Goal: Task Accomplishment & Management: Manage account settings

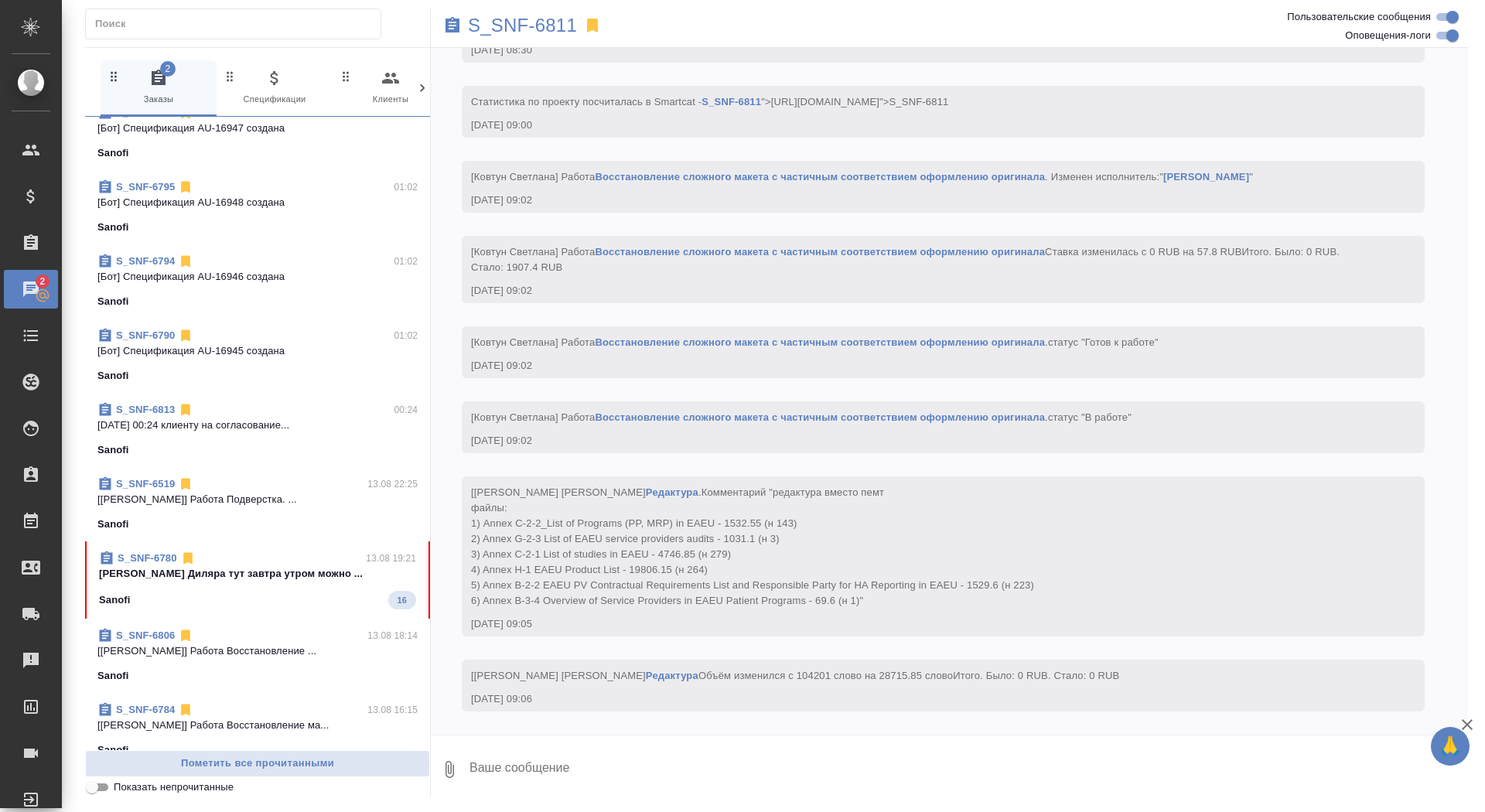
scroll to position [570, 0]
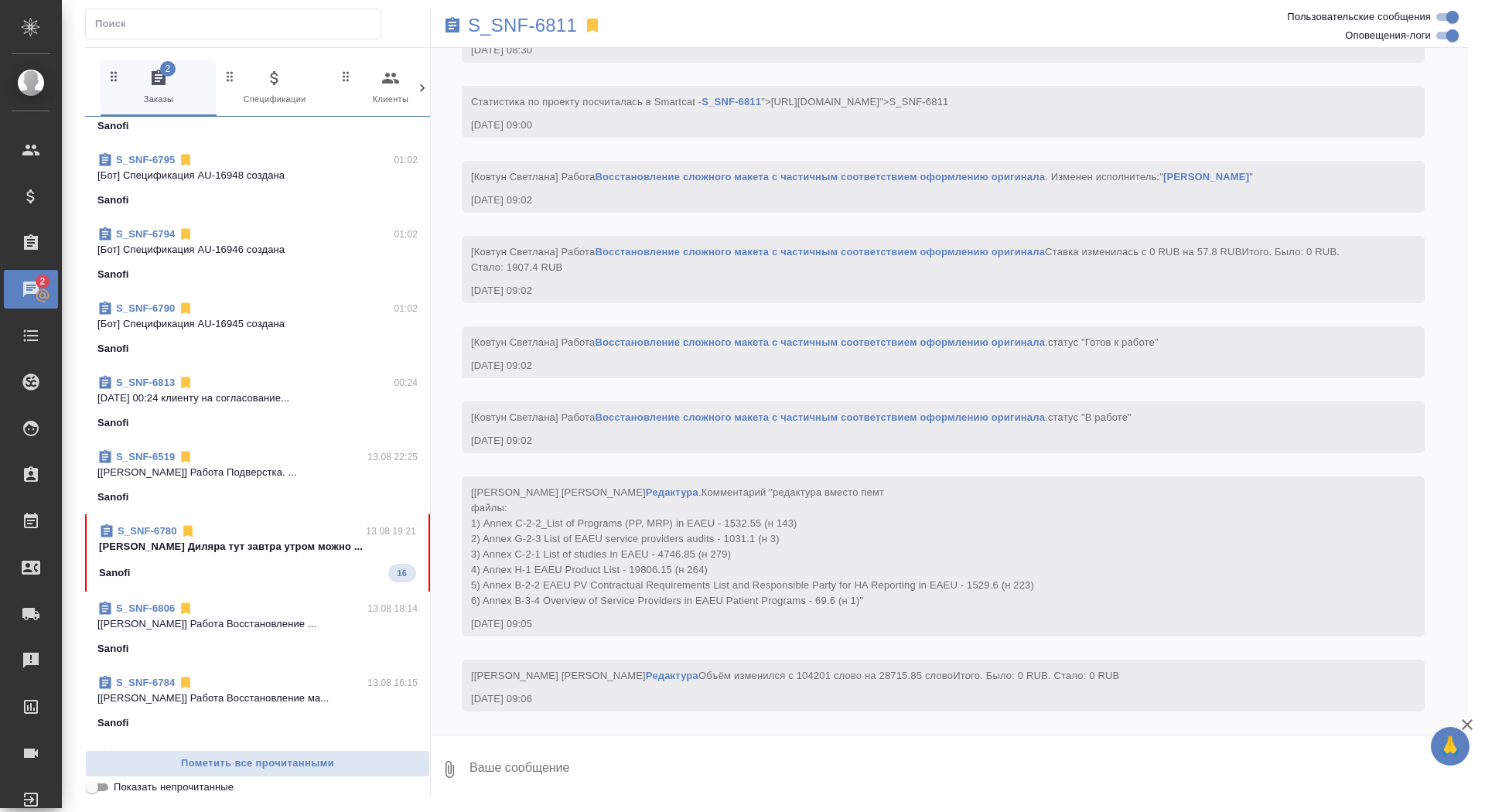
click at [260, 569] on div "Sanofi 16" at bounding box center [258, 573] width 317 height 18
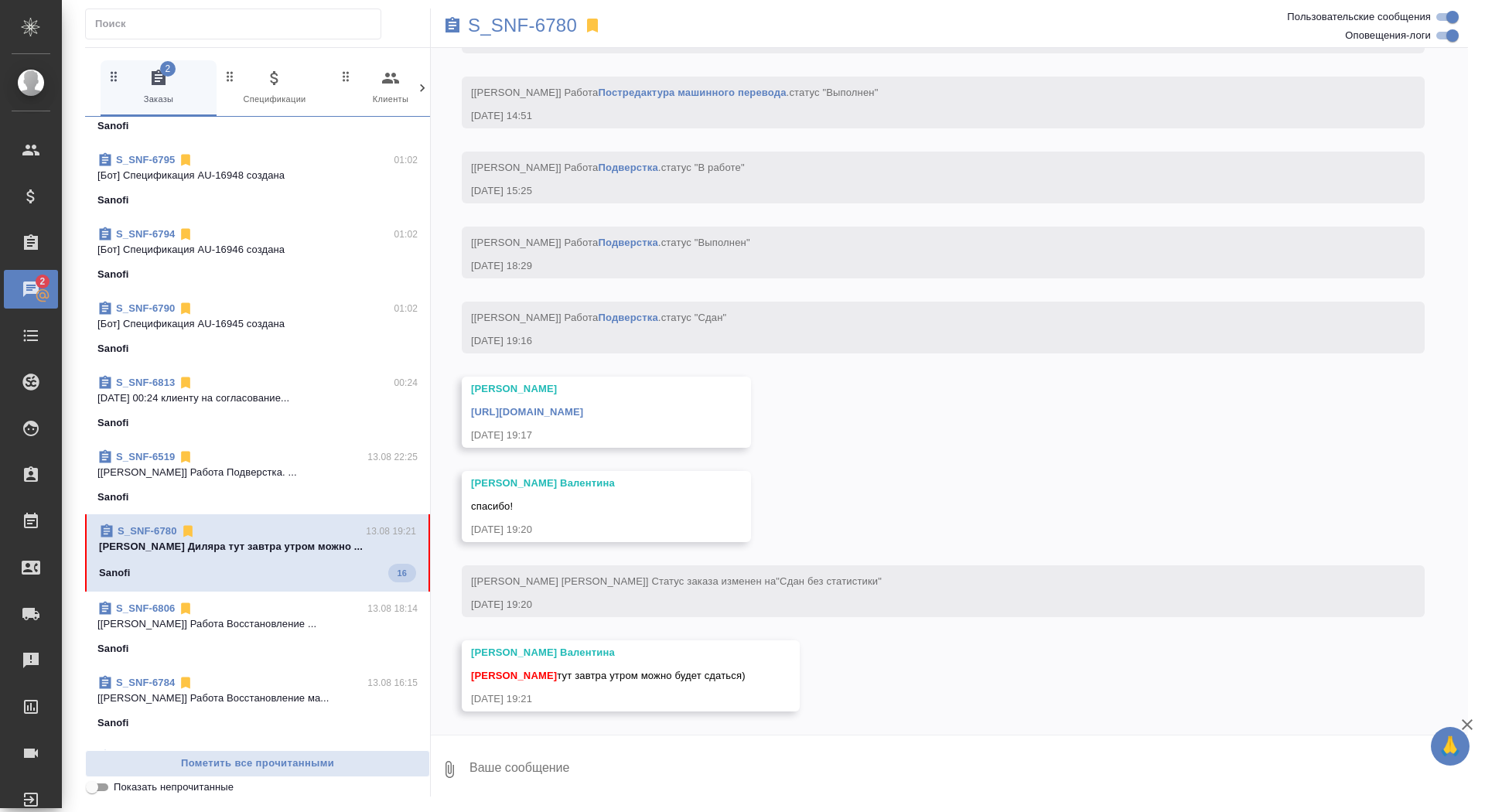
scroll to position [5709, 0]
click at [613, 800] on div "S_SNF-6780 2 Заказы 0 Спецификации 0 Клиенты 0 Входящие 0 Тендеры 0 Исполнители…" at bounding box center [776, 402] width 1401 height 805
click at [601, 766] on textarea at bounding box center [968, 770] width 1000 height 53
type textarea "забрала, спасибо)"
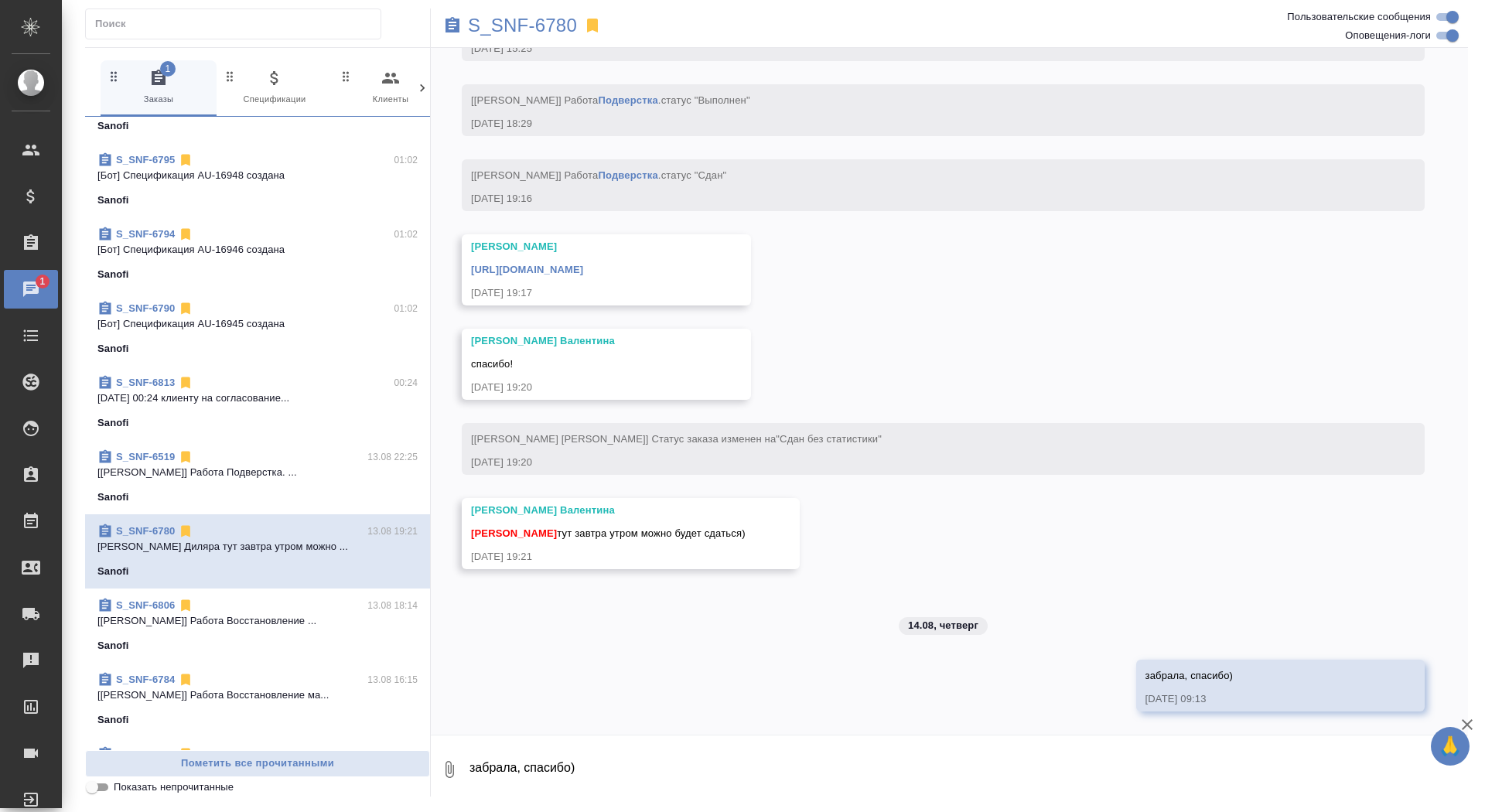
scroll to position [0, 0]
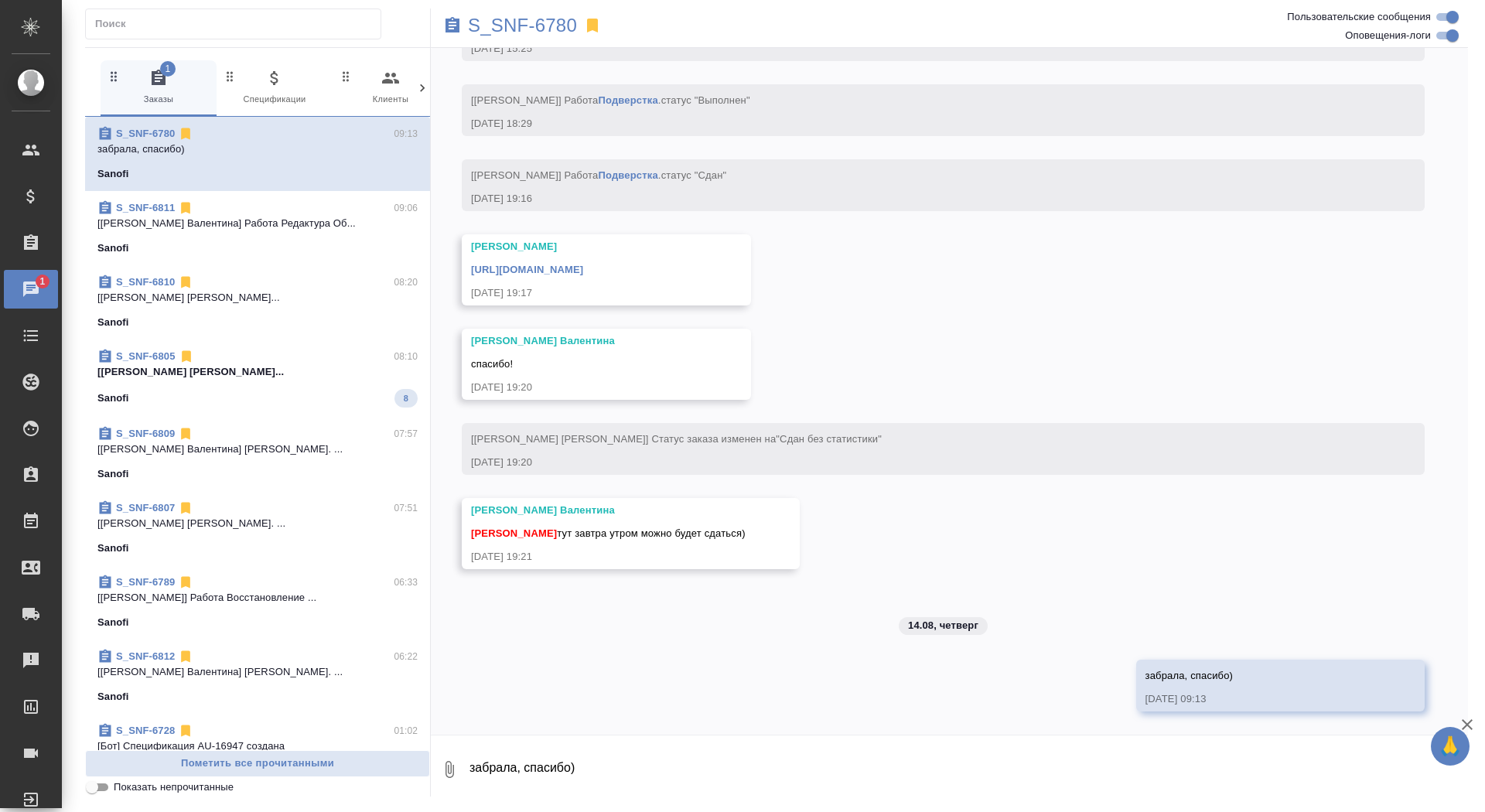
click at [583, 269] on link "https://drive.awatera.com/apps/files/files/10049074?dir=/Shares/Sanofi/Orders/S…" at bounding box center [527, 270] width 112 height 12
click at [532, 27] on p "S_SNF-6780" at bounding box center [523, 25] width 109 height 16
click at [297, 391] on div "Sanofi 8" at bounding box center [258, 398] width 321 height 18
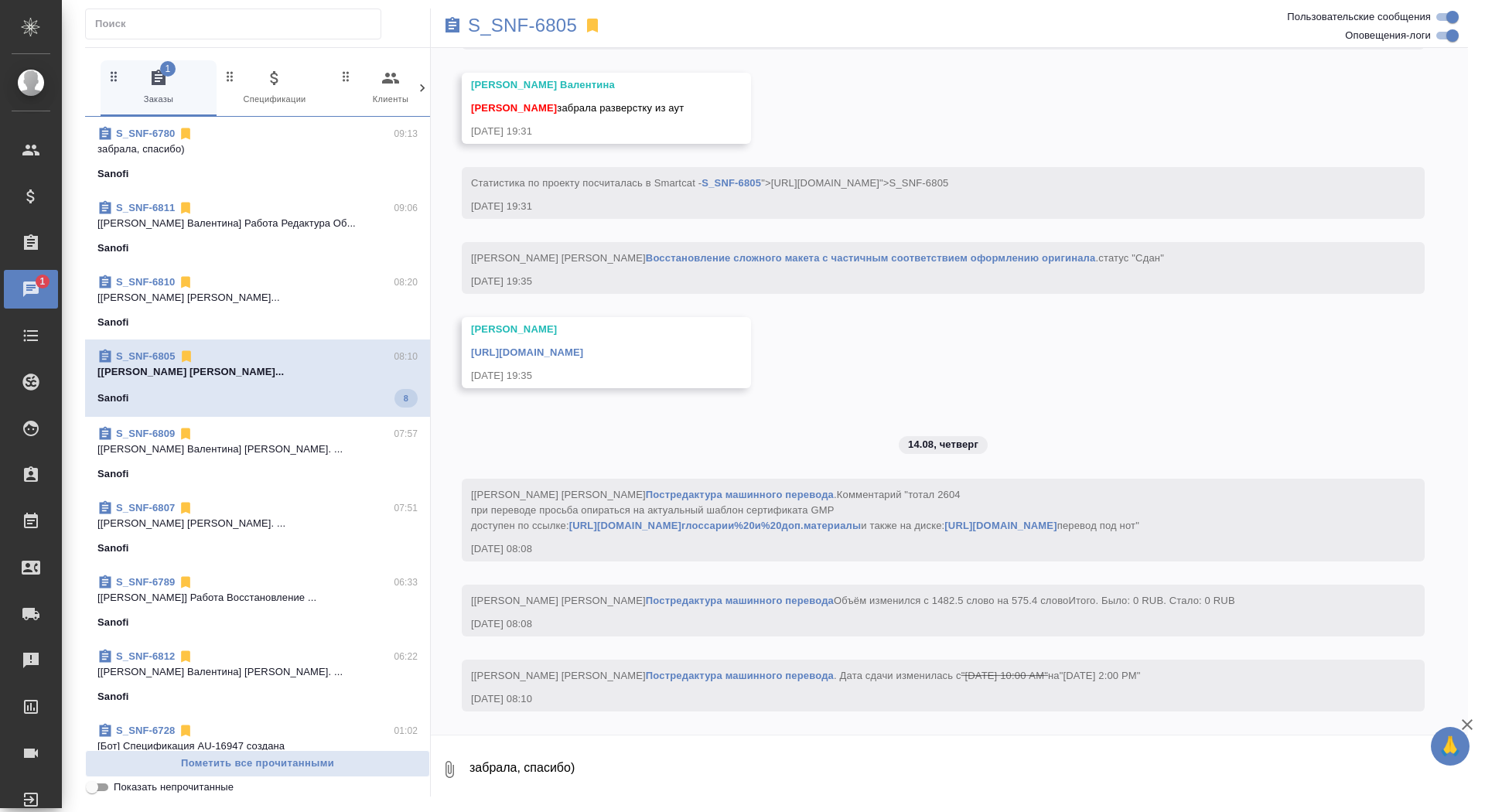
scroll to position [4349, 0]
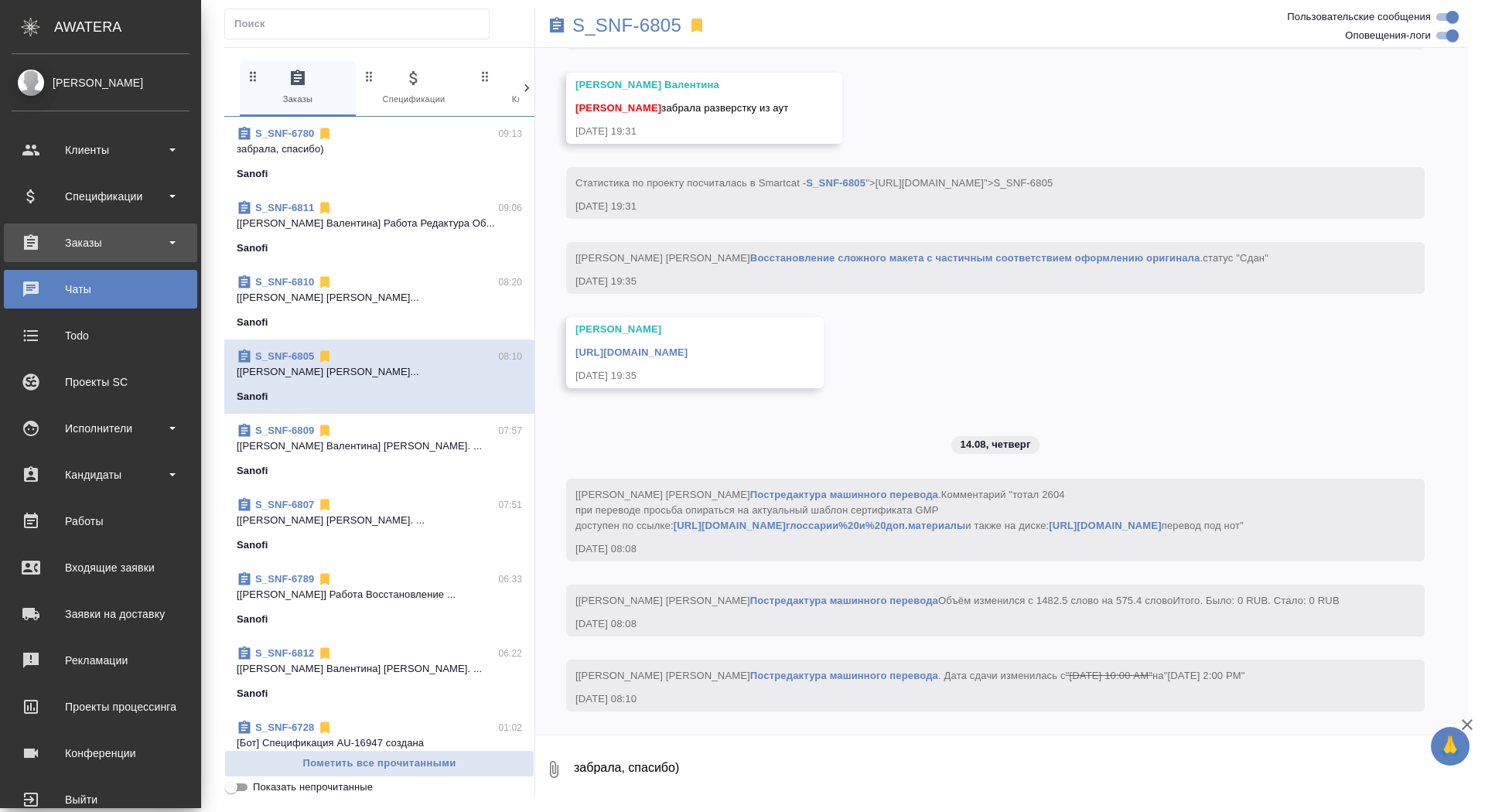
click at [63, 232] on div "Заказы" at bounding box center [100, 243] width 178 height 23
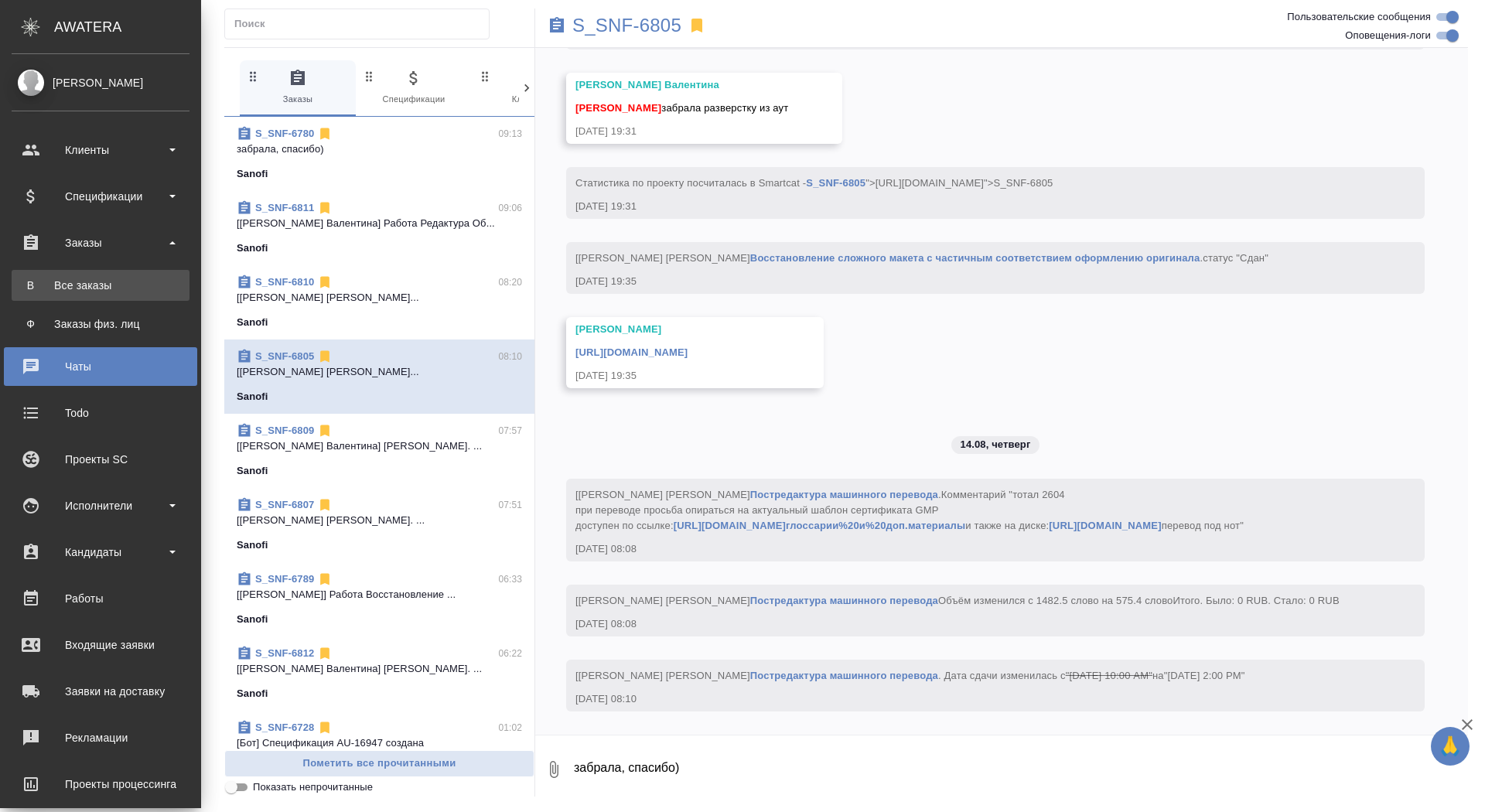
click at [64, 287] on div "Все заказы" at bounding box center [100, 285] width 162 height 16
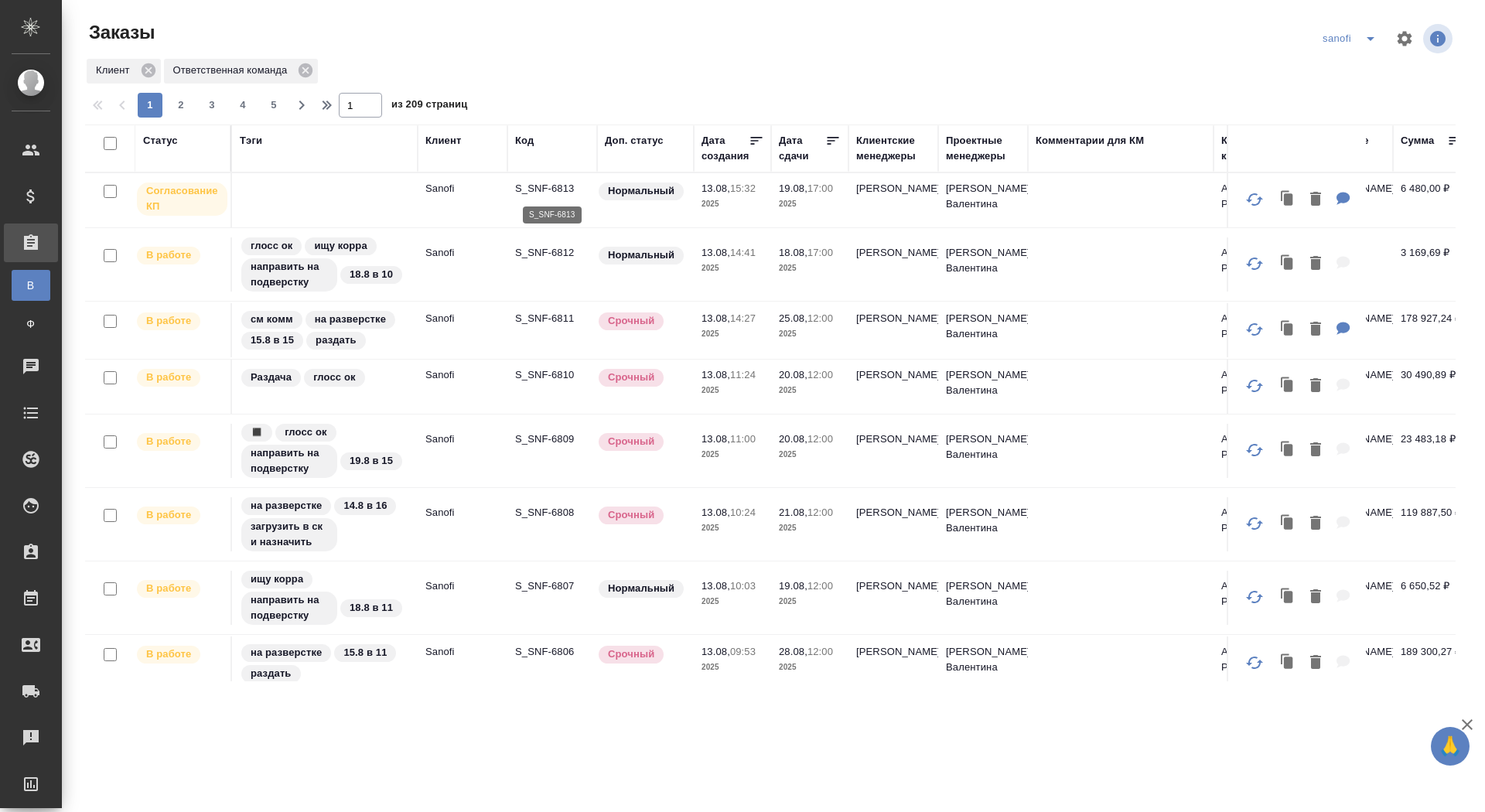
click at [548, 184] on p "S_SNF-6813" at bounding box center [552, 189] width 75 height 16
click at [795, 152] on div "Дата сдачи" at bounding box center [803, 148] width 46 height 31
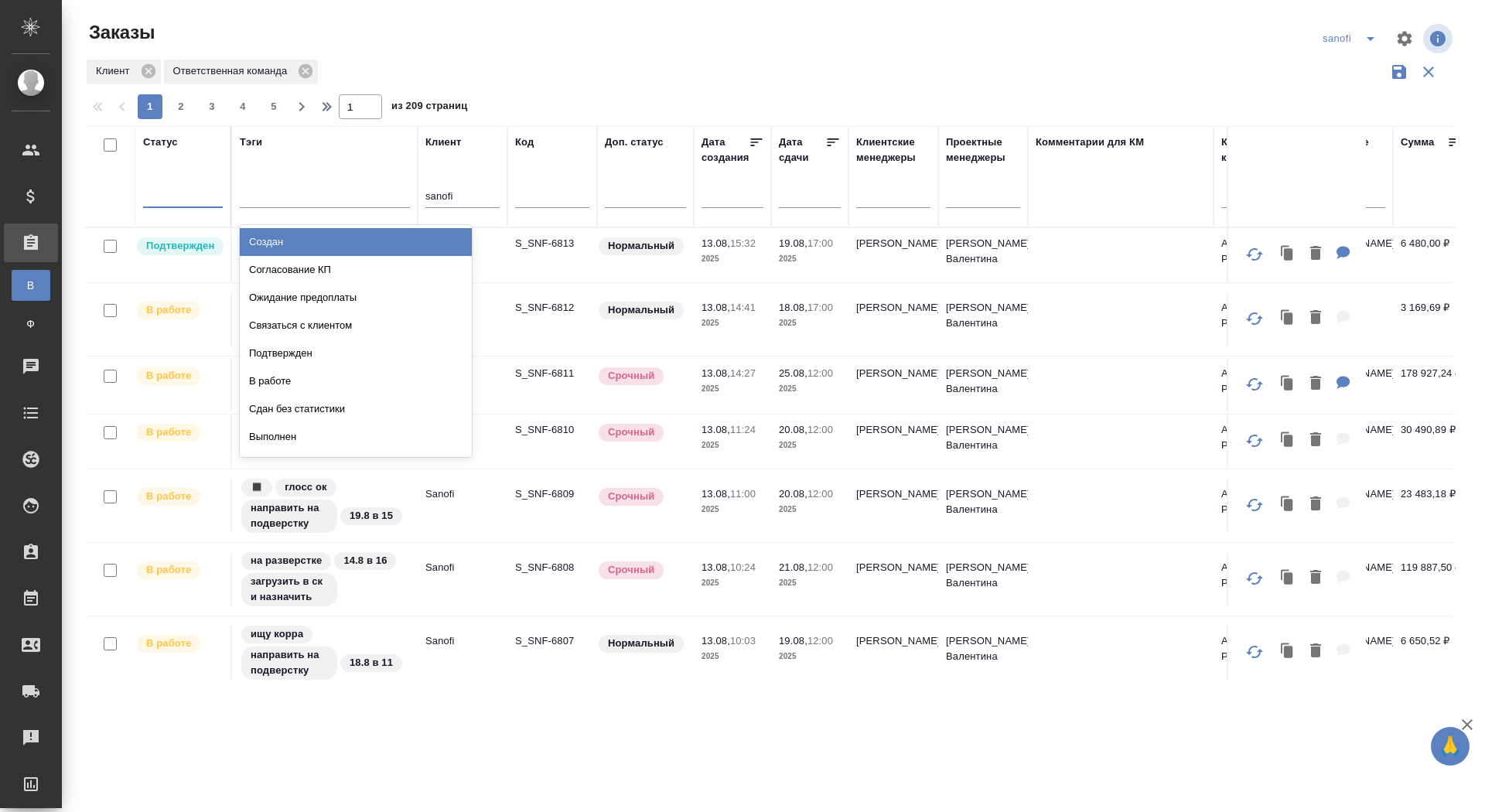
click at [181, 194] on div at bounding box center [183, 192] width 80 height 22
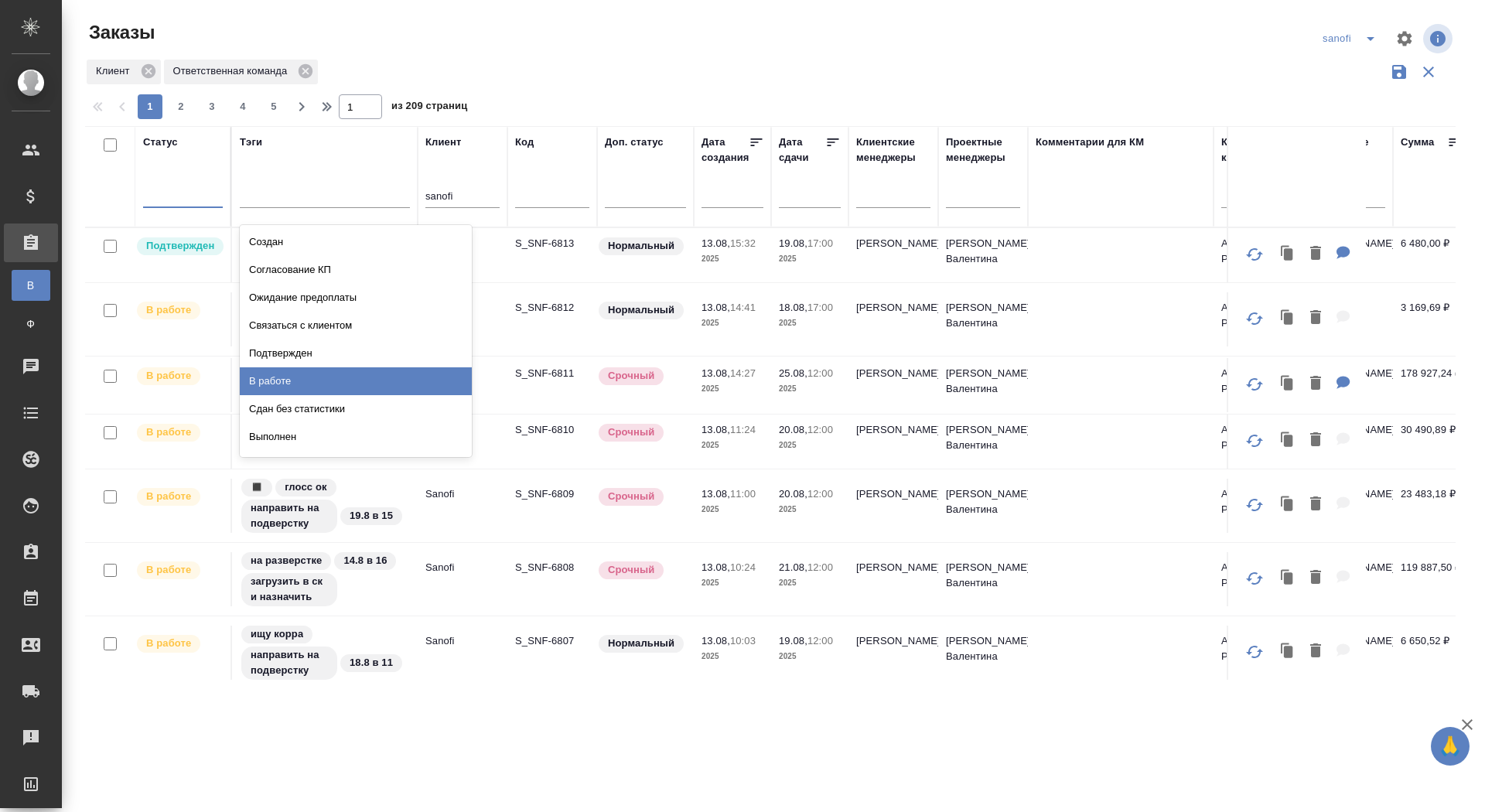
click at [270, 373] on div "В работе" at bounding box center [356, 382] width 232 height 28
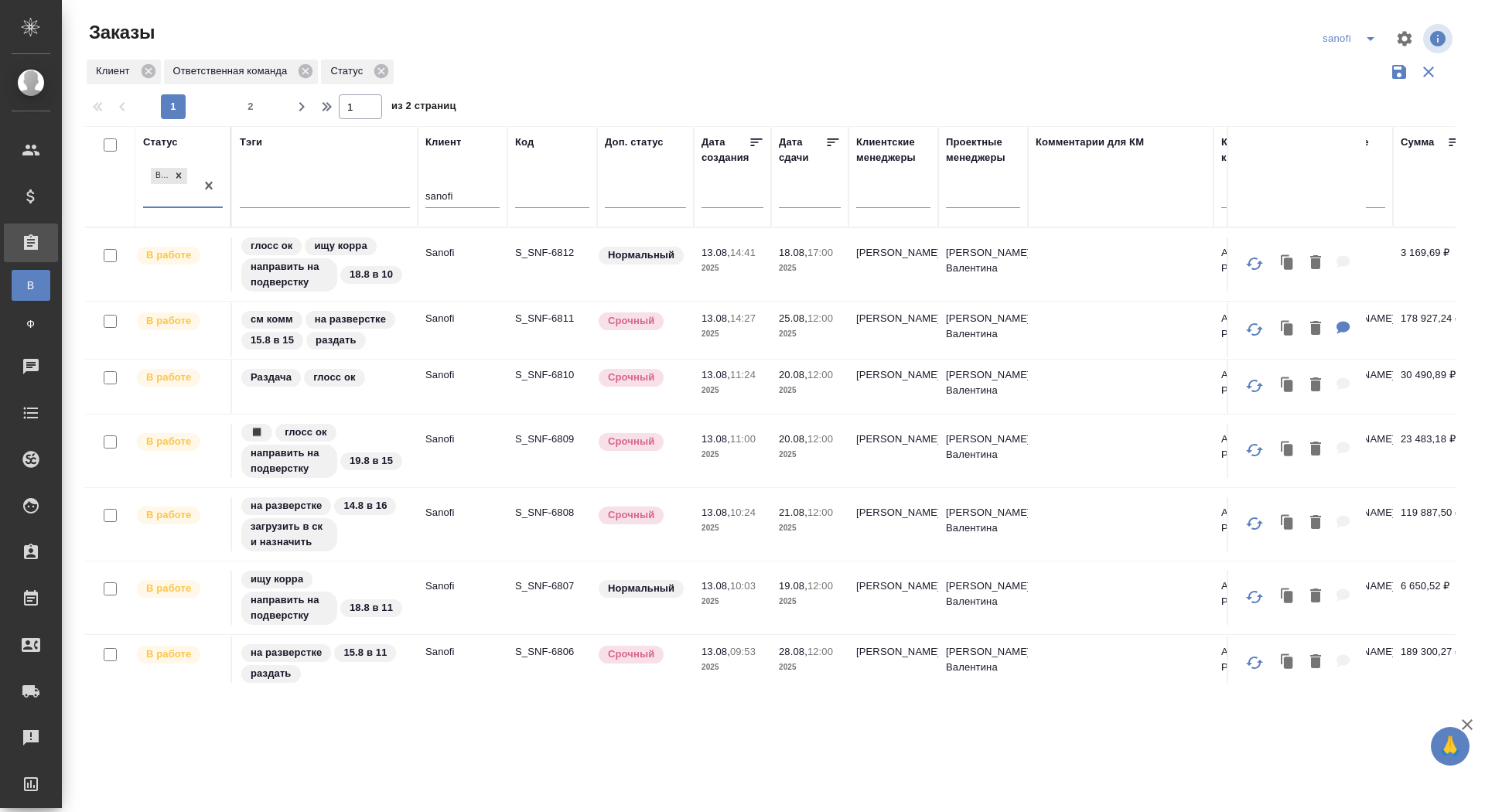
click at [832, 138] on icon at bounding box center [833, 142] width 12 height 7
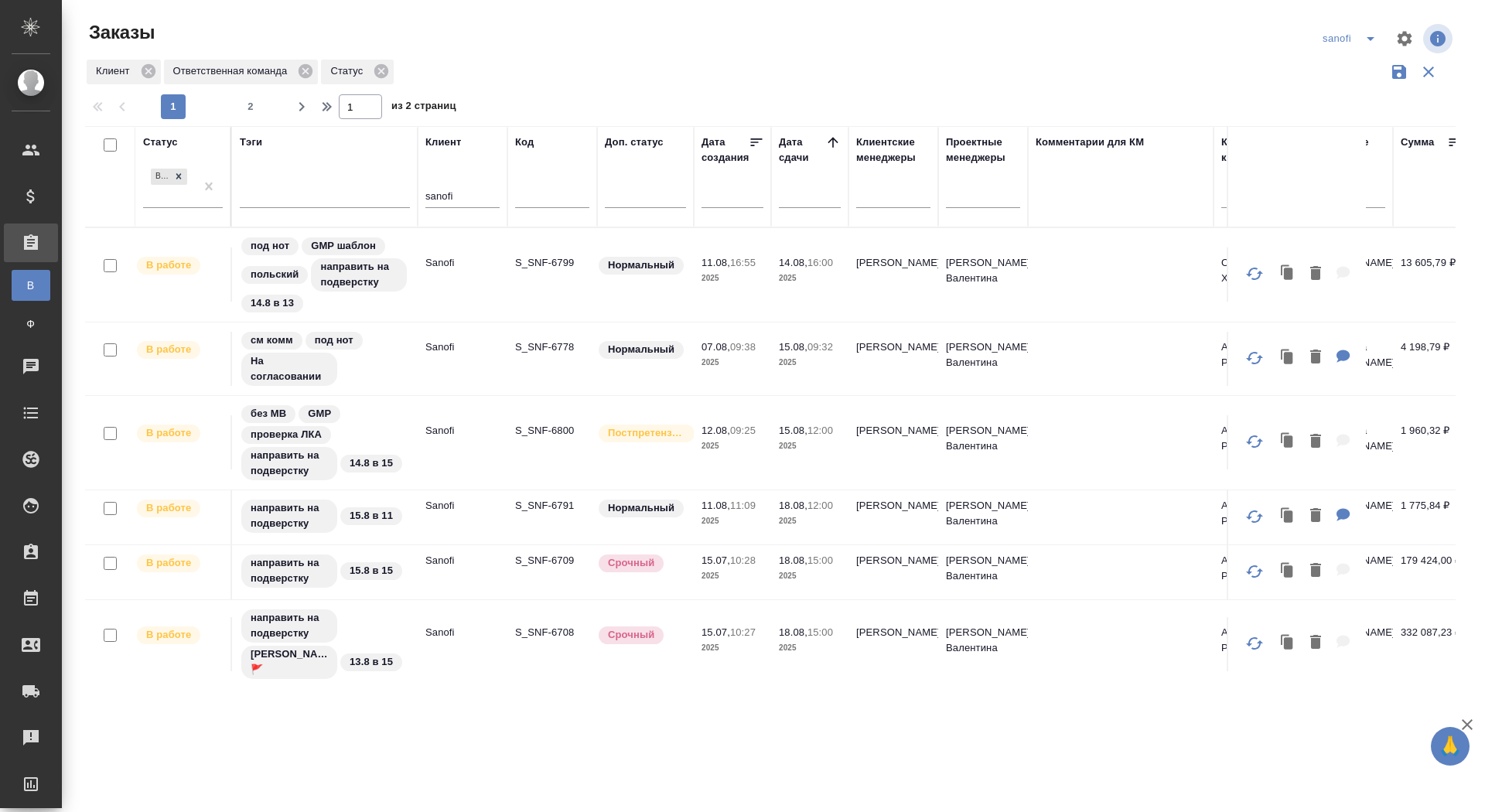
click at [834, 141] on icon at bounding box center [833, 142] width 16 height 16
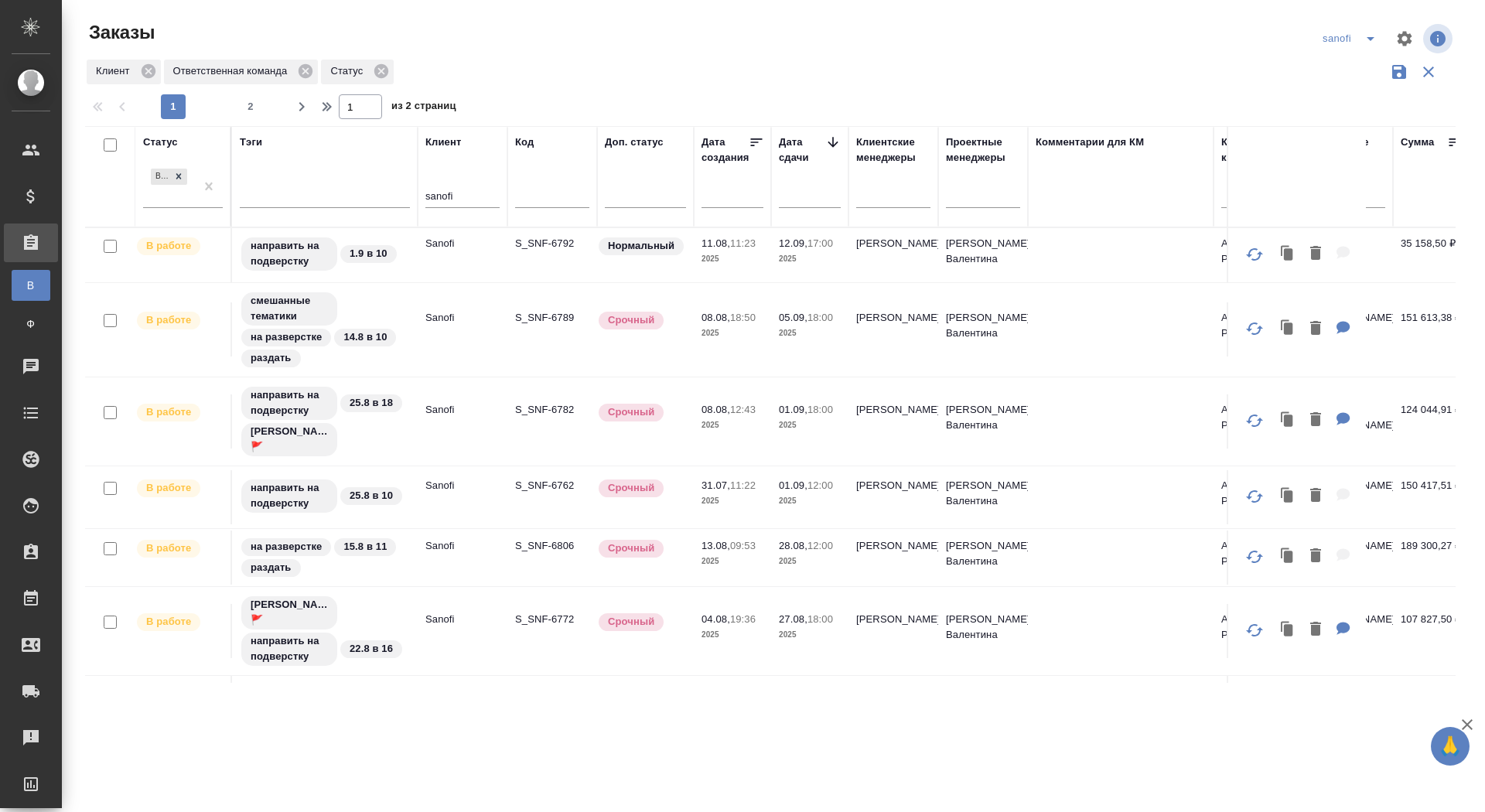
click at [834, 141] on icon at bounding box center [833, 142] width 16 height 16
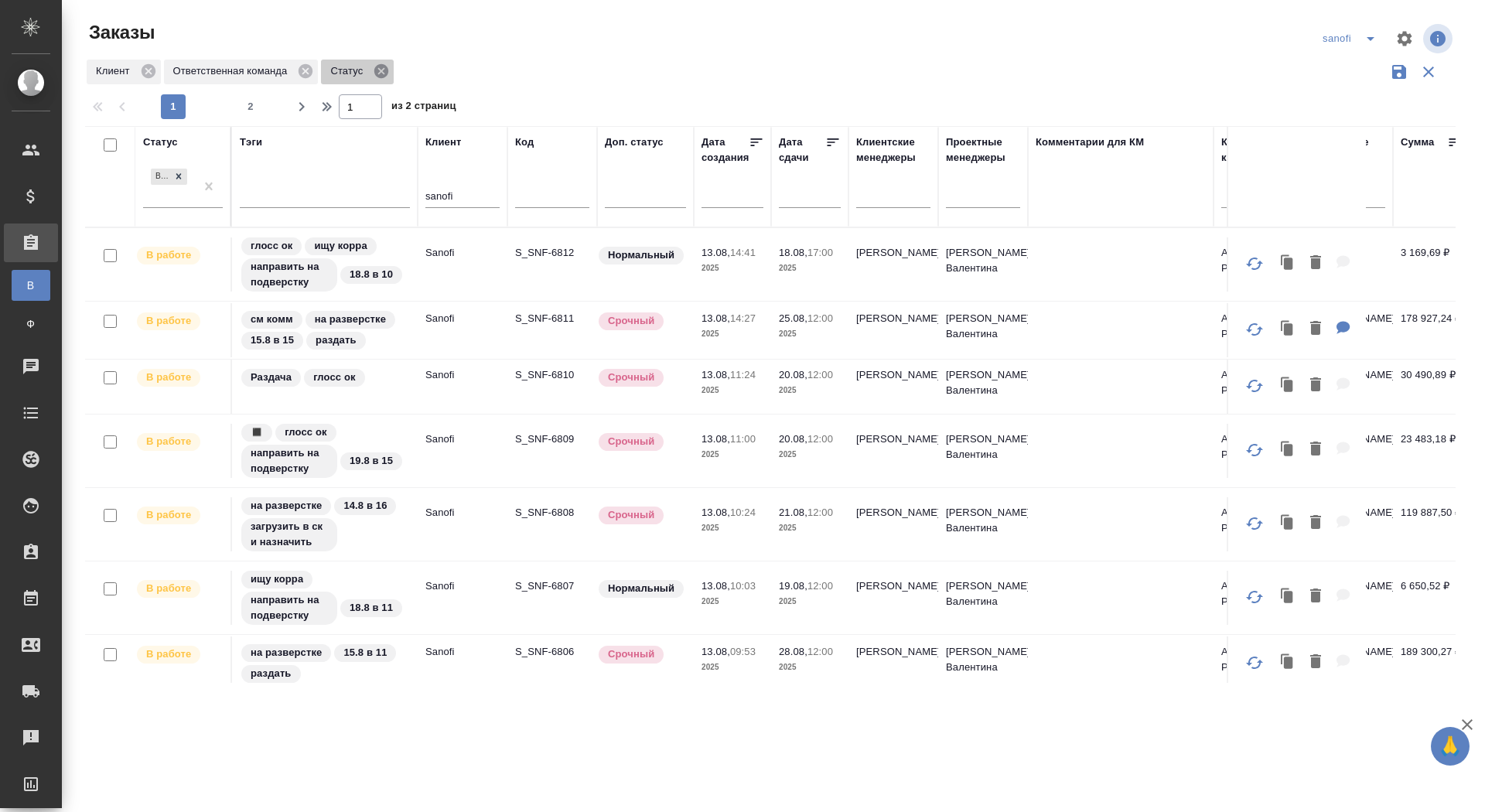
click at [388, 74] on icon at bounding box center [381, 71] width 14 height 14
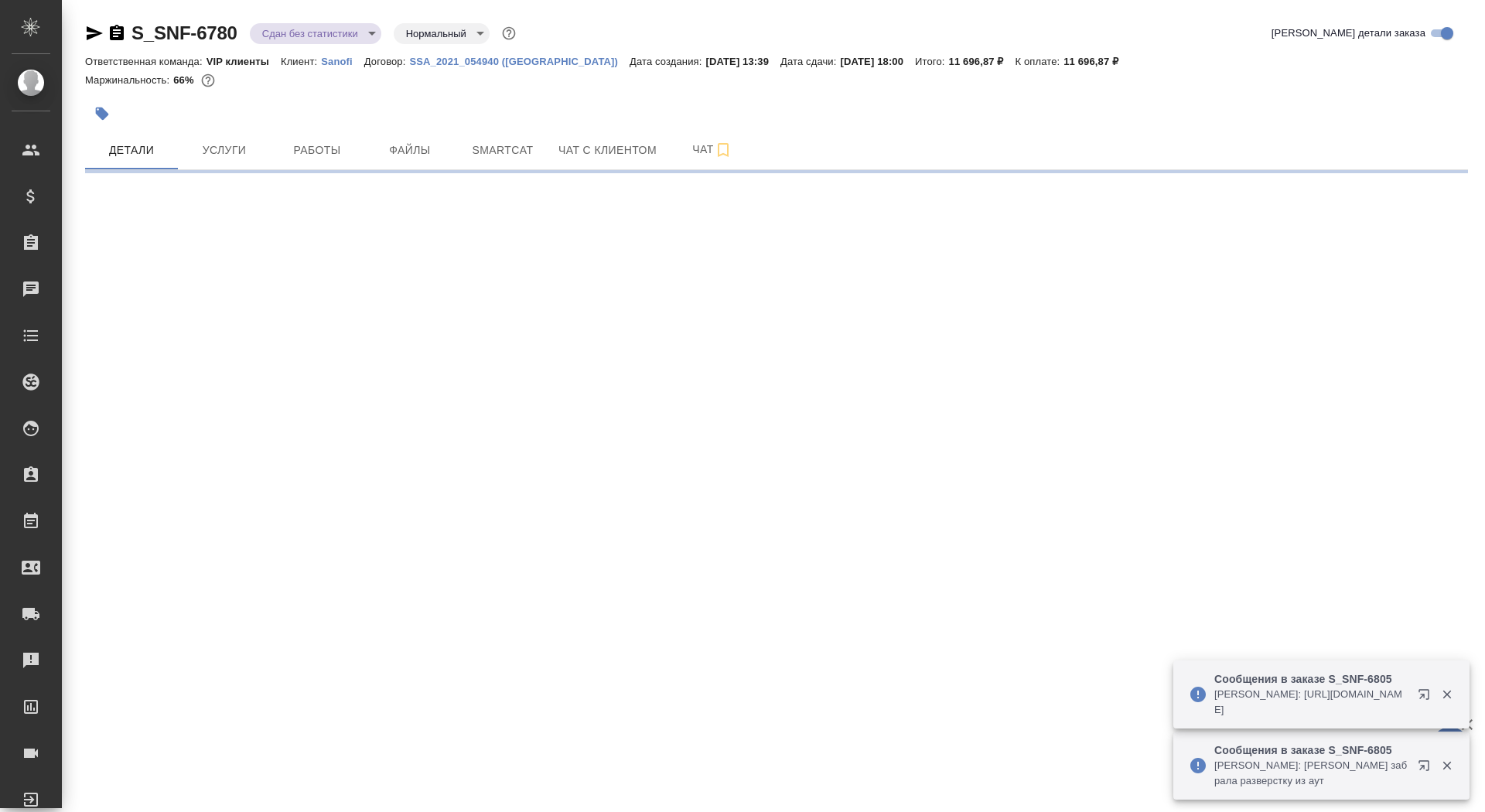
select select "RU"
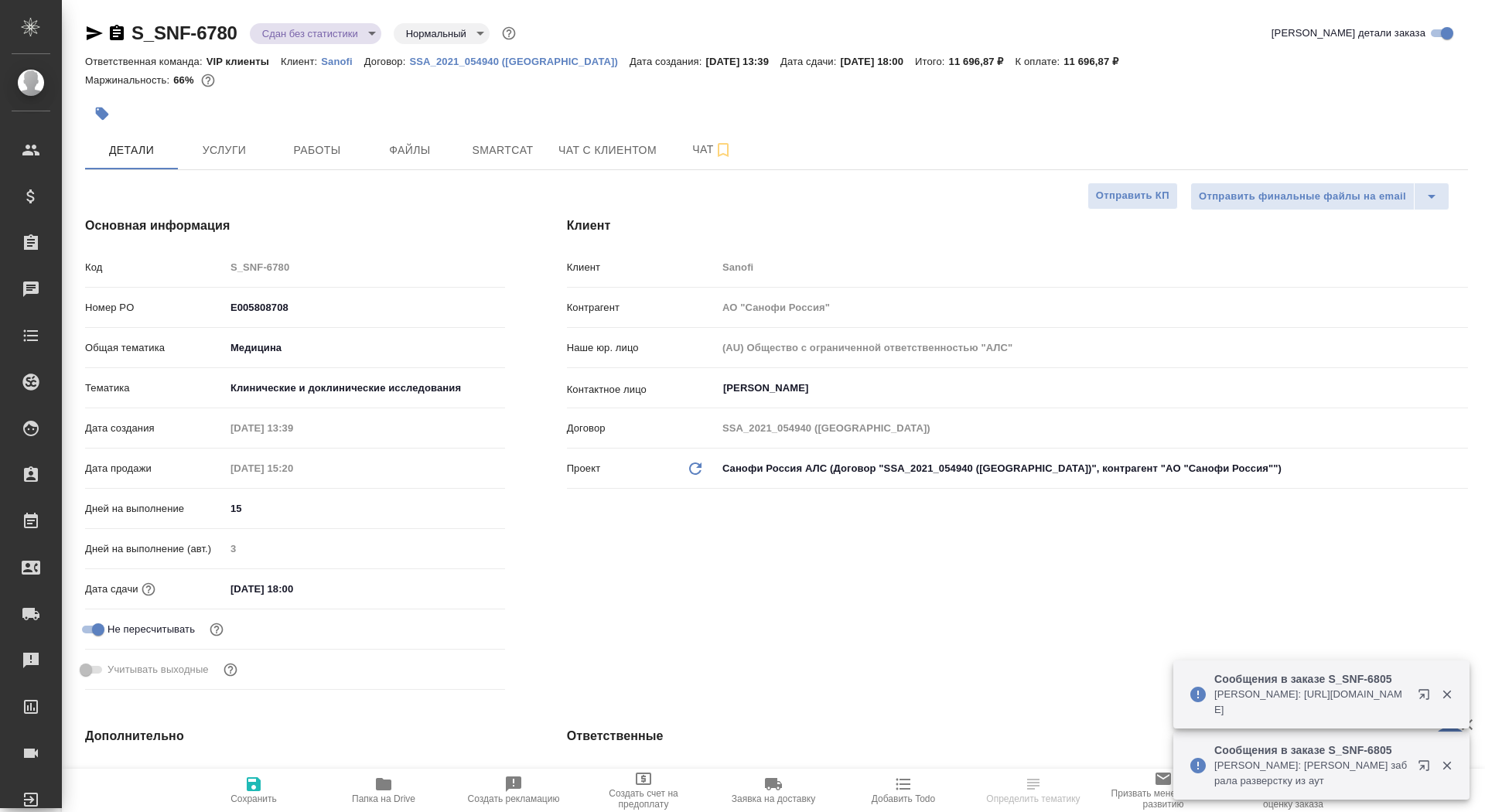
type textarea "x"
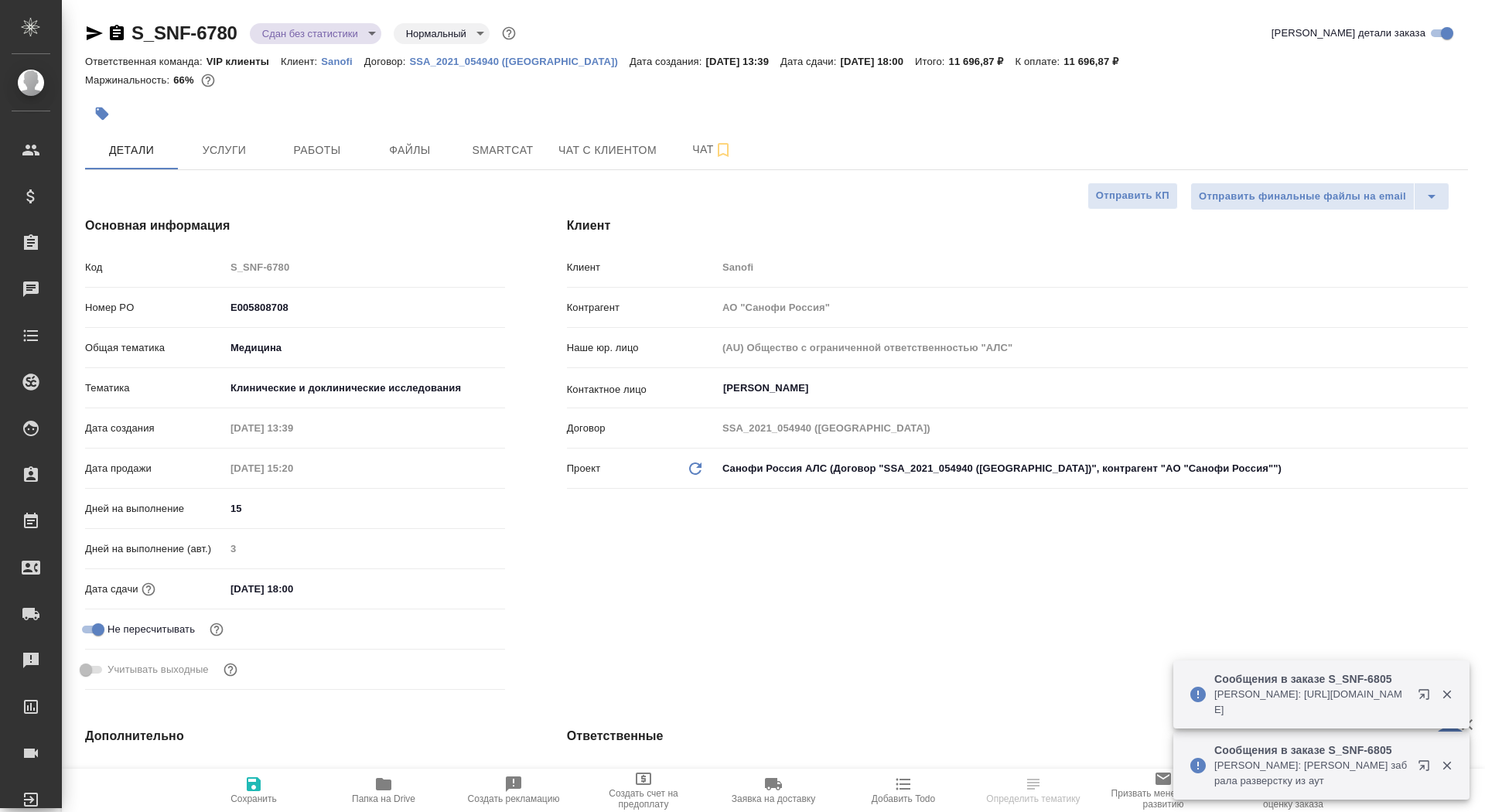
type textarea "x"
type input "[PERSON_NAME] Валентина"
type input "Комаров Роман"
type textarea "x"
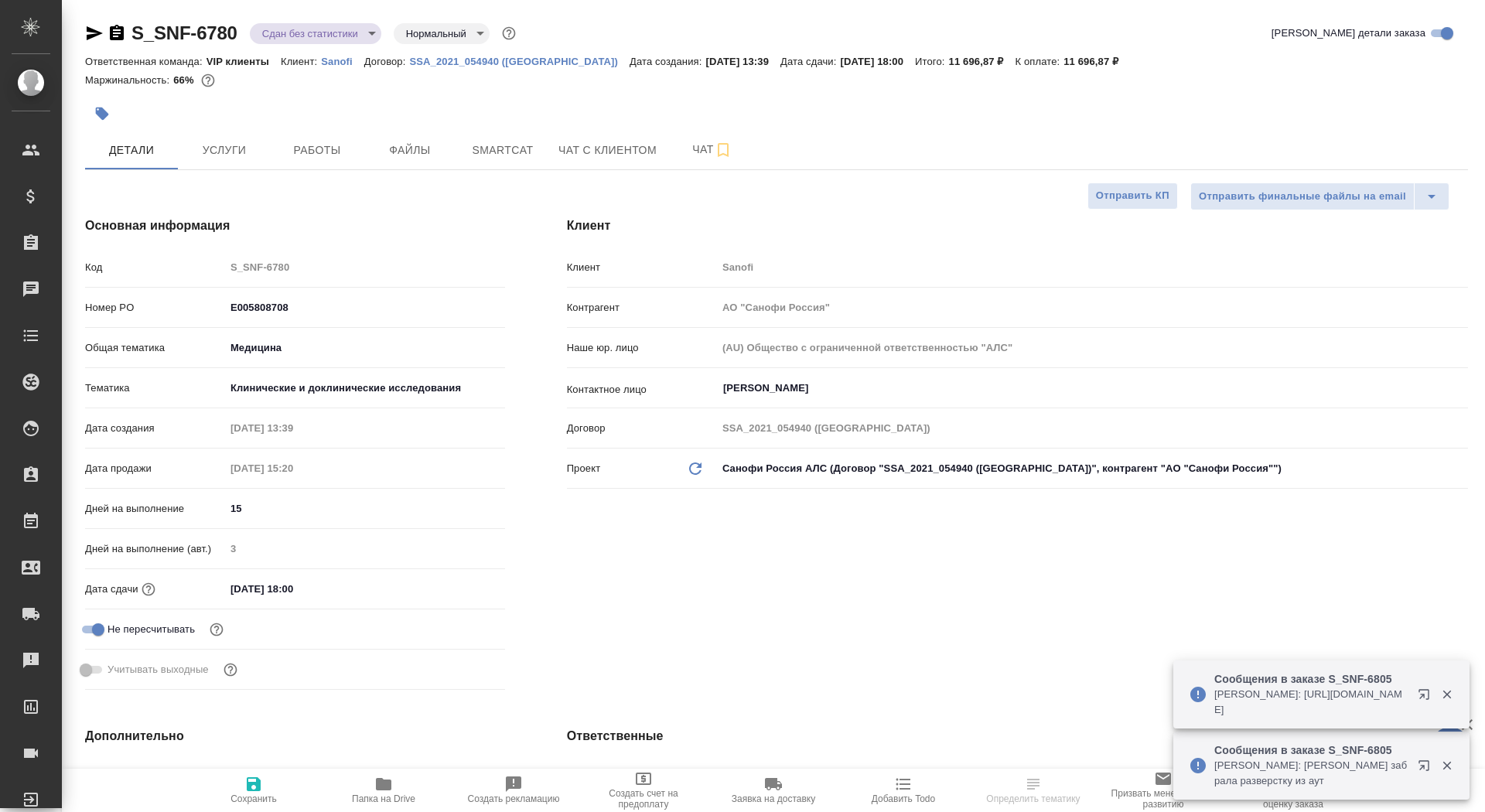
type textarea "x"
click at [113, 35] on icon "button" at bounding box center [117, 32] width 14 height 16
type textarea "x"
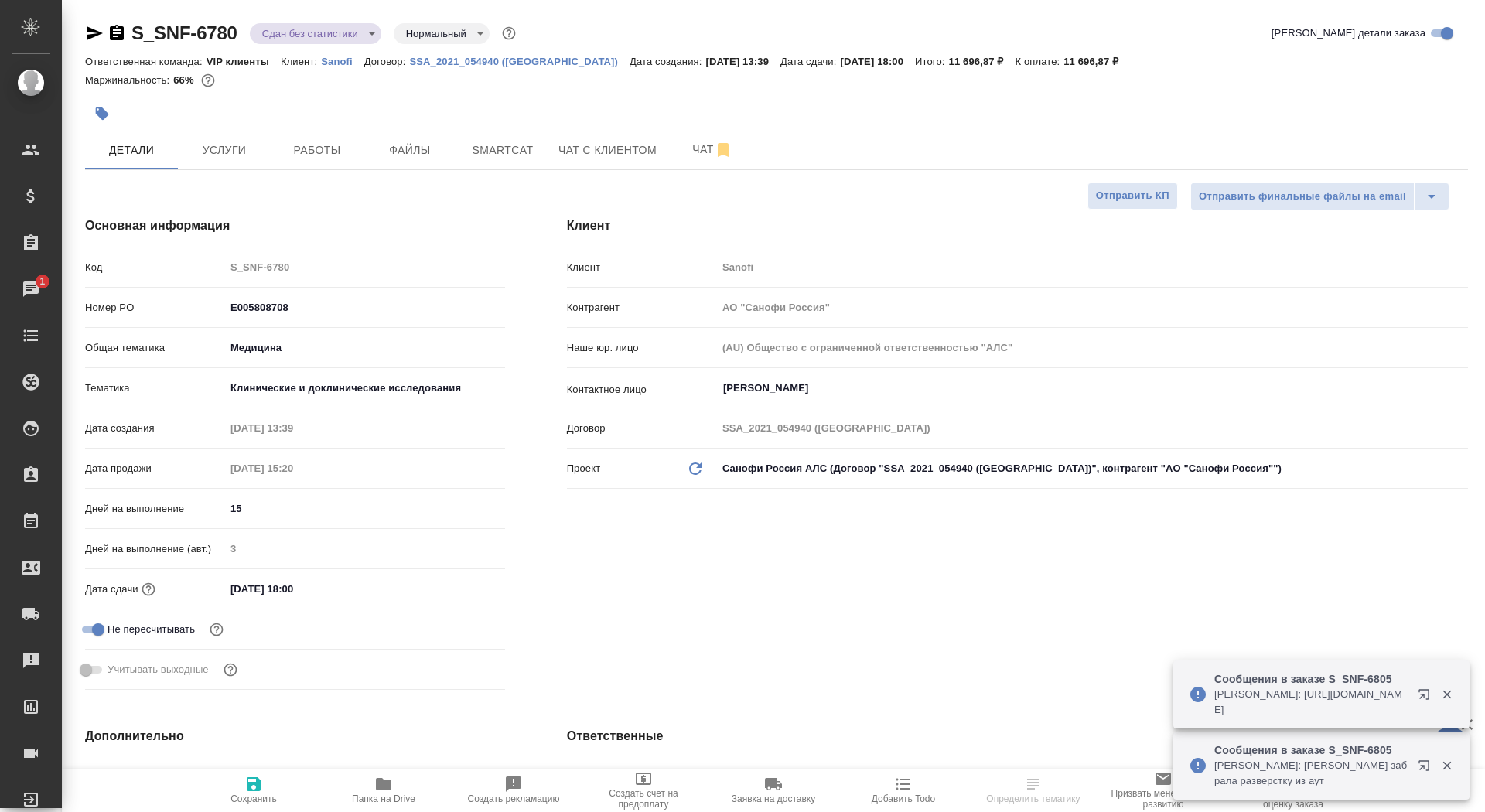
select select "RU"
type textarea "x"
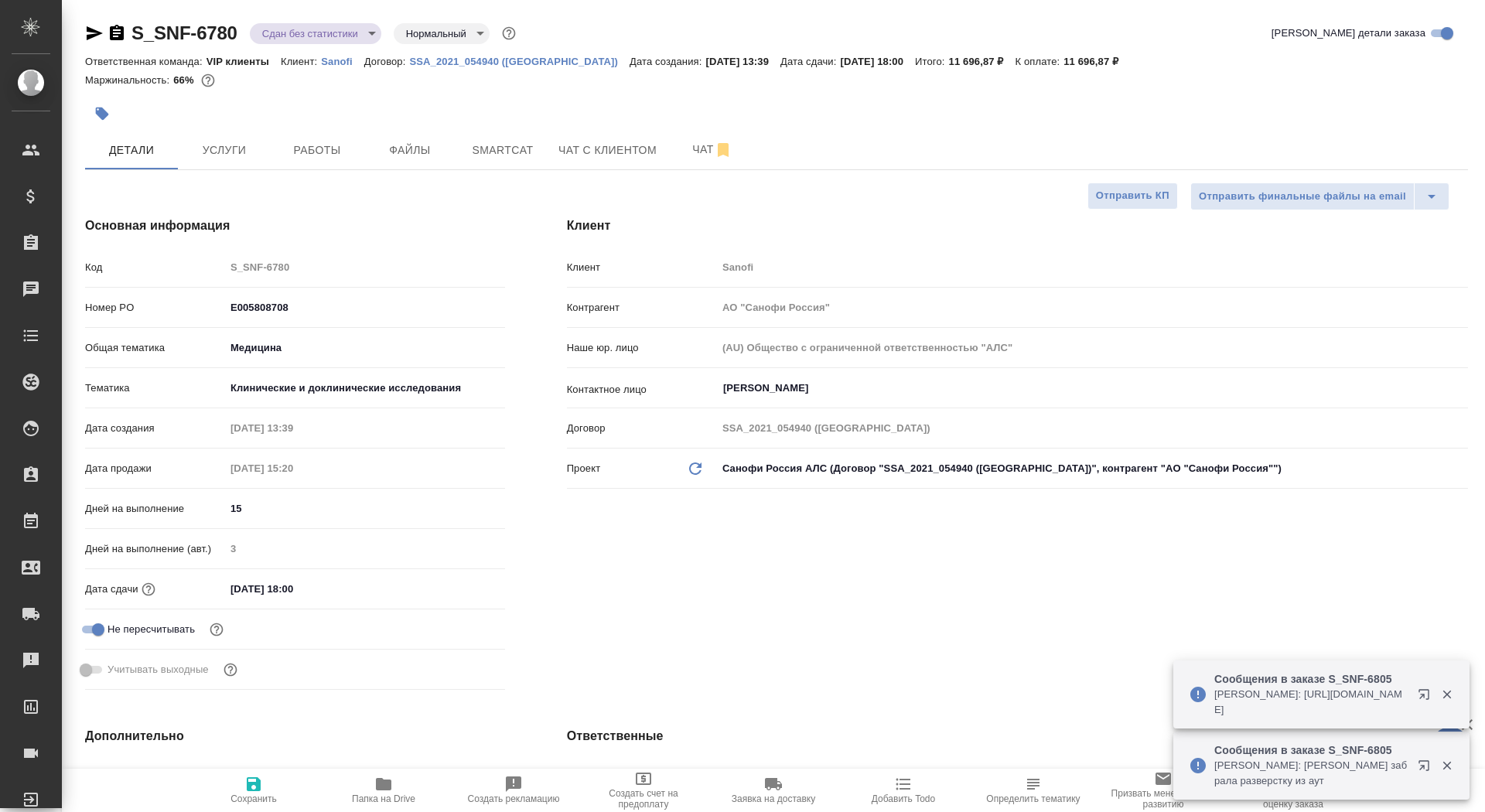
type textarea "x"
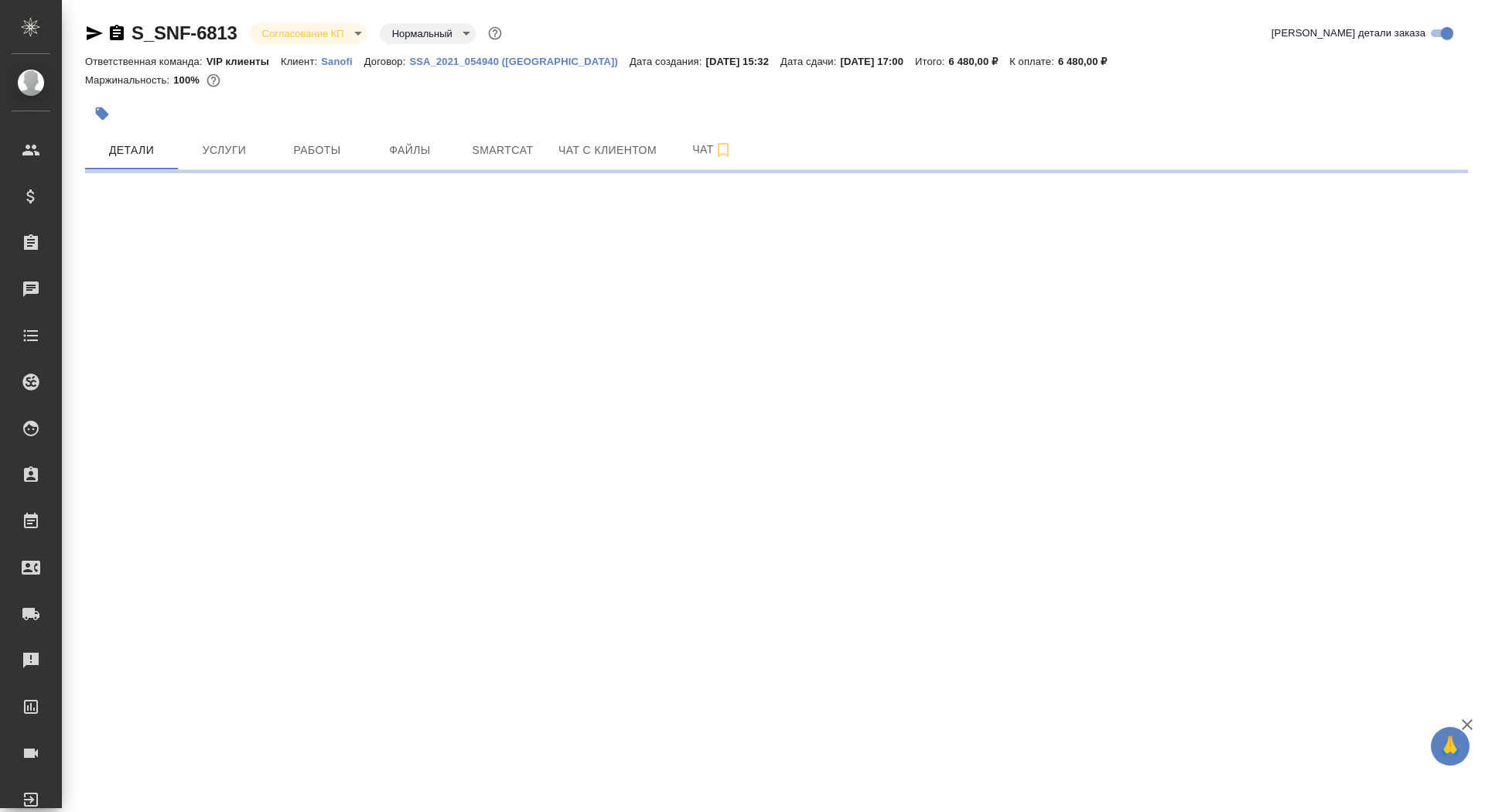
select select "RU"
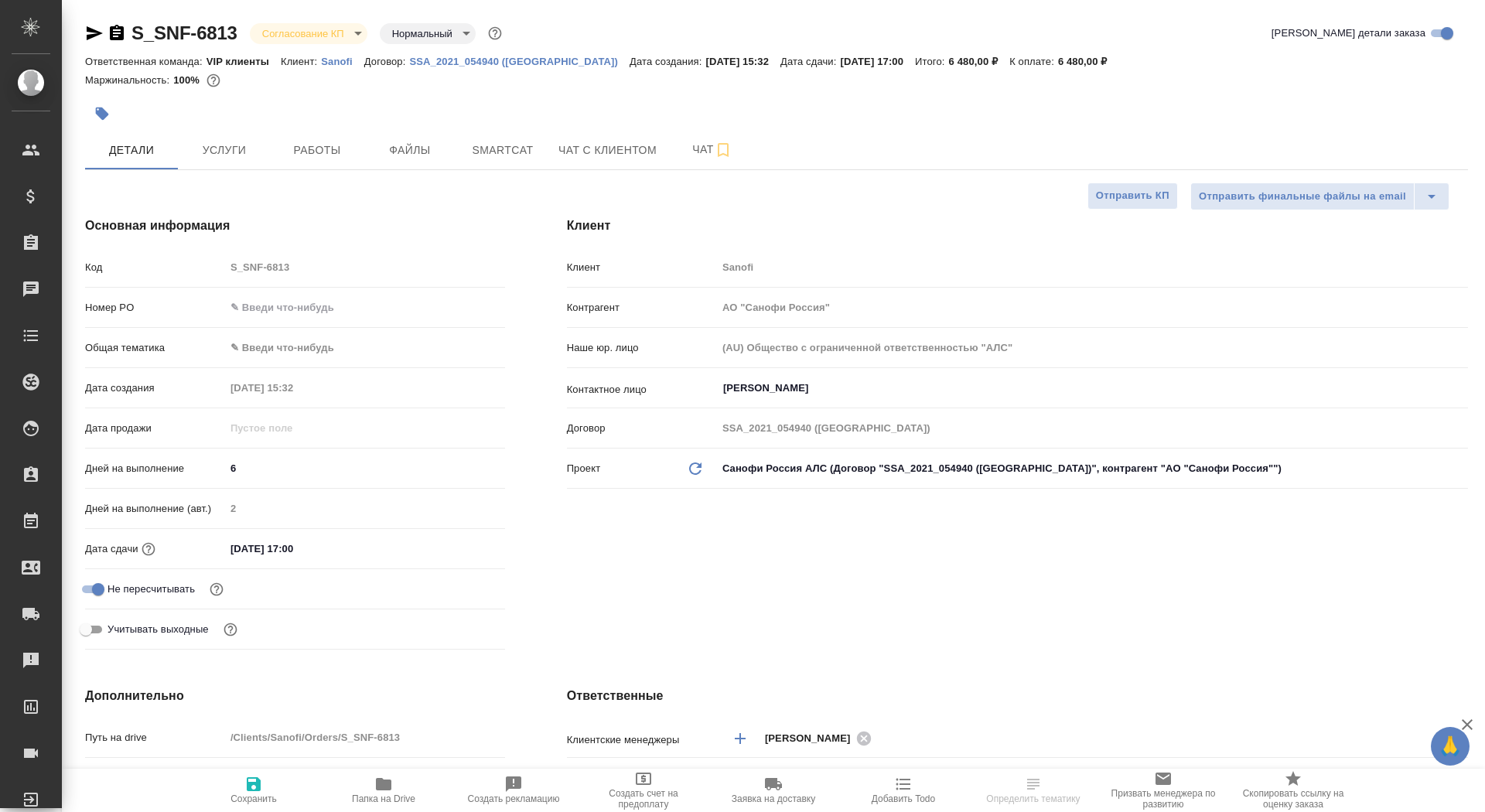
type textarea "x"
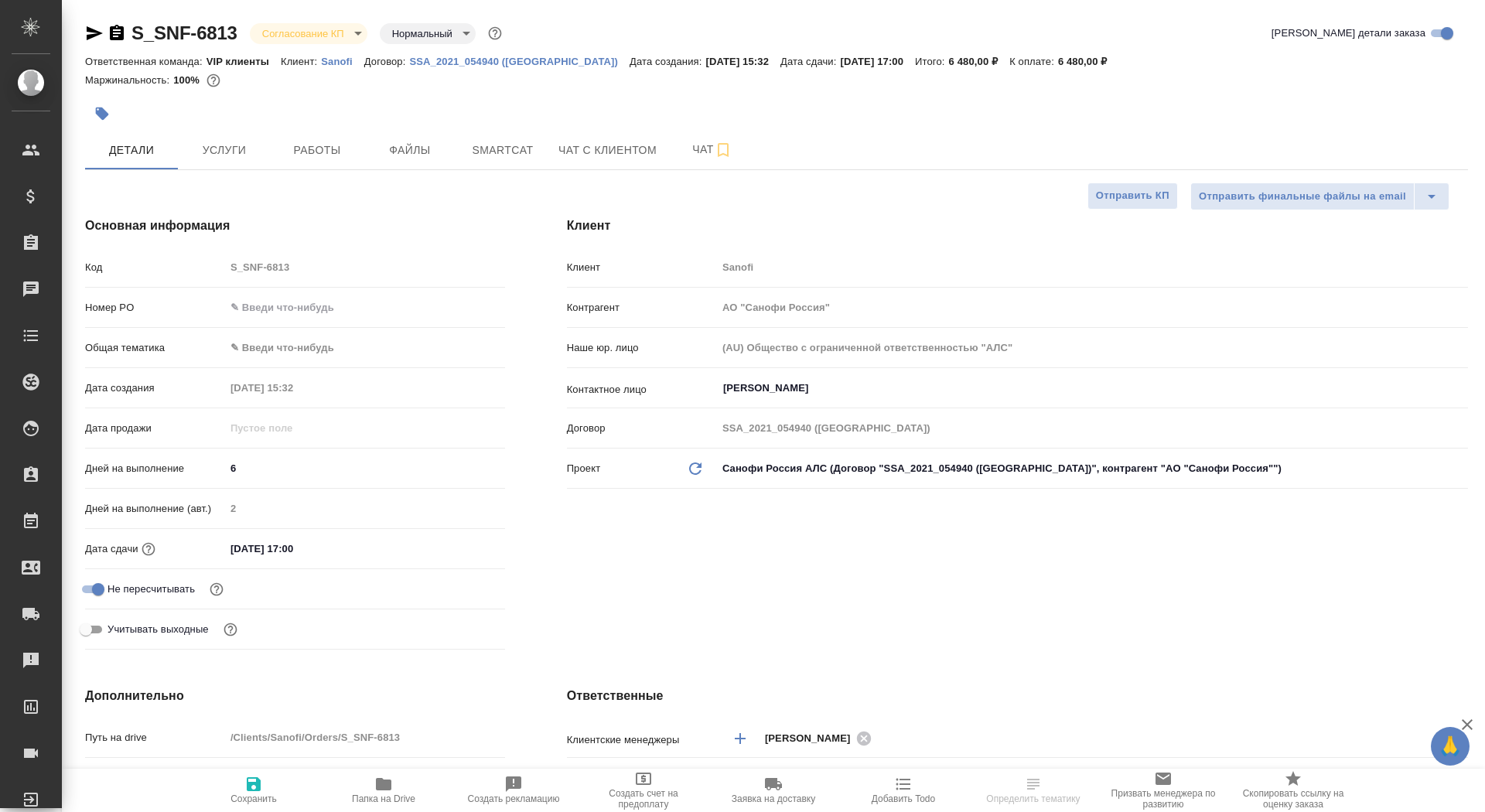
type textarea "x"
click at [268, 320] on div "Номер PO" at bounding box center [295, 314] width 420 height 41
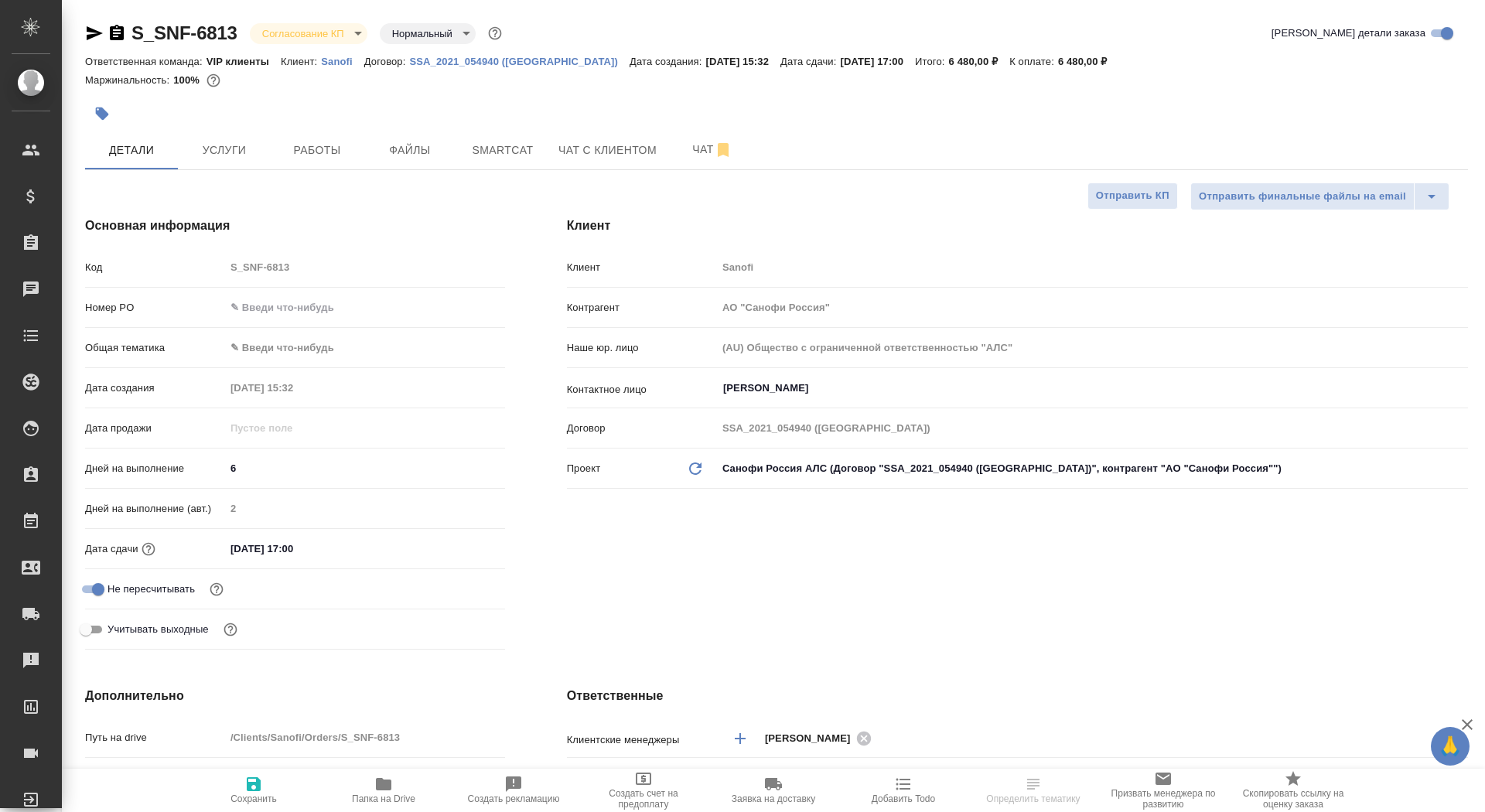
click at [268, 303] on input "text" at bounding box center [365, 307] width 280 height 22
paste input "E005815872"
type input "E005815872"
type textarea "x"
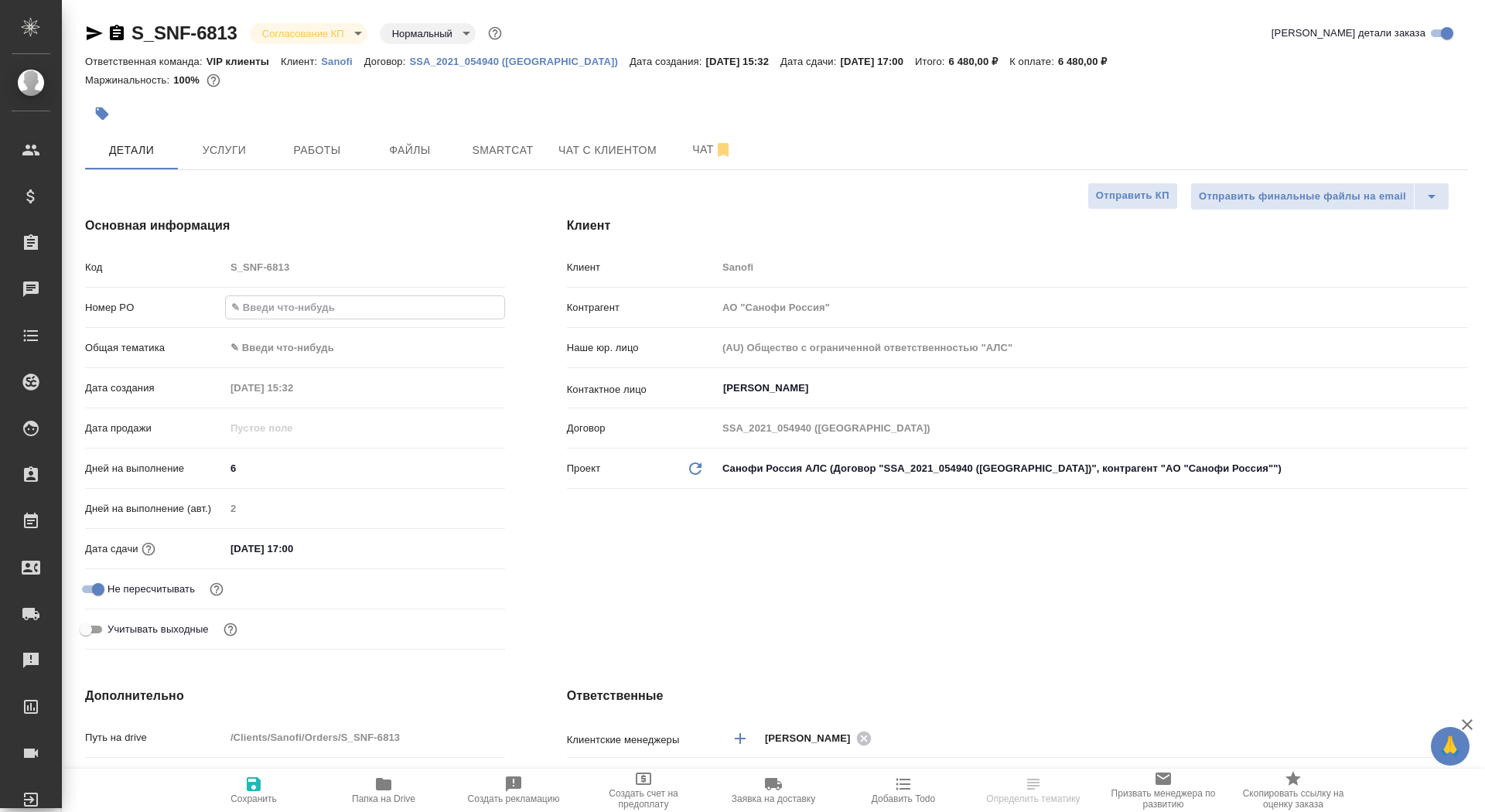
type textarea "x"
type input "E005815872"
click at [248, 798] on span "Сохранить" at bounding box center [253, 798] width 46 height 11
type textarea "x"
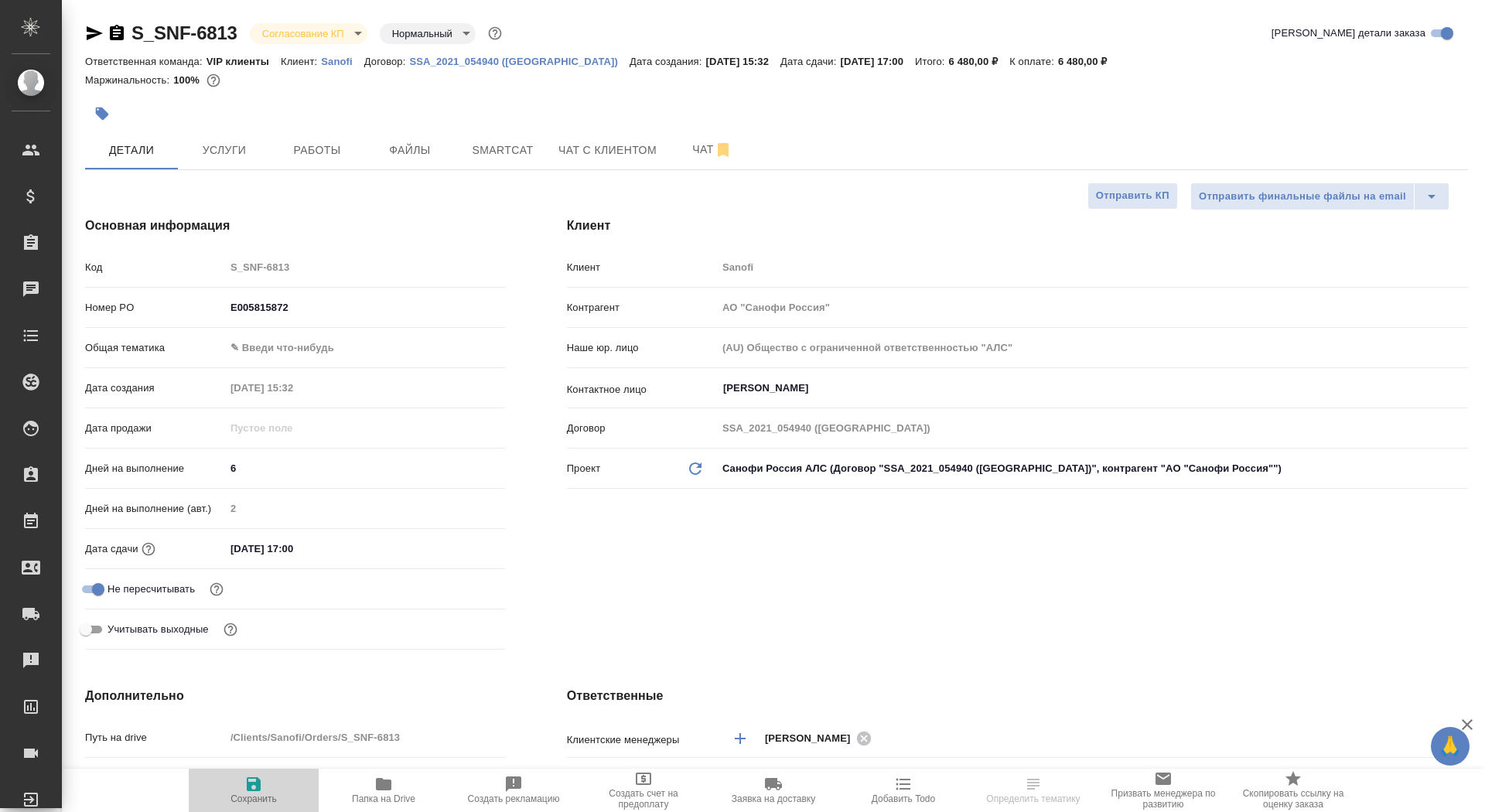
type textarea "x"
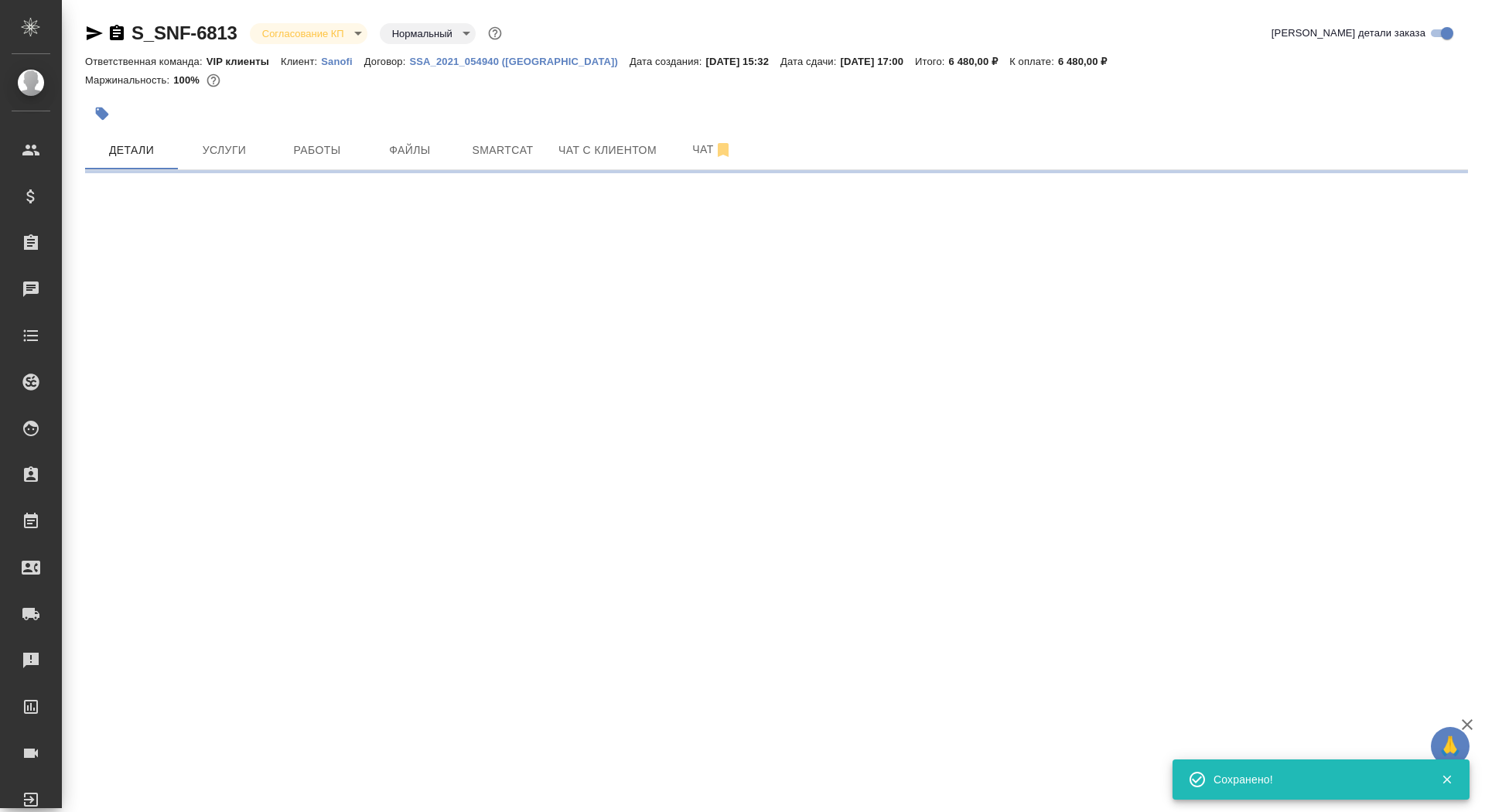
select select "RU"
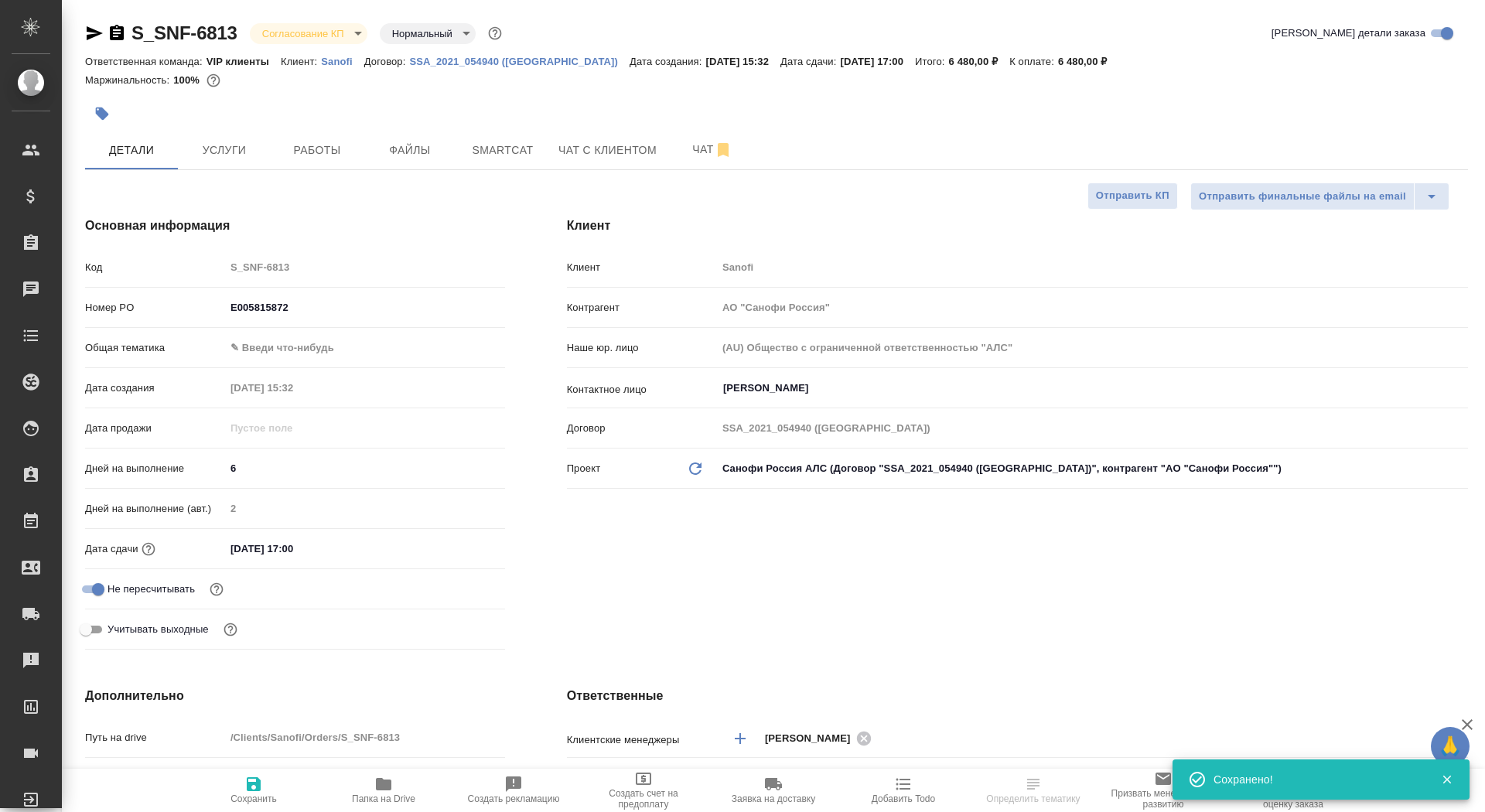
type textarea "x"
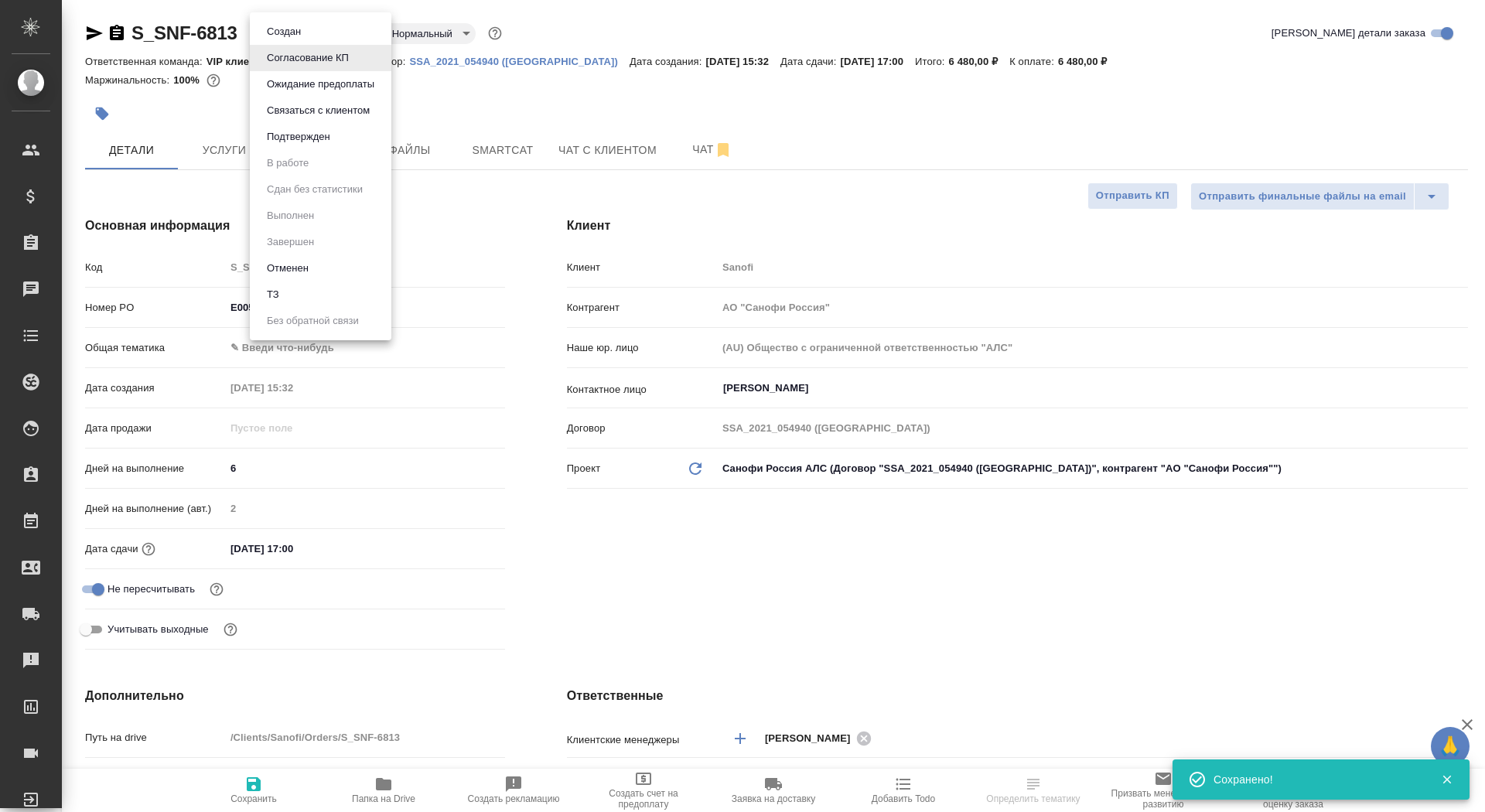
click at [301, 41] on body "🙏 .cls-1 fill:#fff; AWATERA Saydasheva Dilyara Клиенты Спецификации Заказы 0 Ча…" at bounding box center [742, 406] width 1485 height 812
click at [303, 131] on button "Подтвержден" at bounding box center [299, 137] width 73 height 17
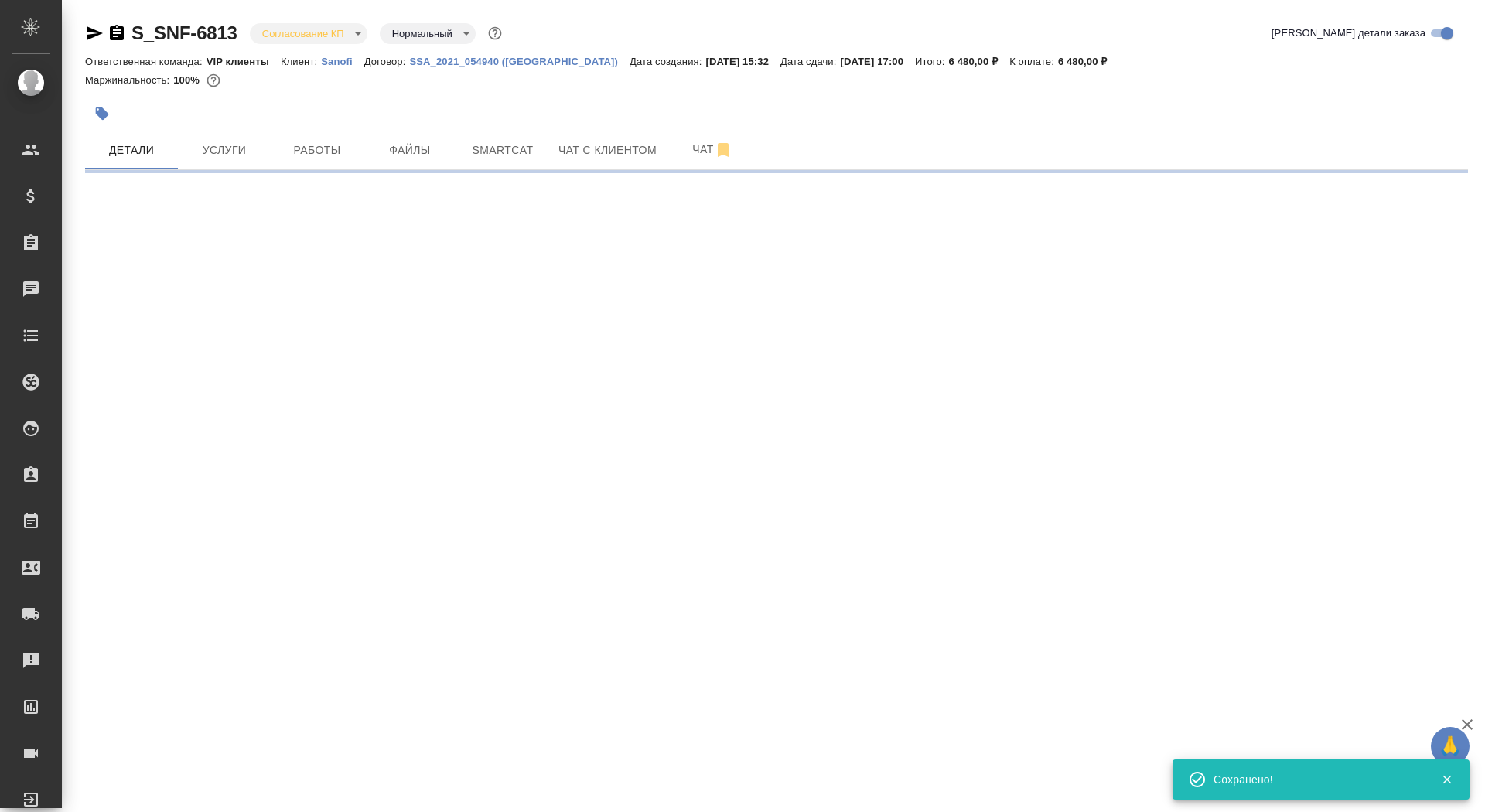
select select "RU"
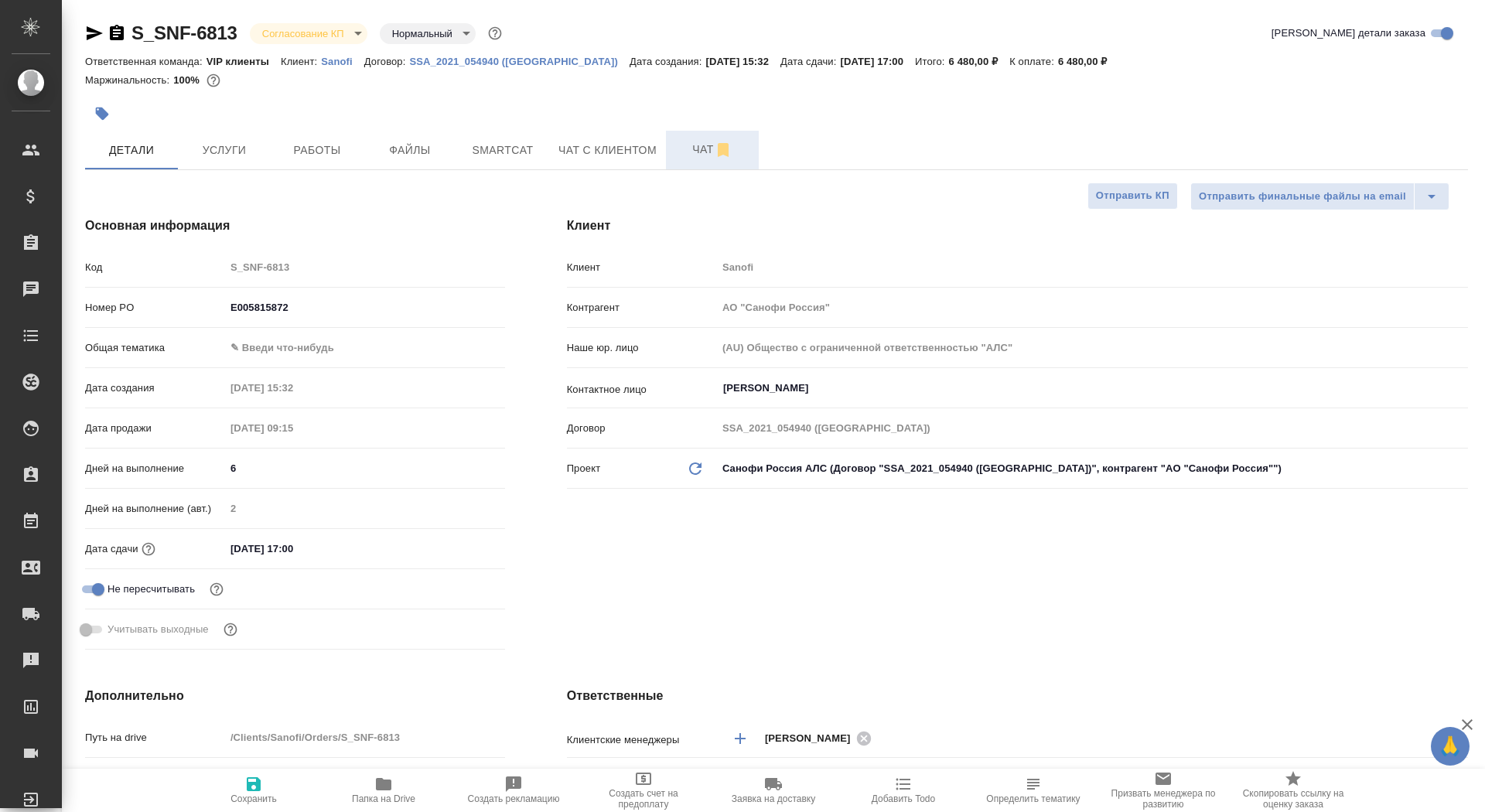
click at [722, 155] on icon "button" at bounding box center [723, 150] width 11 height 14
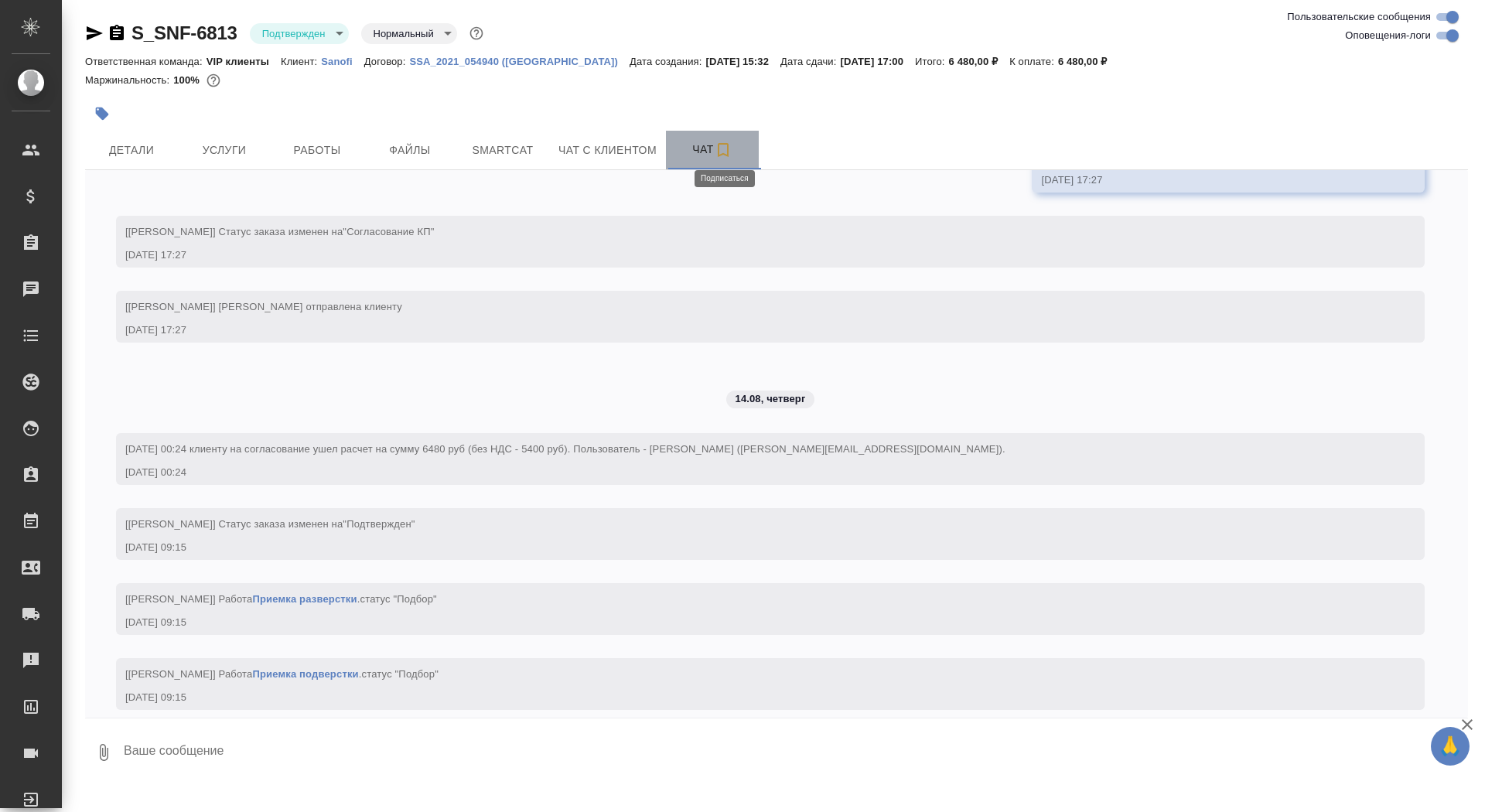
click at [729, 151] on icon "button" at bounding box center [723, 150] width 18 height 18
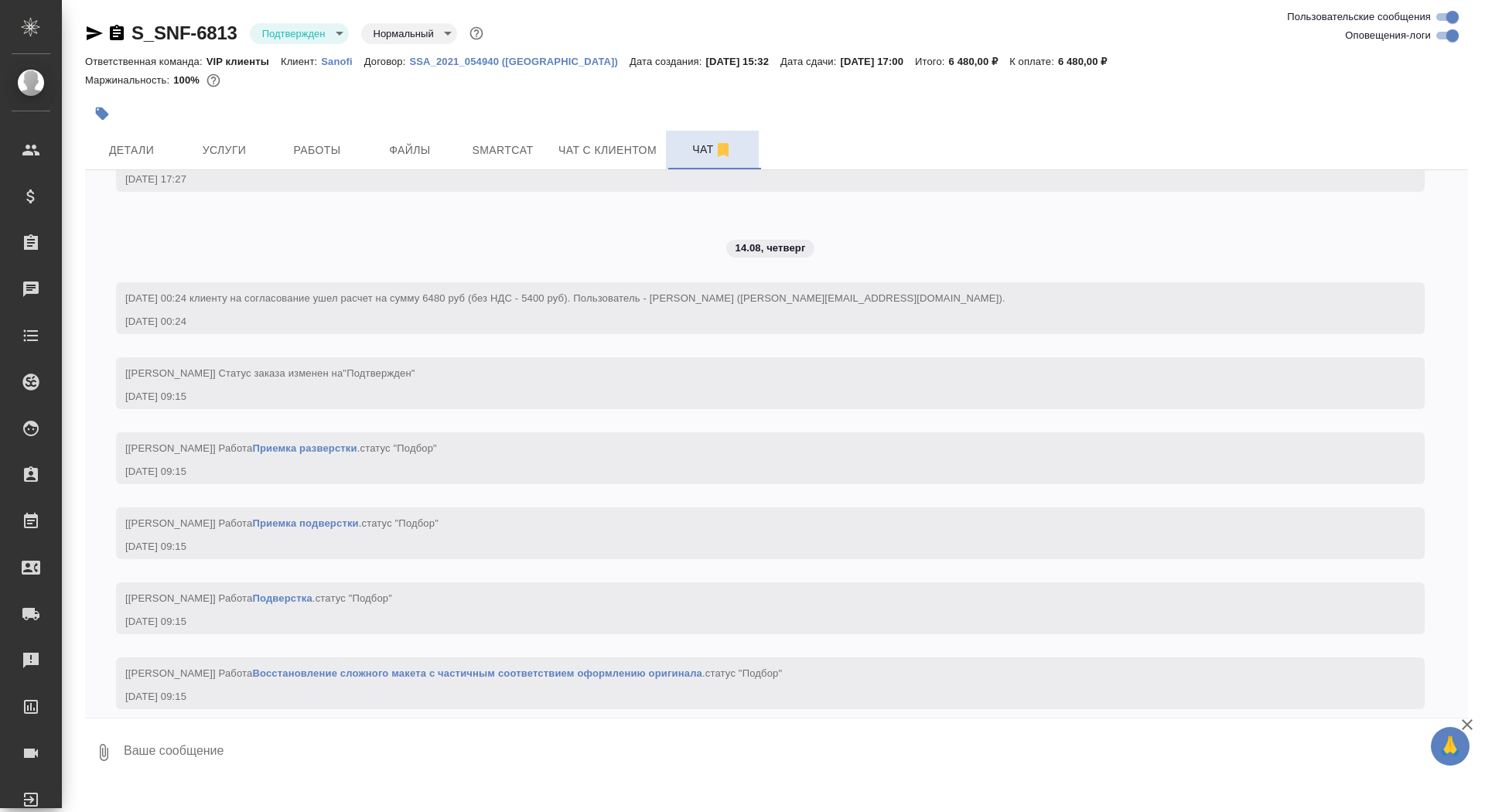
scroll to position [3005, 0]
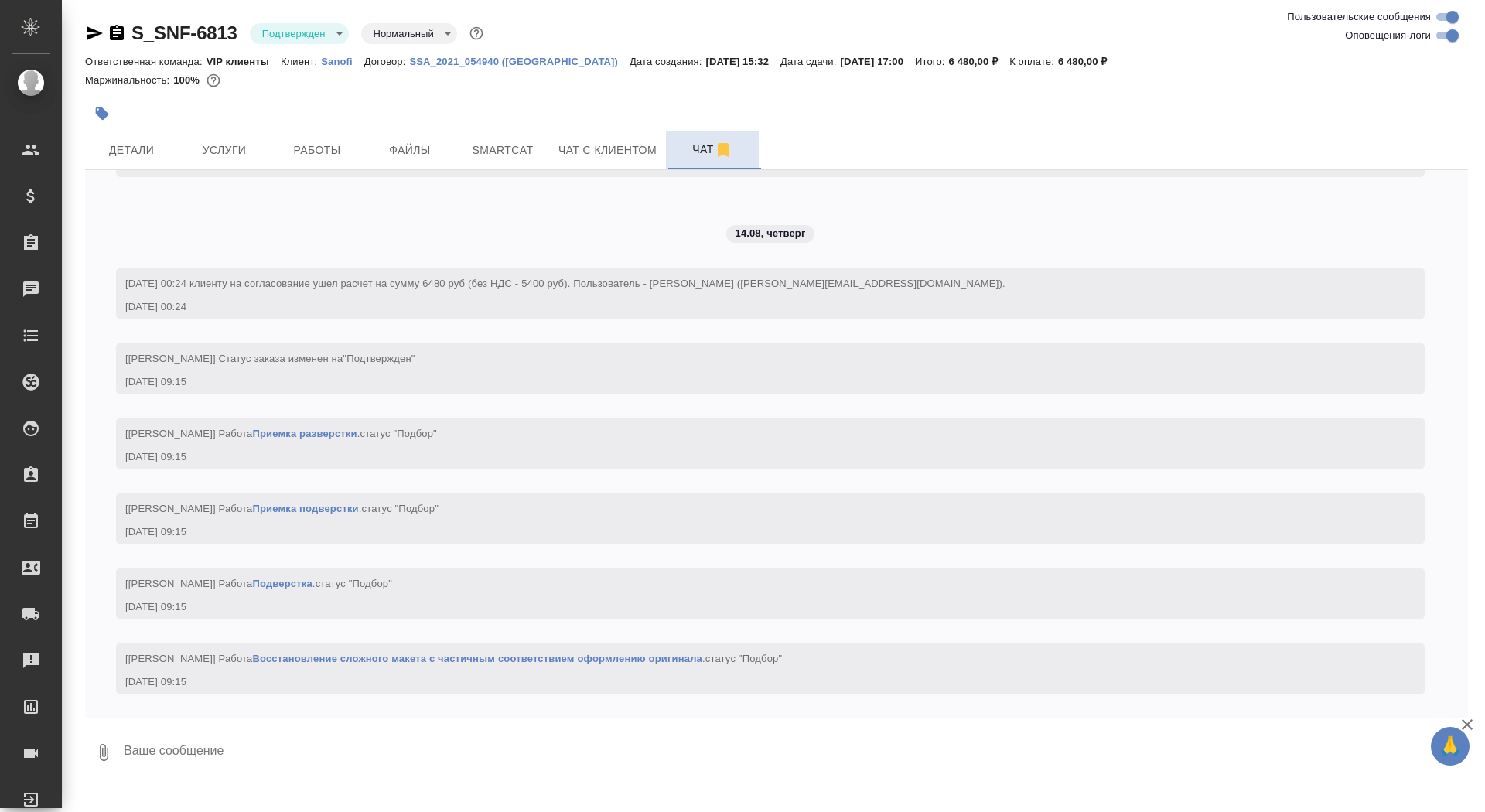
click at [344, 730] on textarea at bounding box center [795, 752] width 1346 height 53
click at [326, 762] on textarea at bounding box center [795, 752] width 1346 height 53
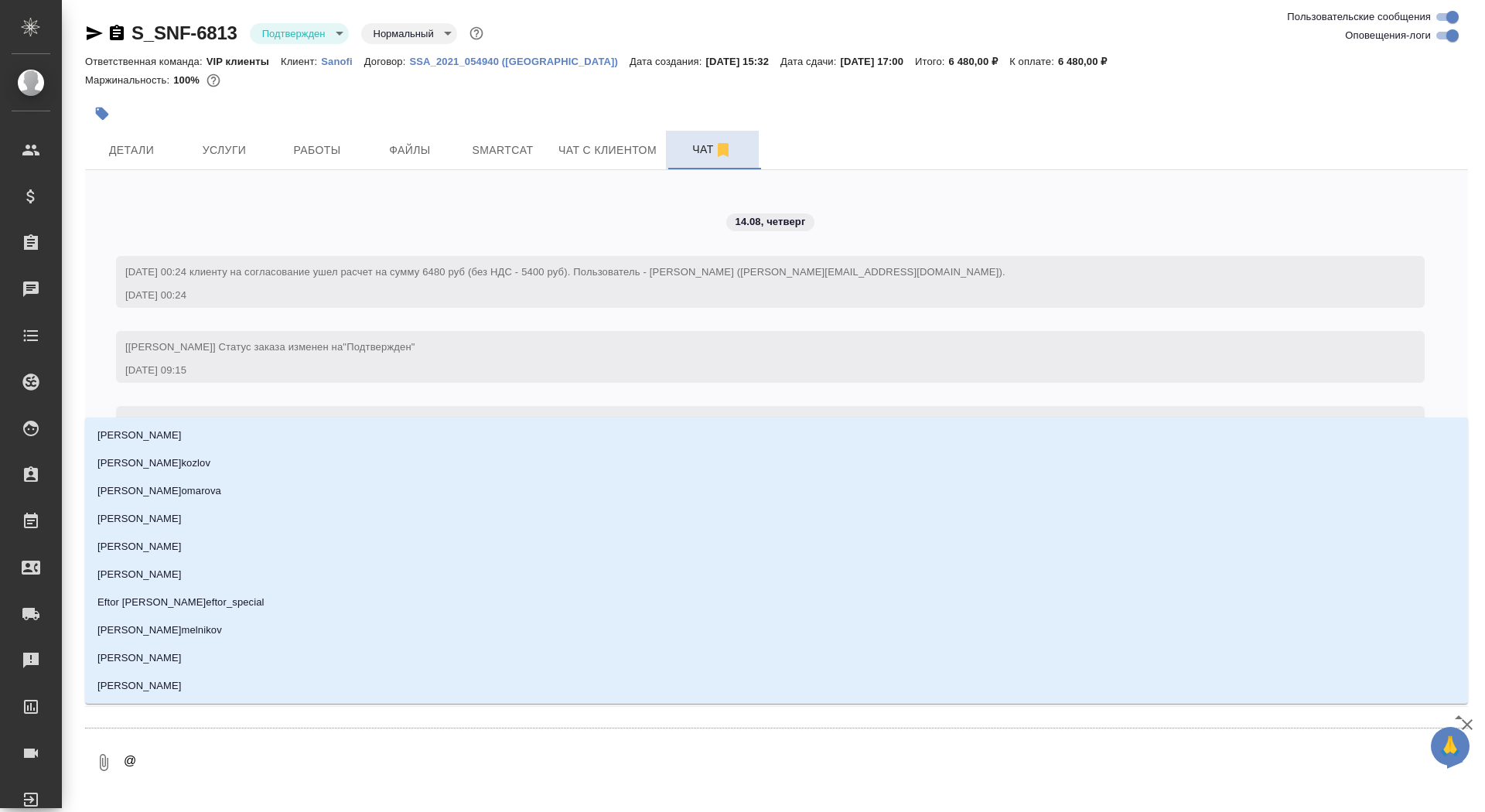
type textarea "@u"
type input "u"
type textarea "@uj"
type input "uj"
type textarea "@ujh"
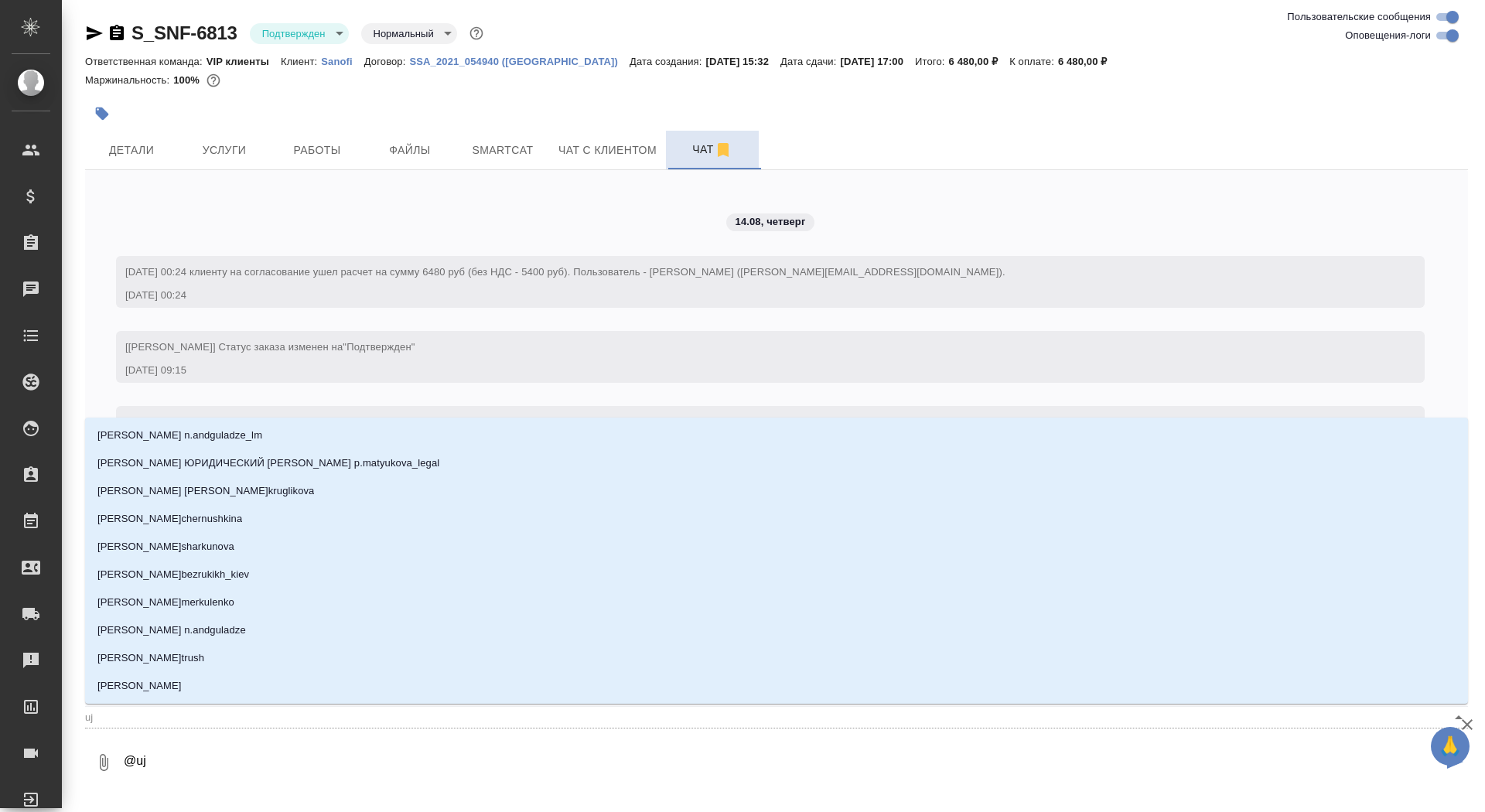
type input "ujh"
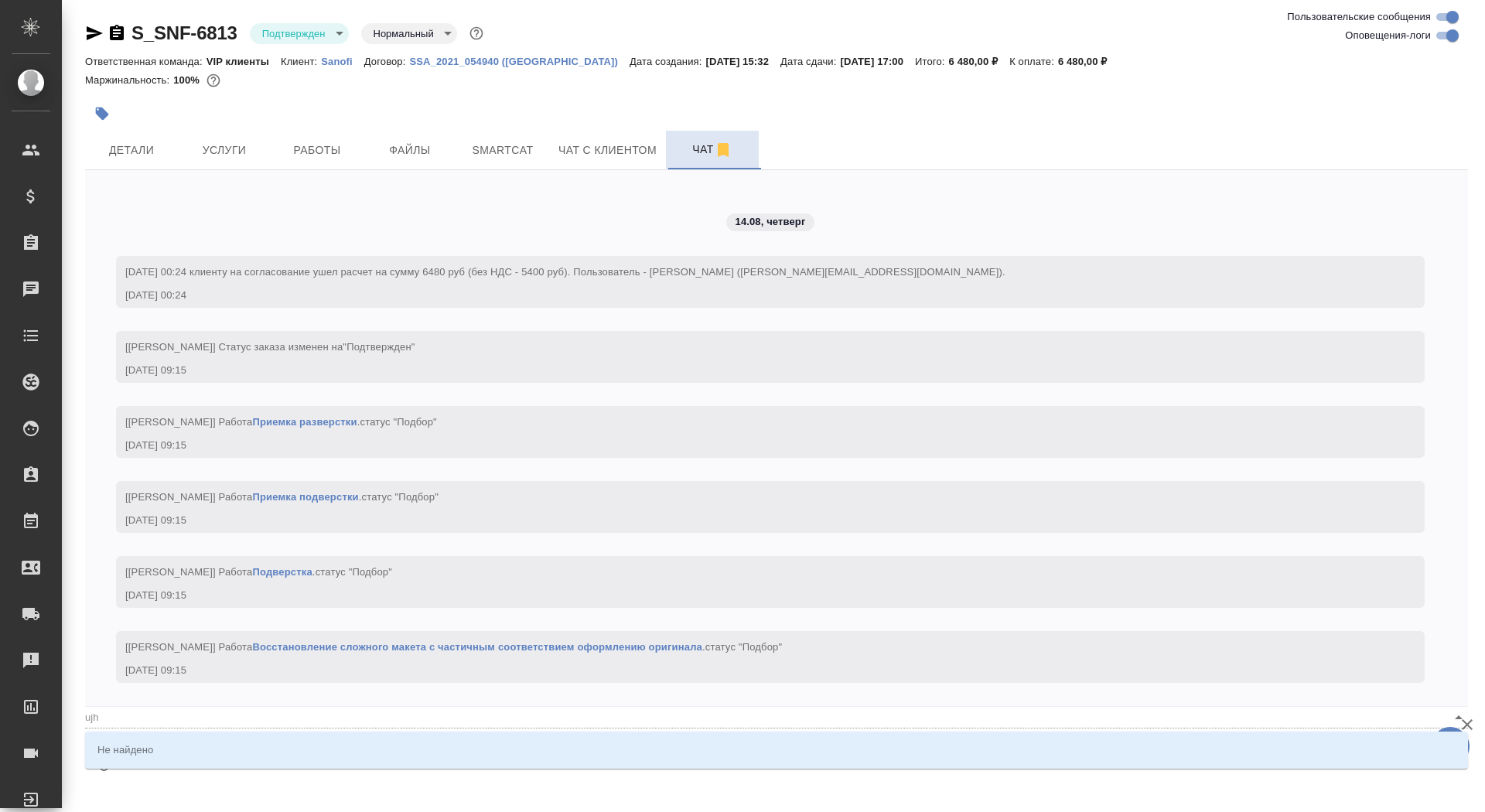
type textarea "@uj"
type input "uj"
type textarea "@u"
type input "u"
type textarea "@"
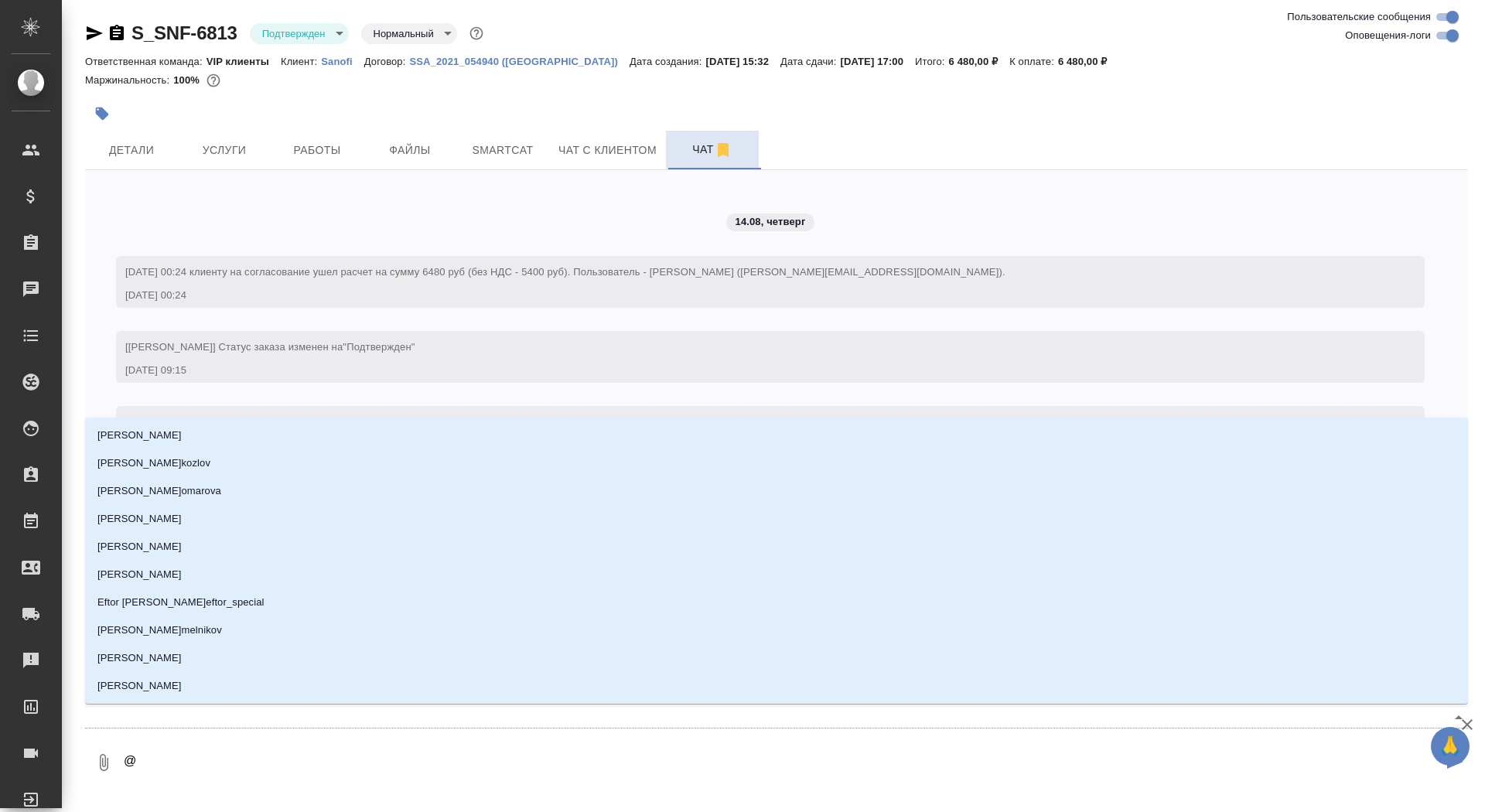
type textarea "@г"
type input "г"
type textarea "@го"
type input "го"
type textarea "@гор"
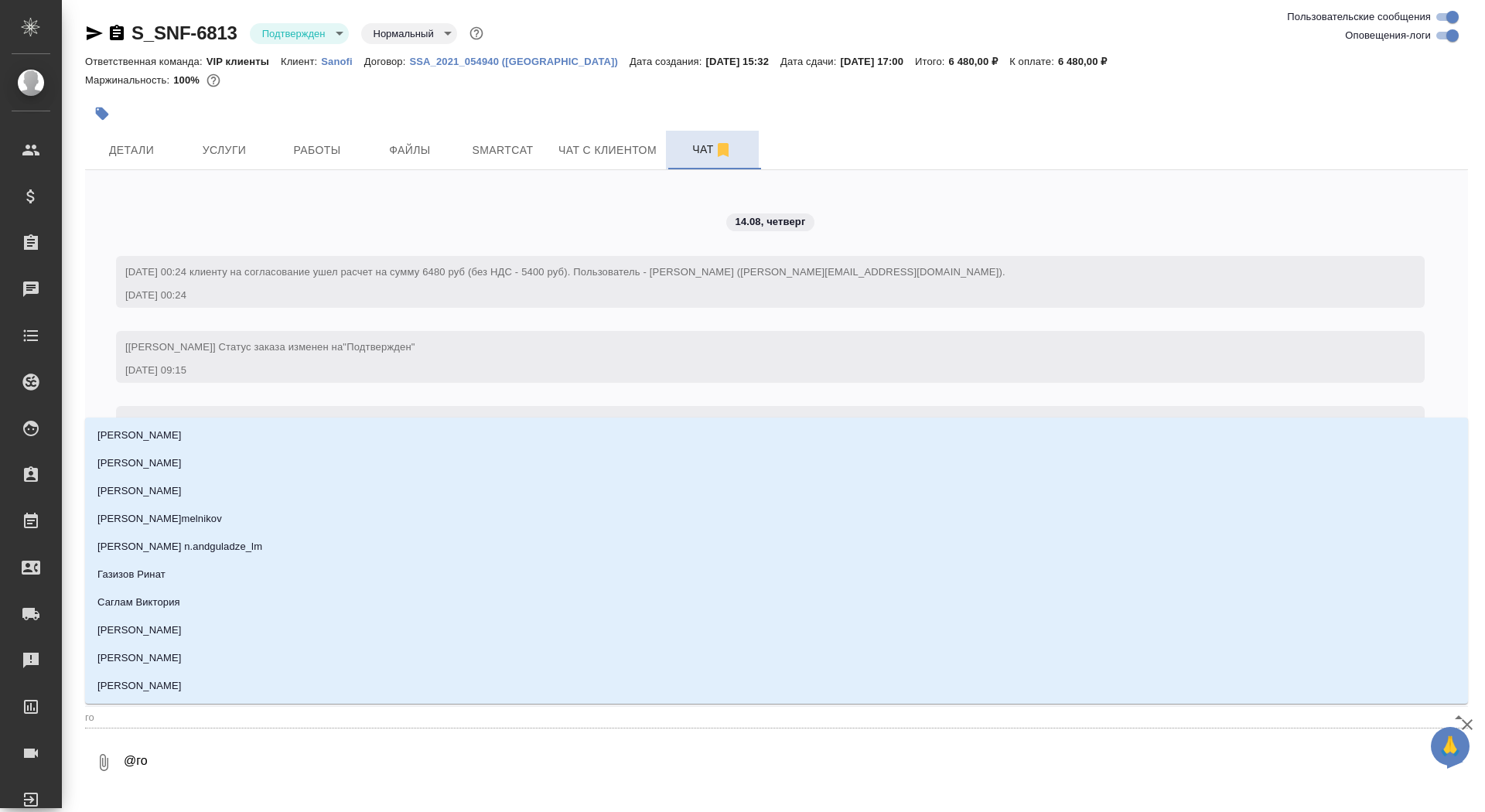
type input "гор"
type textarea "@горш"
type input "горш"
type textarea "@горшк"
type input "горшк"
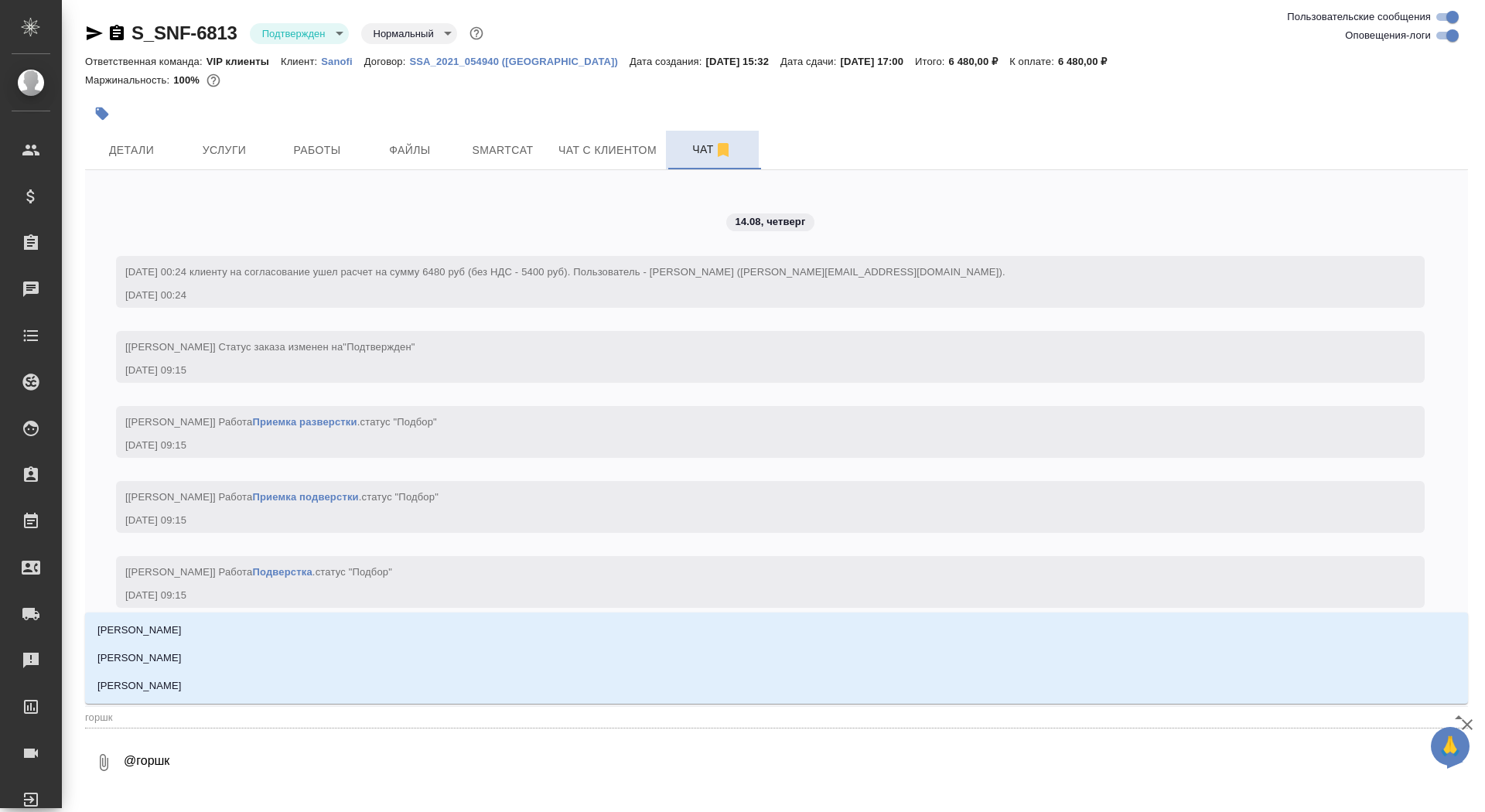
type textarea "@горшко"
type input "горшко"
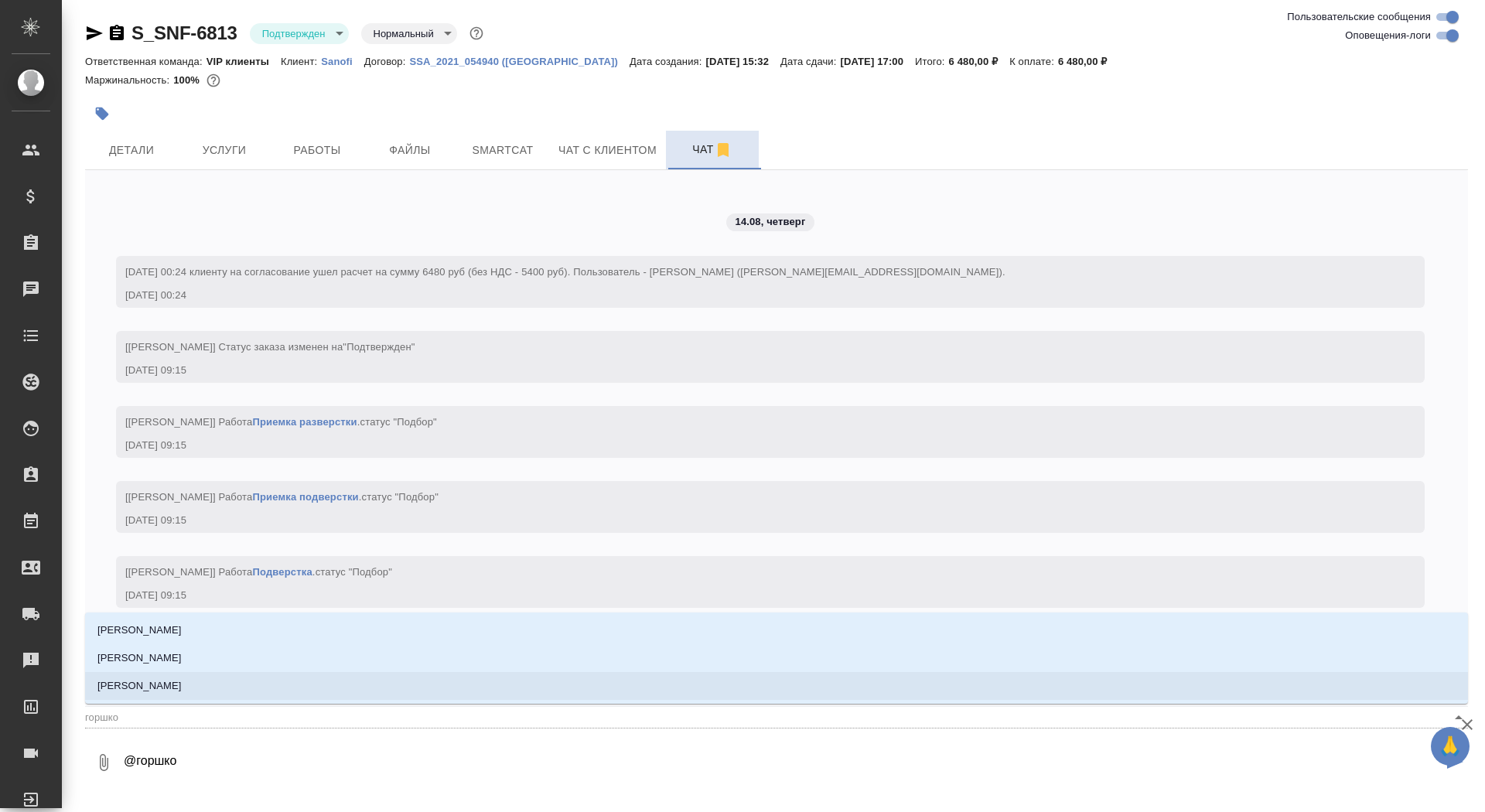
click at [320, 675] on li "Горшкова Валентина" at bounding box center [777, 686] width 1383 height 28
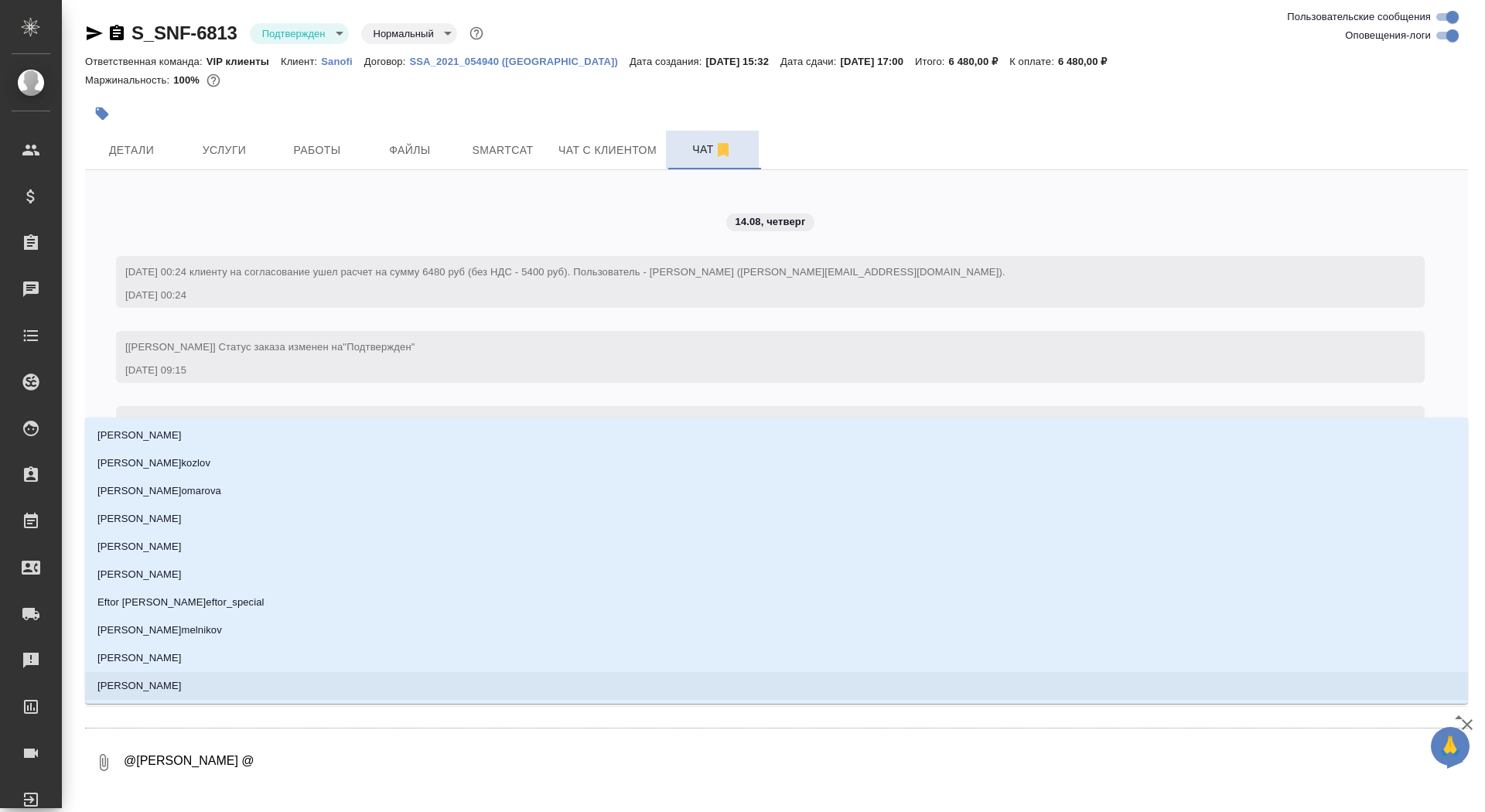
type textarea "@Горшкова Валентина @а"
type input "а"
type textarea "@Горшкова Валентина @арс"
type input "арс"
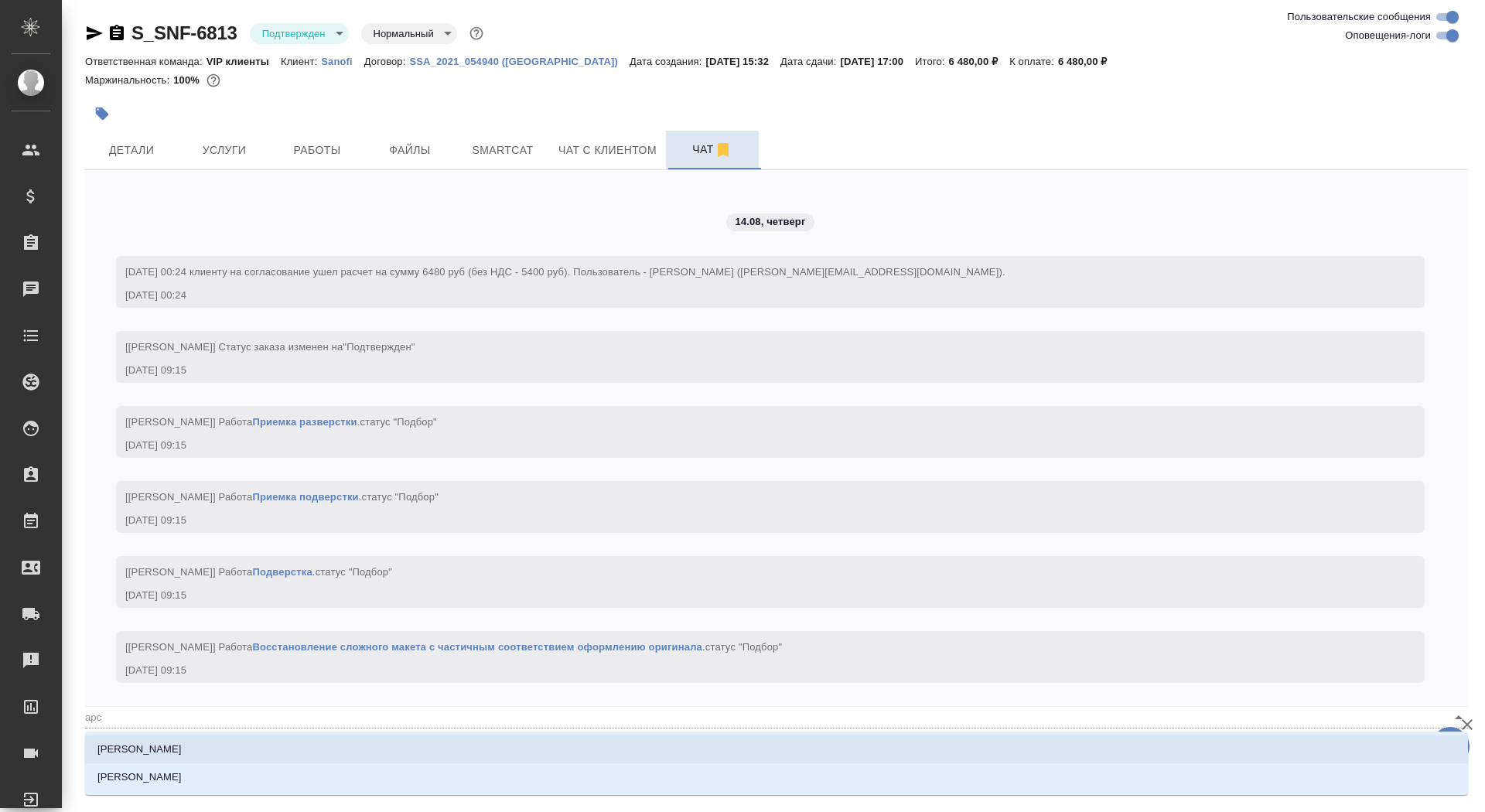
click at [299, 753] on li "Арсеньева Вера" at bounding box center [777, 749] width 1383 height 28
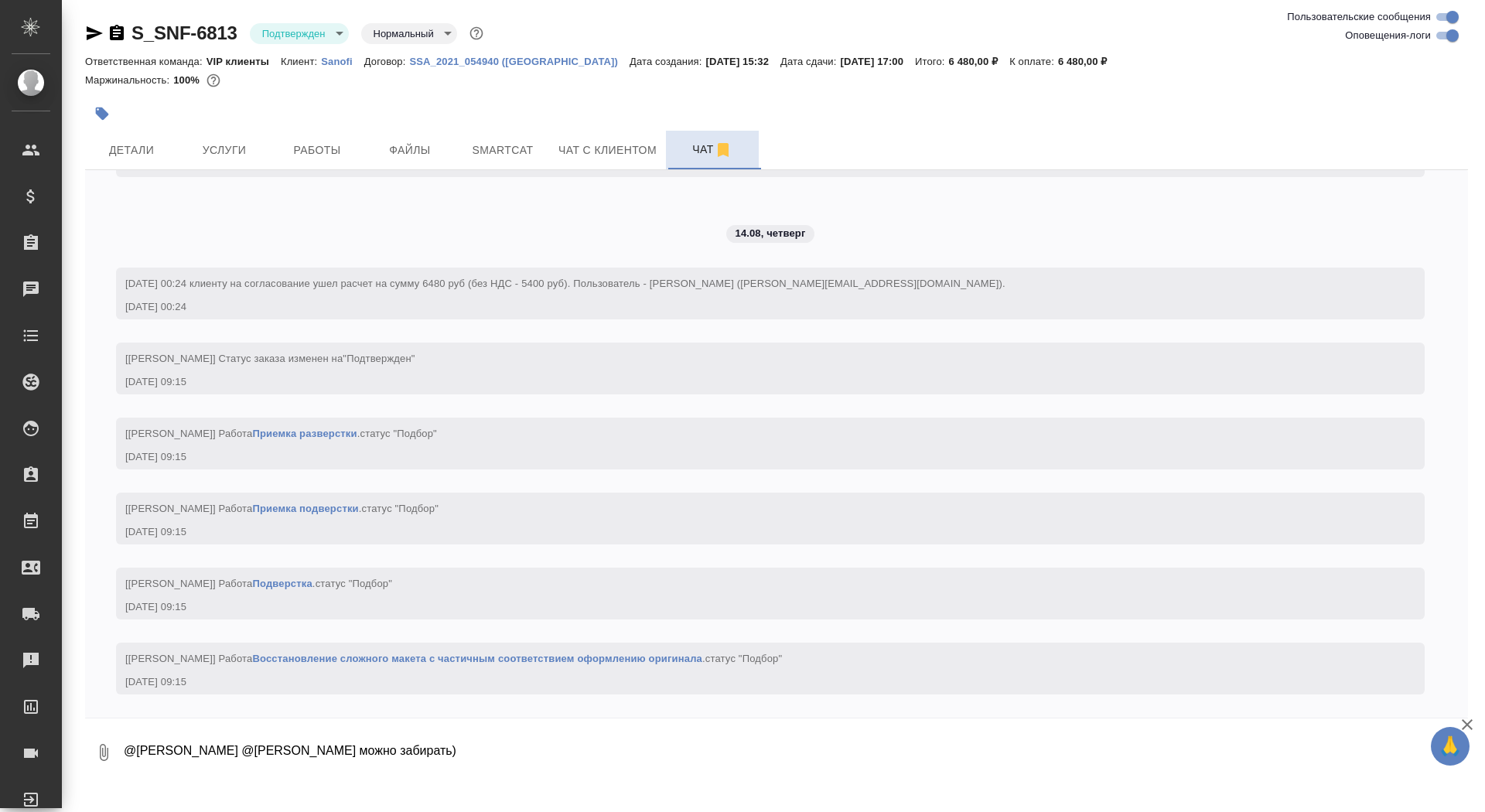
type textarea "@Горшкова Валентина @Арсеньева Вера можно забирать)"
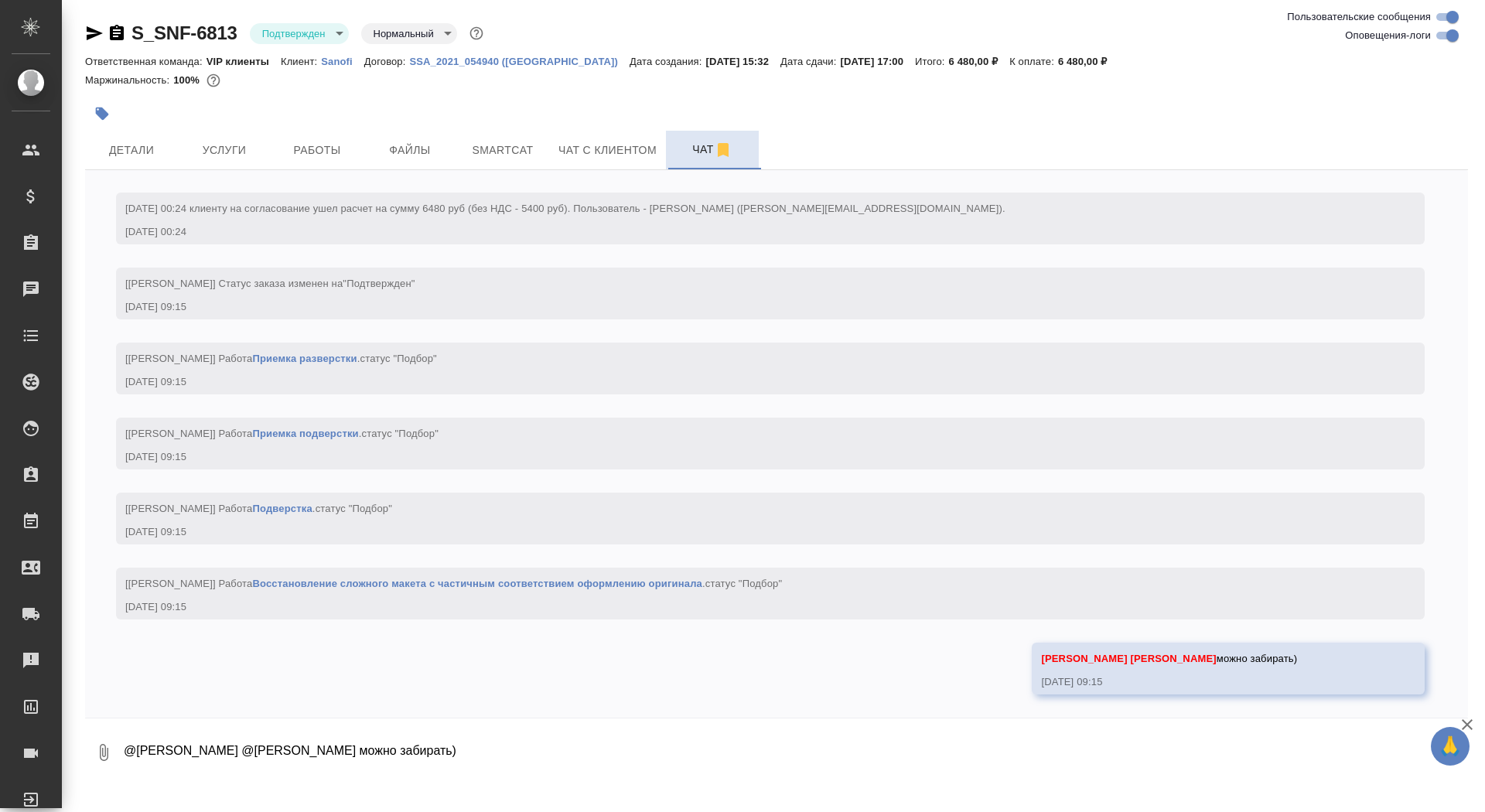
scroll to position [3080, 0]
click at [283, 34] on body "🙏 .cls-1 fill:#fff; AWATERA Saydasheva Dilyara Клиенты Спецификации Заказы 0 Ча…" at bounding box center [742, 406] width 1485 height 812
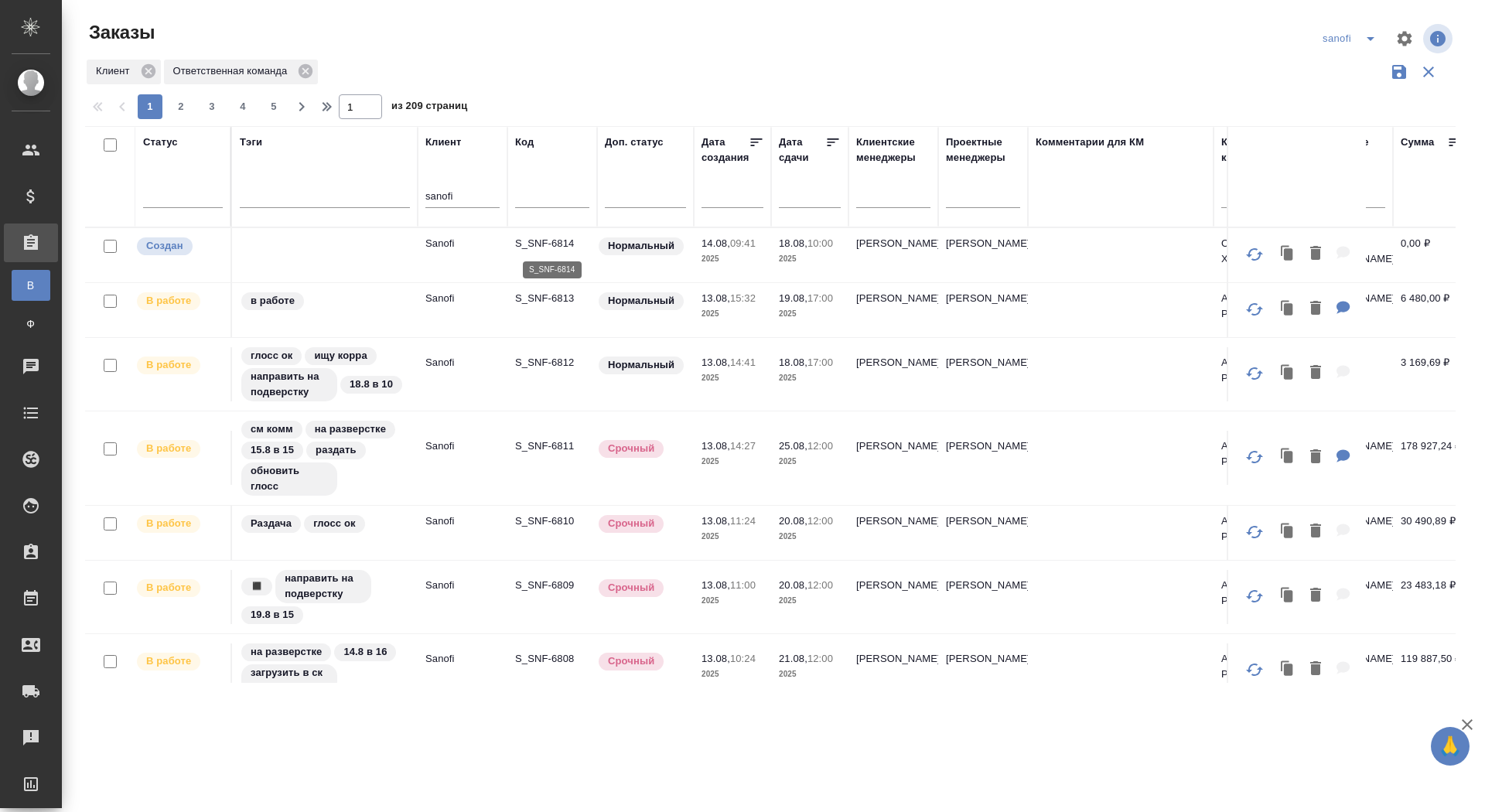
click at [552, 244] on p "S_SNF-6814" at bounding box center [552, 243] width 75 height 16
click at [803, 201] on input "text" at bounding box center [815, 195] width 53 height 22
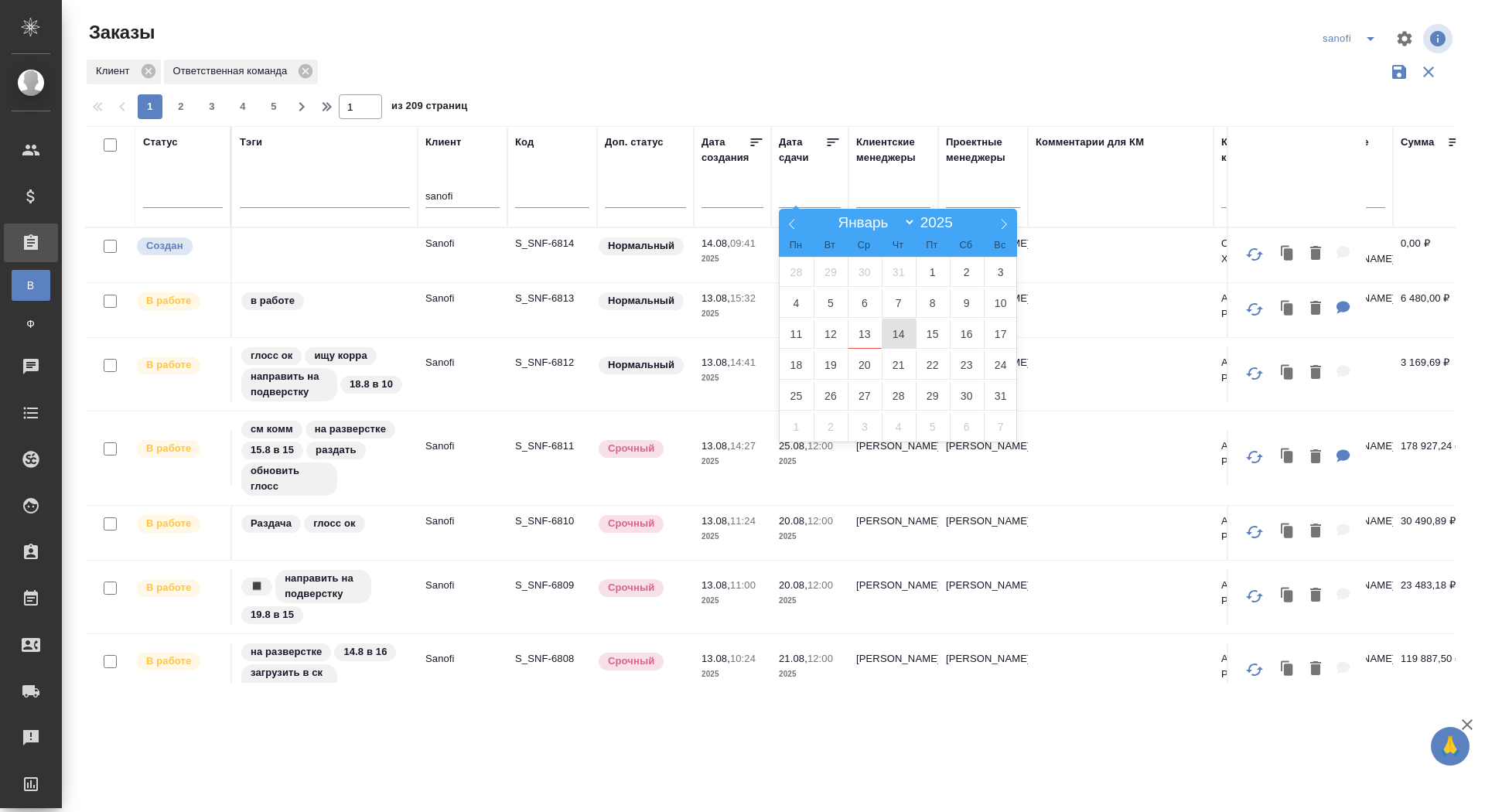
click at [898, 334] on span "14" at bounding box center [899, 334] width 34 height 30
type div "2025-08-13T21:00:00.000Z"
click at [929, 334] on span "15" at bounding box center [933, 334] width 34 height 30
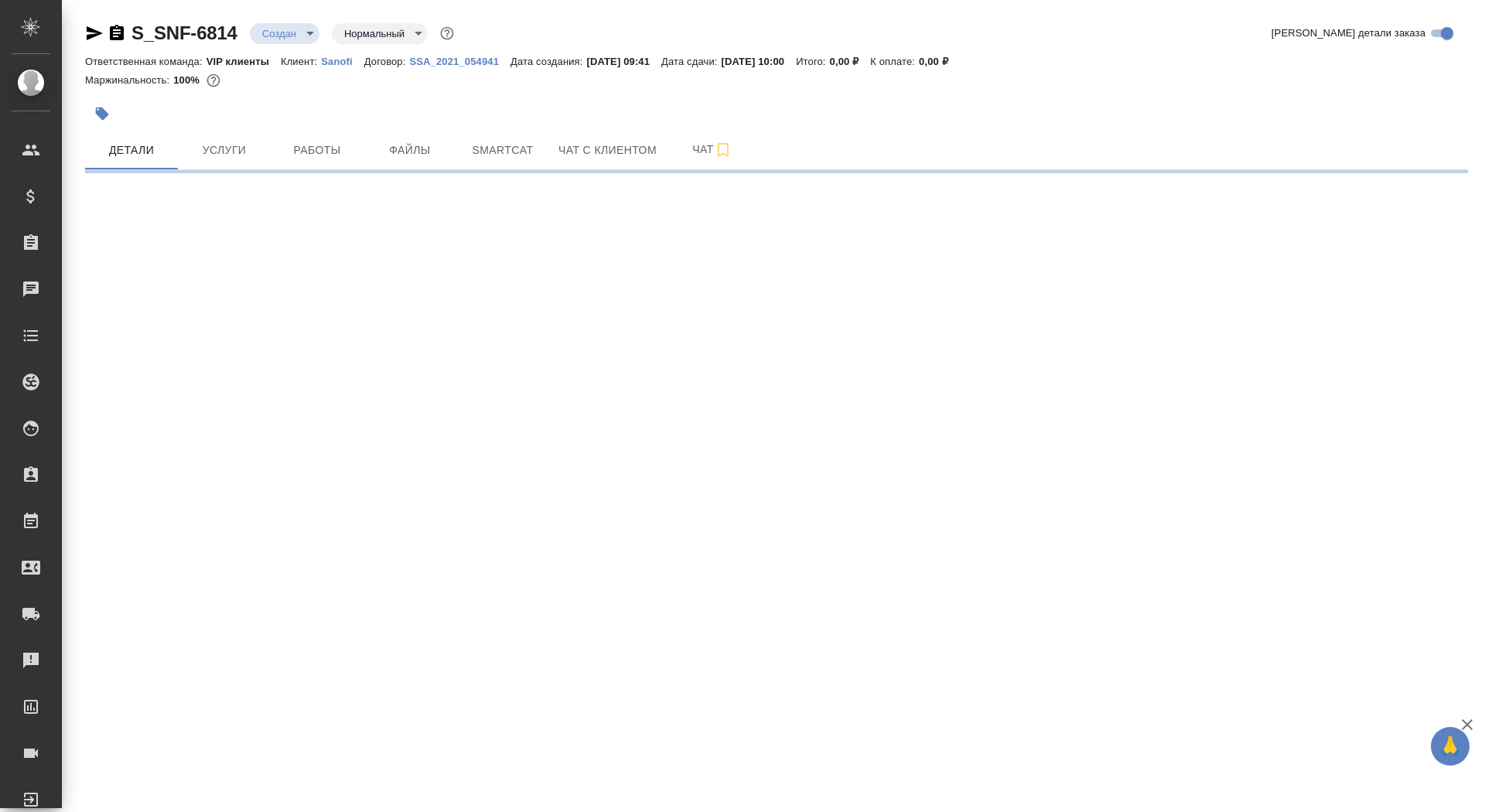
select select "RU"
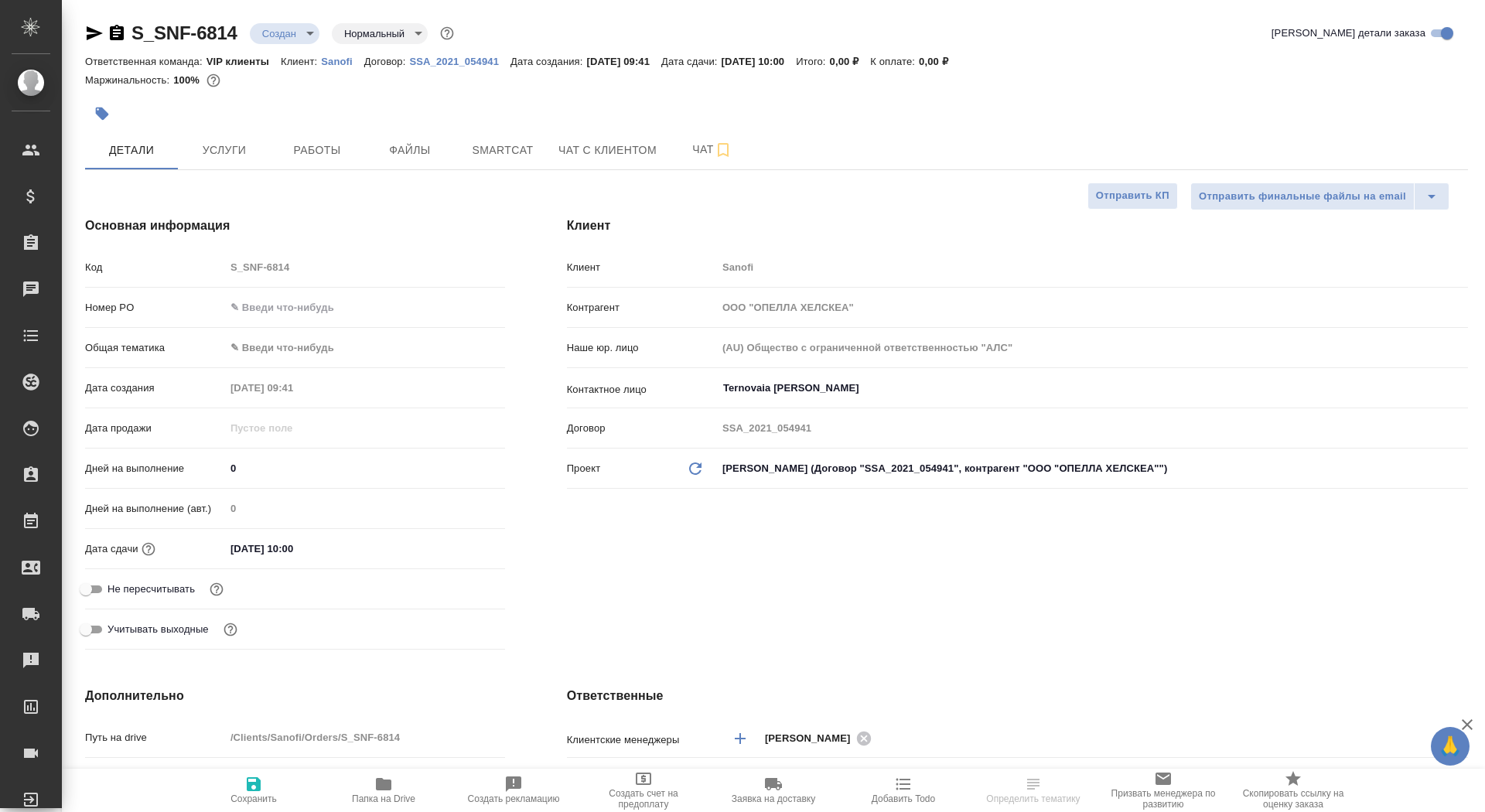
type textarea "x"
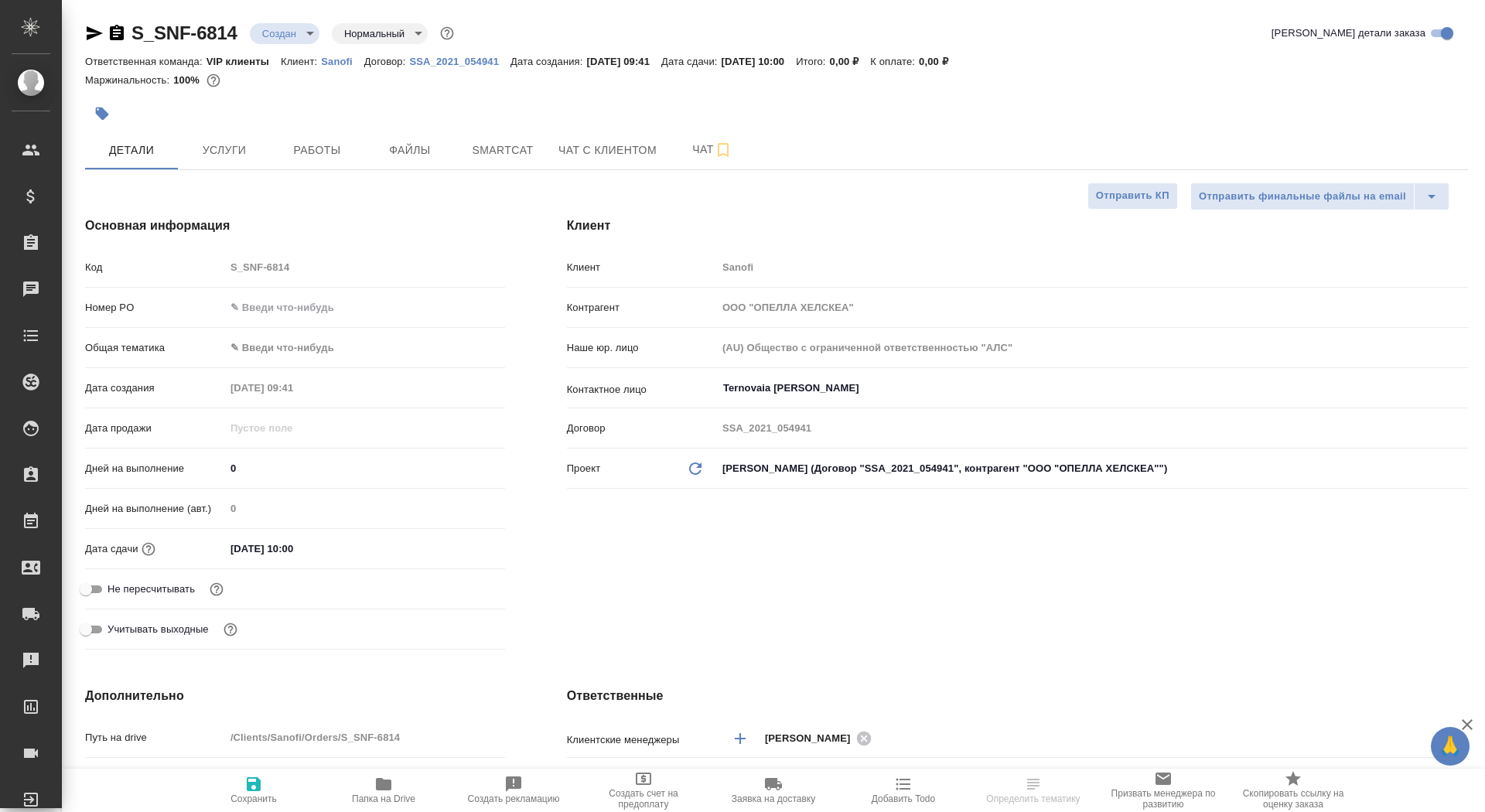
type textarea "x"
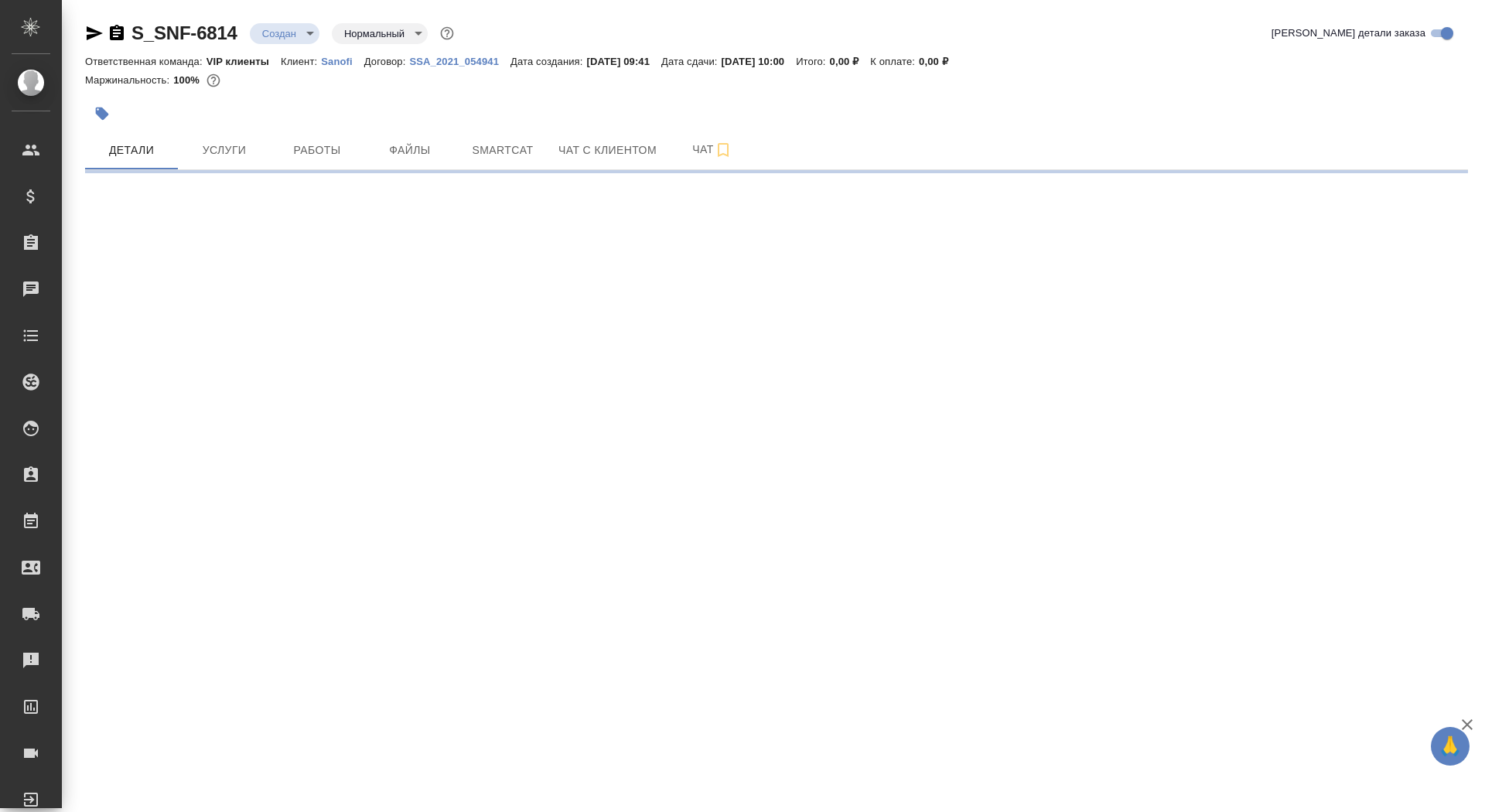
select select "RU"
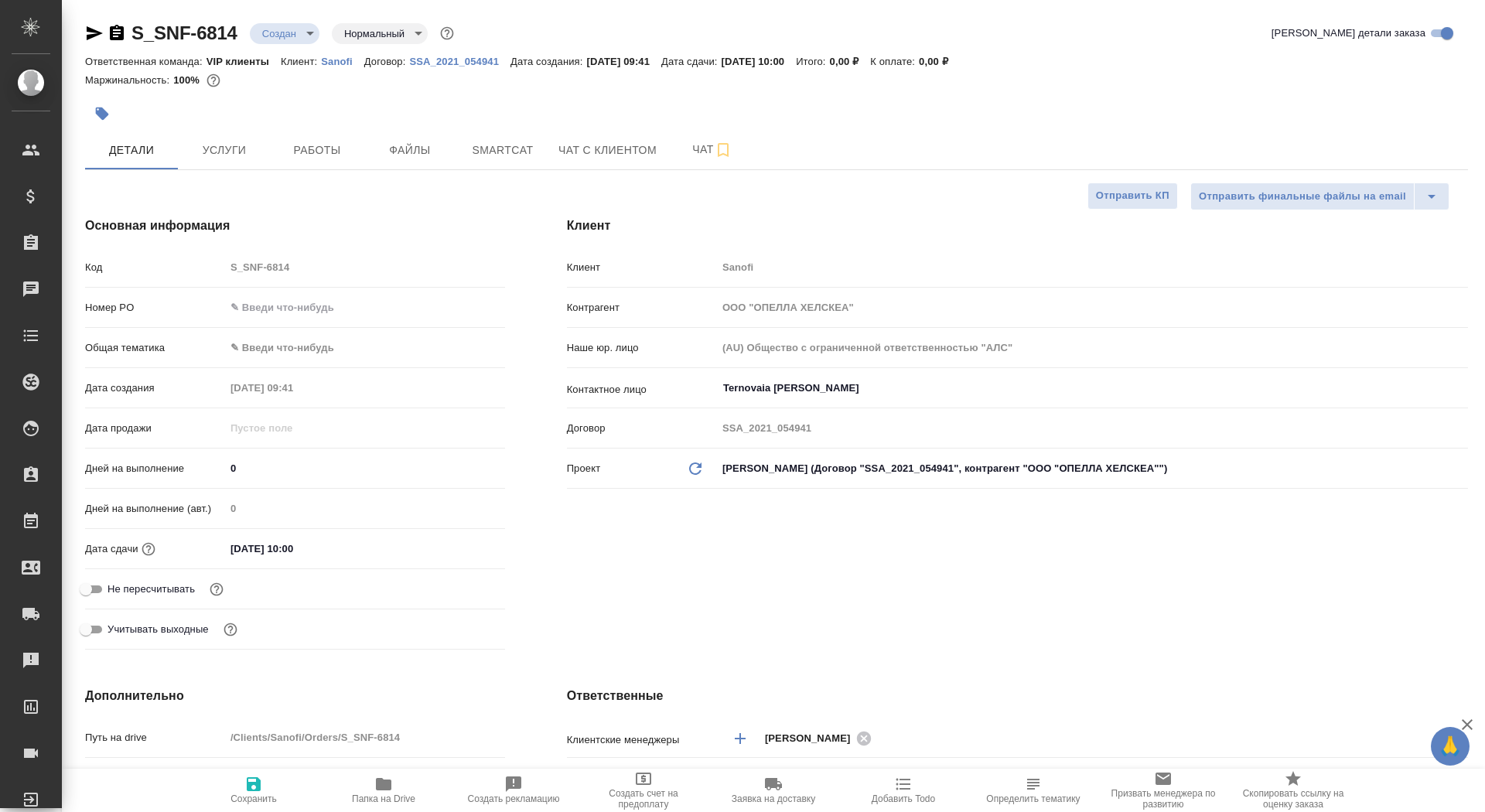
type textarea "x"
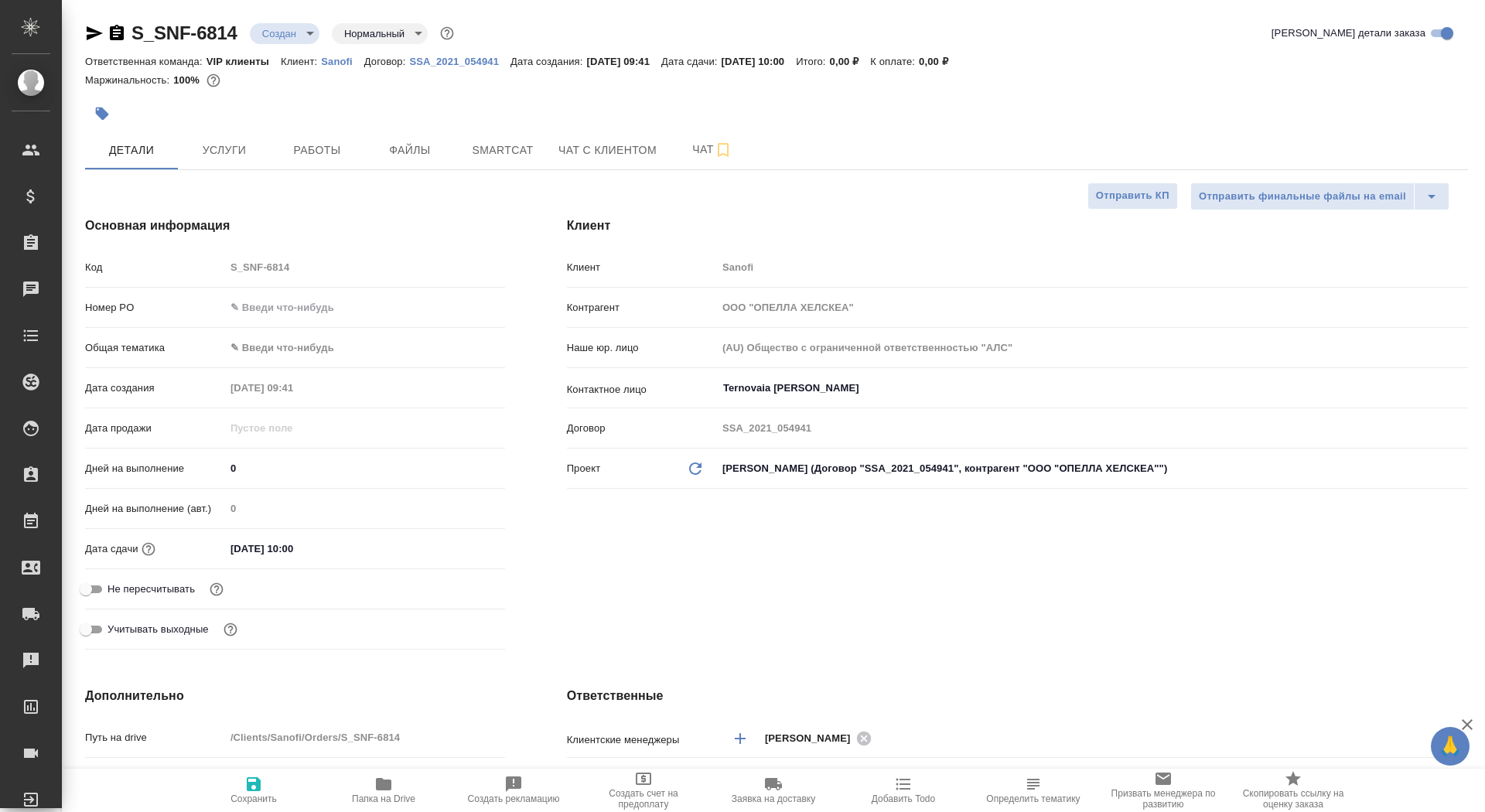
type textarea "x"
drag, startPoint x: 239, startPoint y: 473, endPoint x: 213, endPoint y: 469, distance: 26.3
click at [212, 470] on div "Дней на выполнение 0" at bounding box center [295, 468] width 420 height 27
type input "4"
type textarea "x"
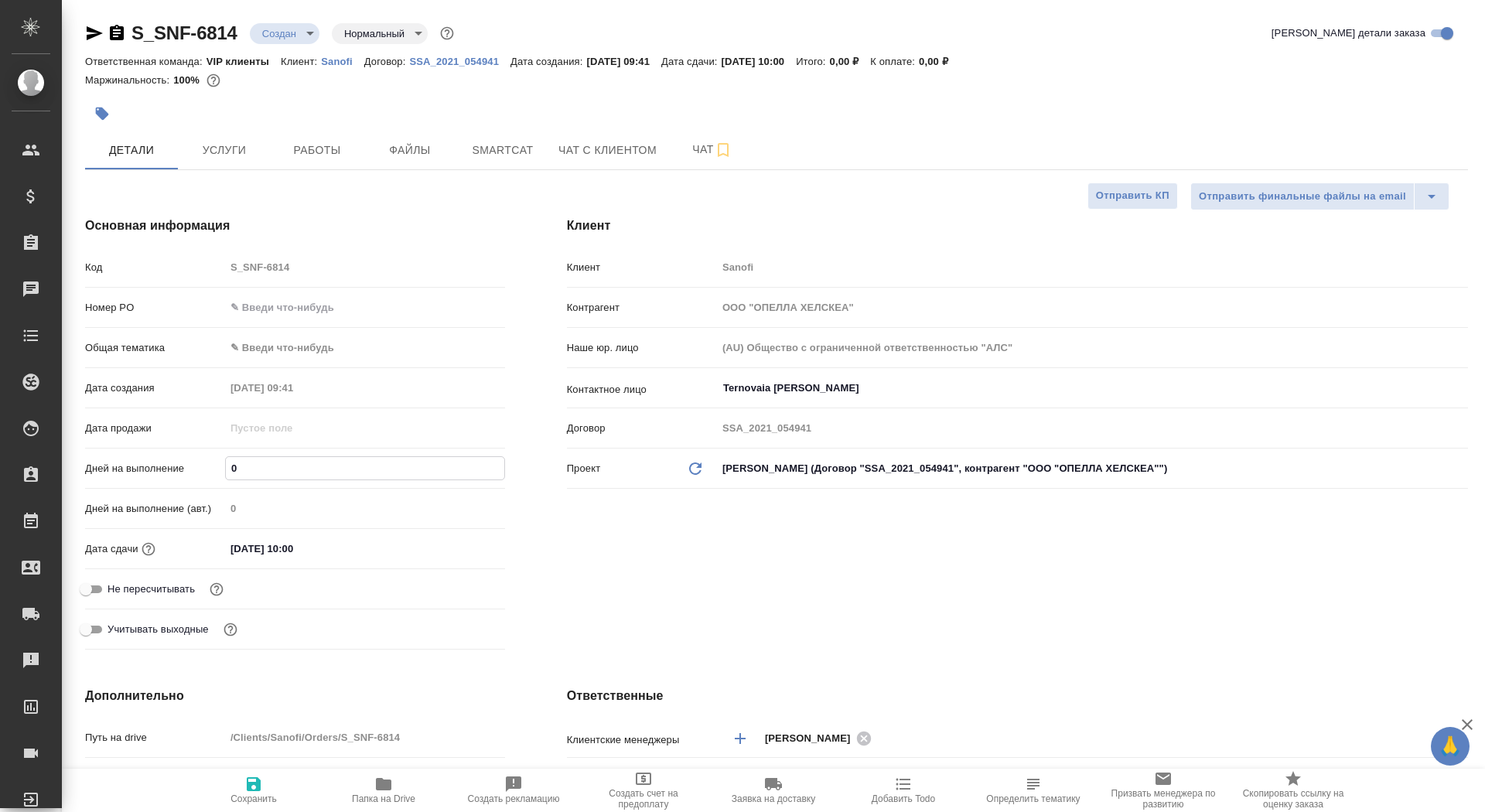
type textarea "x"
type input "4"
click at [258, 796] on span "Сохранить" at bounding box center [253, 798] width 46 height 11
type textarea "x"
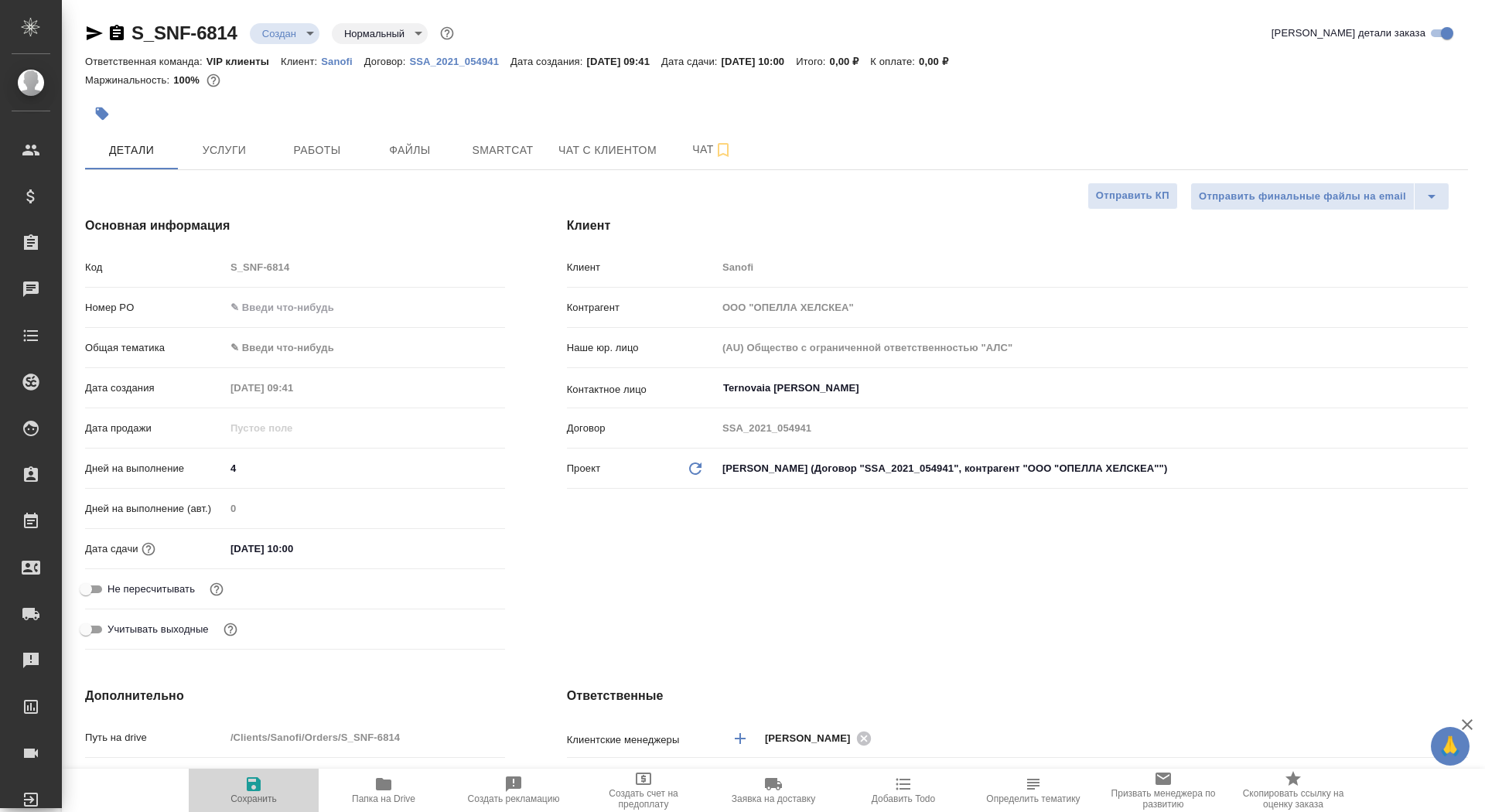
type textarea "x"
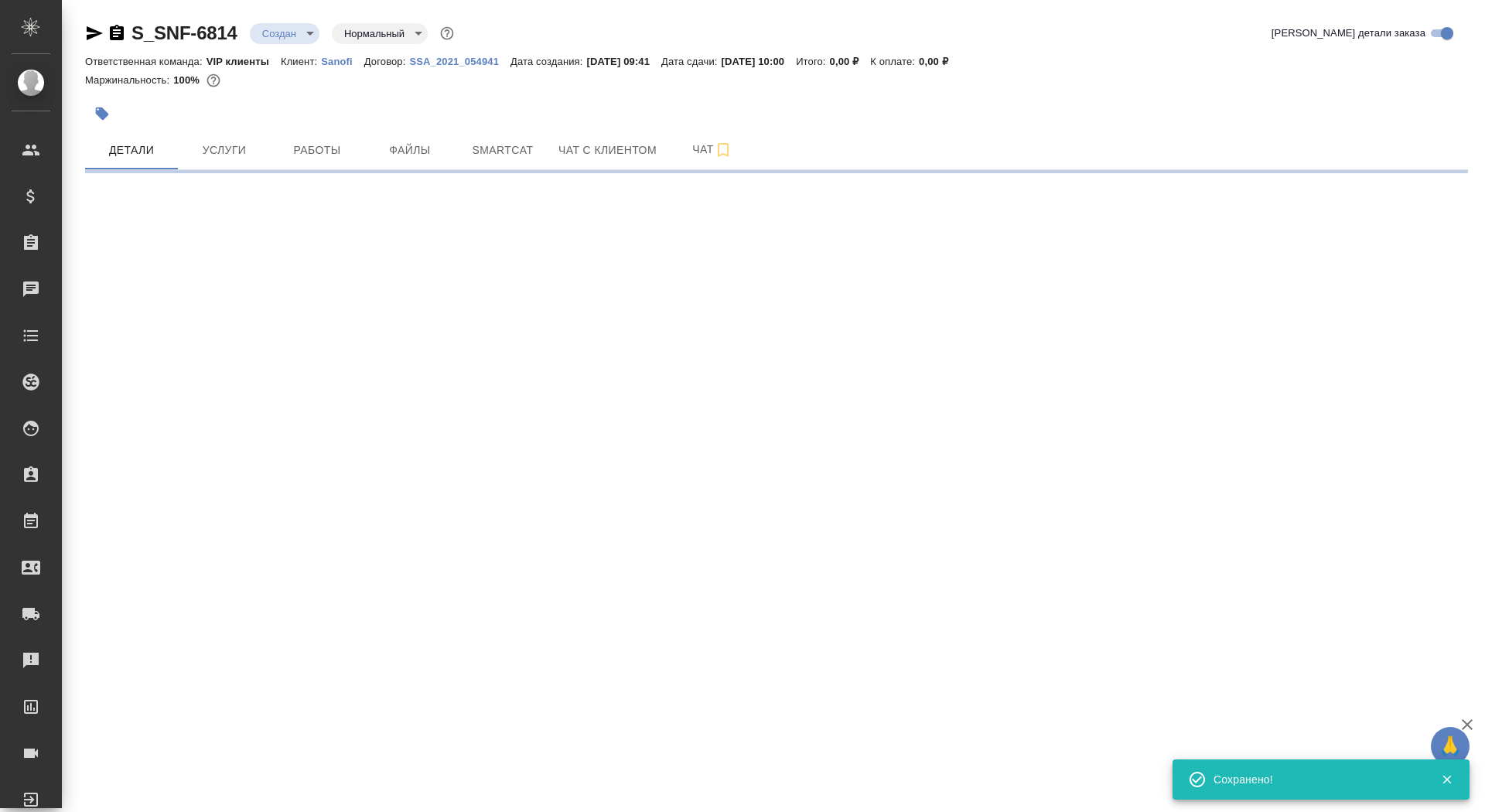
click at [95, 118] on icon "button" at bounding box center [102, 113] width 16 height 16
select select "RU"
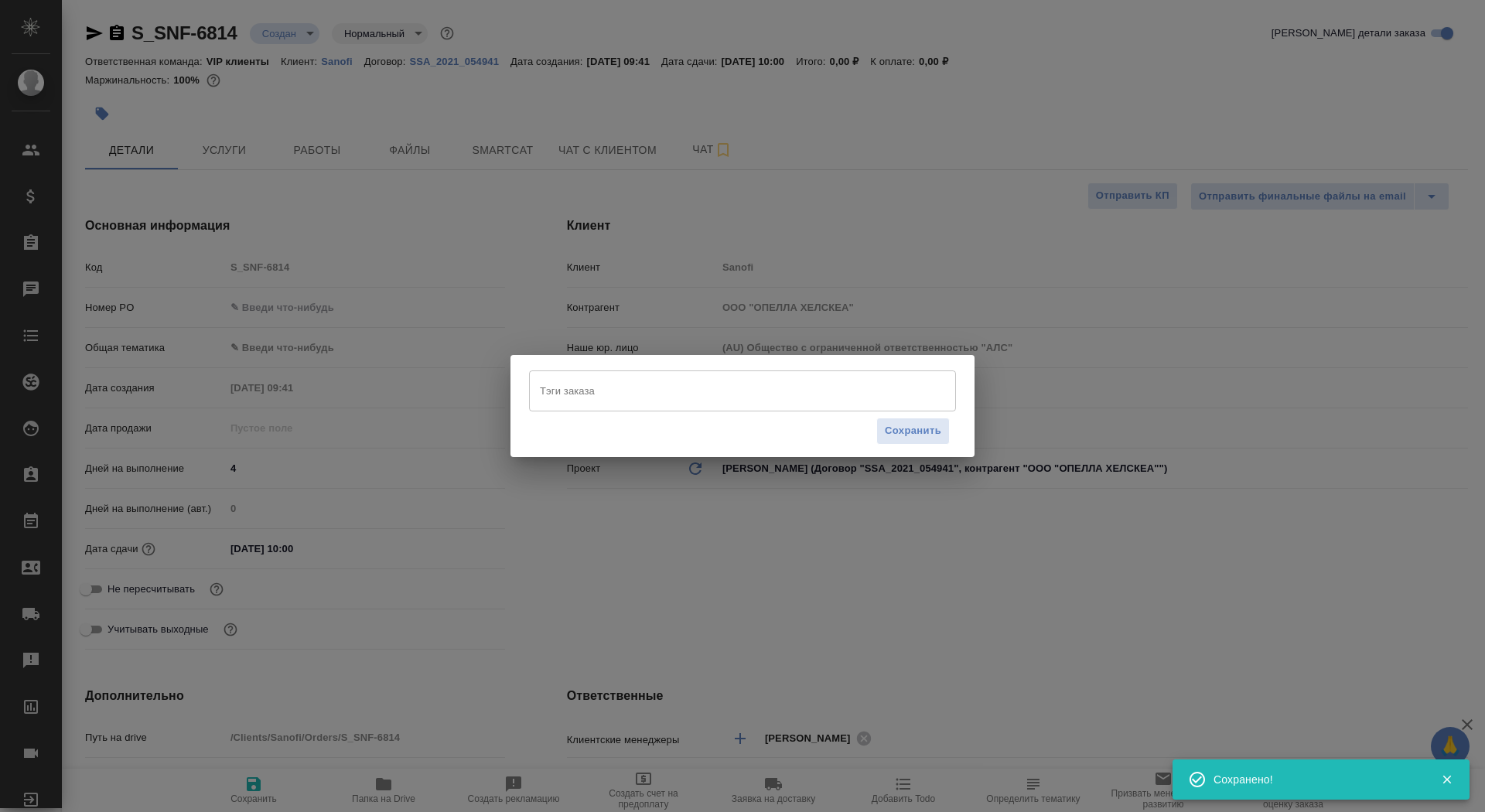
type textarea "x"
click at [596, 410] on div "Тэги заказа" at bounding box center [743, 390] width 427 height 41
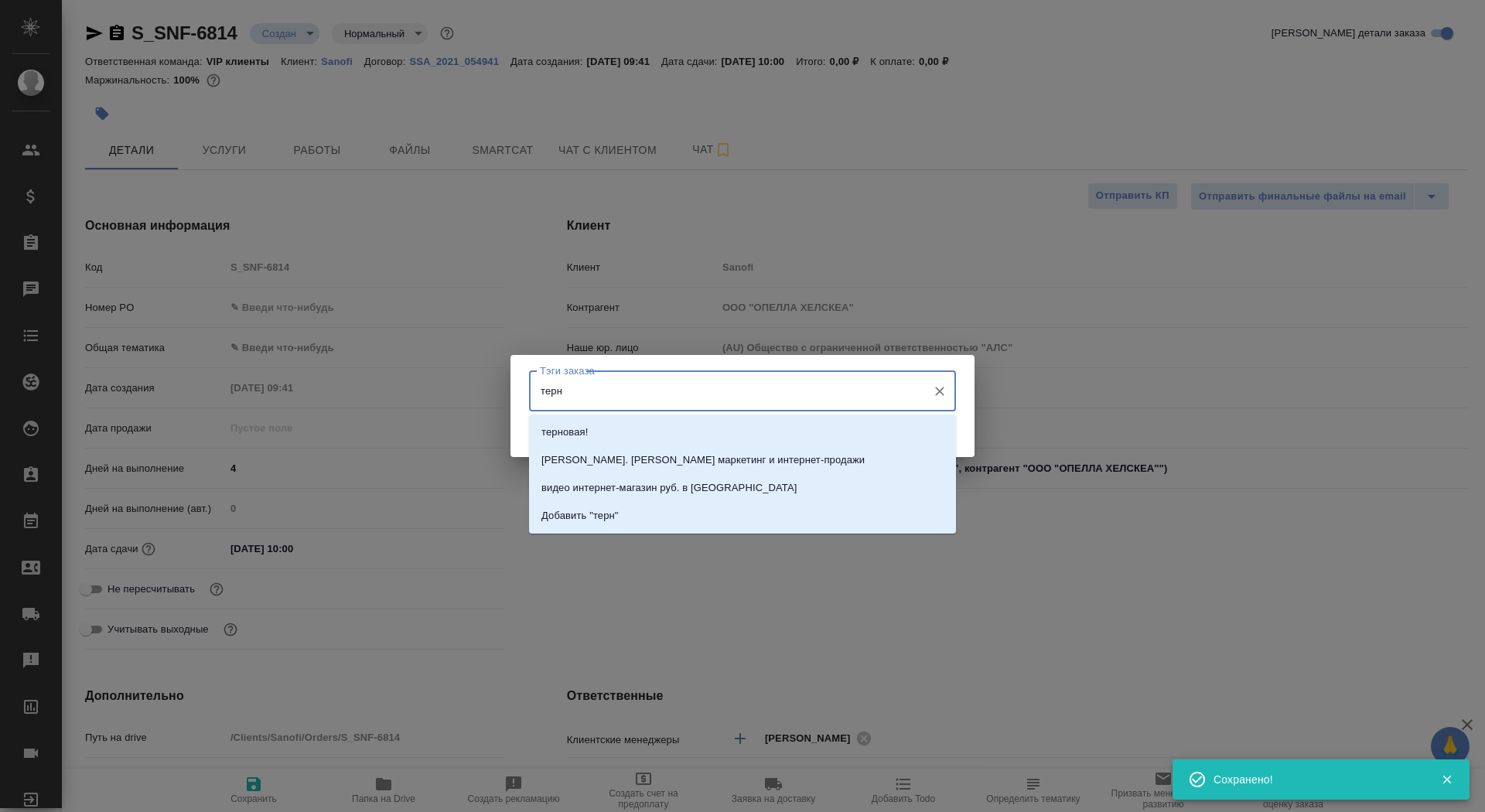
type input "терно"
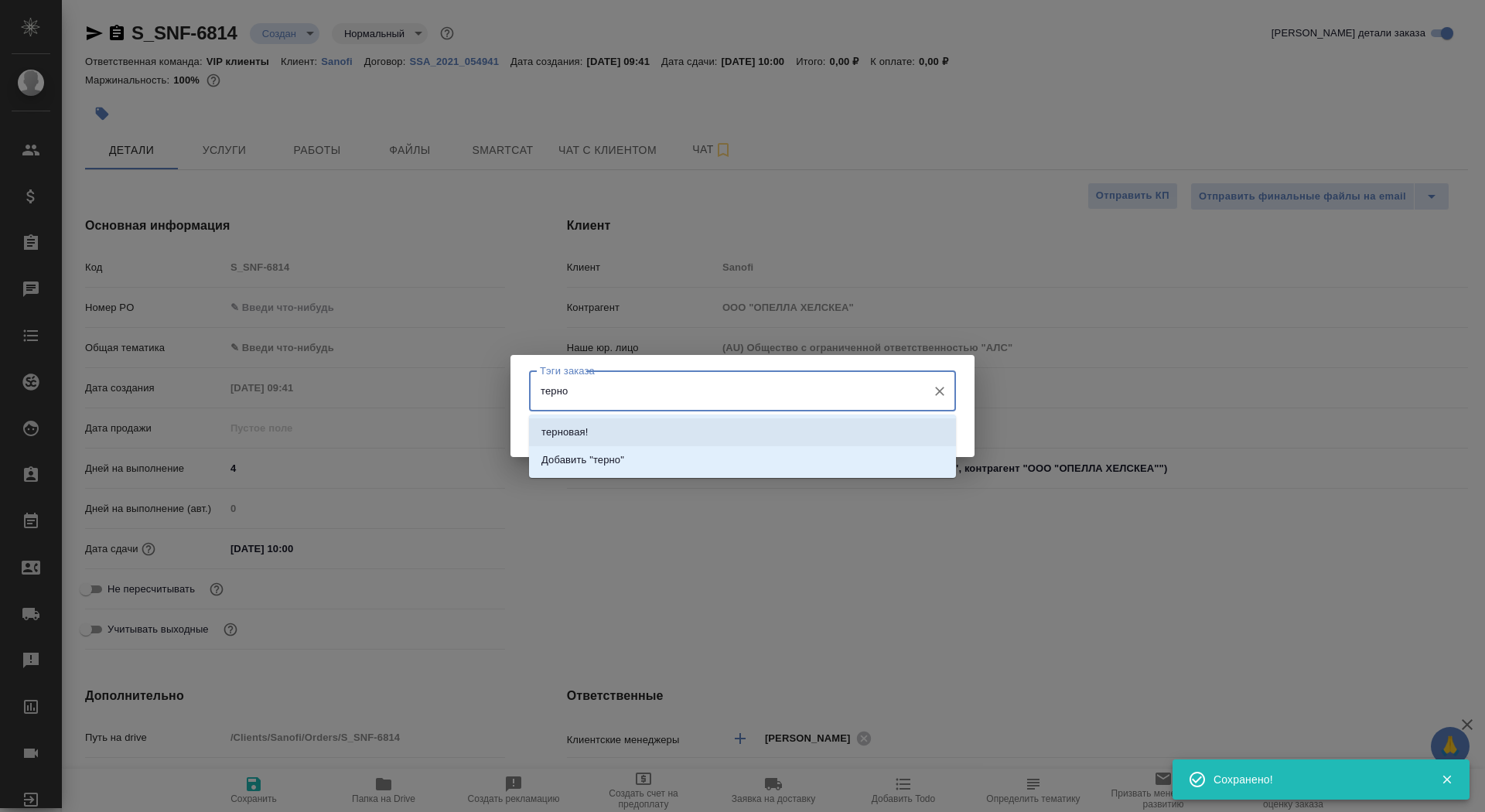
click at [634, 431] on li "терновая!" at bounding box center [743, 432] width 427 height 28
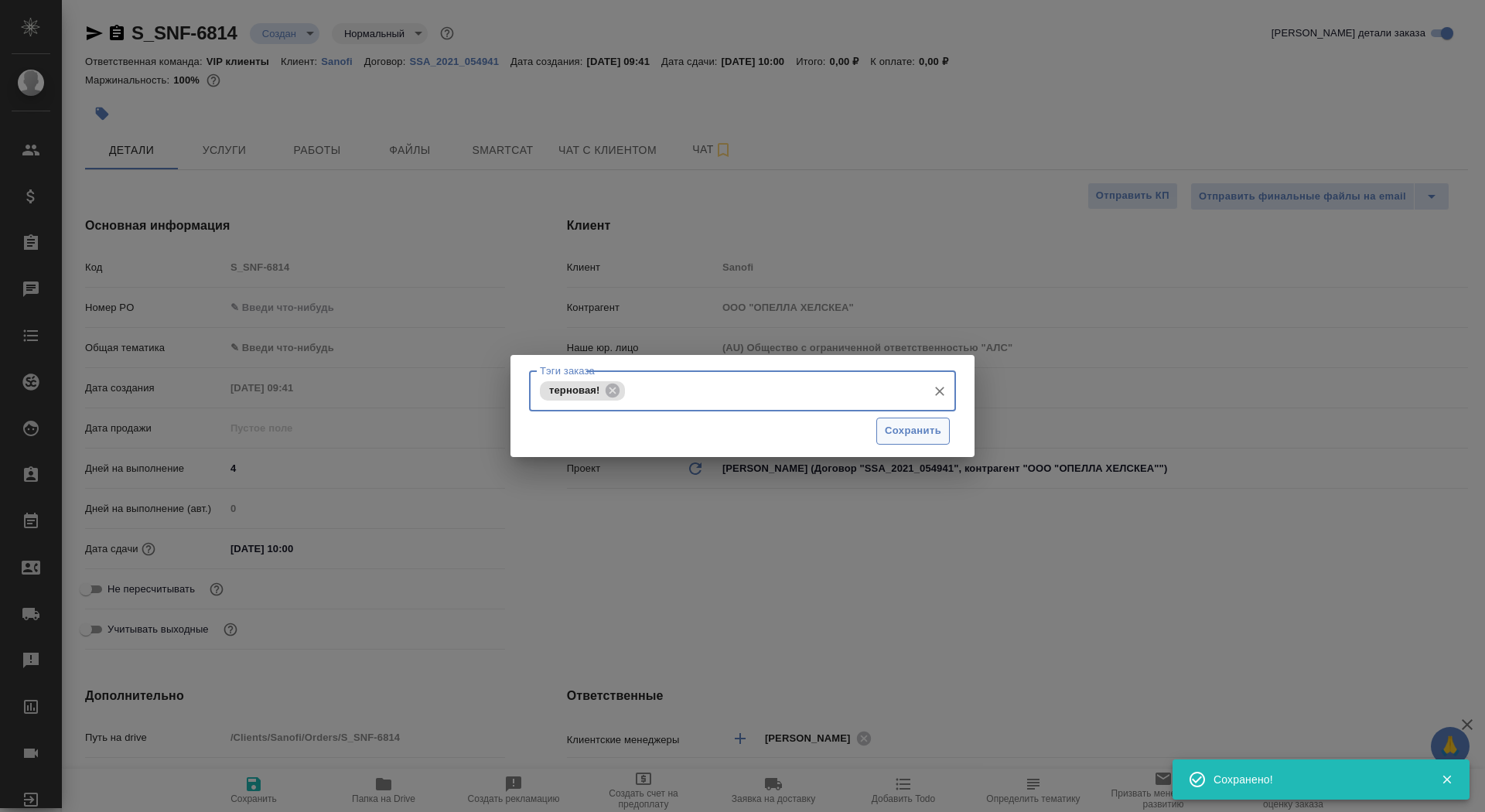
click at [910, 433] on span "Сохранить" at bounding box center [914, 430] width 56 height 17
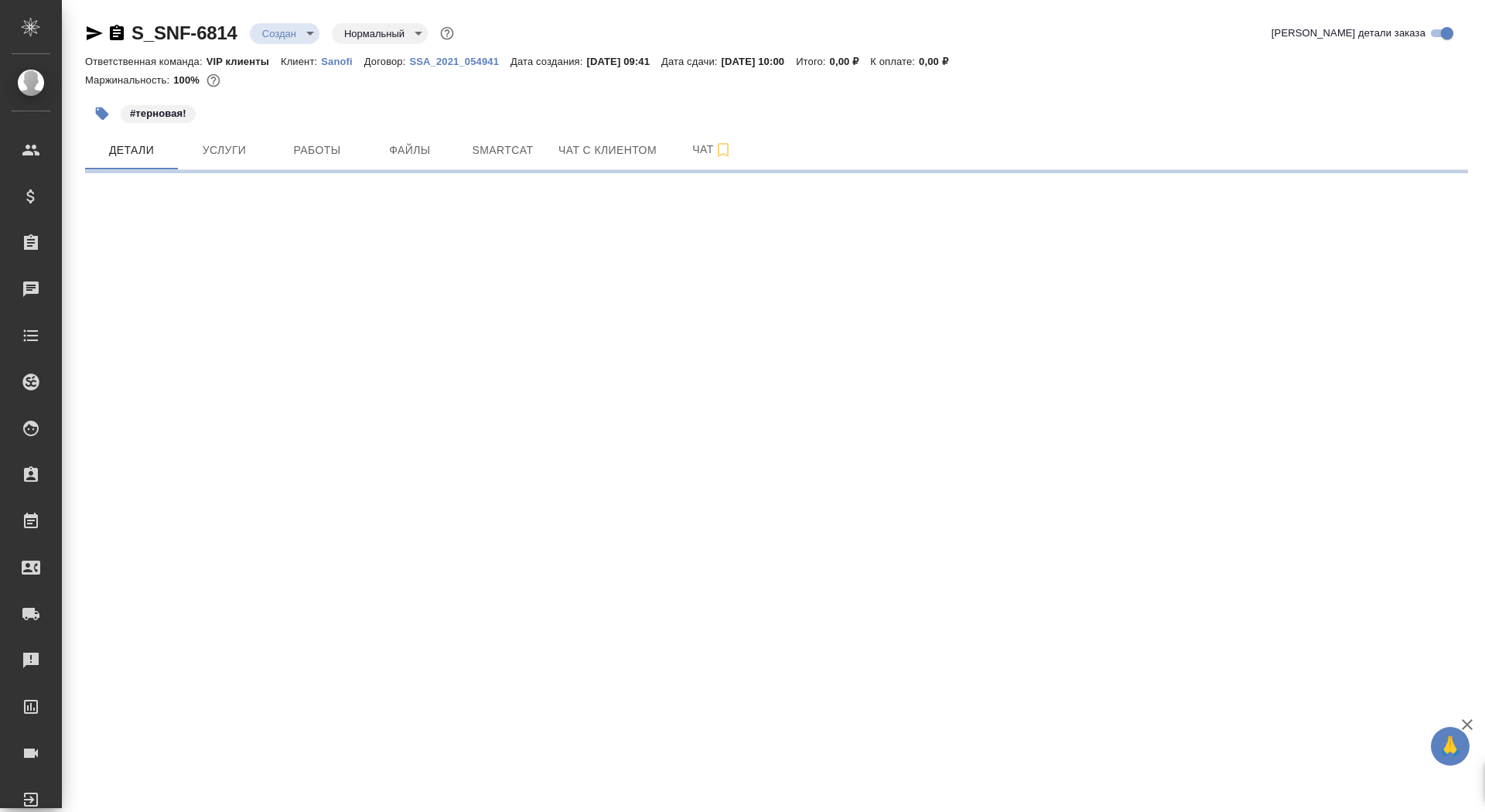
select select "RU"
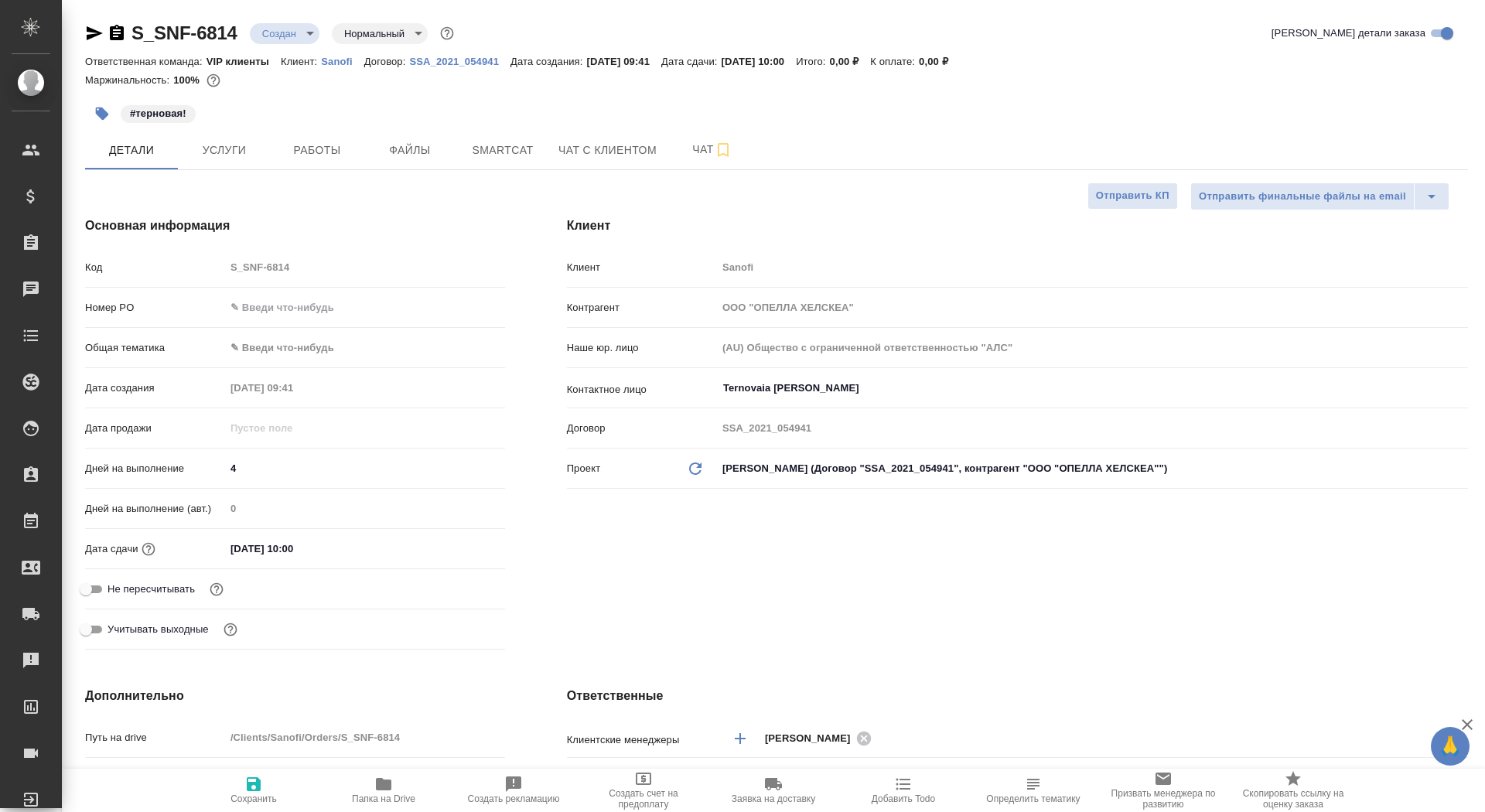
click at [93, 584] on input "Не пересчитывать" at bounding box center [85, 589] width 55 height 18
checkbox input "true"
type textarea "x"
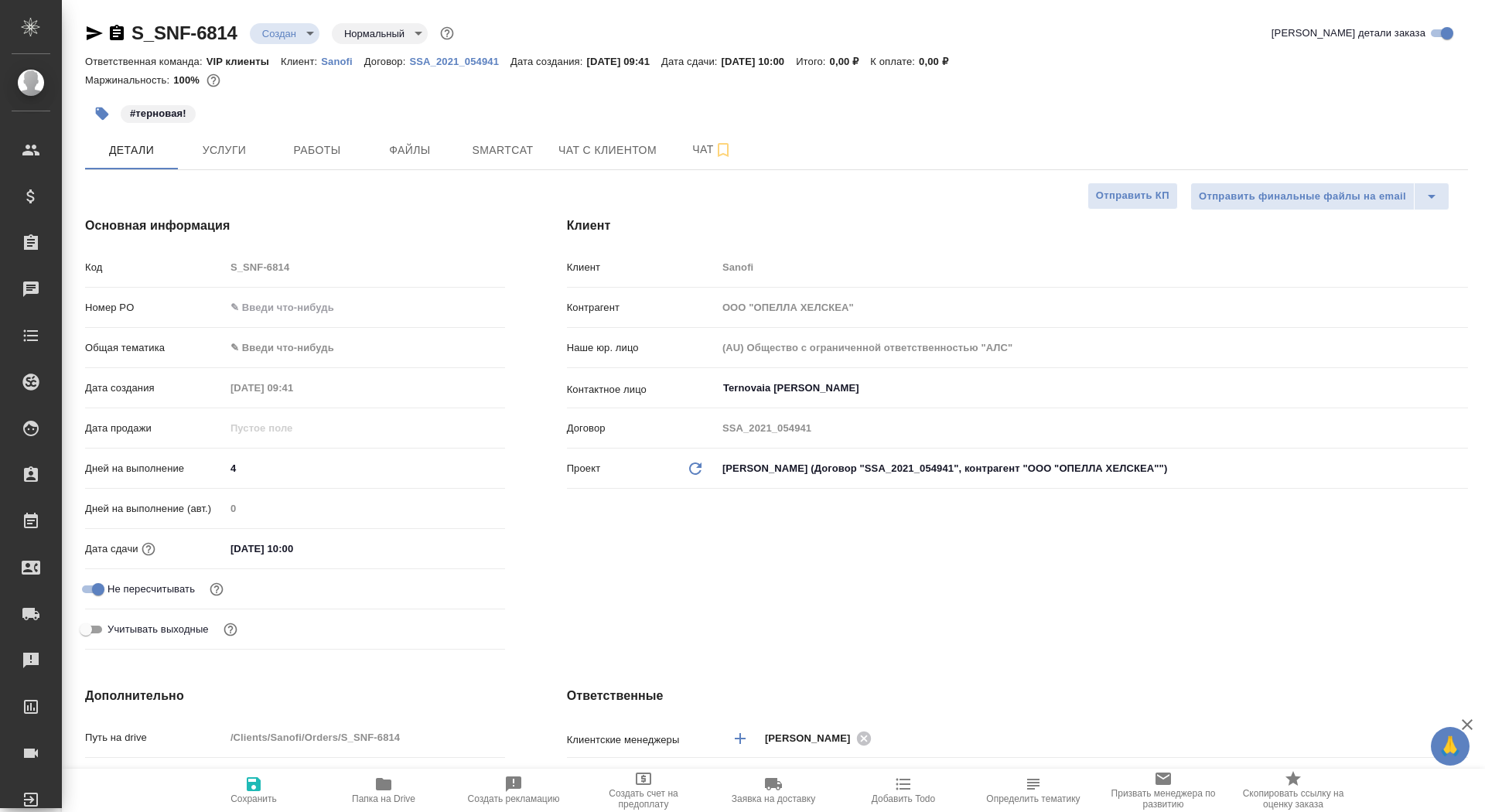
click at [233, 775] on span "Сохранить" at bounding box center [253, 789] width 112 height 29
type textarea "x"
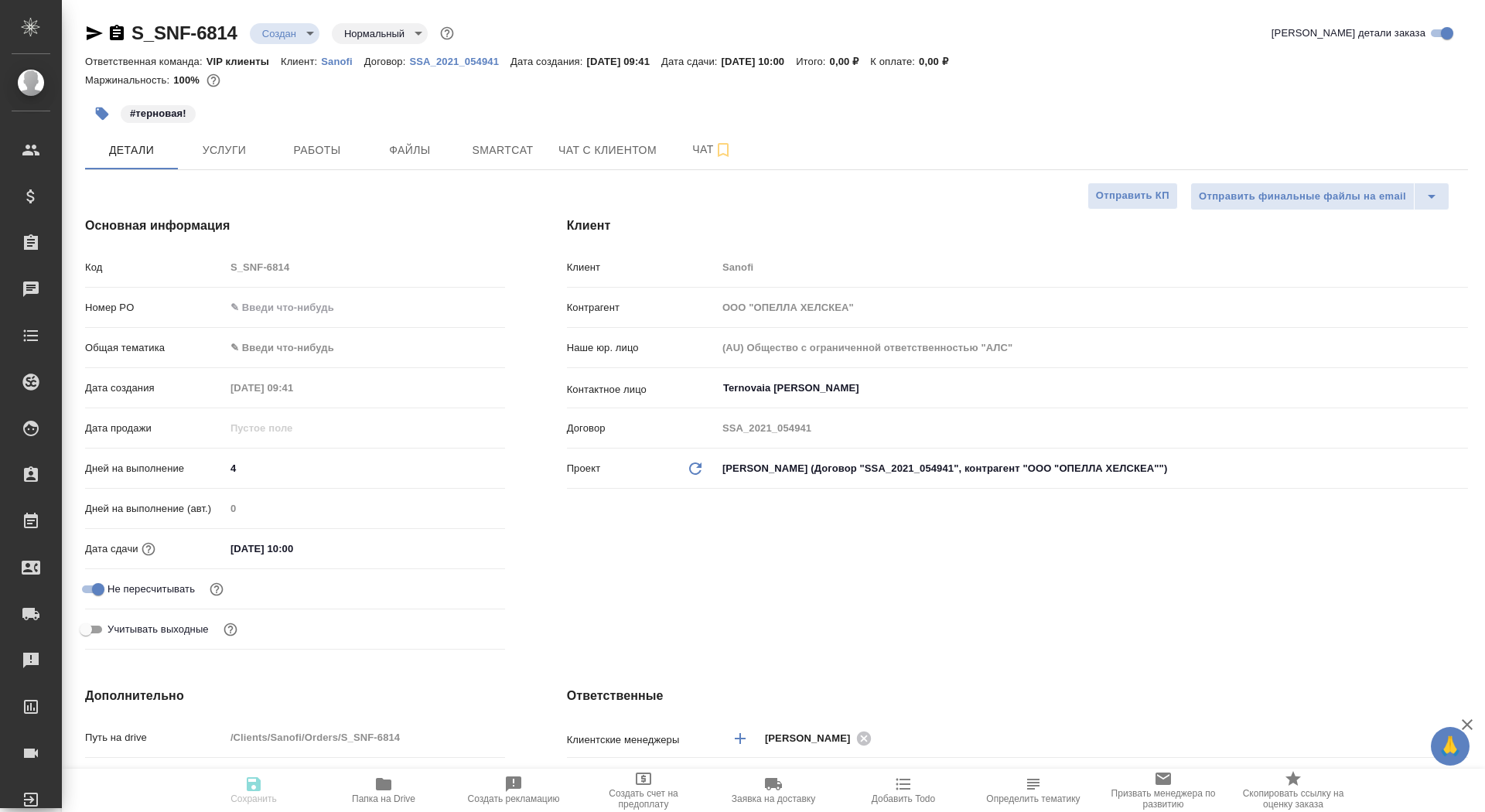
type textarea "x"
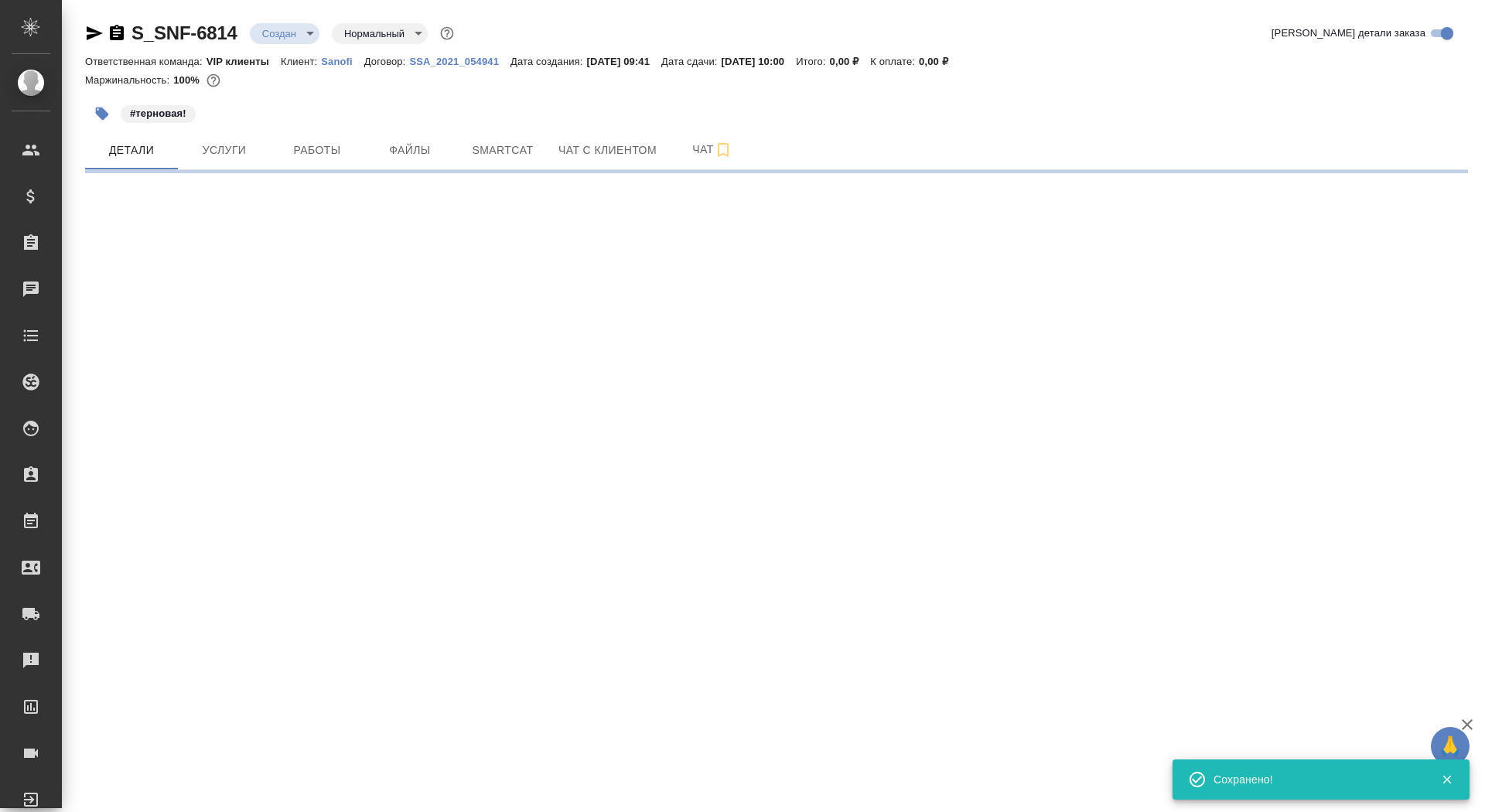
select select "RU"
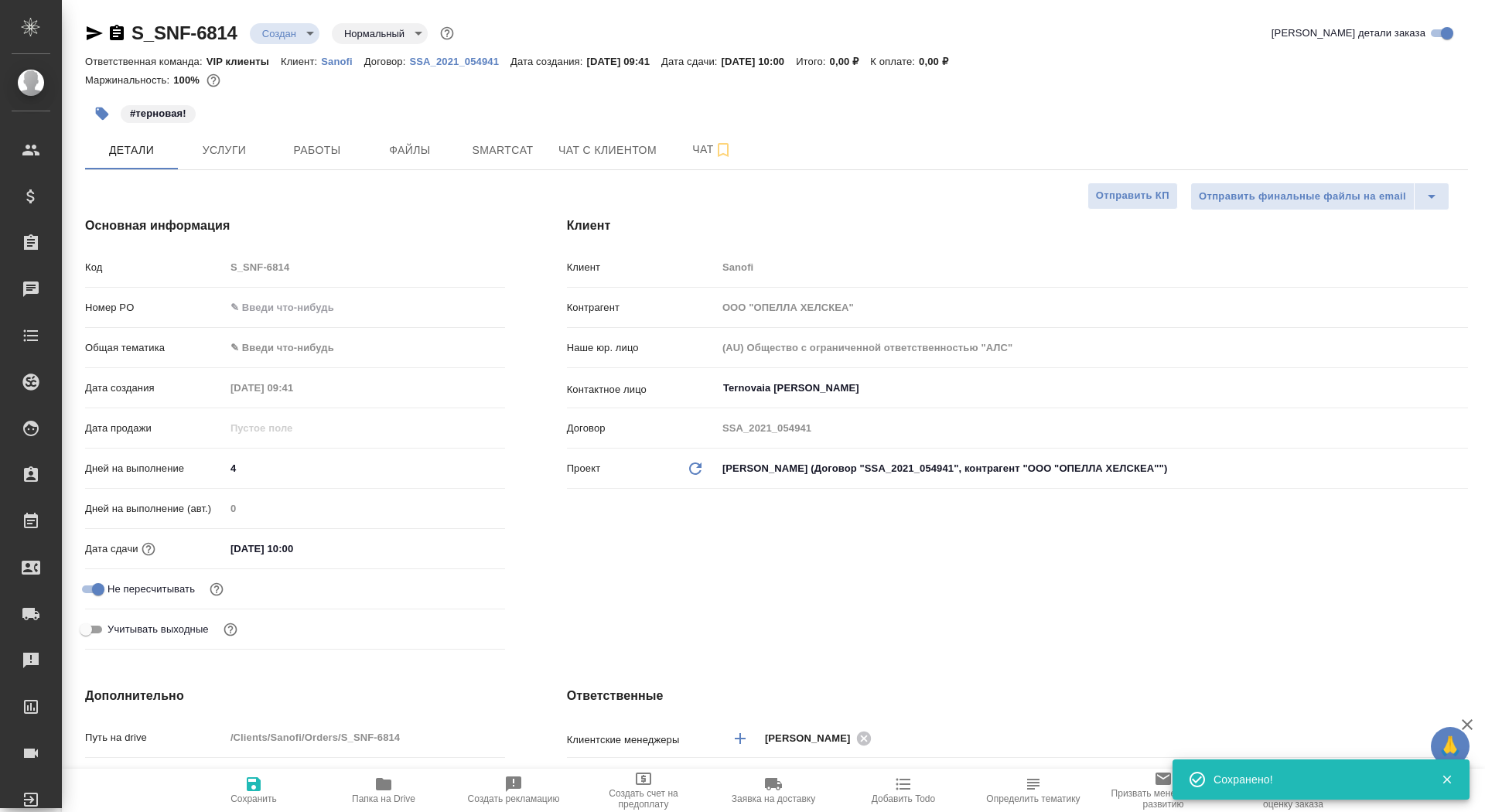
type textarea "x"
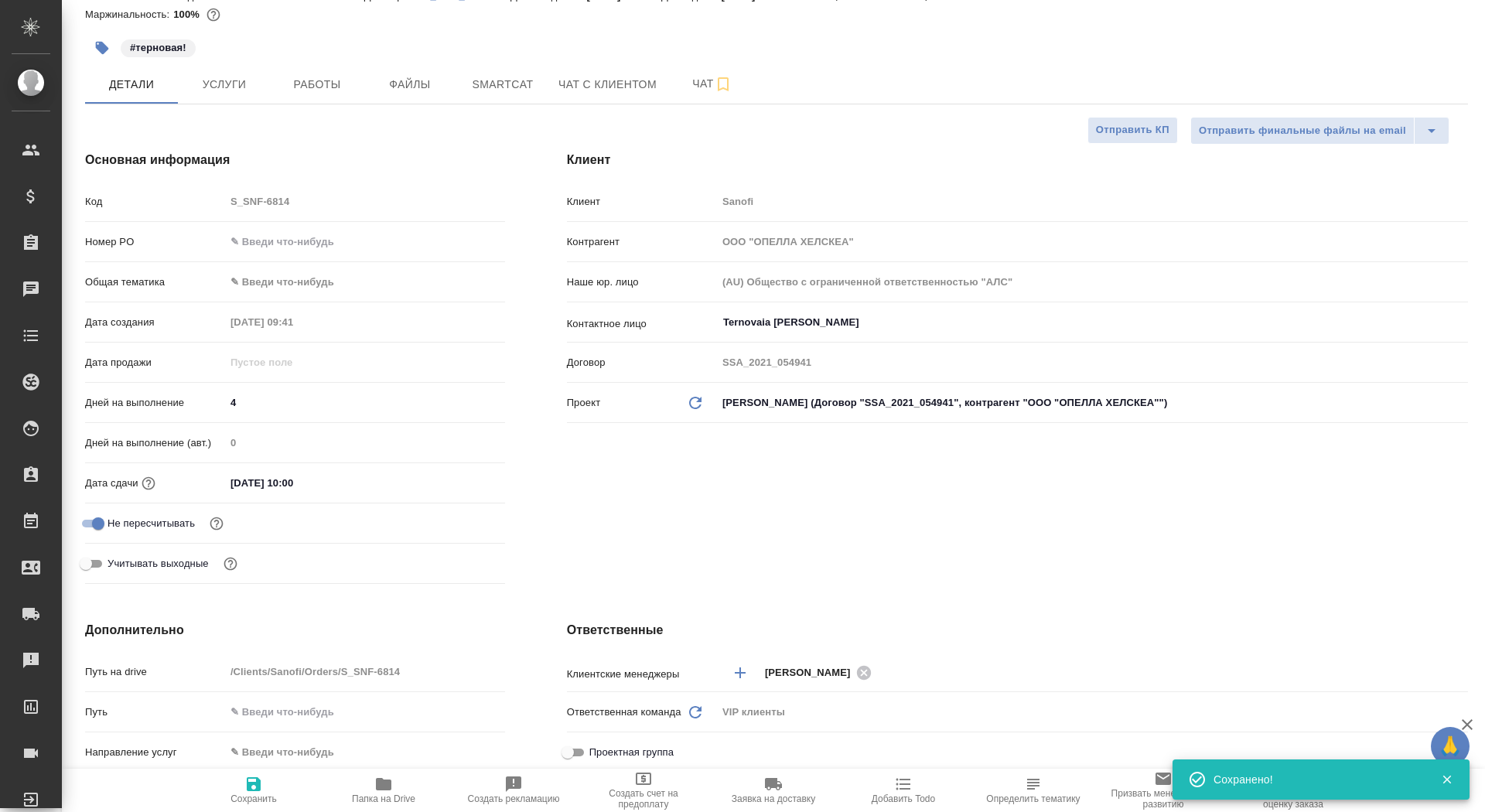
scroll to position [188, 0]
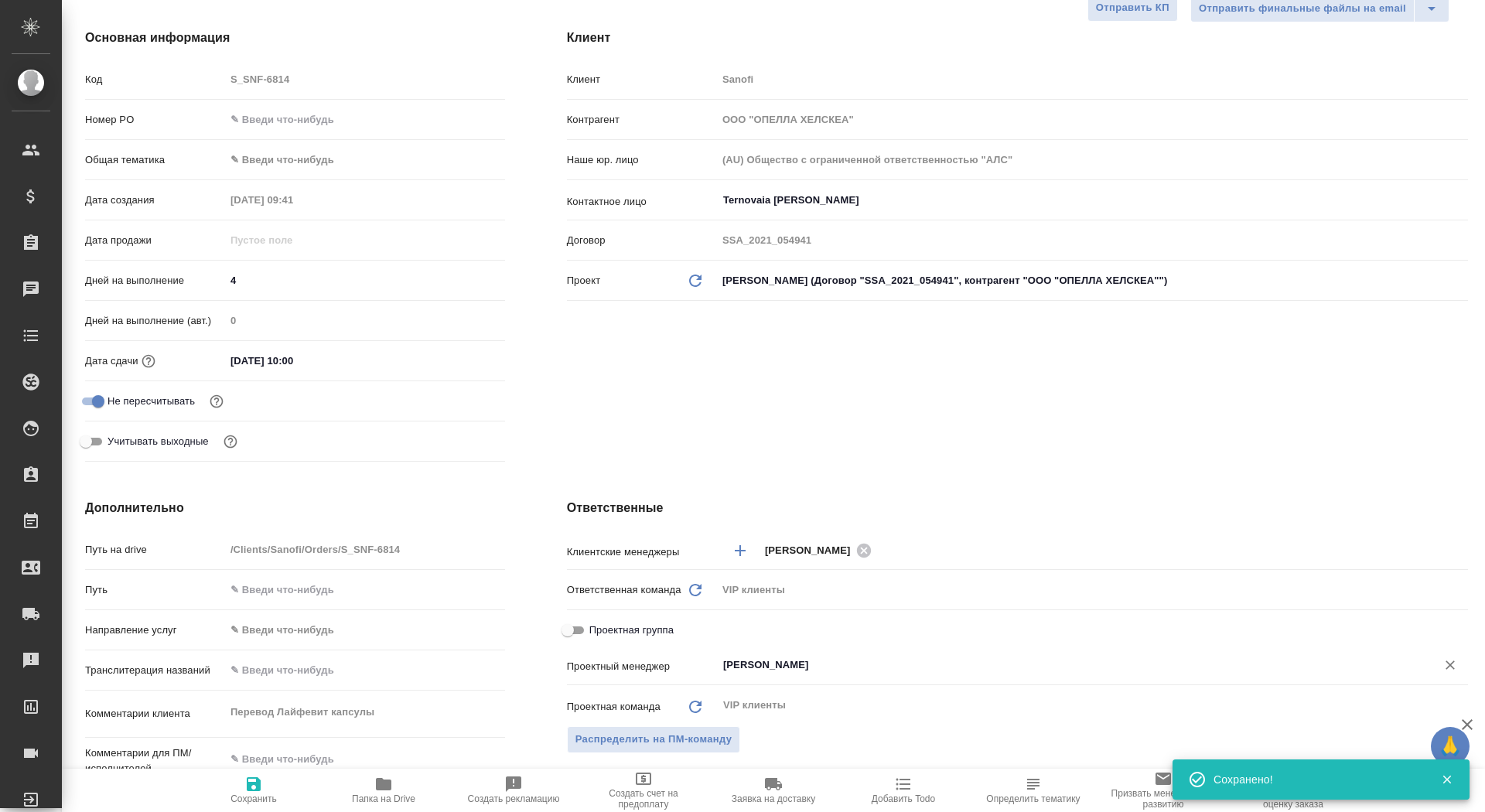
click at [766, 664] on input "Сайдашева Диляра" at bounding box center [1067, 665] width 690 height 18
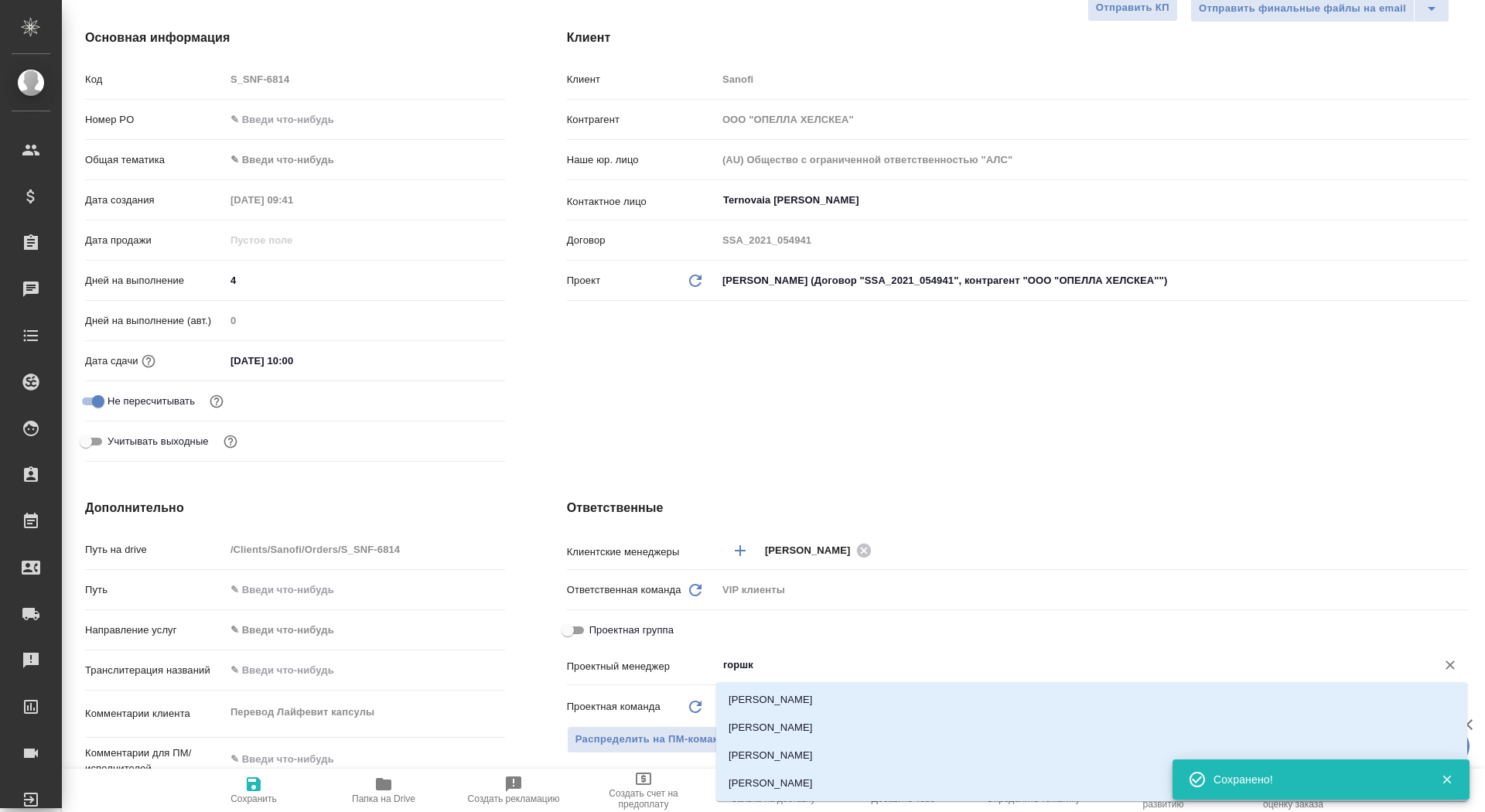
type input "горшко"
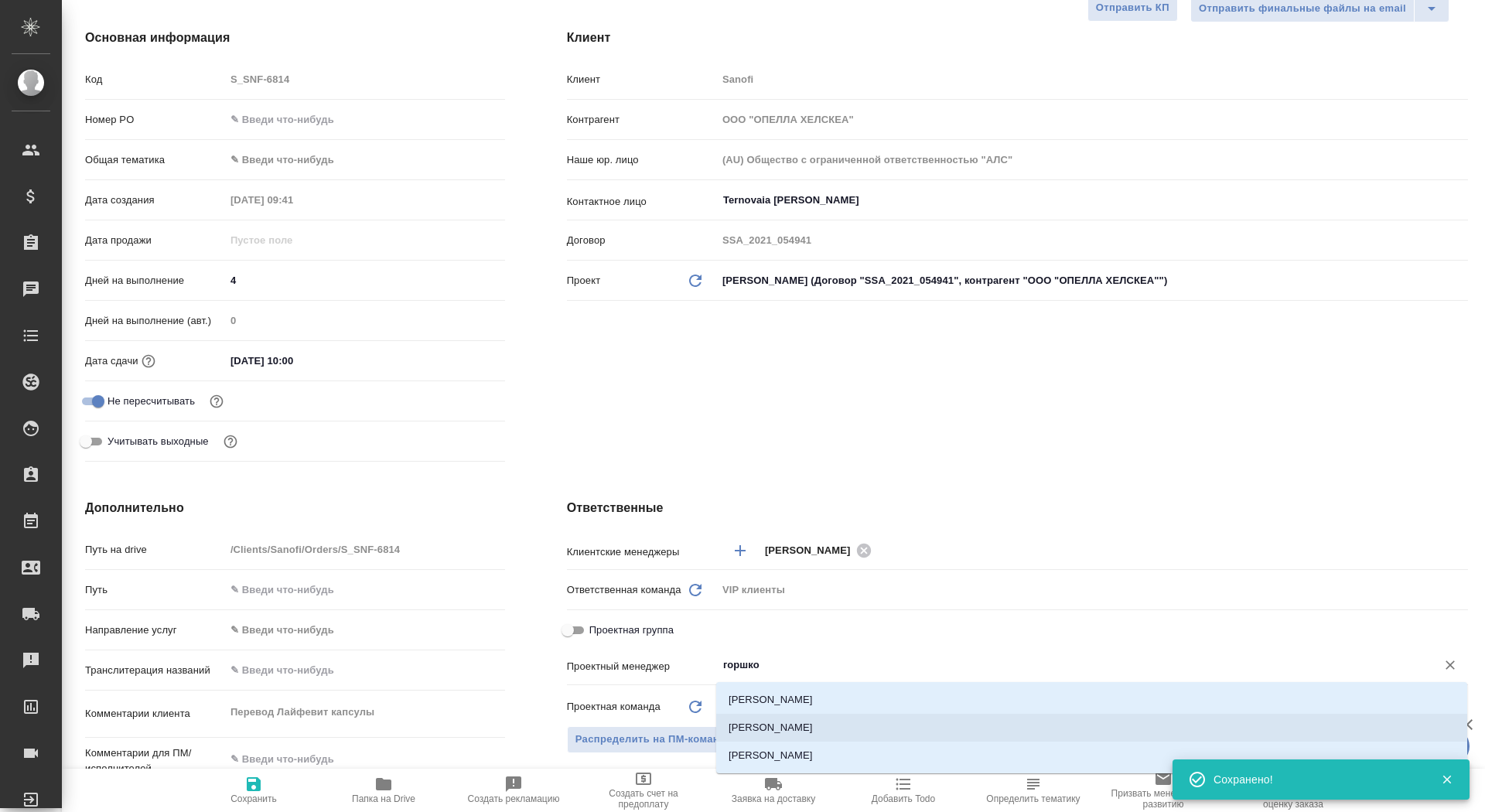
click at [774, 727] on li "Горшкова Валентина" at bounding box center [1092, 728] width 751 height 28
type textarea "x"
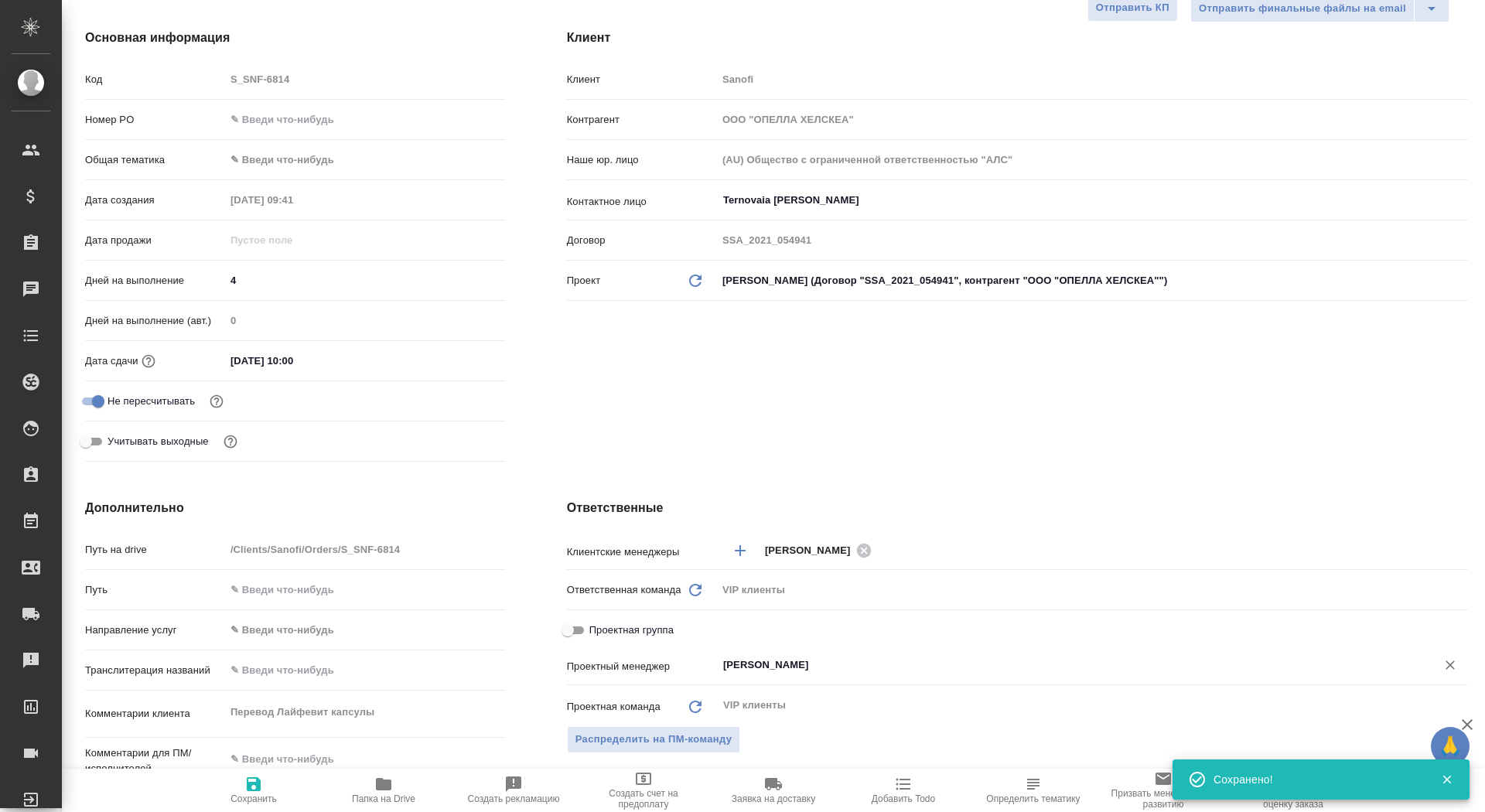
type input "Горшкова Валентина"
click at [282, 793] on span "Сохранить" at bounding box center [253, 789] width 112 height 29
type textarea "x"
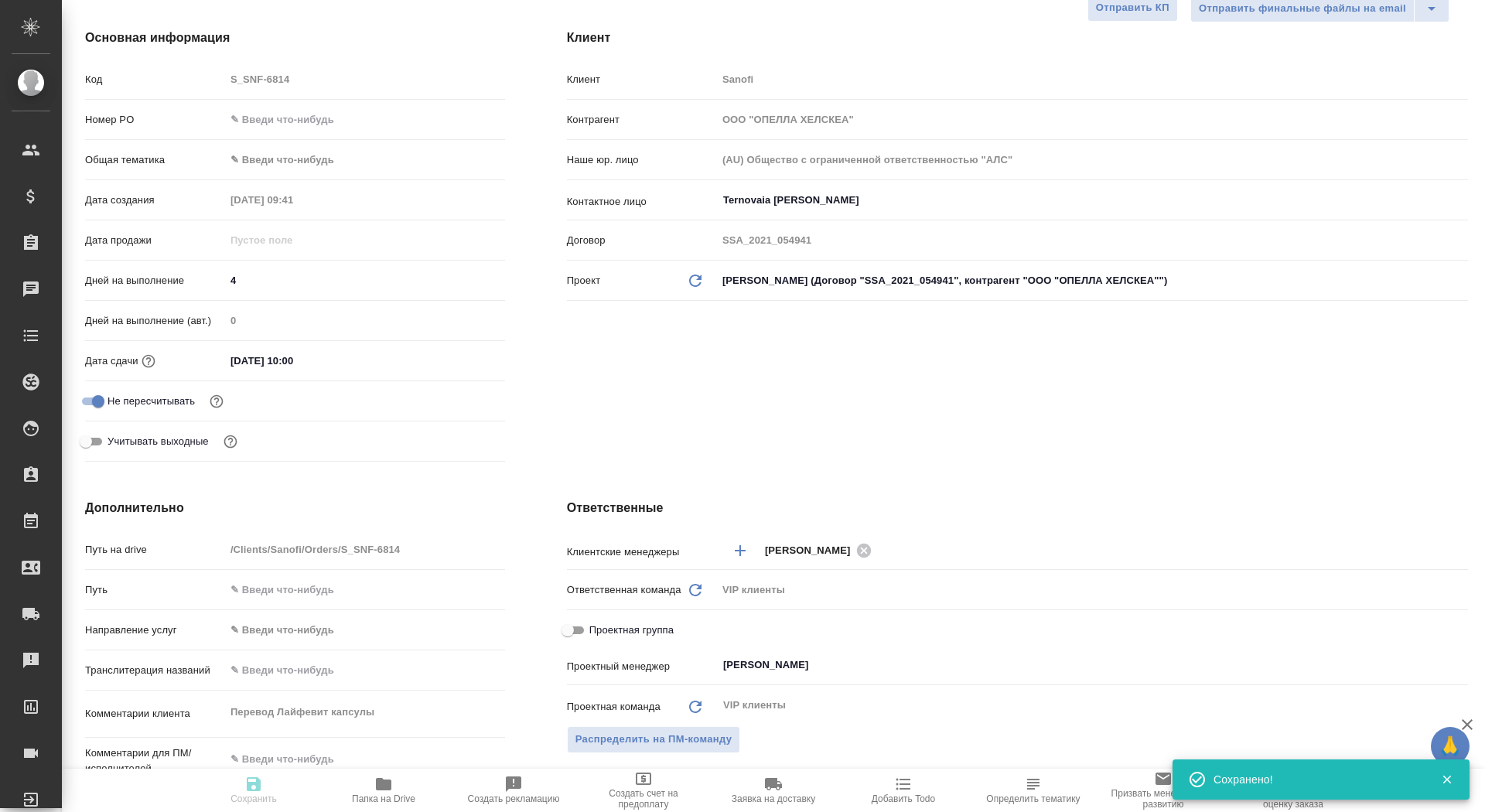
type textarea "x"
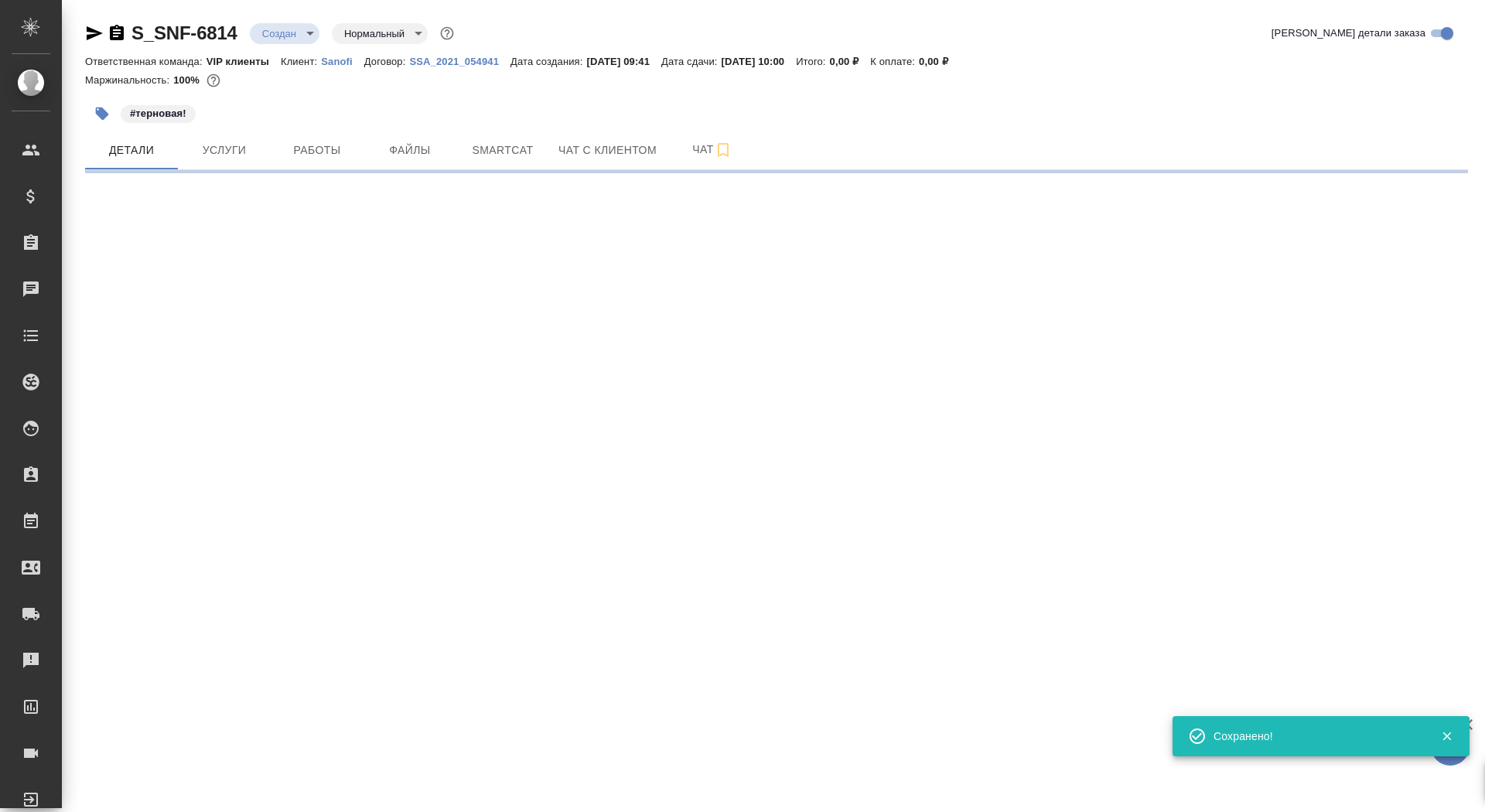
scroll to position [0, 0]
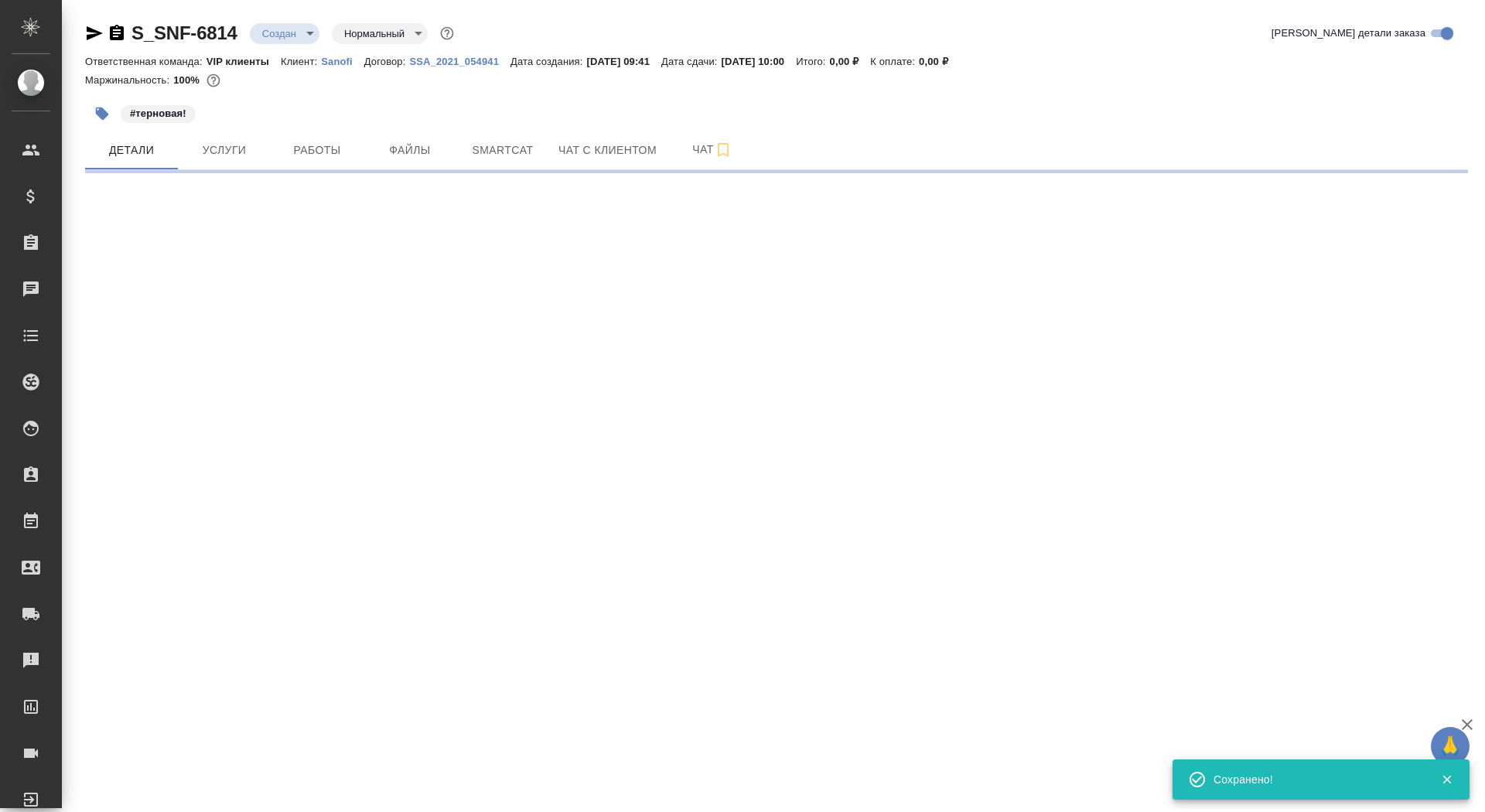
select select "RU"
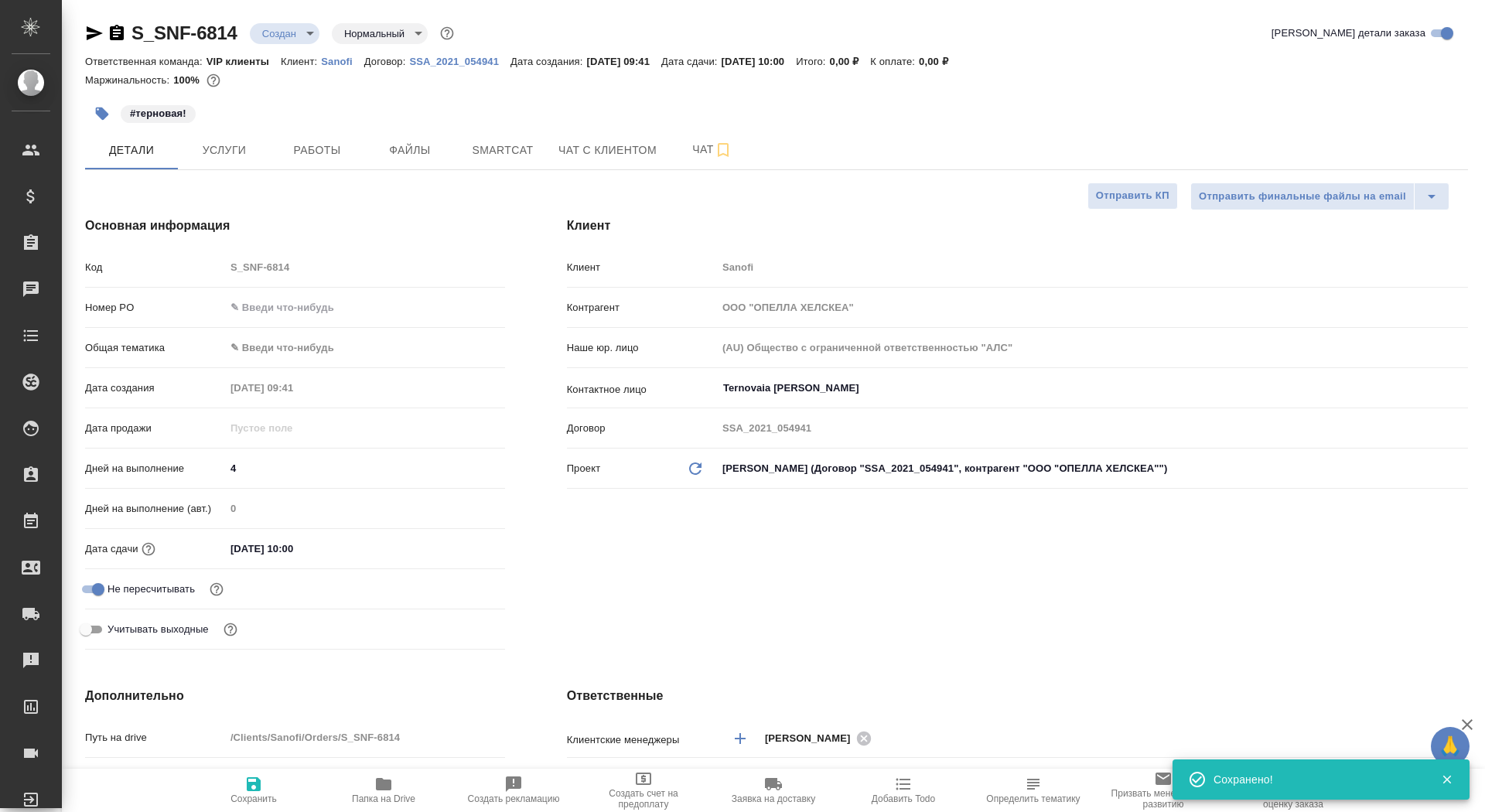
type textarea "x"
click at [388, 792] on icon "button" at bounding box center [383, 784] width 18 height 18
type textarea "x"
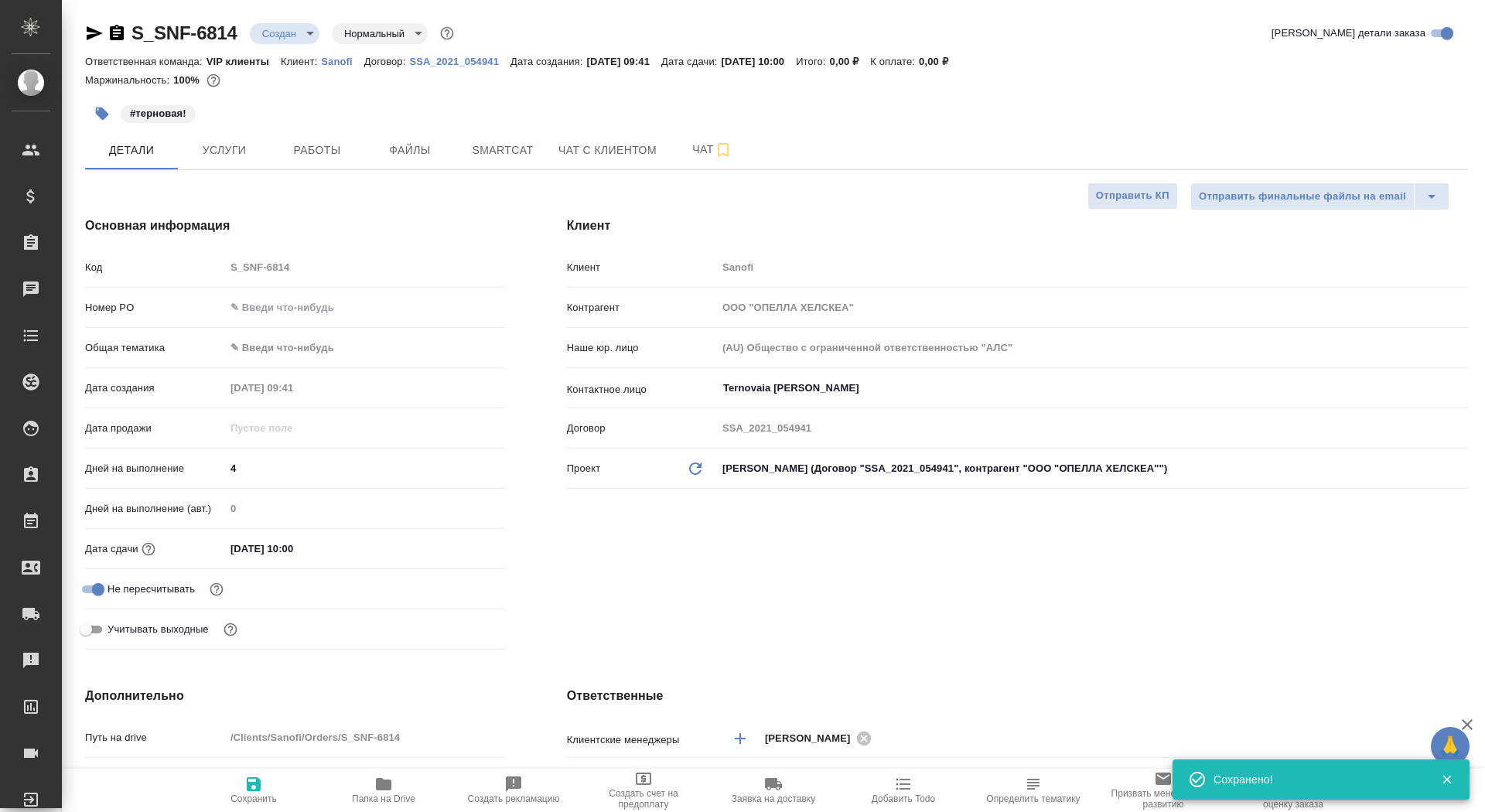
type textarea "x"
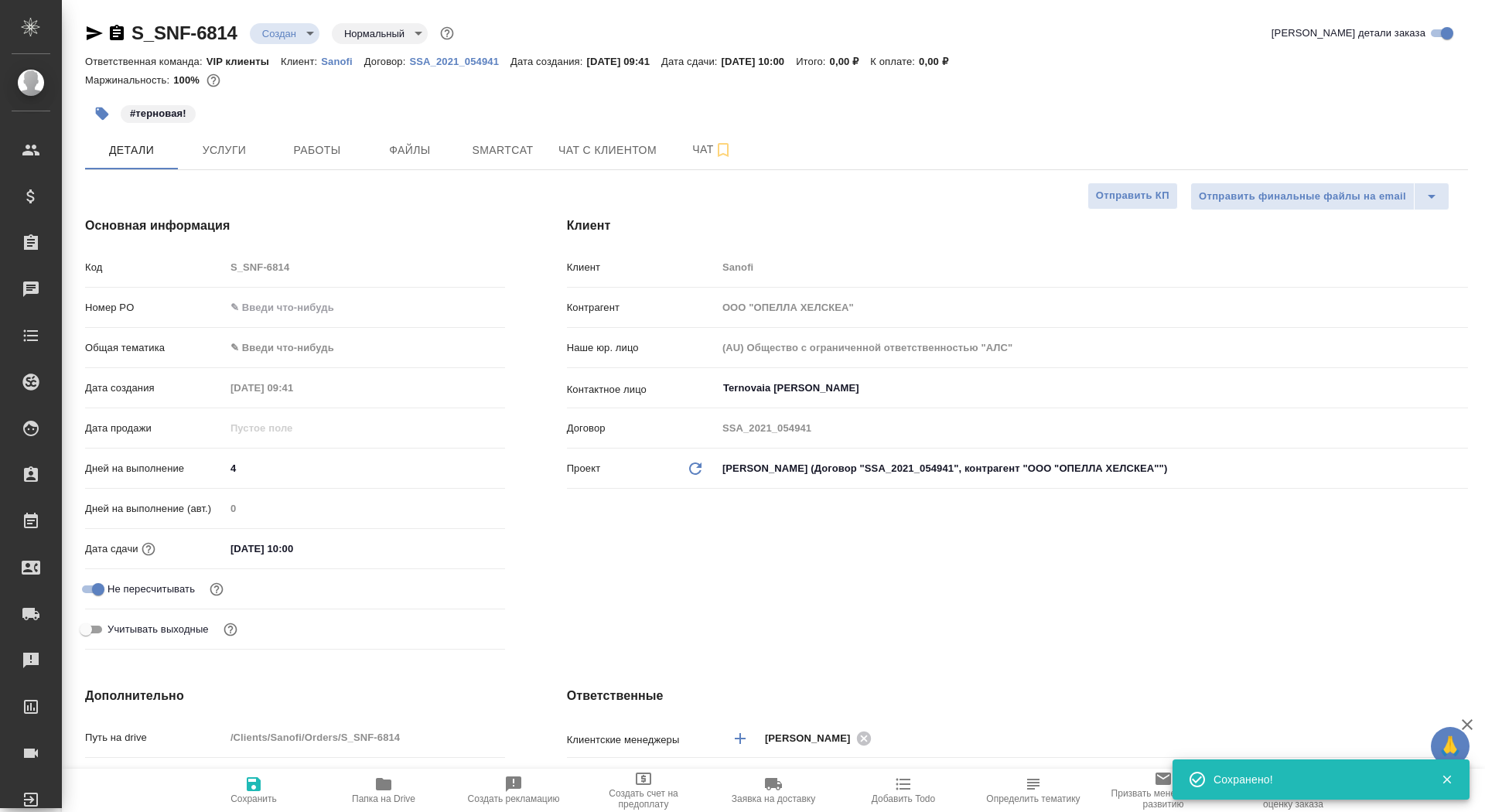
type textarea "x"
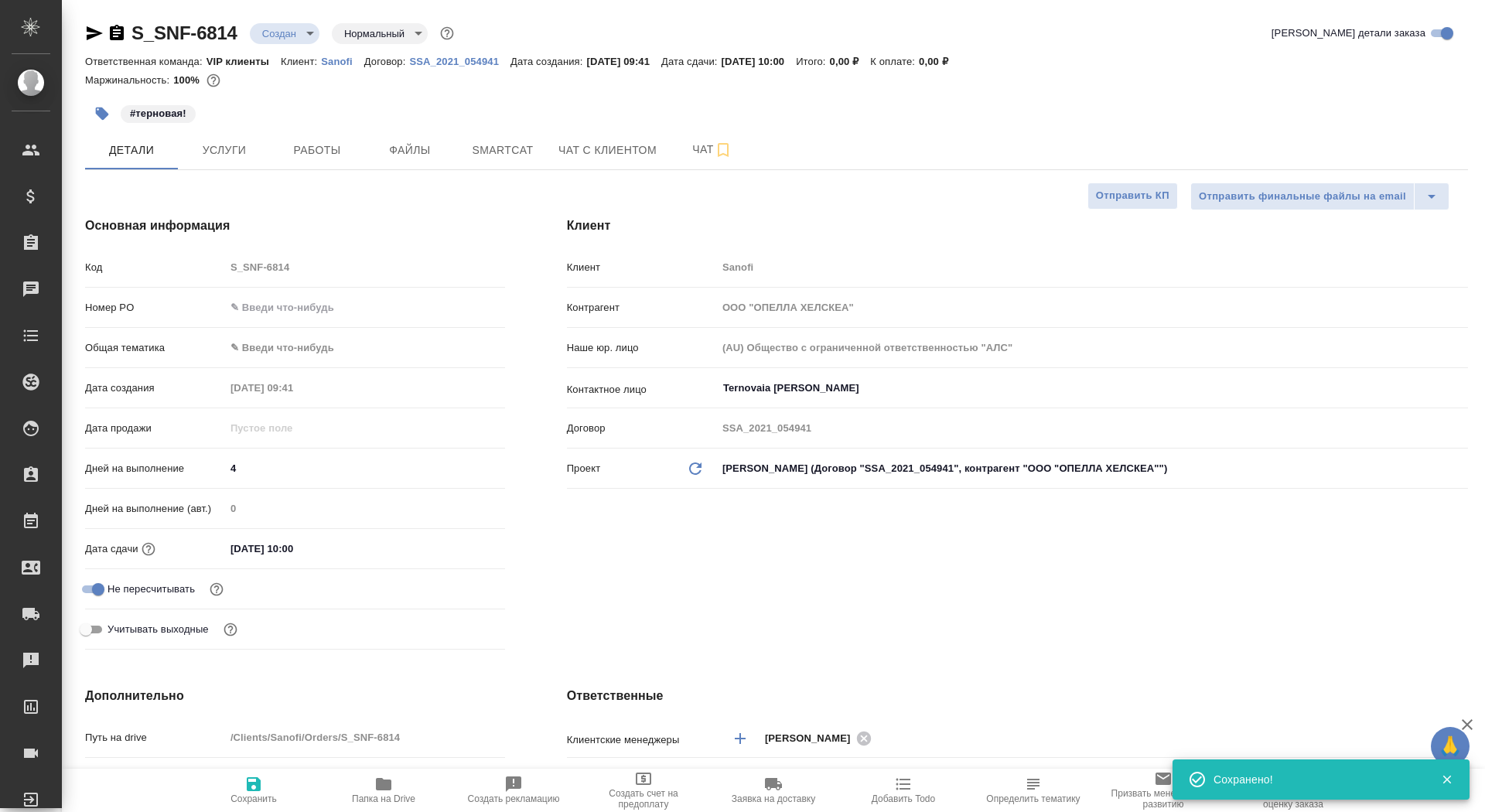
type textarea "x"
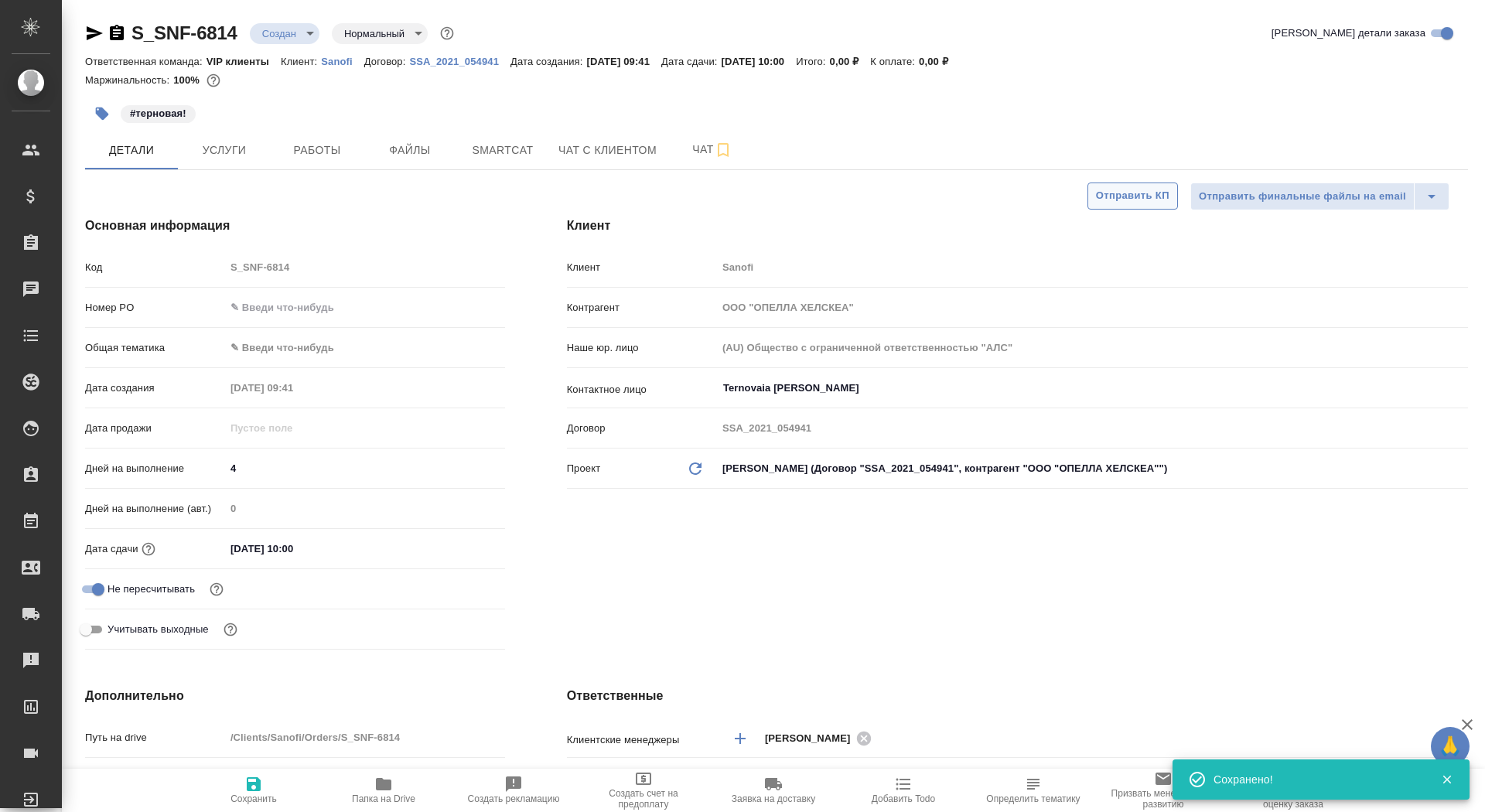
type textarea "x"
click at [239, 148] on span "Услуги" at bounding box center [224, 150] width 75 height 19
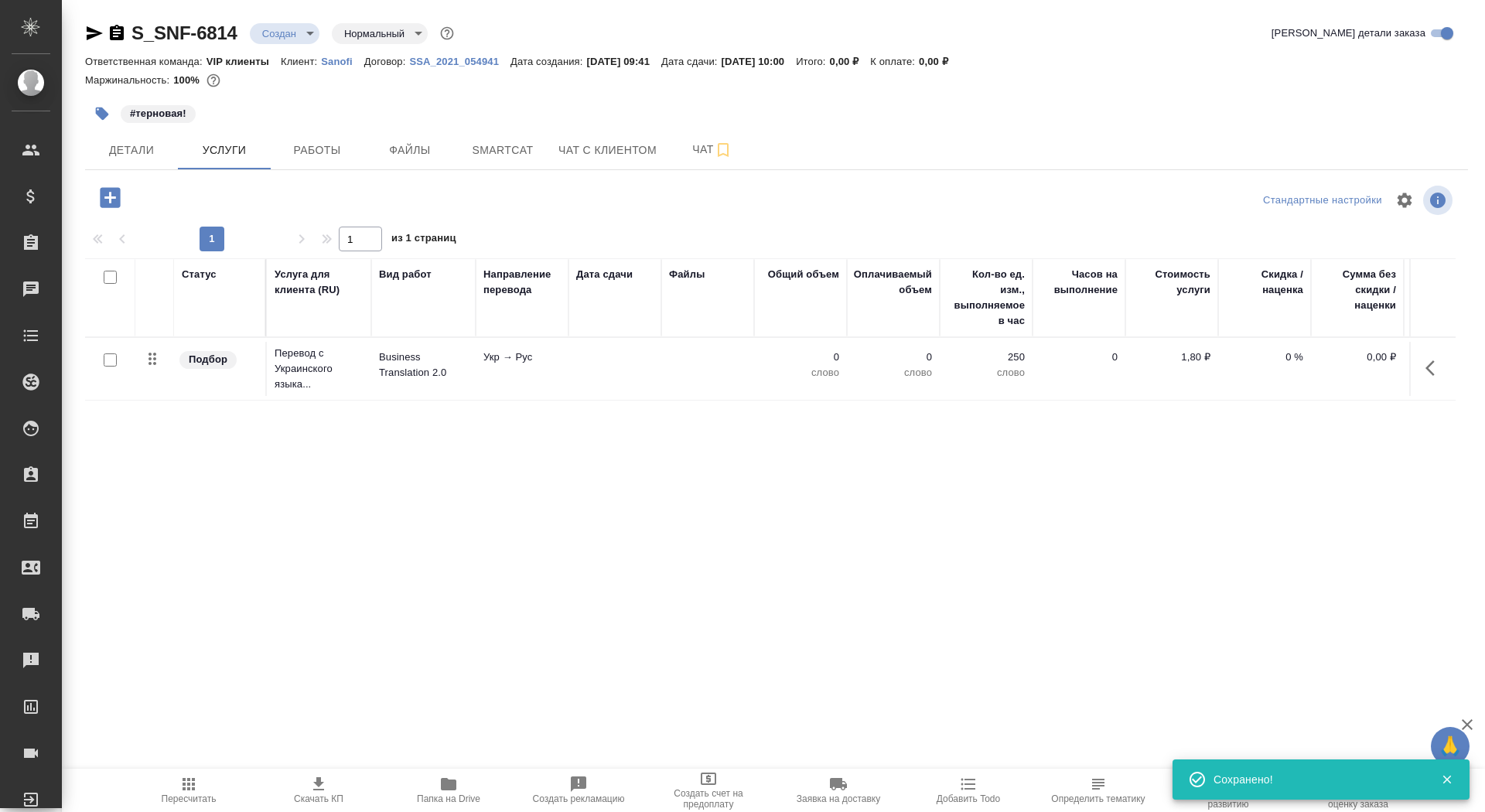
click at [100, 119] on icon "button" at bounding box center [102, 113] width 16 height 16
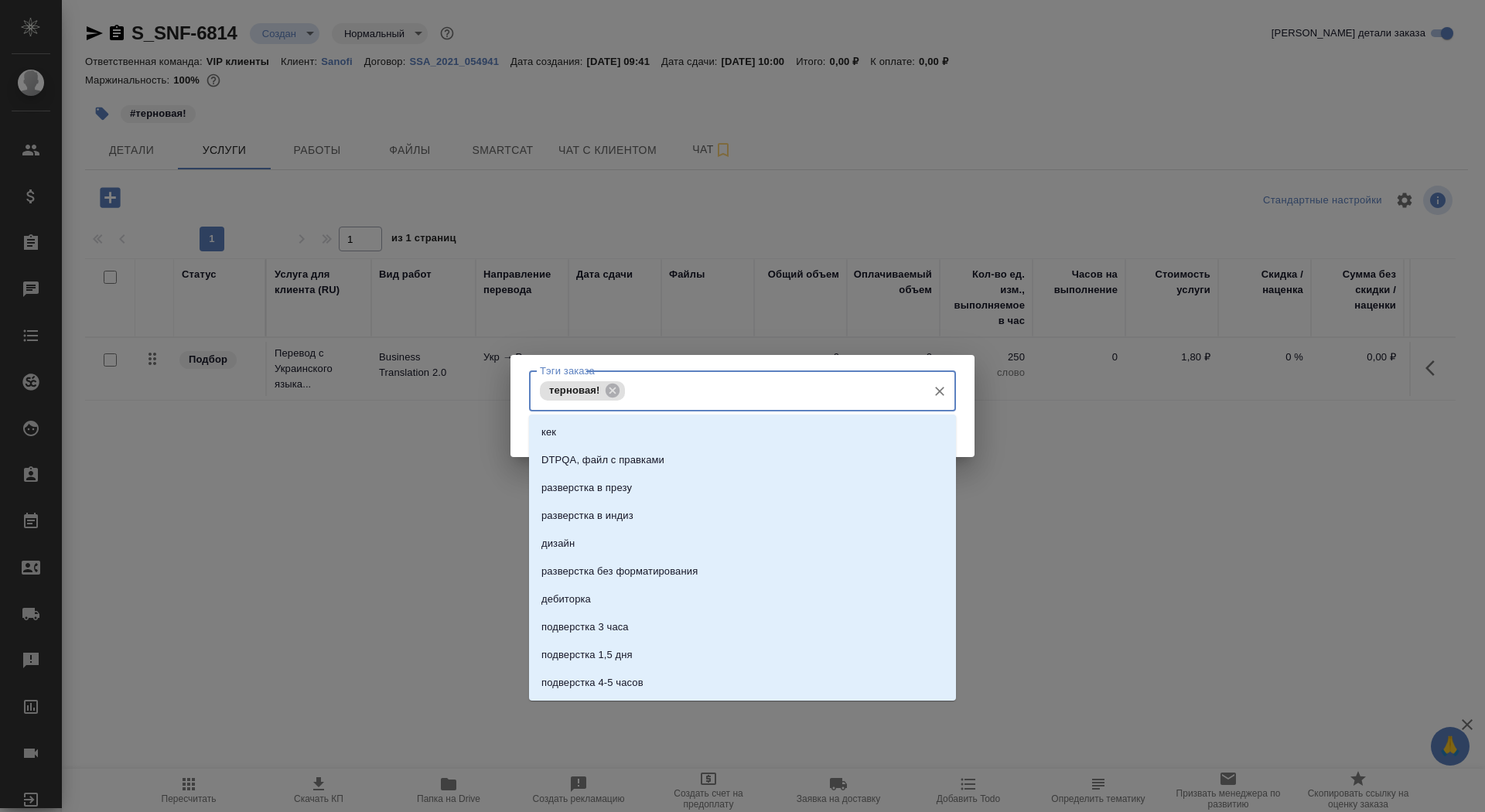
click at [779, 382] on input "Тэги заказа" at bounding box center [774, 391] width 291 height 26
type input "без мв"
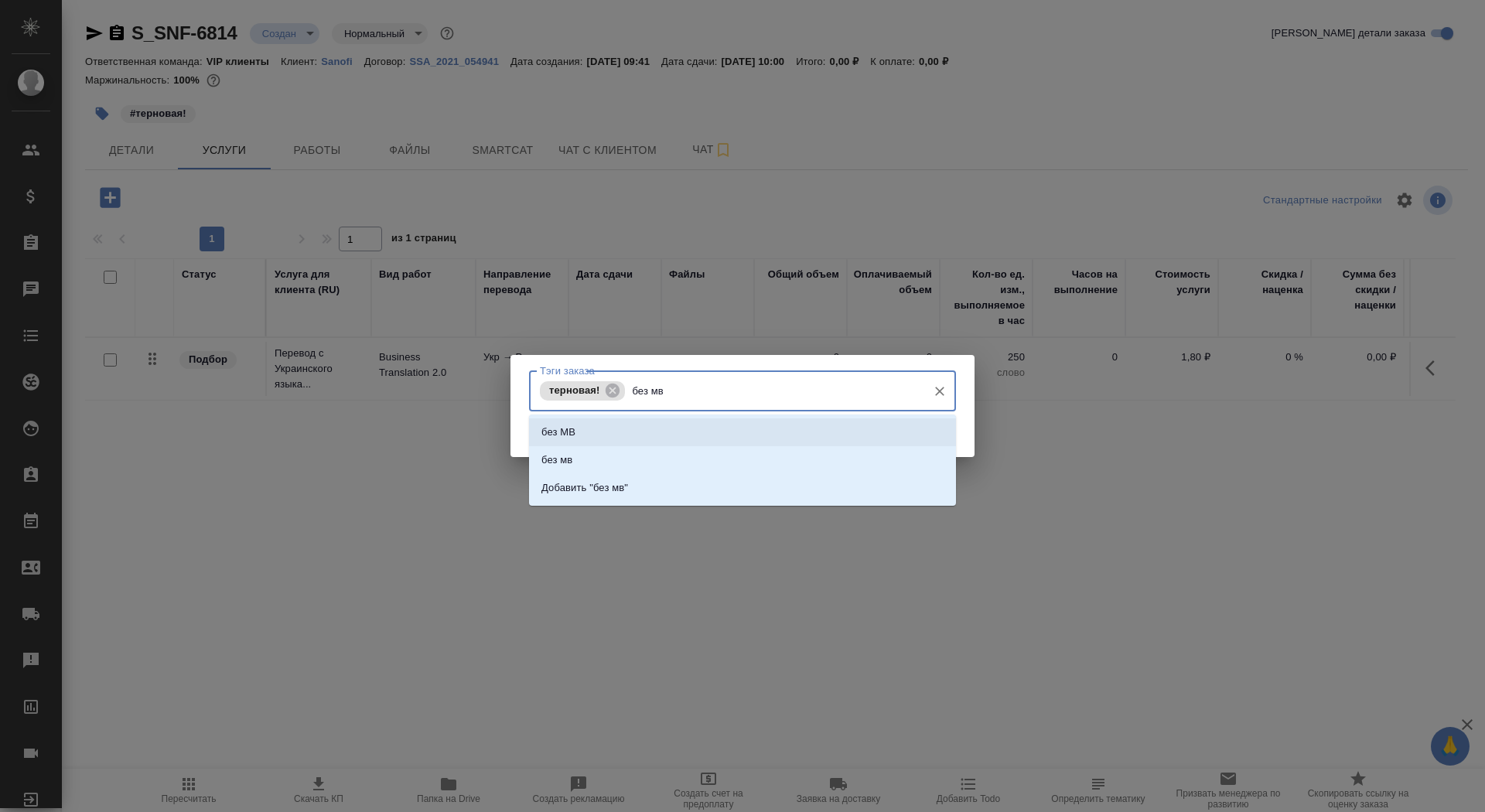
click at [802, 420] on li "без МВ" at bounding box center [743, 432] width 427 height 28
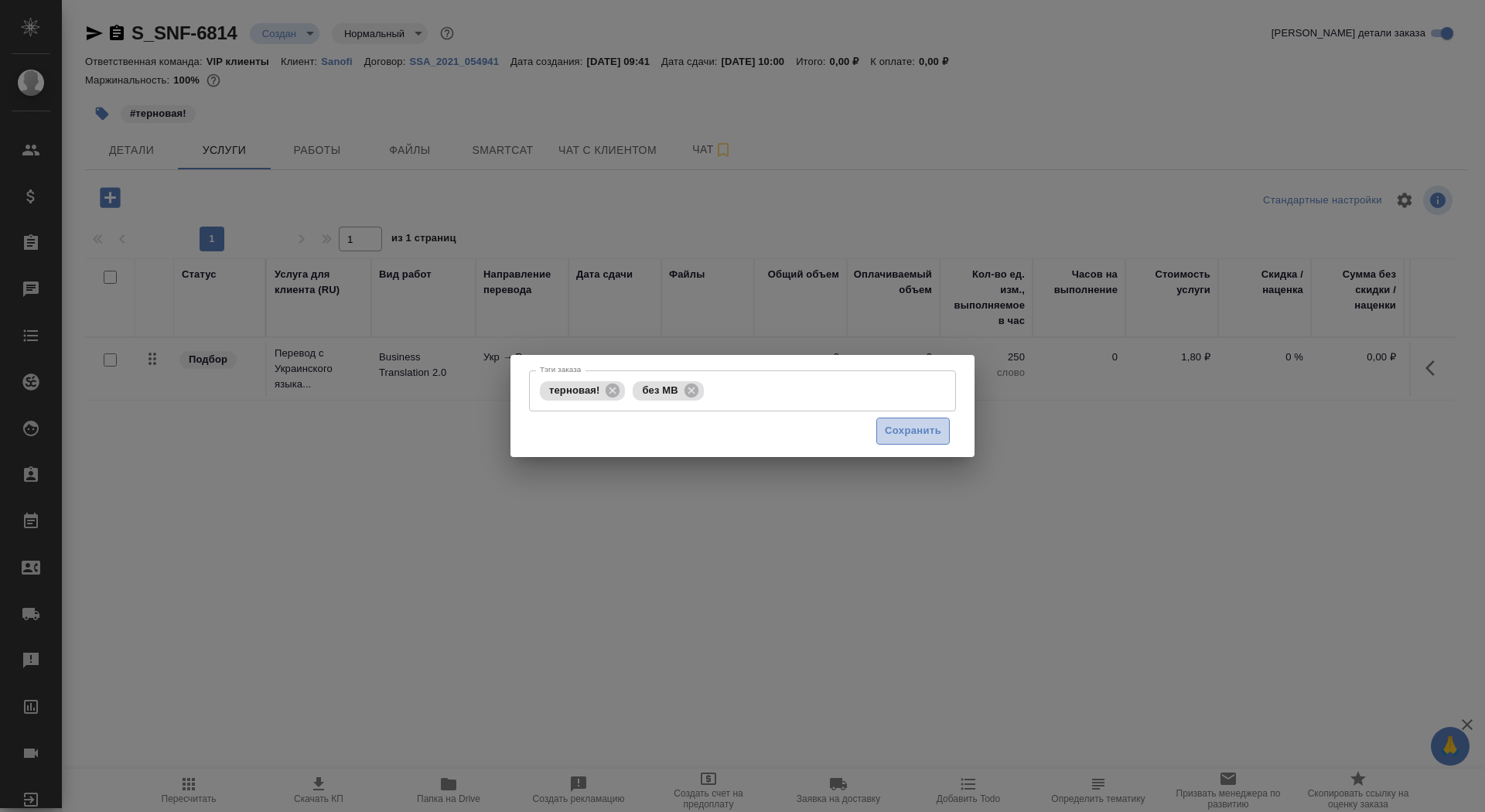
click at [897, 431] on span "Сохранить" at bounding box center [914, 430] width 56 height 17
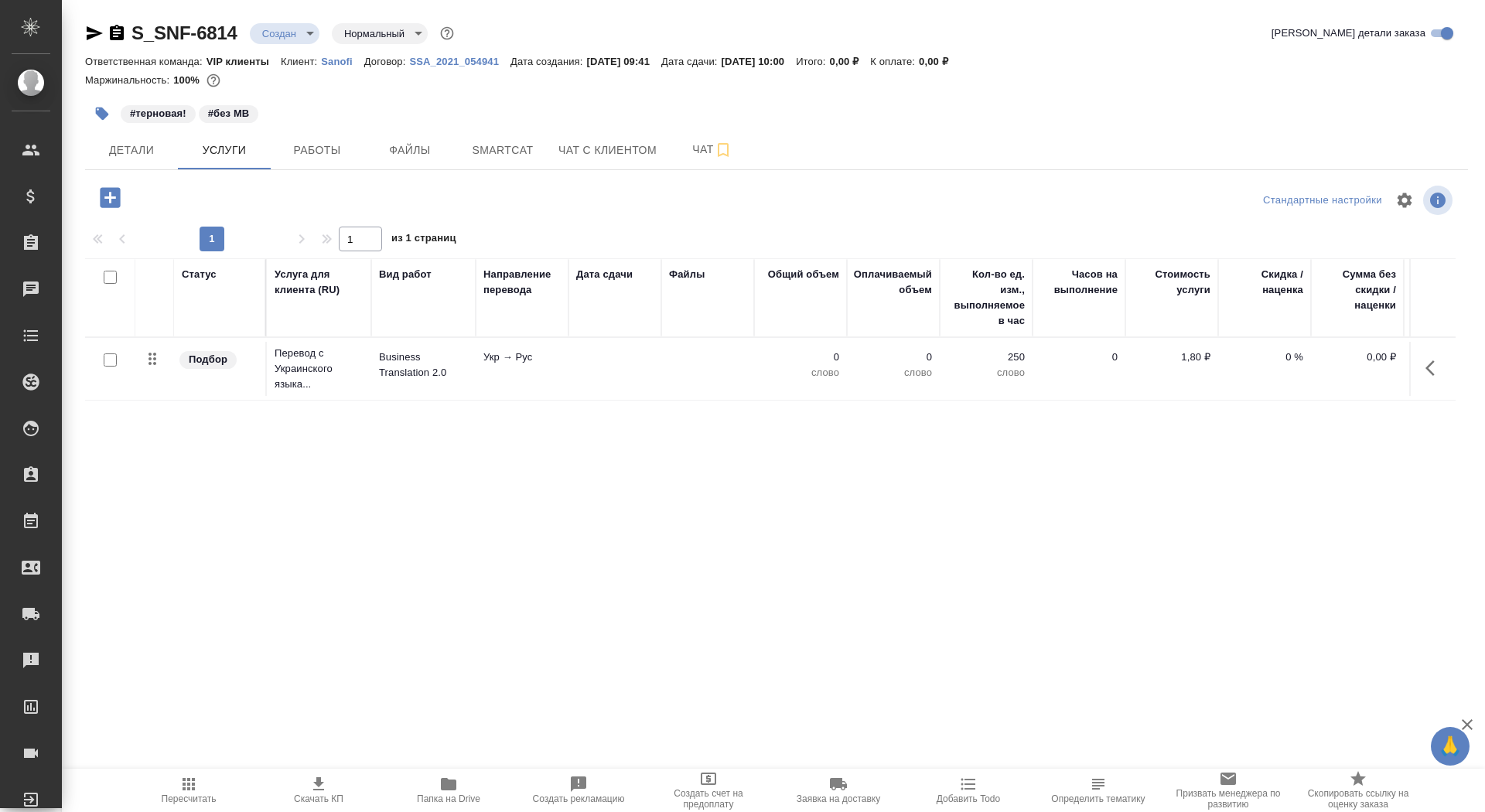
click at [107, 359] on input "checkbox" at bounding box center [110, 360] width 13 height 13
checkbox input "true"
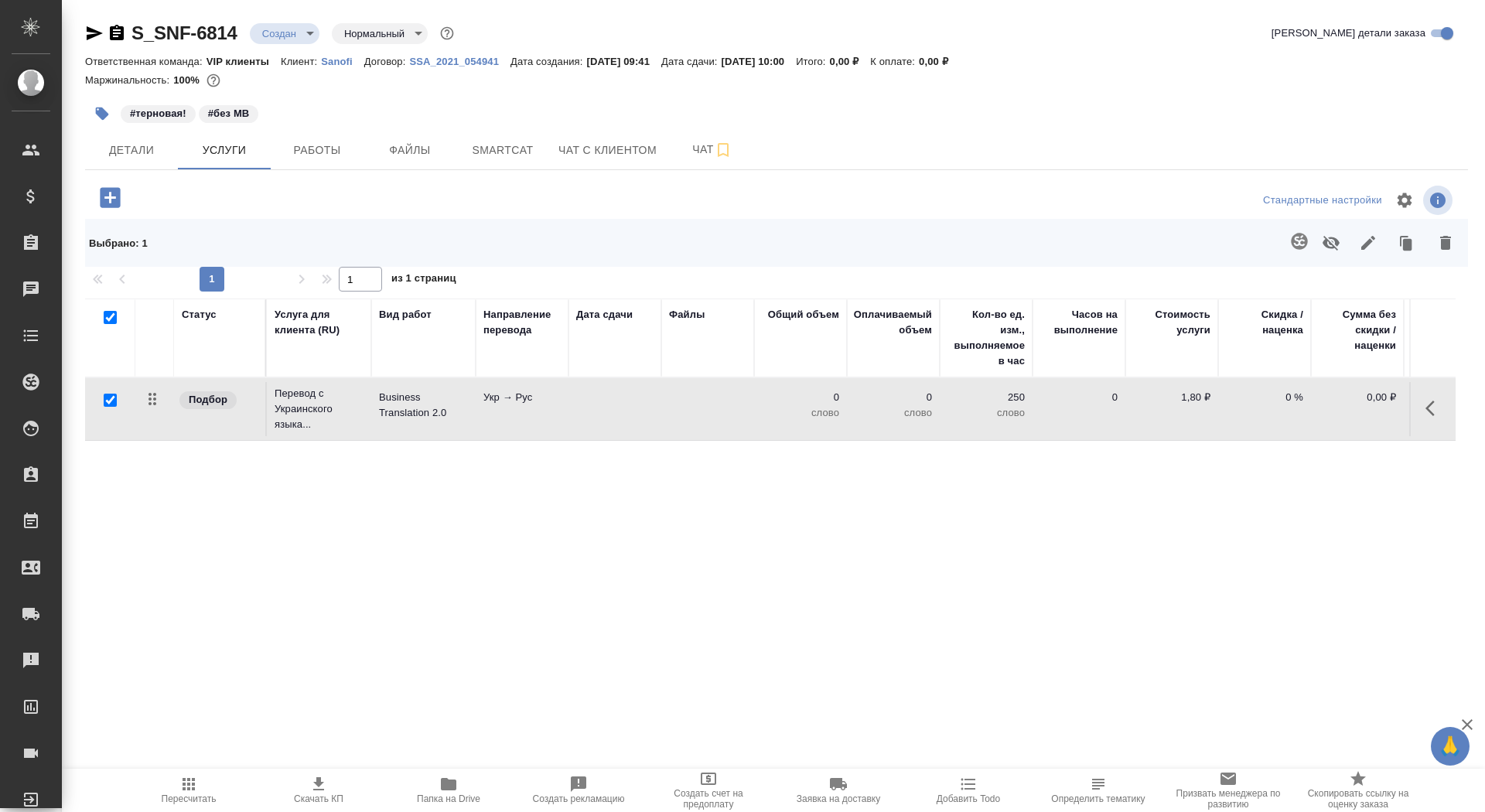
click at [1438, 243] on icon "button" at bounding box center [1446, 243] width 18 height 18
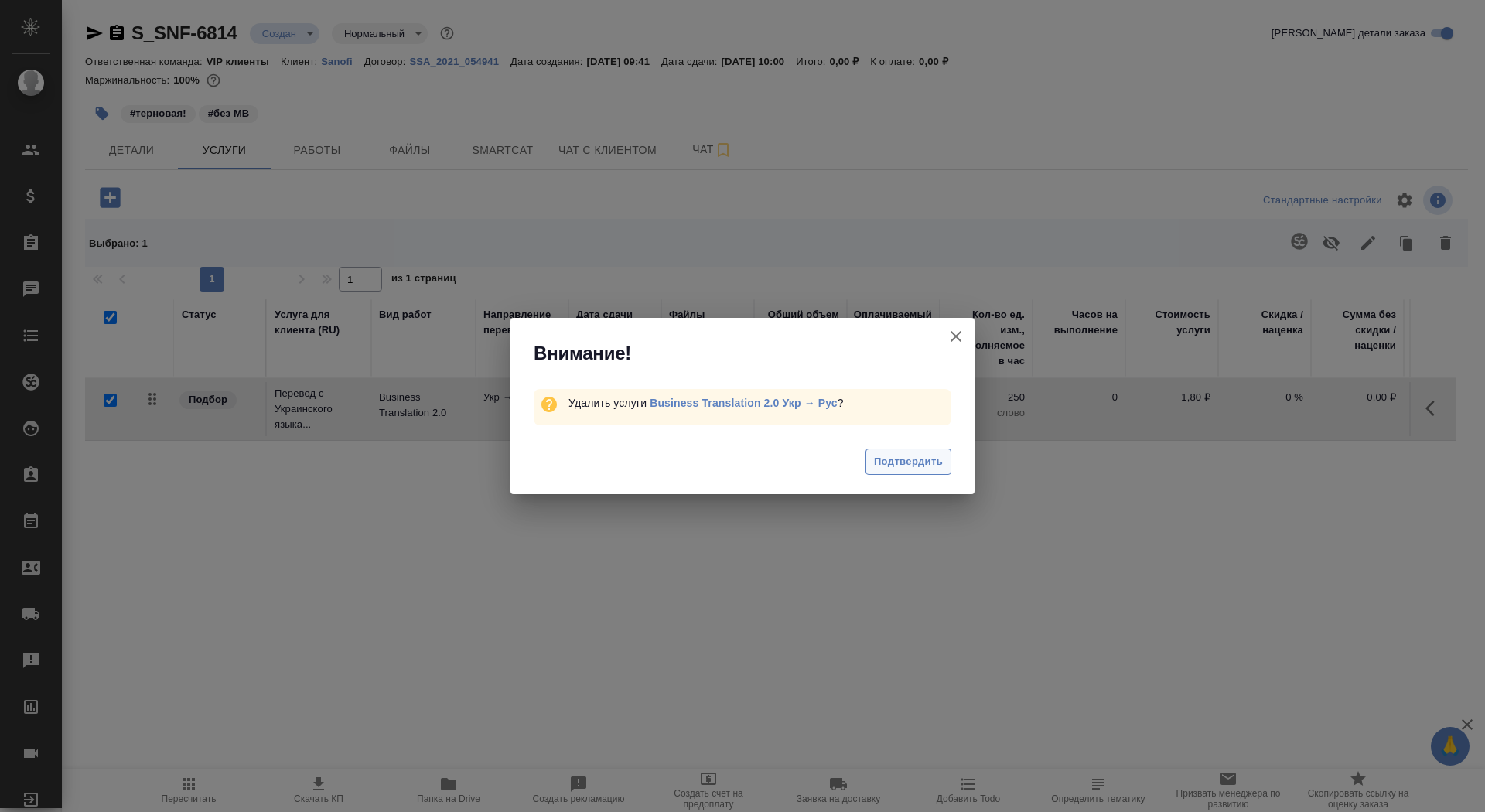
click at [901, 464] on span "Подтвердить" at bounding box center [909, 461] width 69 height 17
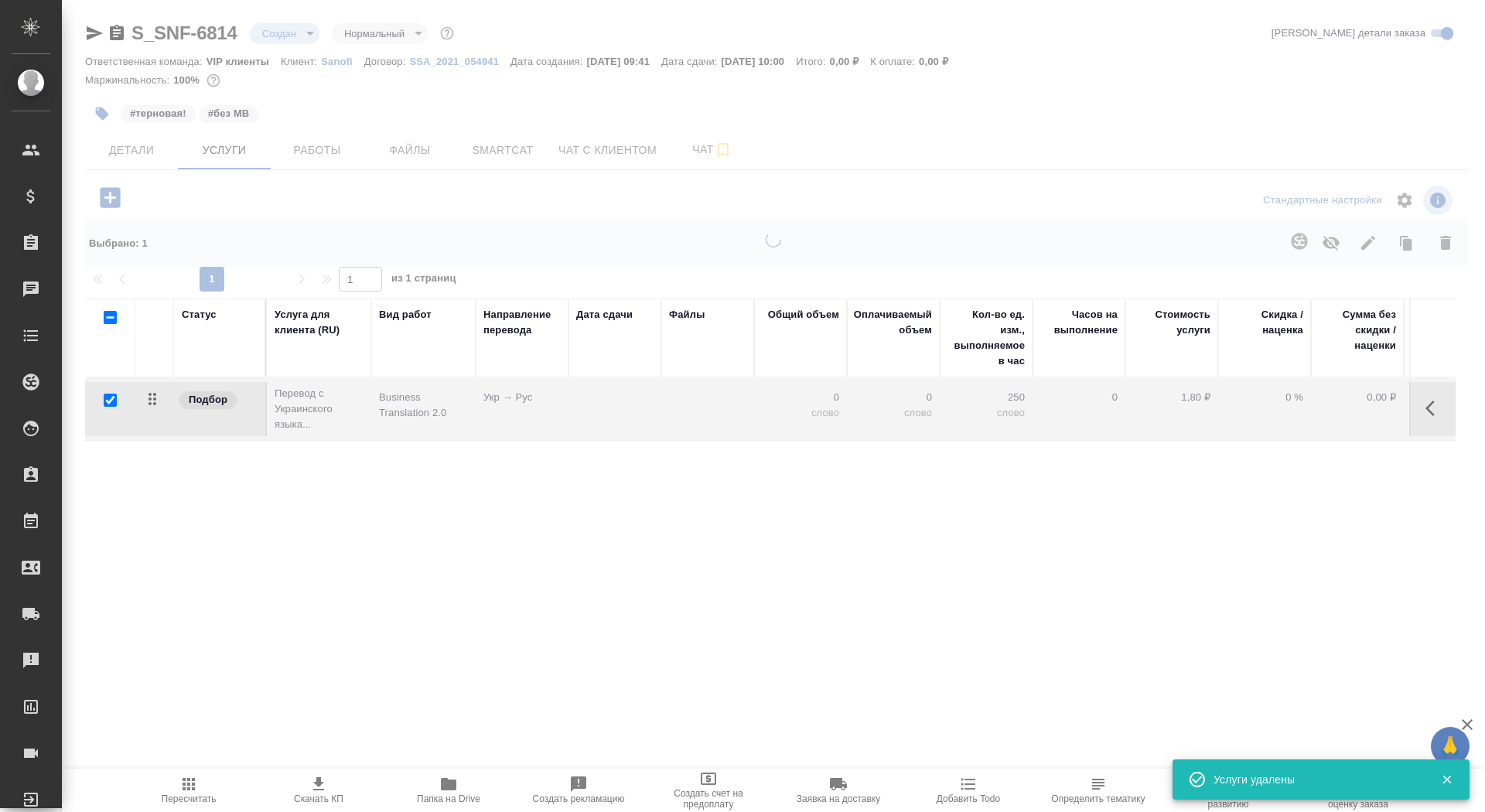
checkbox input "false"
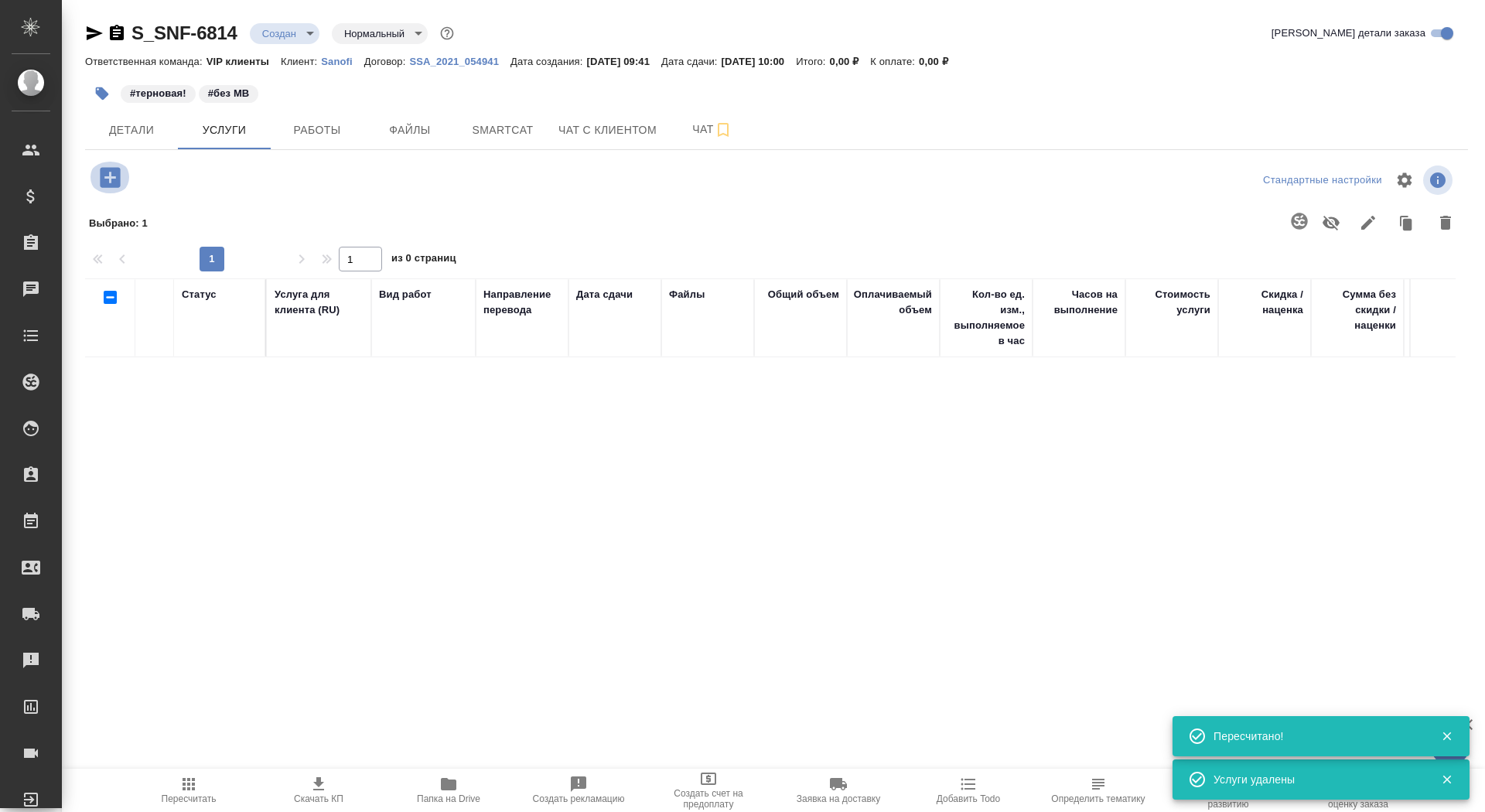
click at [108, 179] on icon "button" at bounding box center [109, 177] width 20 height 20
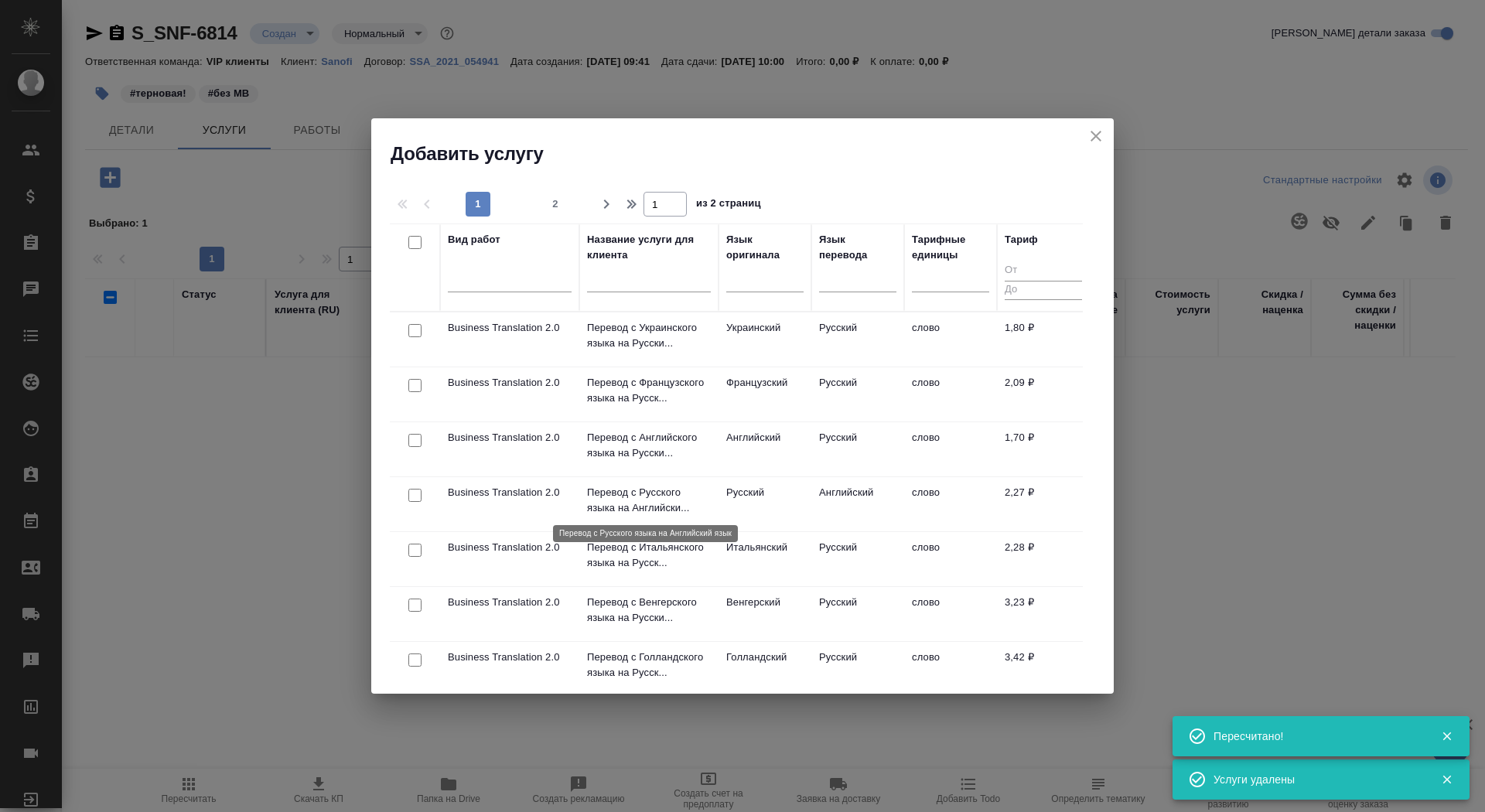
click at [631, 500] on p "Перевод с Русского языка на Английски..." at bounding box center [648, 500] width 123 height 31
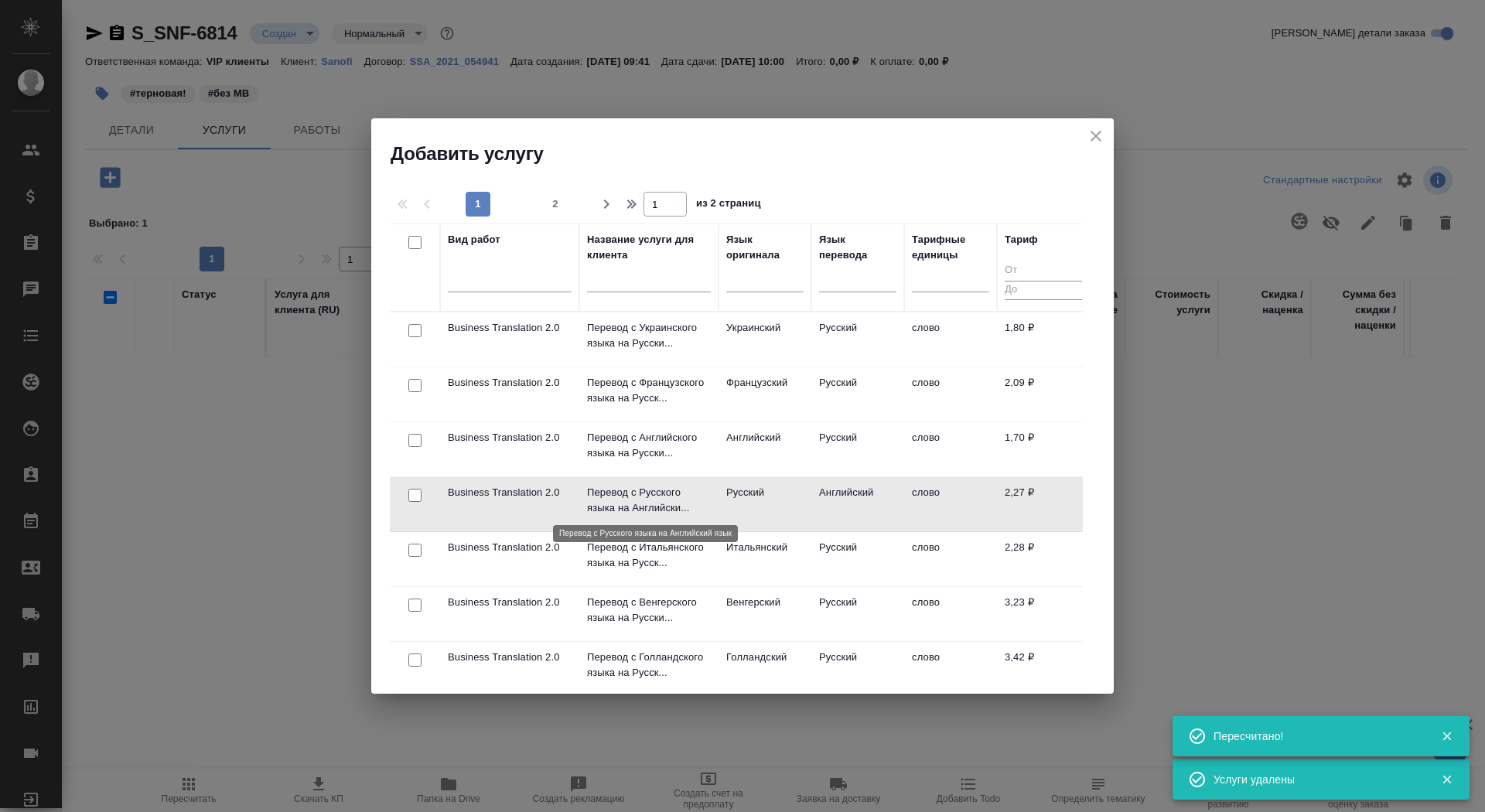
click at [631, 500] on p "Перевод с Русского языка на Английски..." at bounding box center [648, 500] width 123 height 31
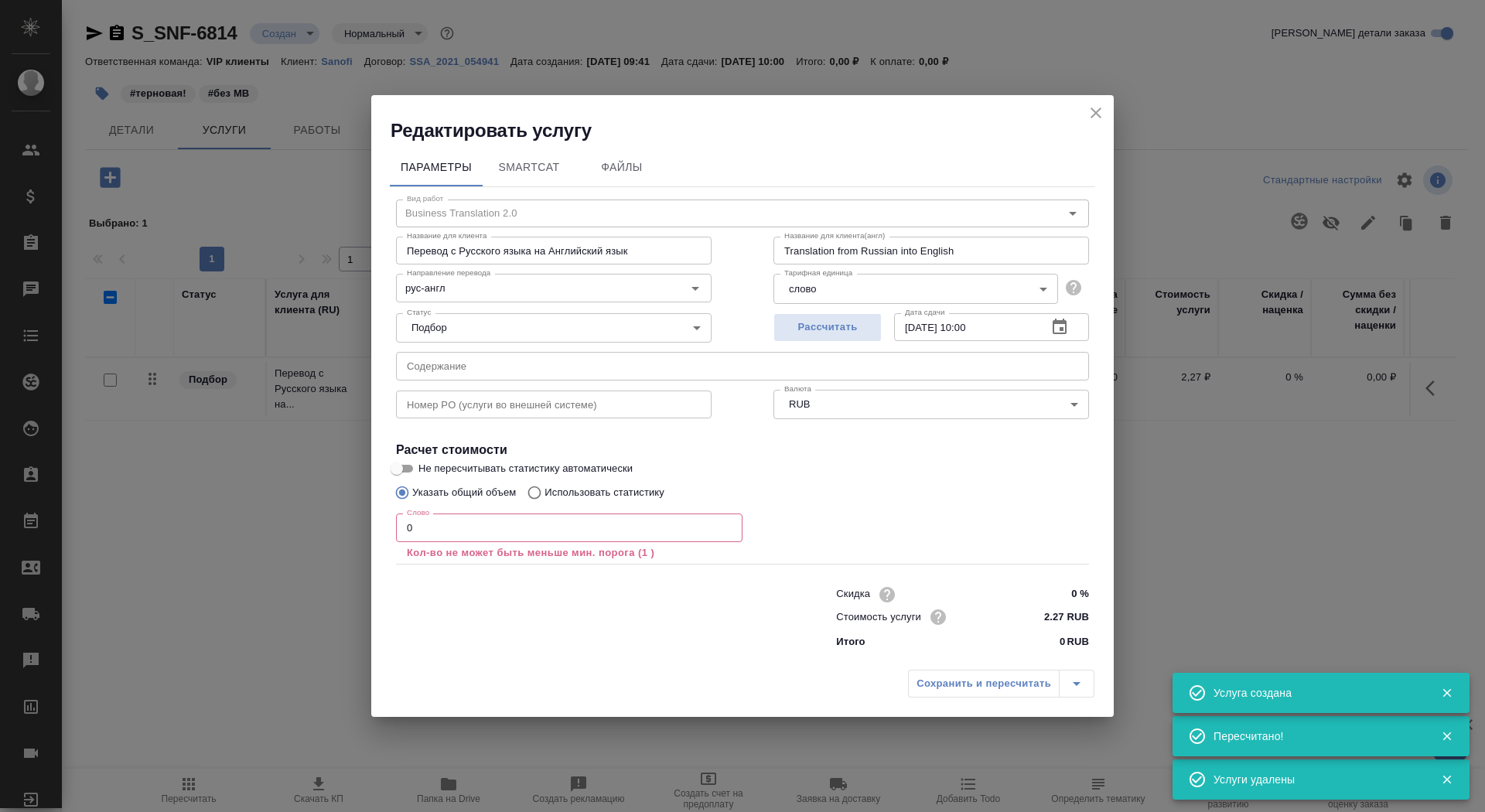
click at [483, 537] on input "0" at bounding box center [569, 527] width 346 height 28
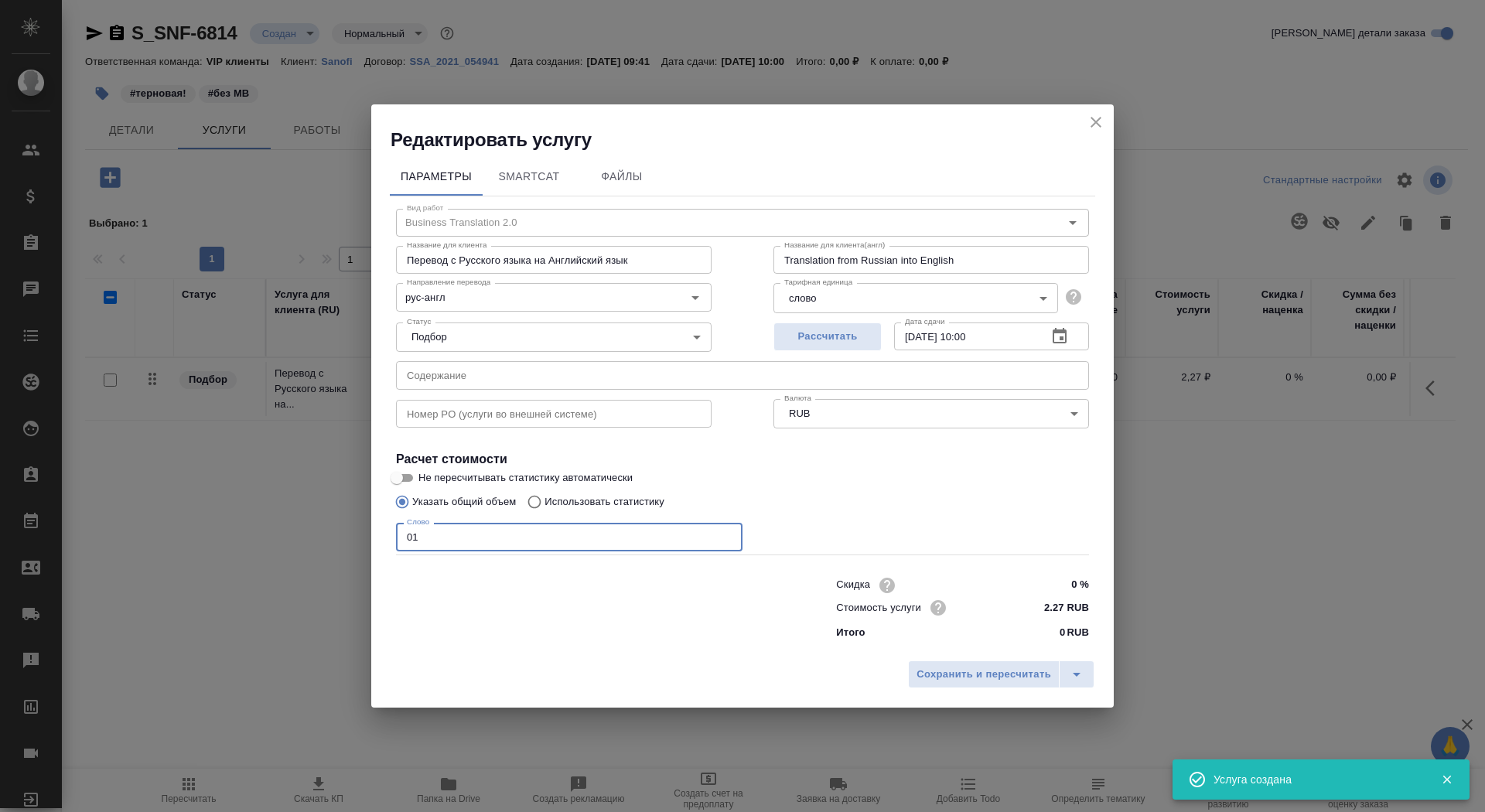
type input "01"
click at [404, 473] on input "Не пересчитывать статистику автоматически" at bounding box center [397, 478] width 55 height 18
checkbox input "true"
click at [999, 673] on span "Сохранить и пересчитать" at bounding box center [984, 674] width 135 height 17
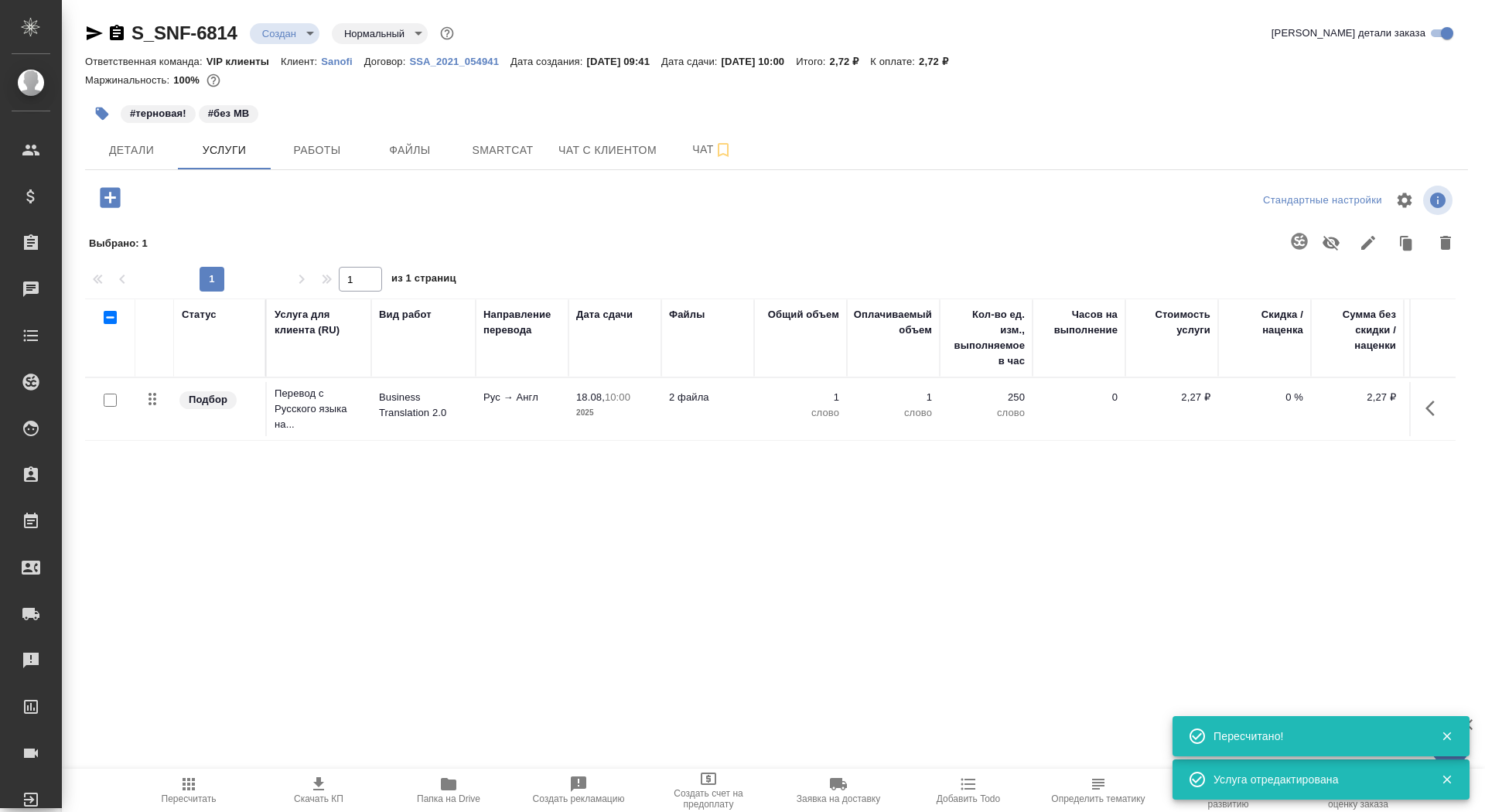
click at [104, 409] on div at bounding box center [110, 401] width 35 height 22
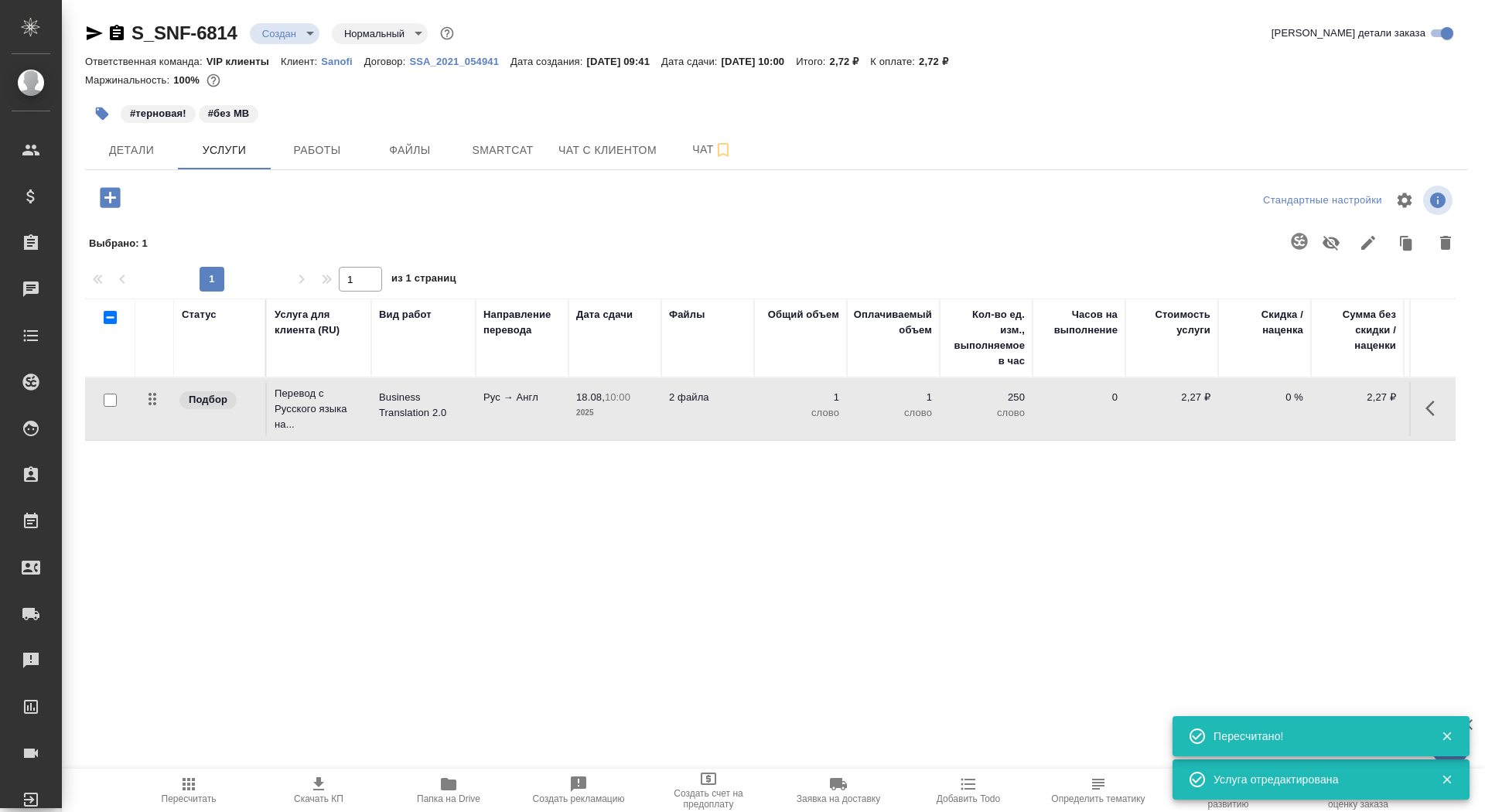
click at [110, 402] on input "checkbox" at bounding box center [110, 400] width 13 height 13
checkbox input "true"
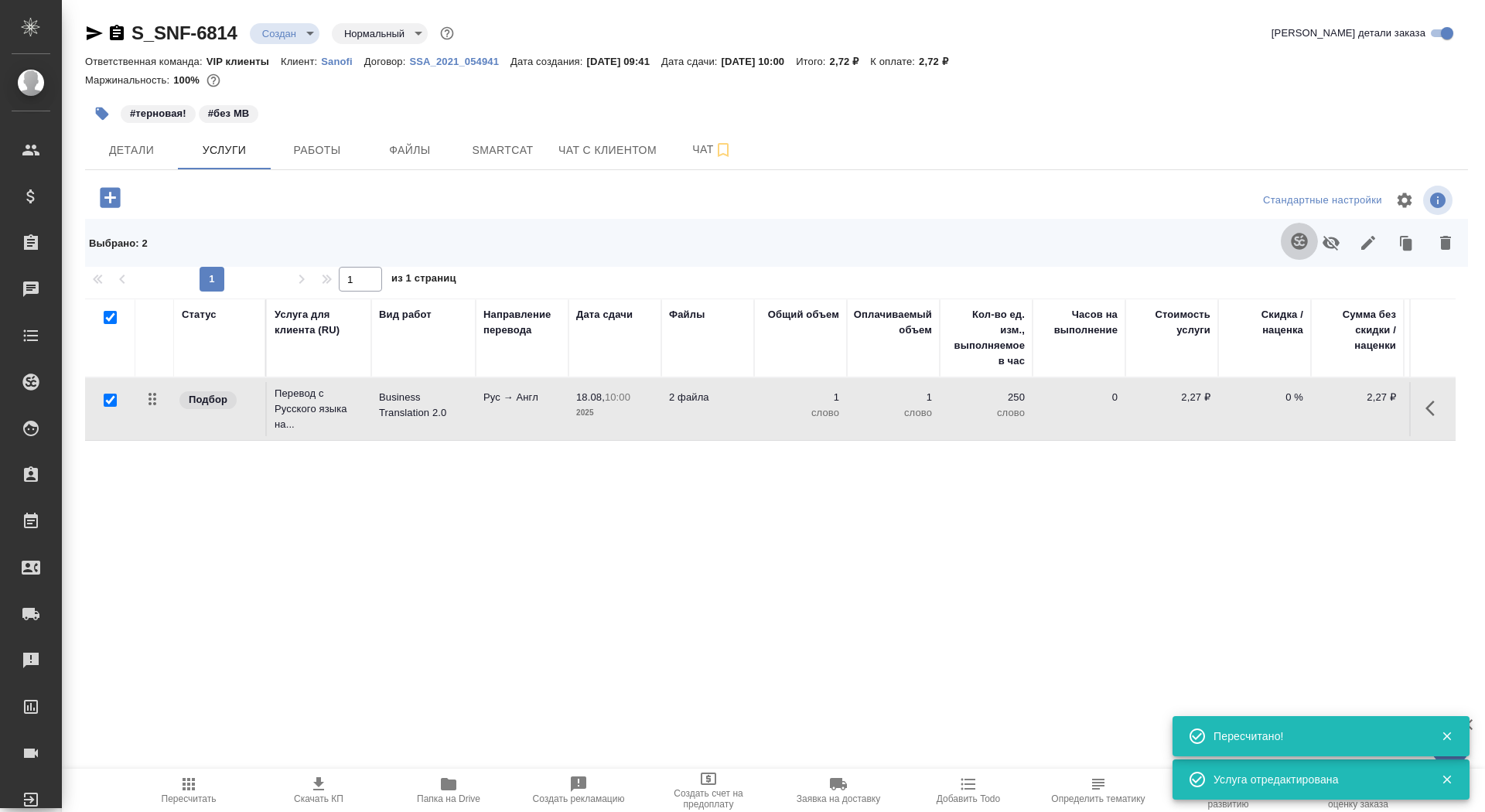
click at [1293, 250] on icon "button" at bounding box center [1299, 241] width 18 height 18
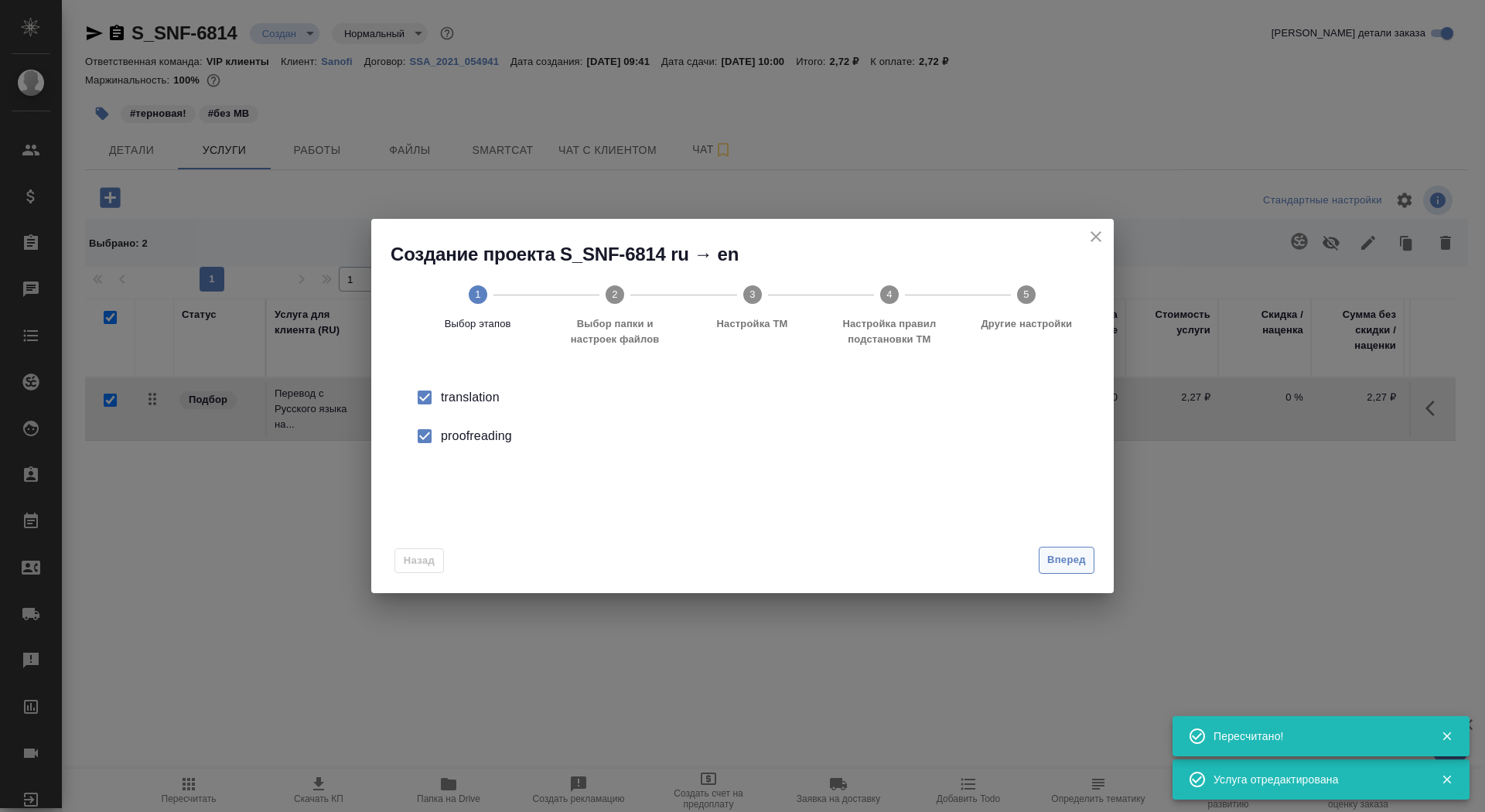
click at [1062, 566] on span "Вперед" at bounding box center [1067, 560] width 39 height 17
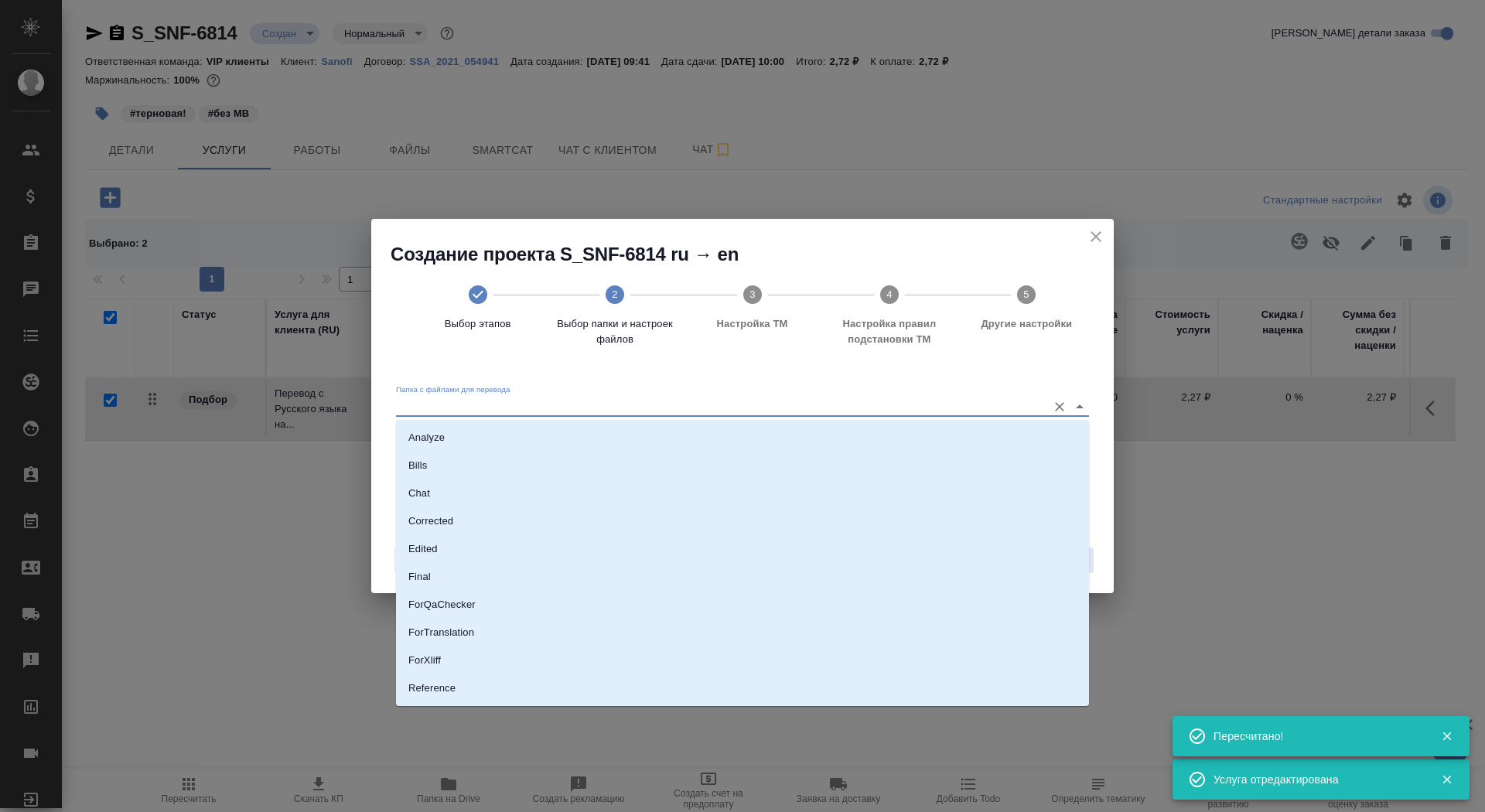
click at [935, 396] on input "Папка с файлами для перевода" at bounding box center [717, 406] width 644 height 18
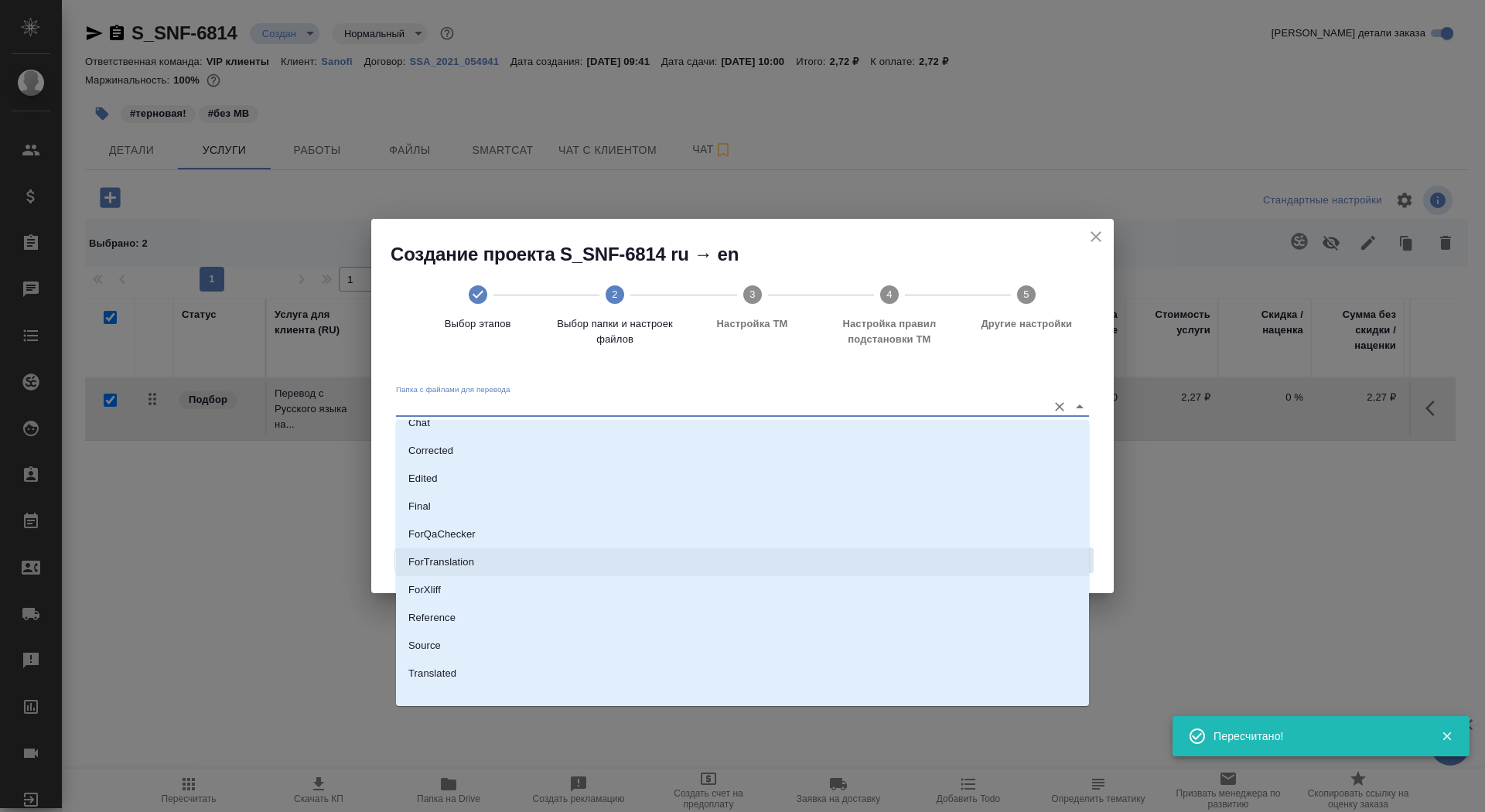
scroll to position [80, 0]
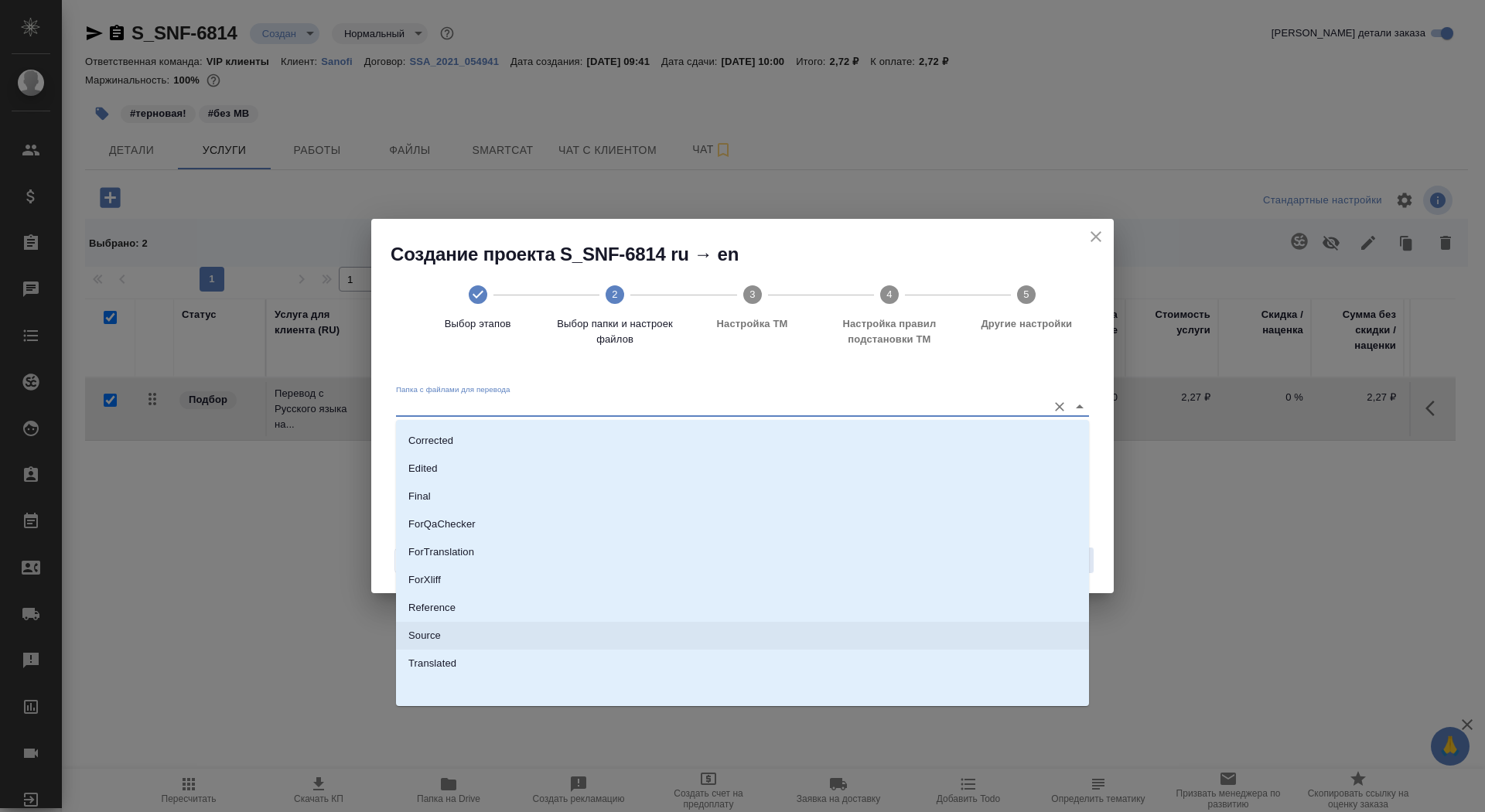
click at [823, 643] on li "Source" at bounding box center [742, 636] width 693 height 28
type input "Source"
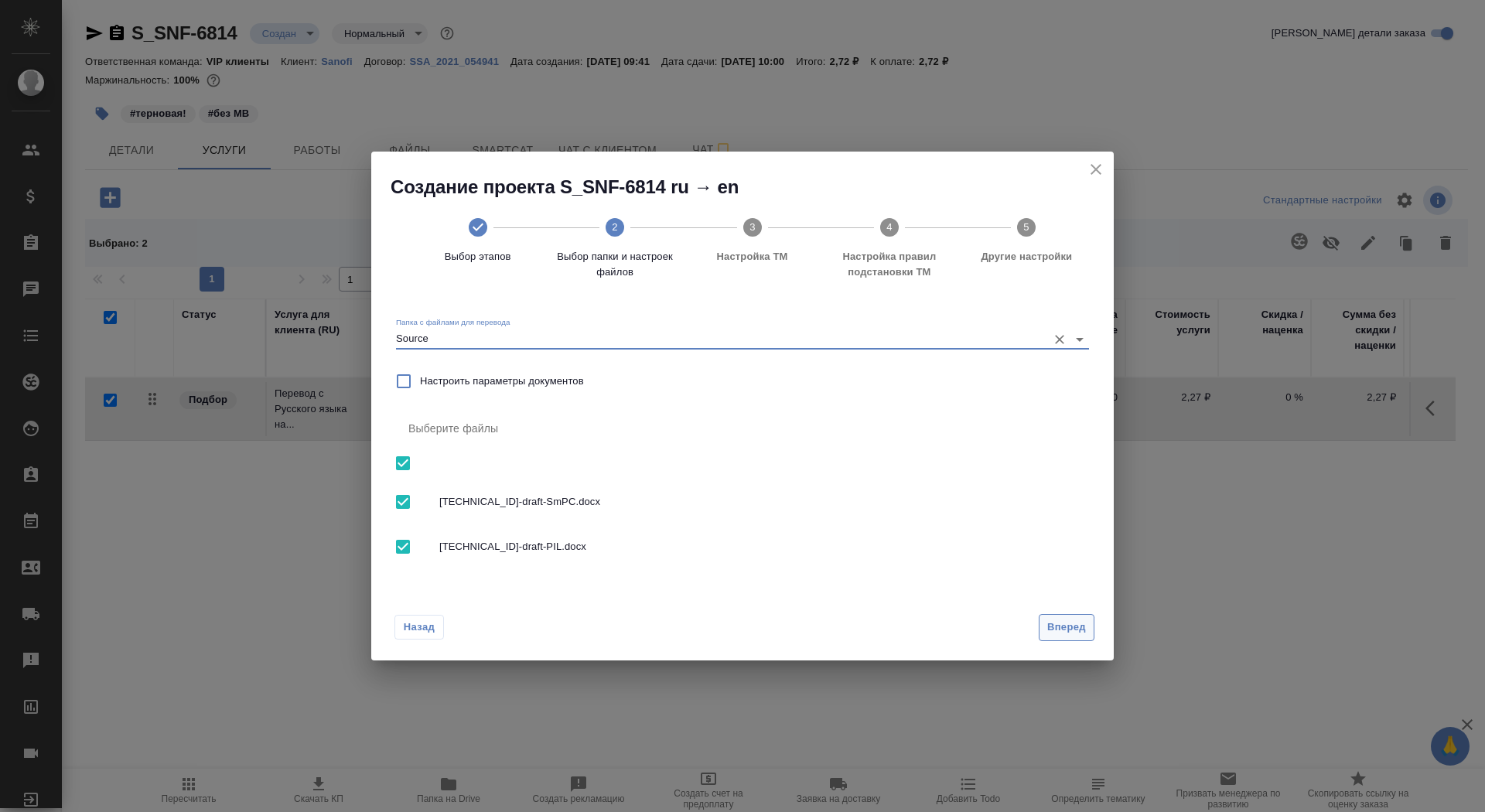
click at [1053, 632] on span "Вперед" at bounding box center [1067, 627] width 39 height 17
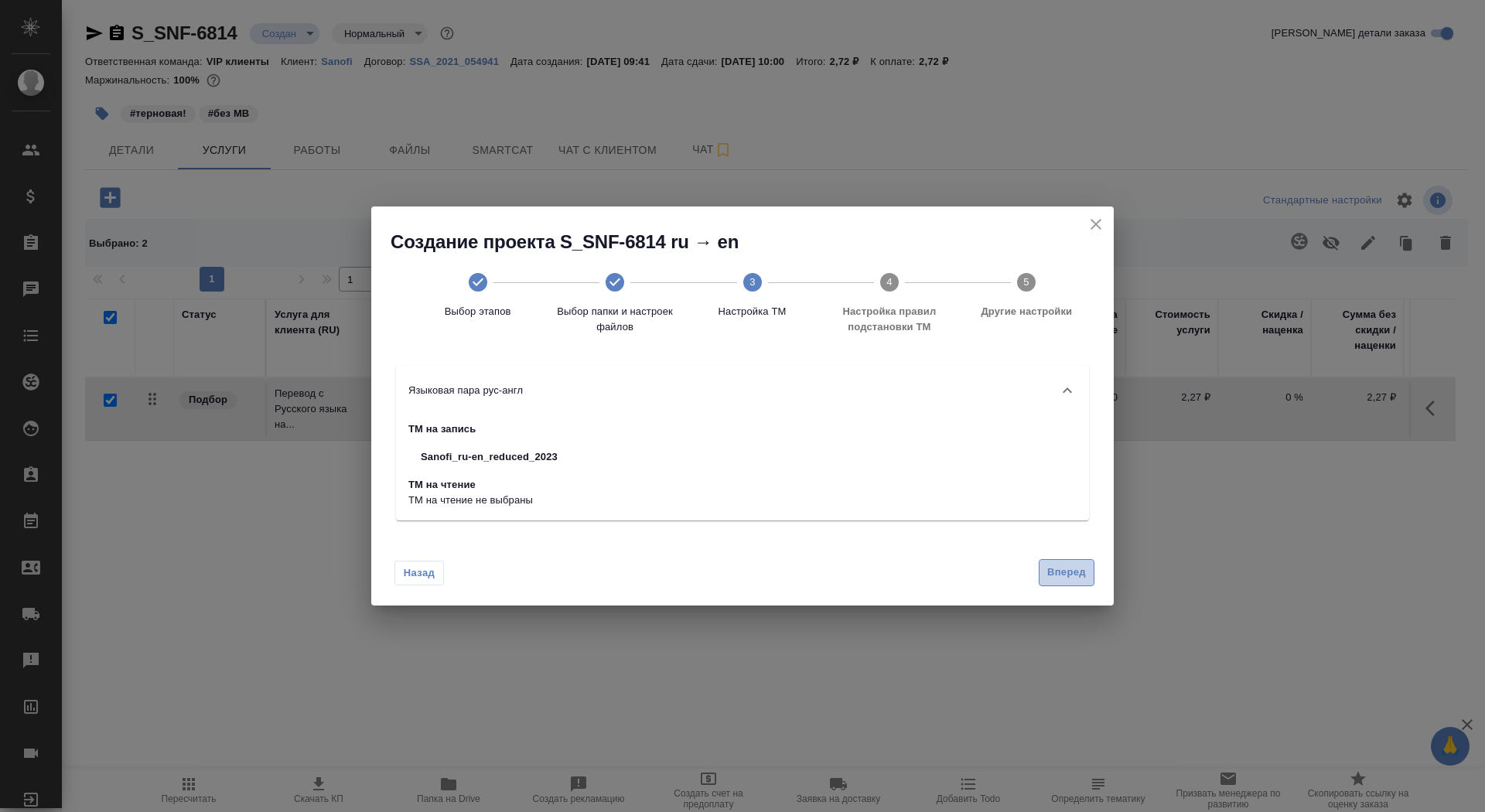
click at [1060, 569] on span "Вперед" at bounding box center [1067, 572] width 39 height 17
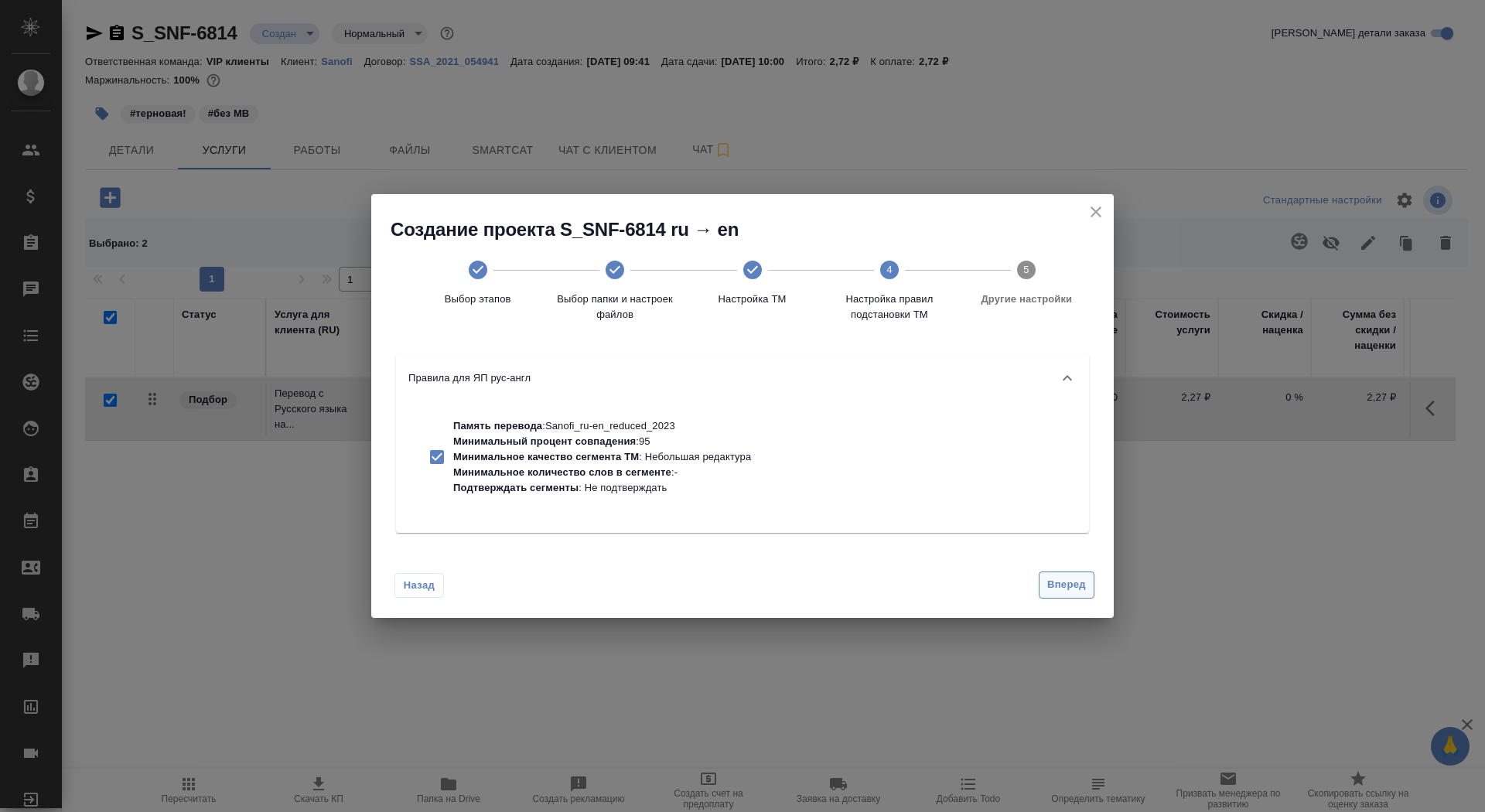
click at [1060, 573] on button "Вперед" at bounding box center [1067, 584] width 55 height 27
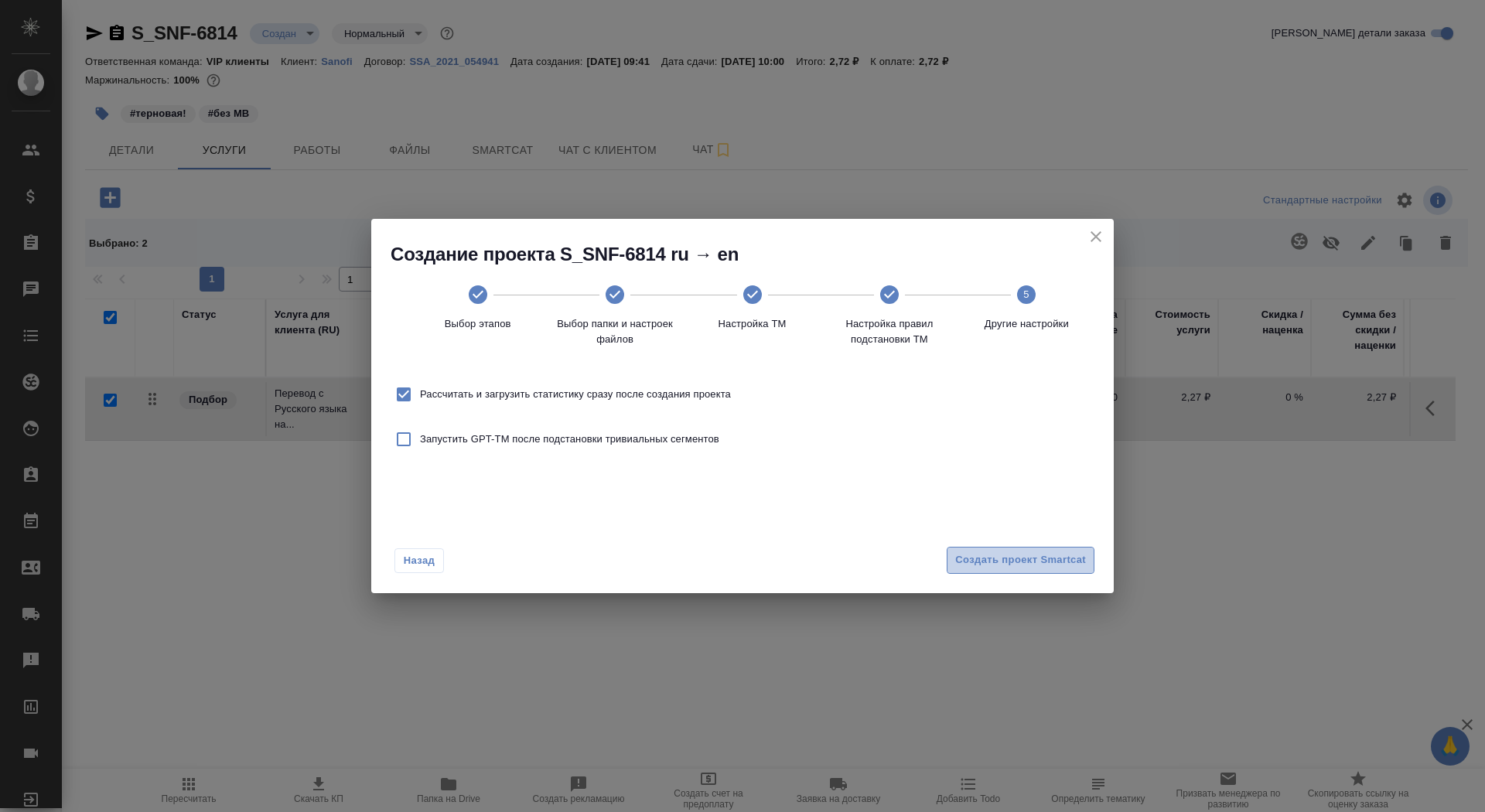
click at [1049, 561] on span "Создать проект Smartcat" at bounding box center [1021, 560] width 131 height 17
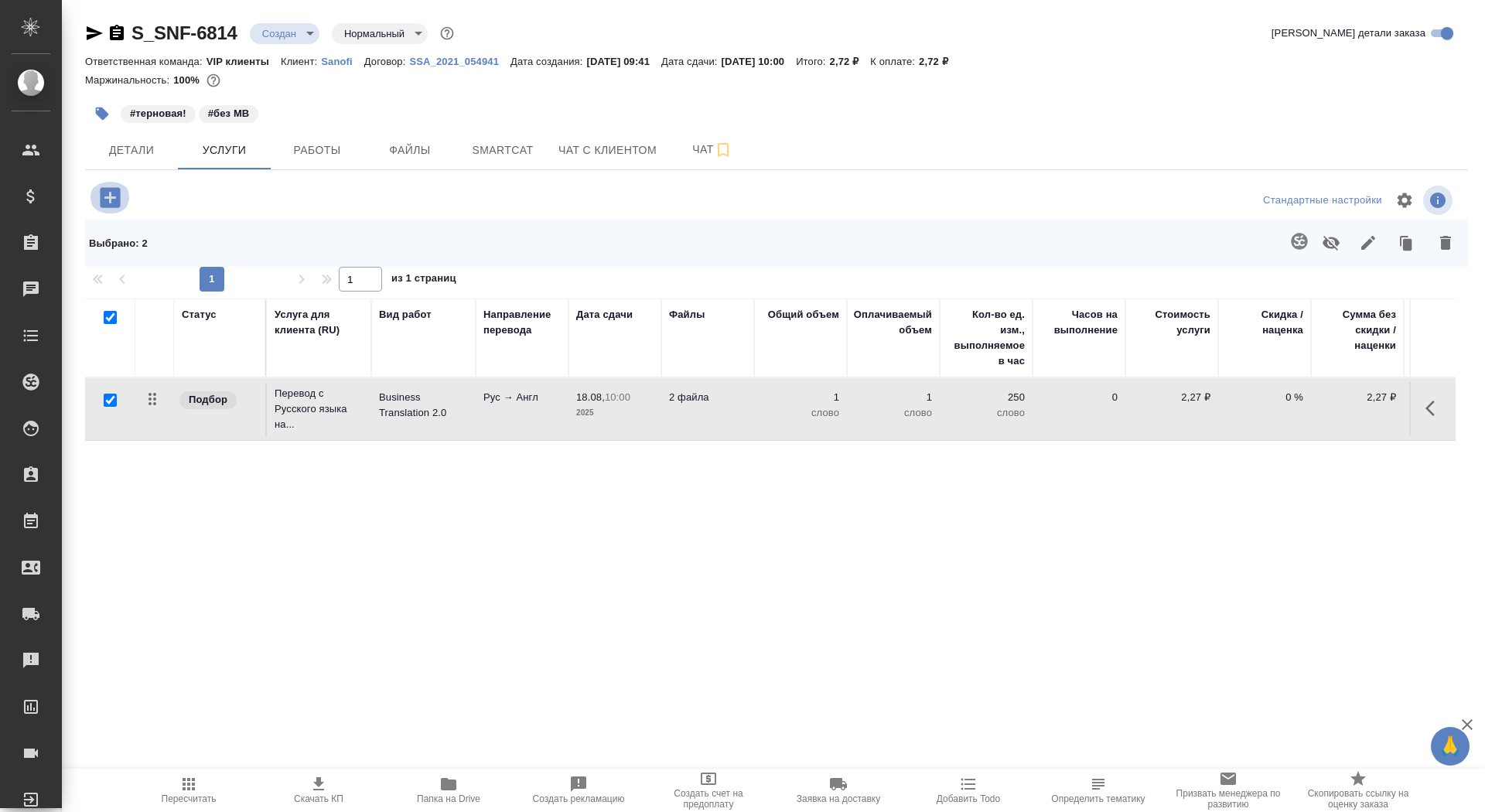
click at [104, 204] on icon "button" at bounding box center [109, 197] width 20 height 20
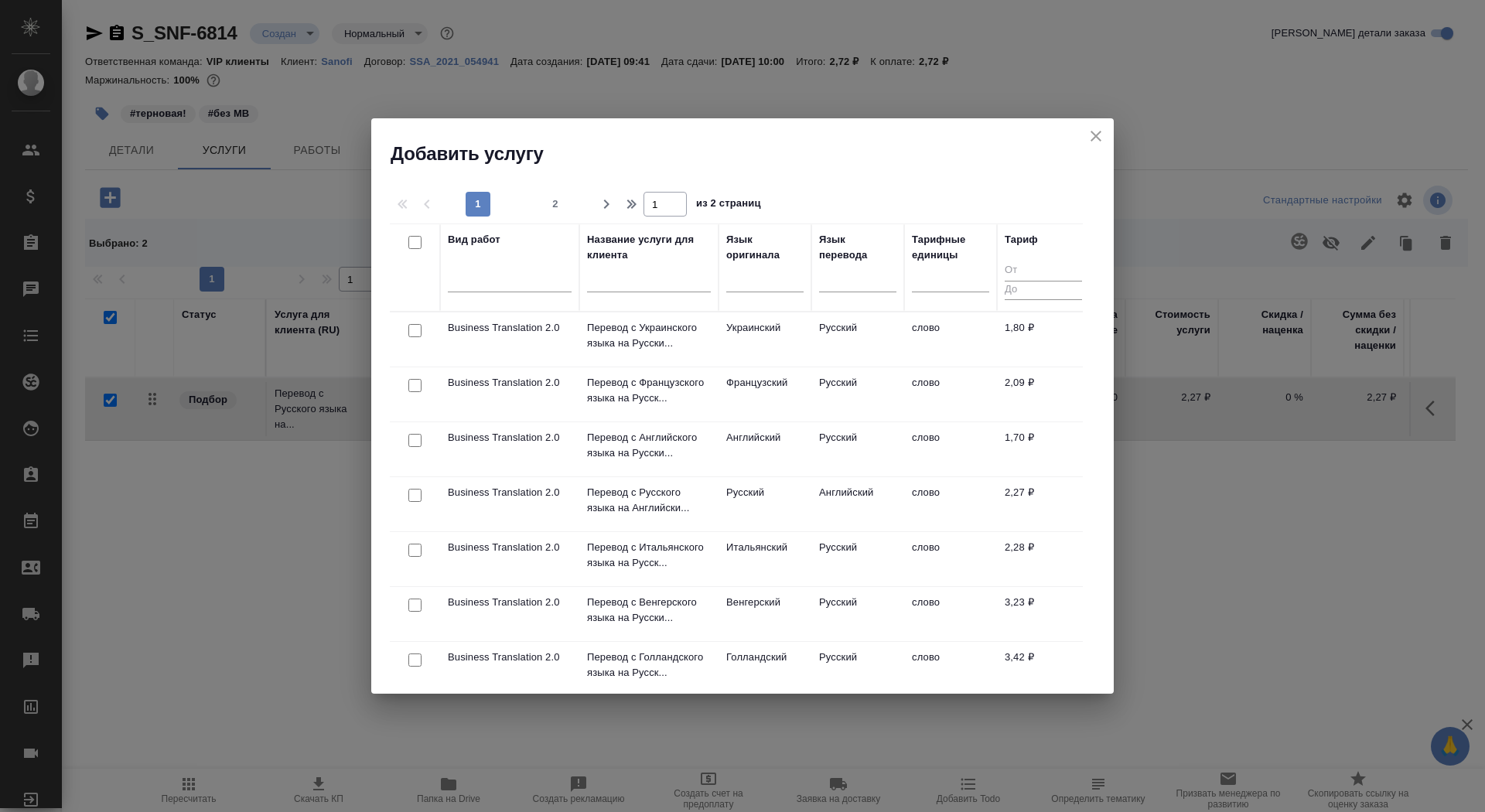
click at [617, 295] on div at bounding box center [648, 284] width 123 height 38
click at [617, 291] on input "text" at bounding box center [648, 282] width 123 height 19
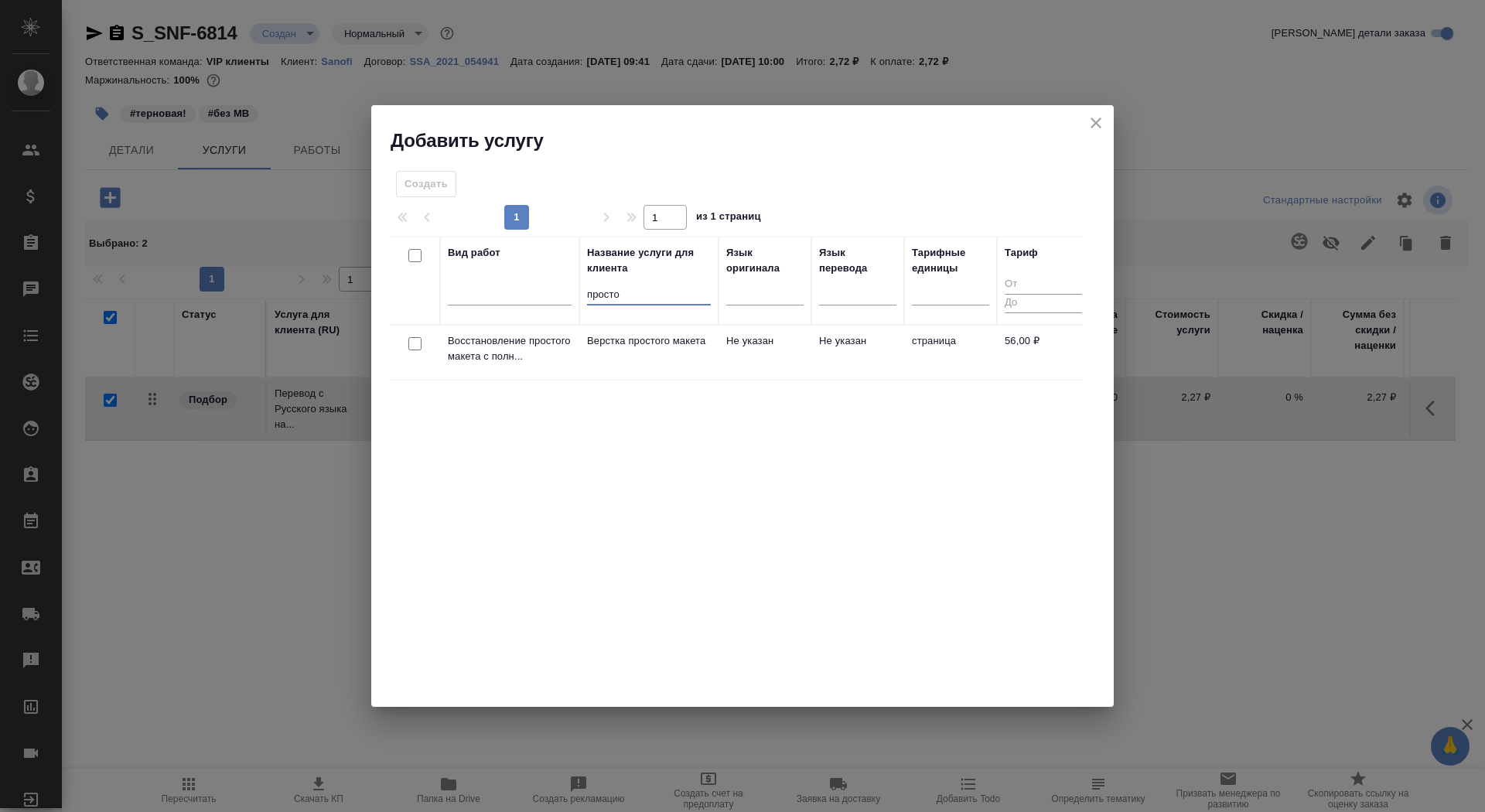
type input "просто"
click at [627, 352] on td "Верстка простого макета" at bounding box center [649, 352] width 139 height 54
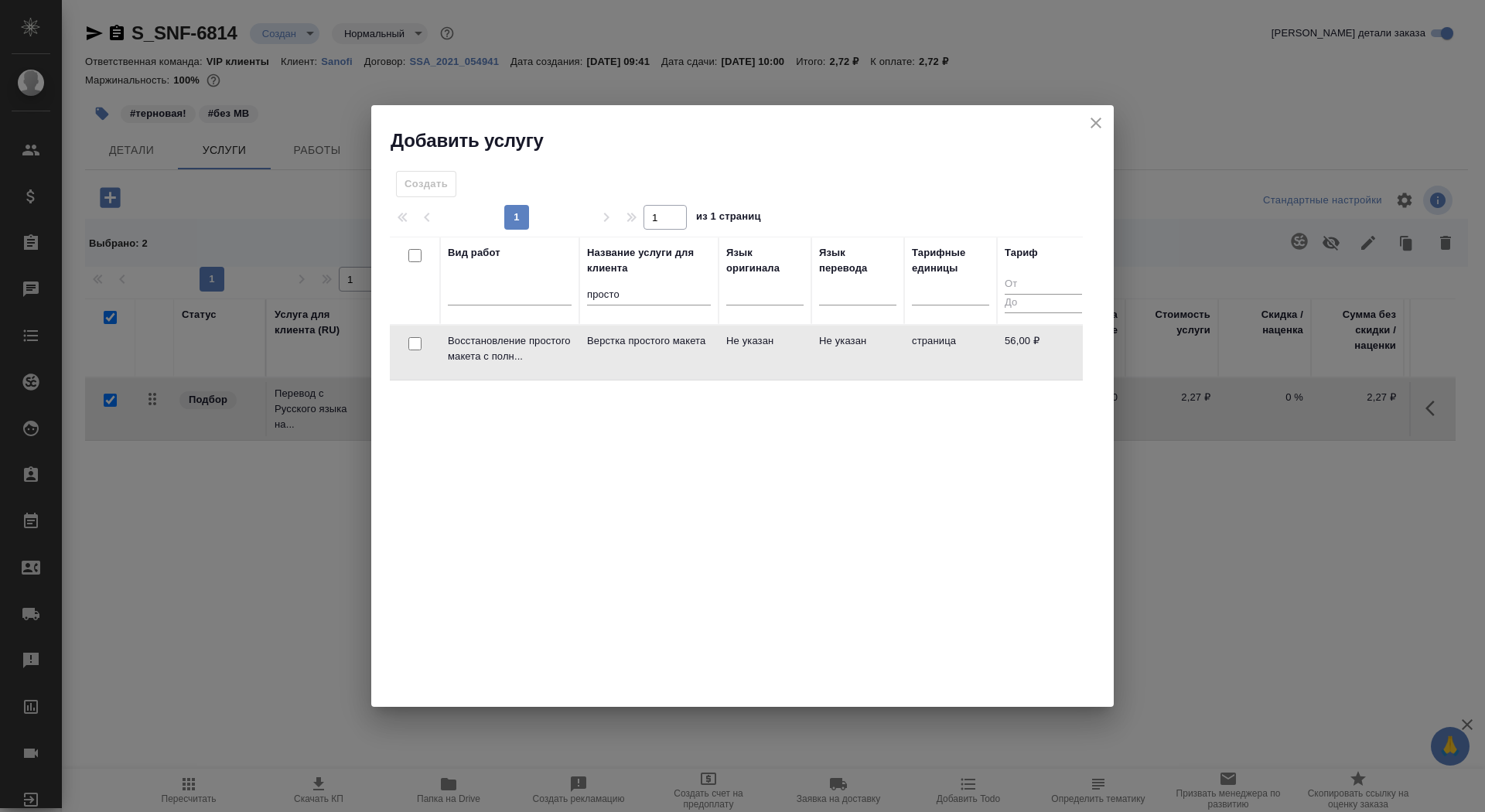
click at [627, 352] on td "Верстка простого макета" at bounding box center [649, 352] width 139 height 54
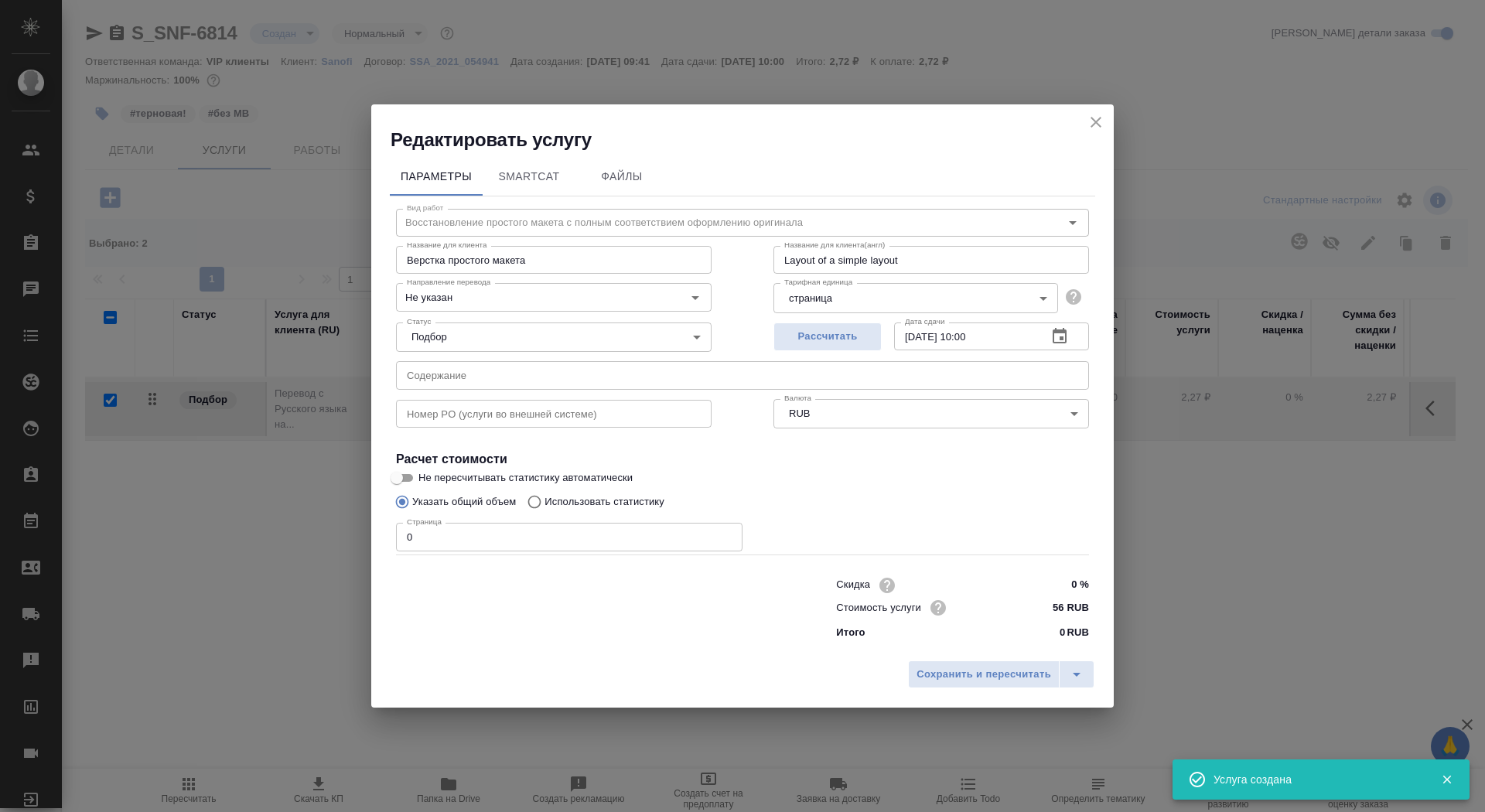
checkbox input "false"
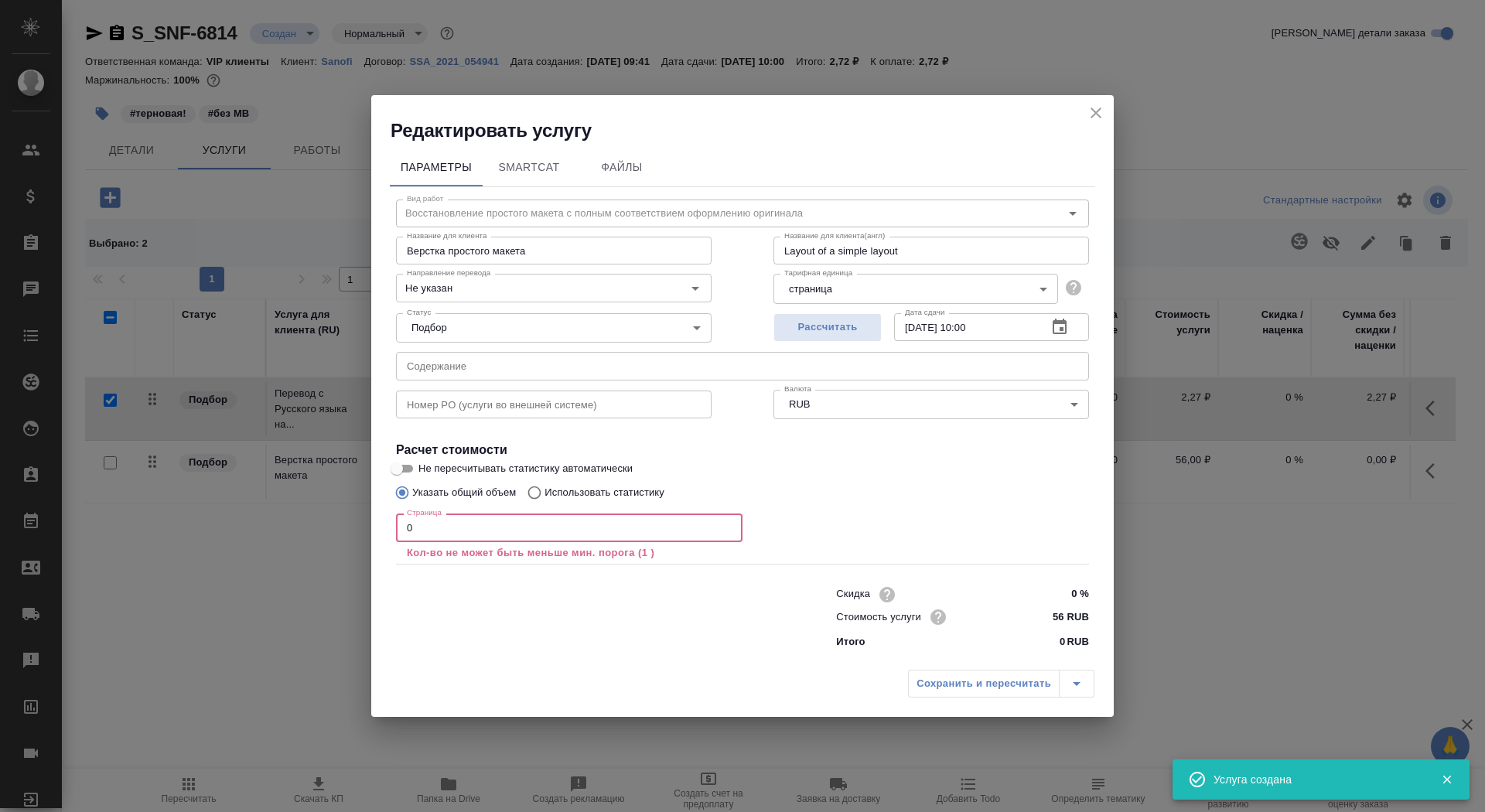
drag, startPoint x: 417, startPoint y: 523, endPoint x: 398, endPoint y: 521, distance: 19.1
click at [398, 521] on input "0" at bounding box center [569, 527] width 346 height 28
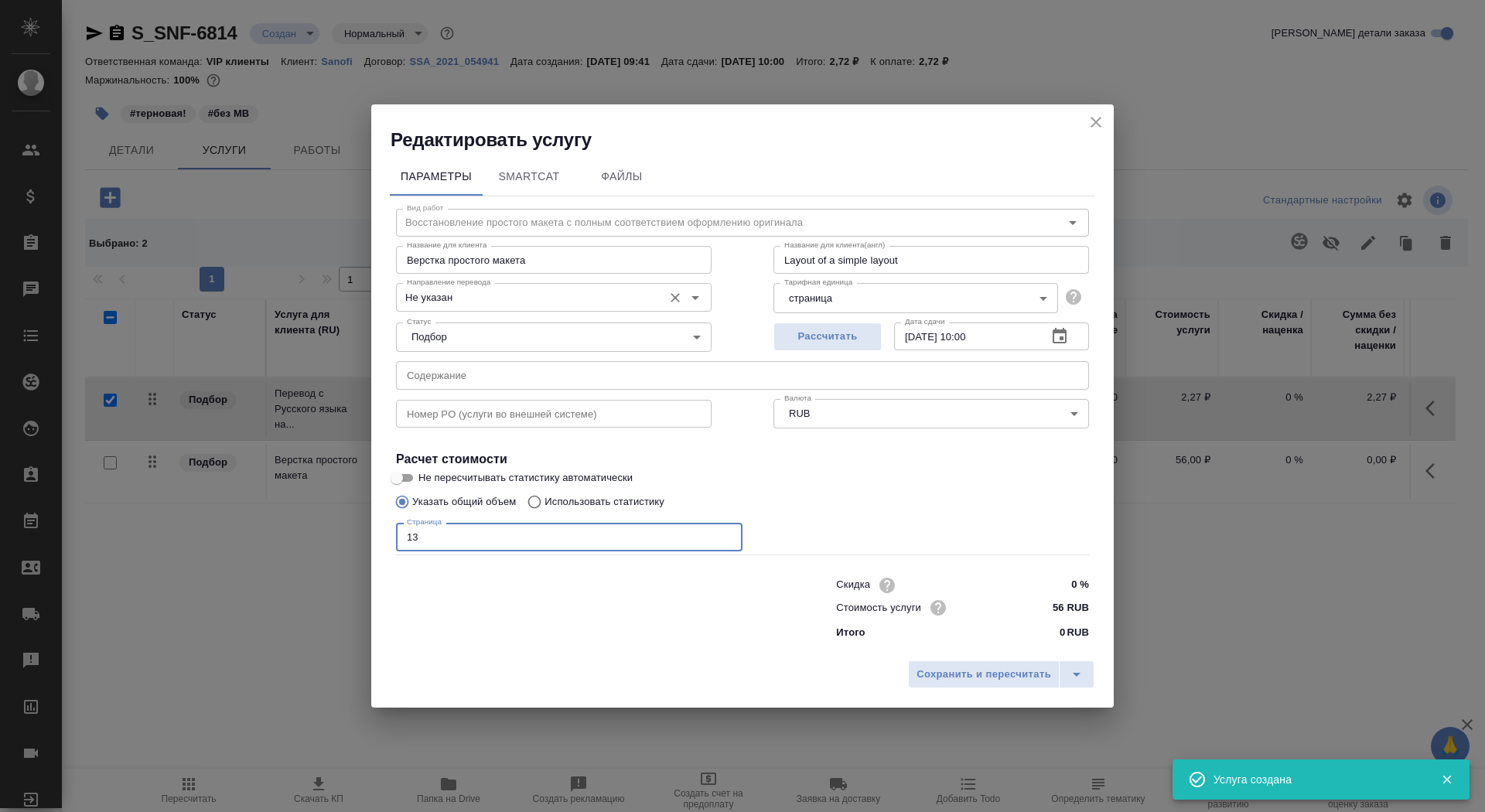
type input "13"
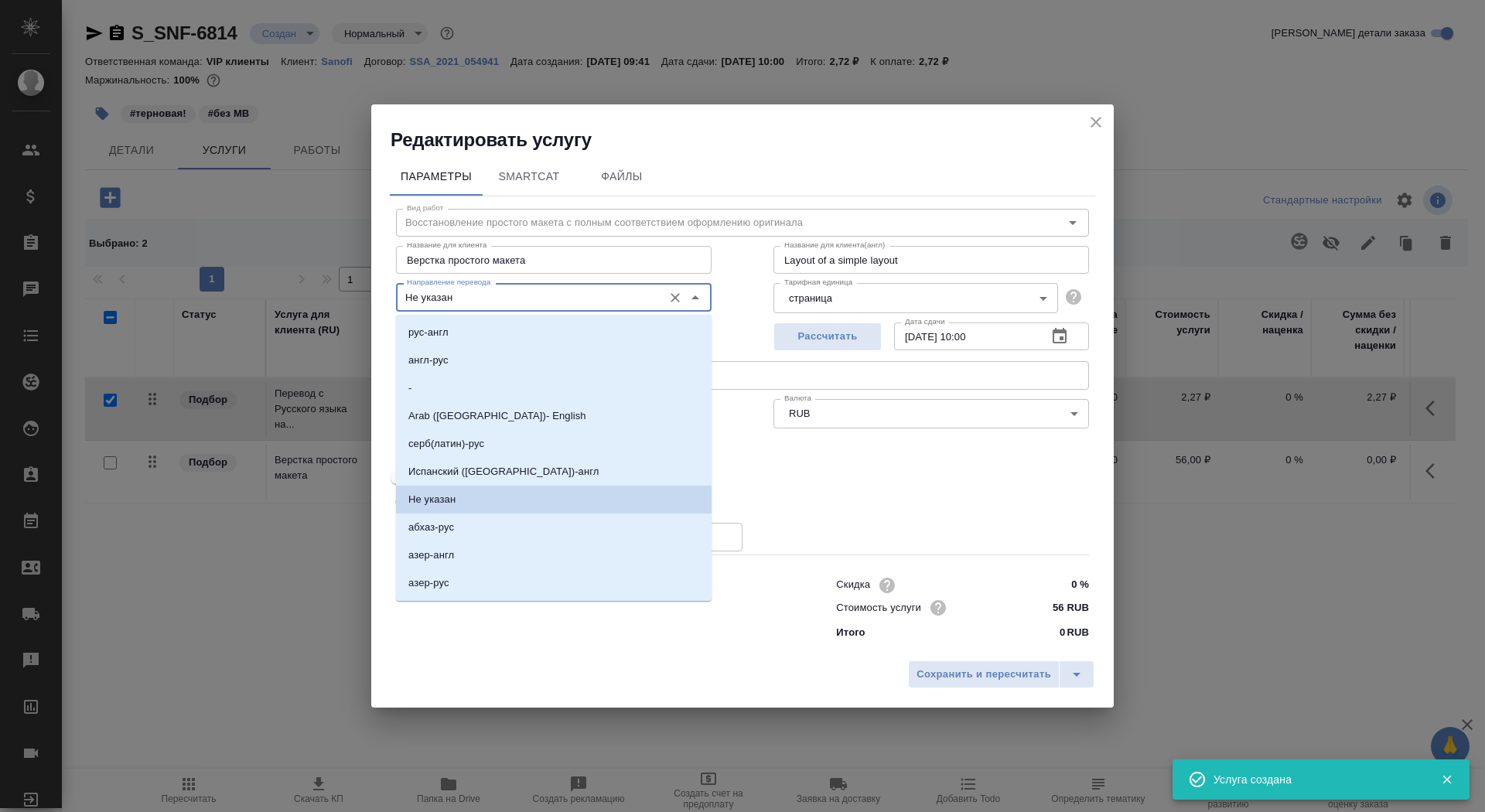
click at [499, 299] on input "Не указан" at bounding box center [528, 296] width 254 height 18
click at [494, 343] on li "рус-англ" at bounding box center [553, 333] width 316 height 28
type input "рус-англ"
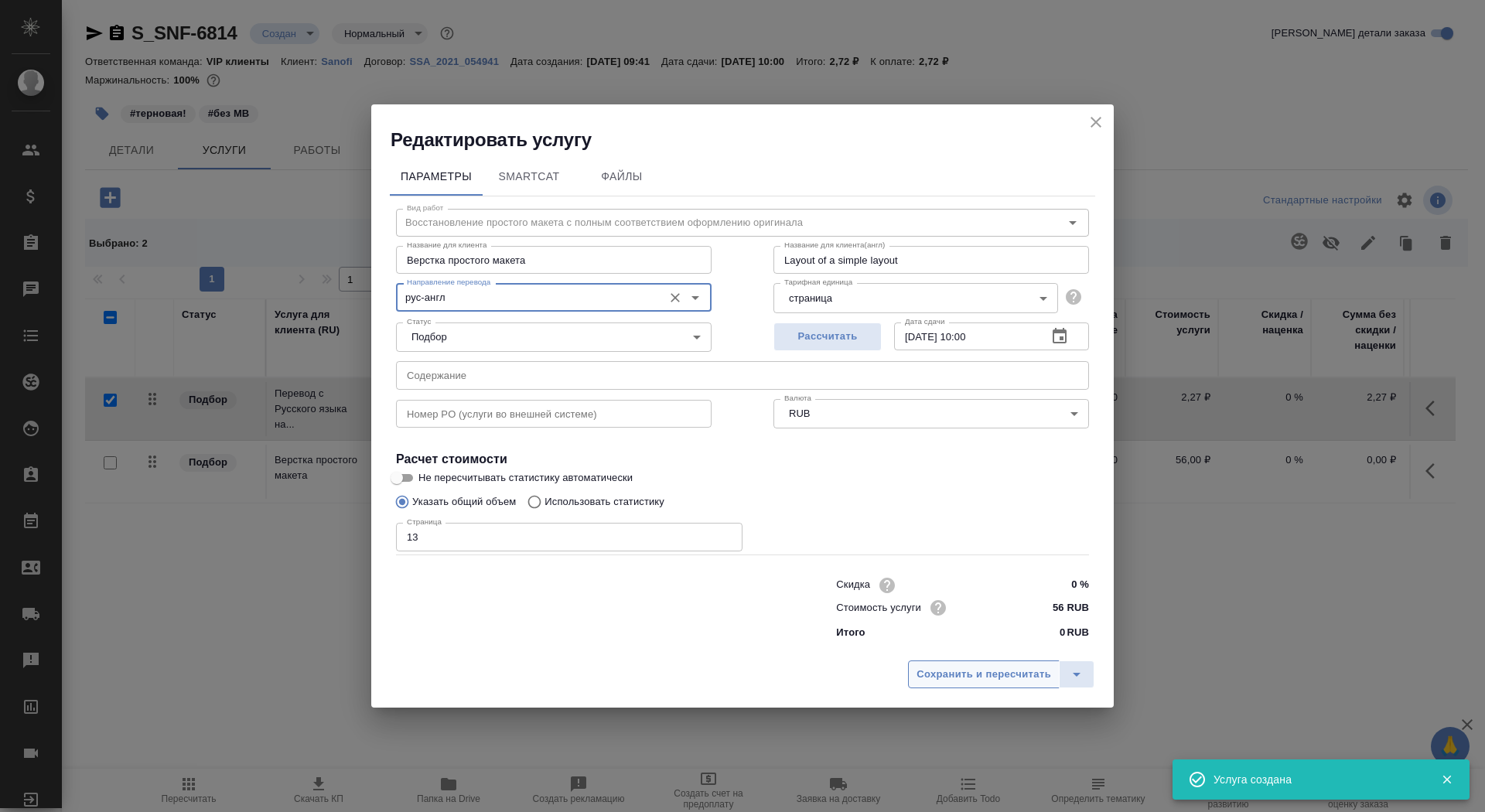
click at [970, 675] on span "Сохранить и пересчитать" at bounding box center [984, 674] width 135 height 17
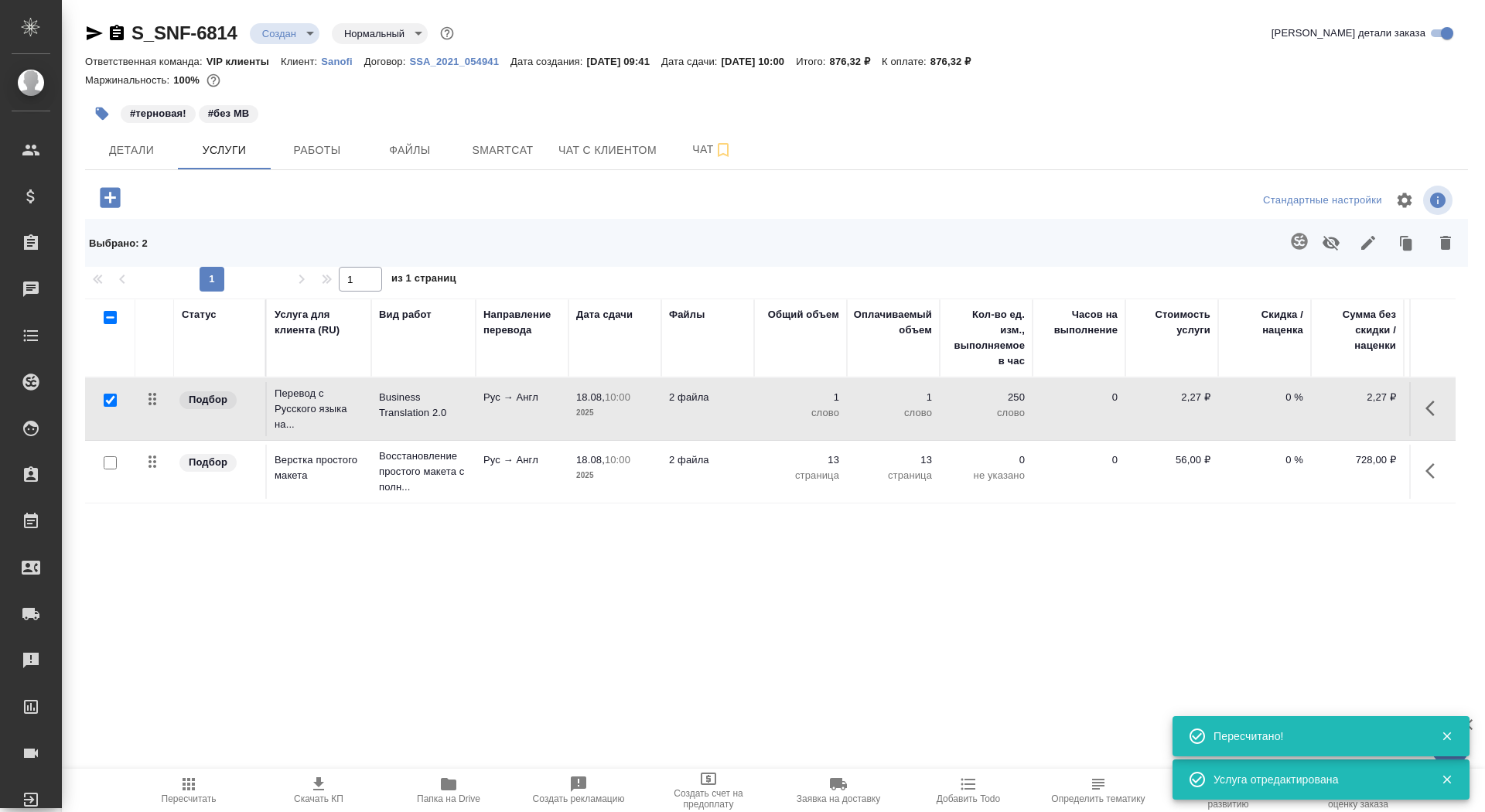
click at [494, 428] on td "Рус → Англ" at bounding box center [522, 408] width 93 height 54
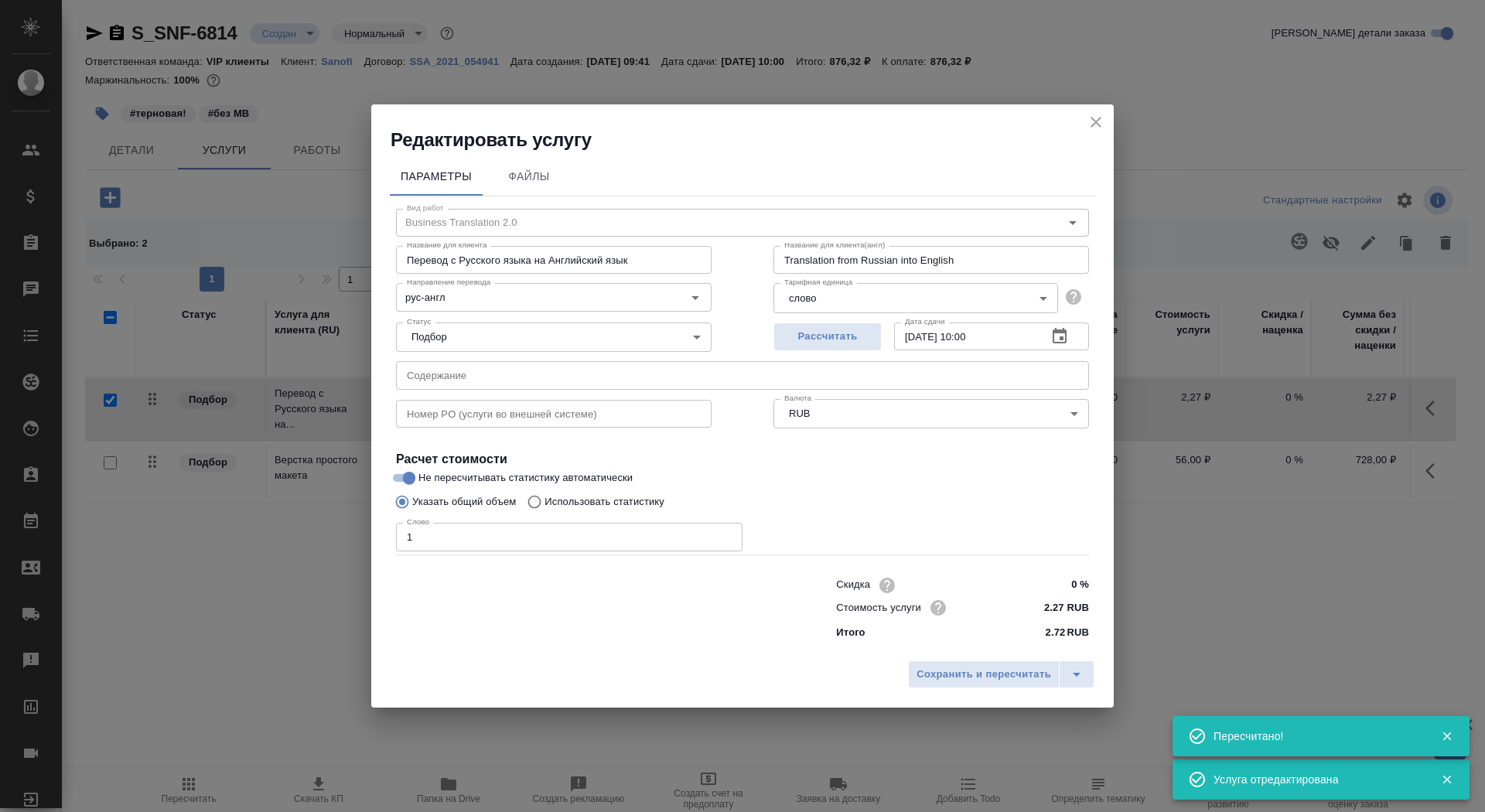
click at [588, 501] on p "Использовать статистику" at bounding box center [605, 502] width 120 height 16
click at [545, 501] on input "Использовать статистику" at bounding box center [533, 501] width 25 height 29
radio input "true"
radio input "false"
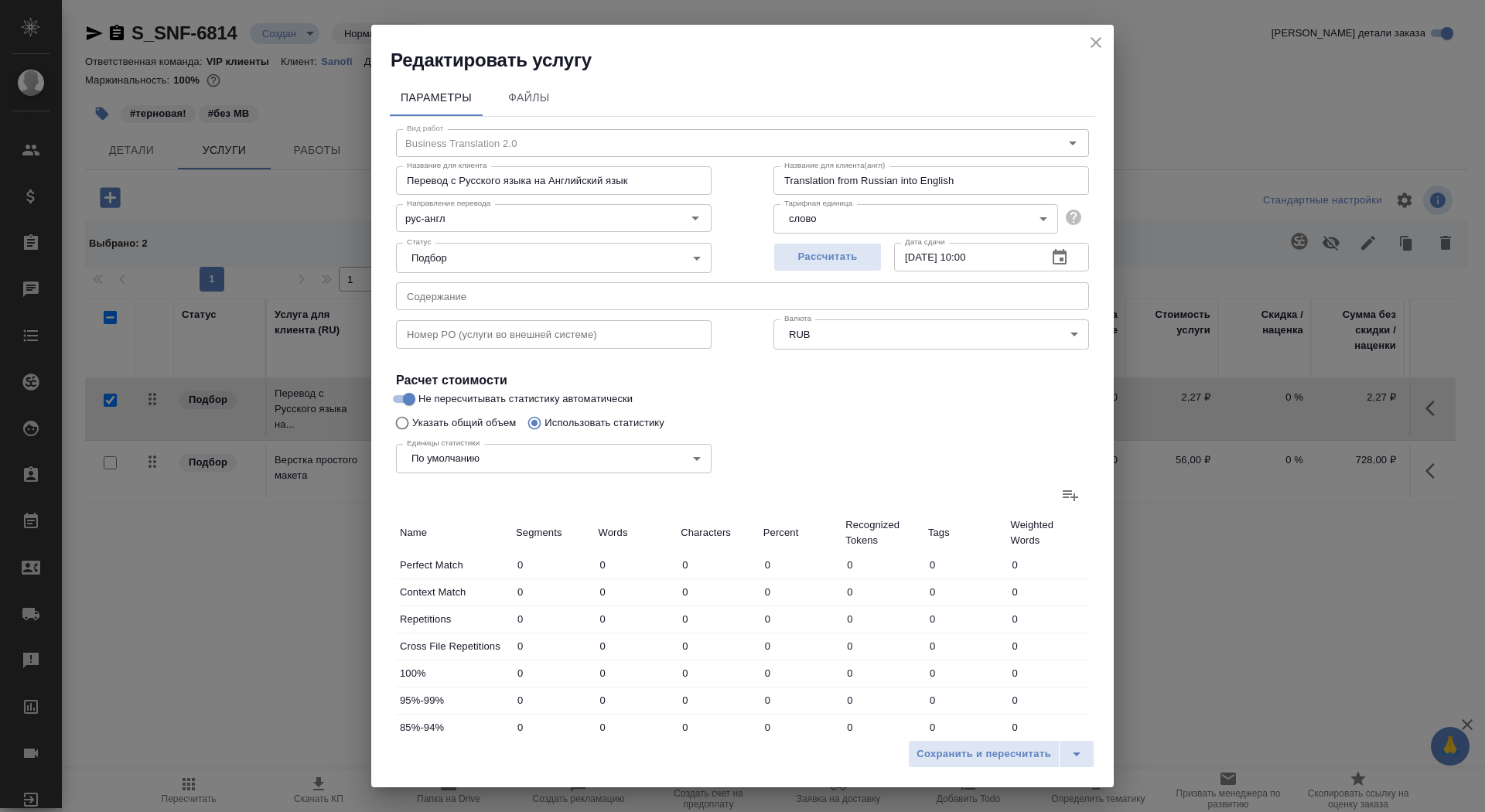
click at [1077, 487] on icon at bounding box center [1071, 495] width 18 height 18
click at [0, 0] on input "file" at bounding box center [0, 0] width 0 height 0
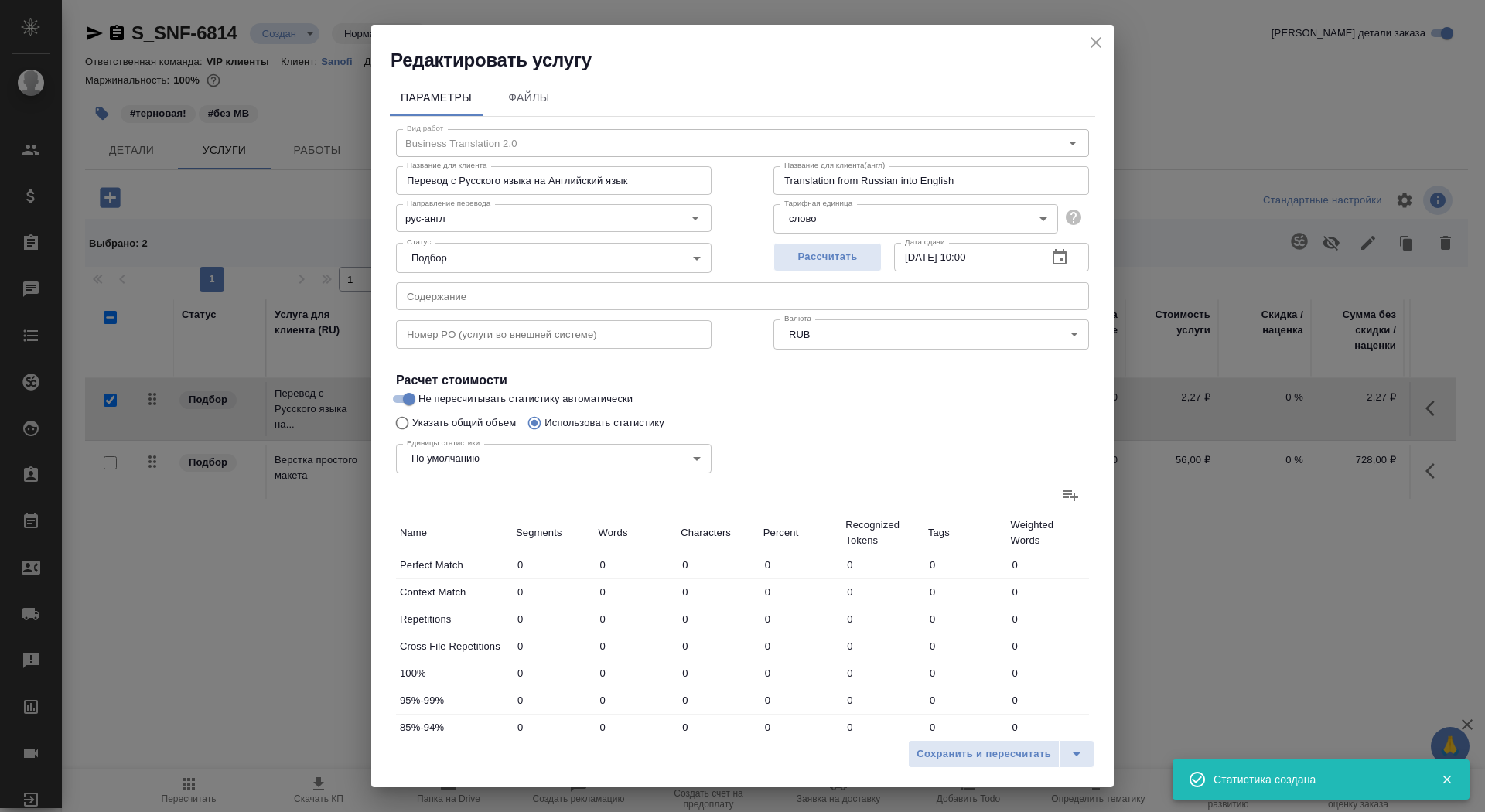
type input "82"
type input "380"
type input "3209"
type input "9"
type input "81"
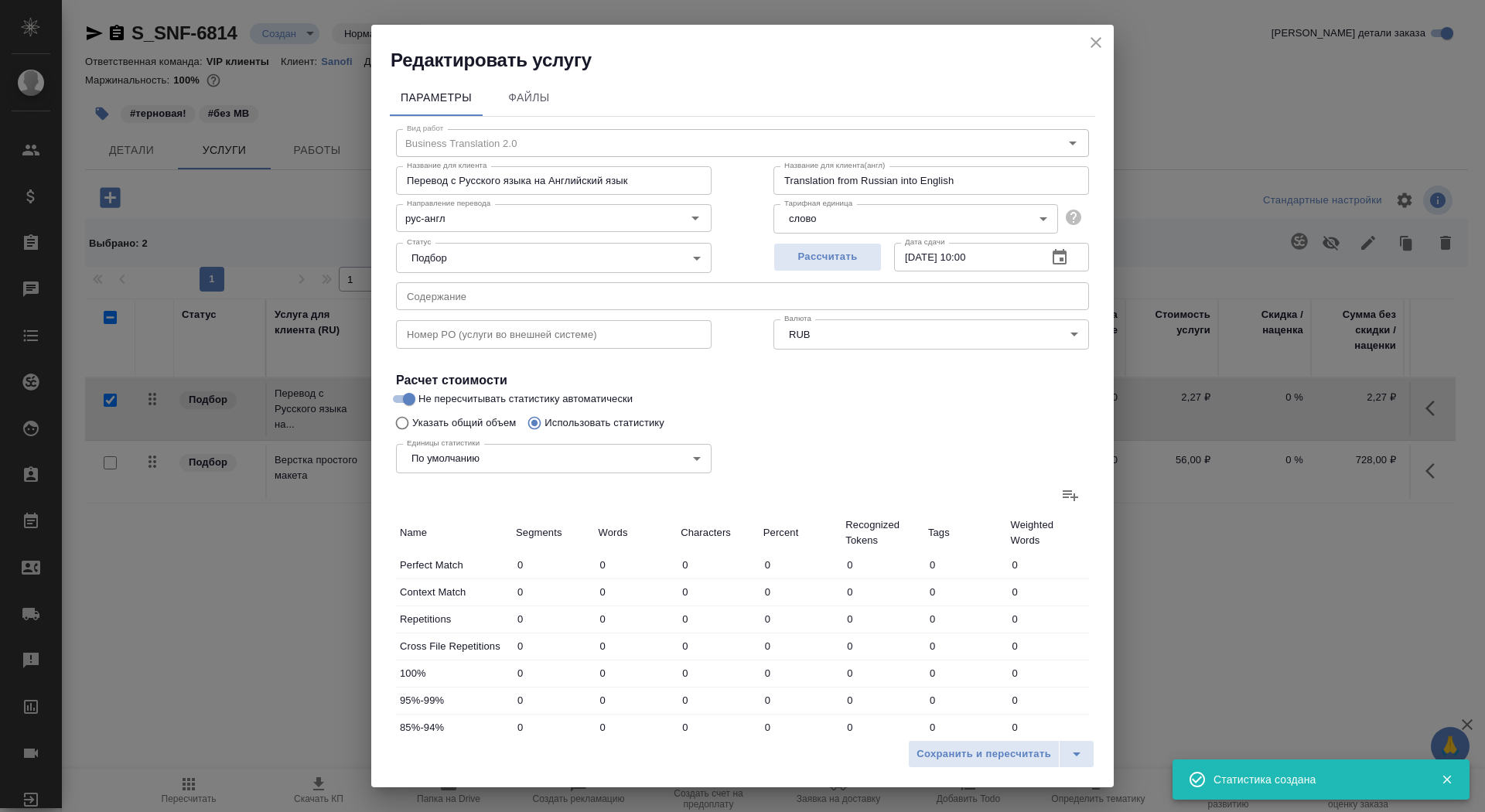
type input "608"
type input "21"
type input "235"
type input "1867"
type input "35"
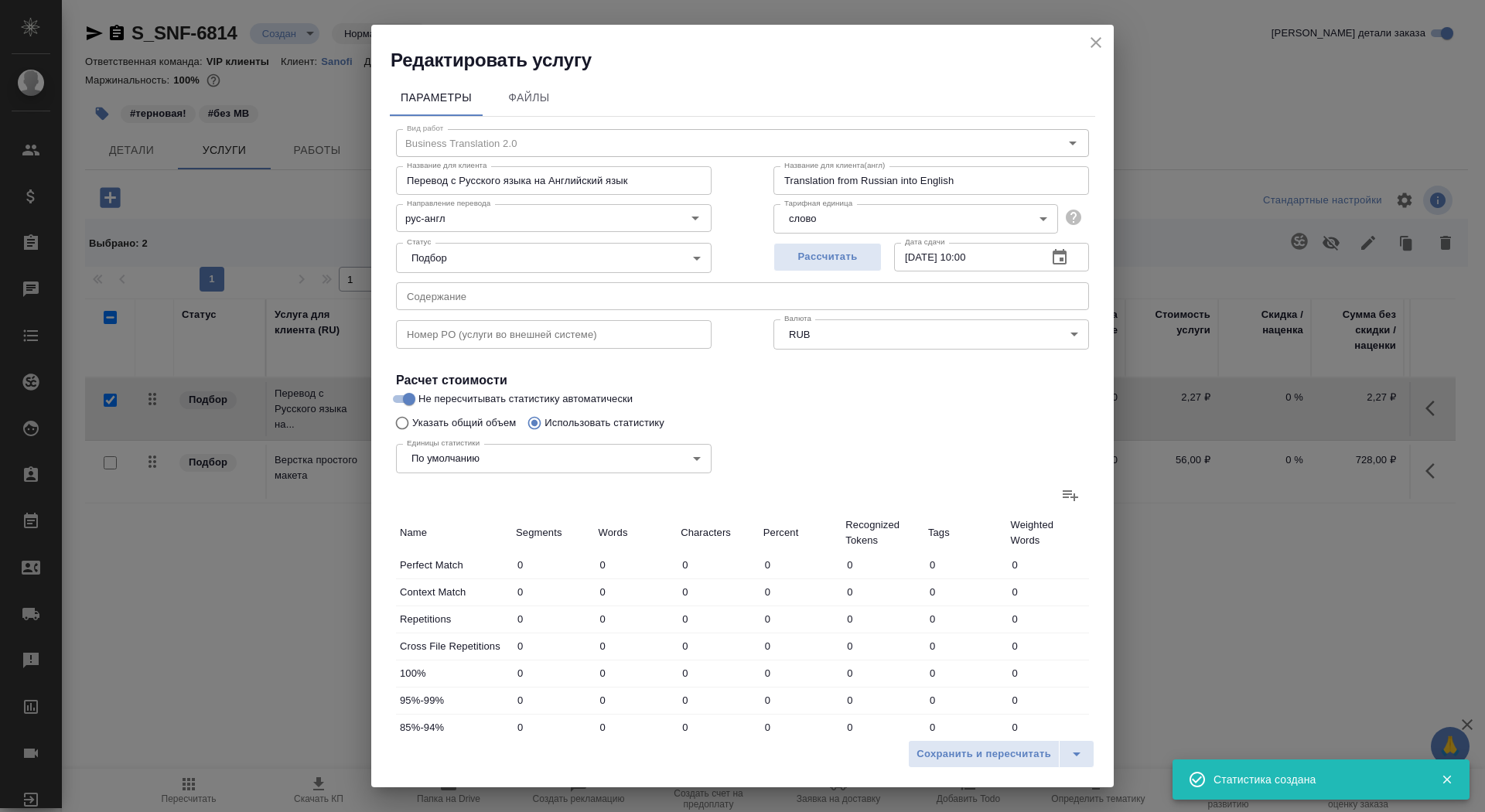
type input "91"
type input "797"
type input "13"
type input "55"
type input "404"
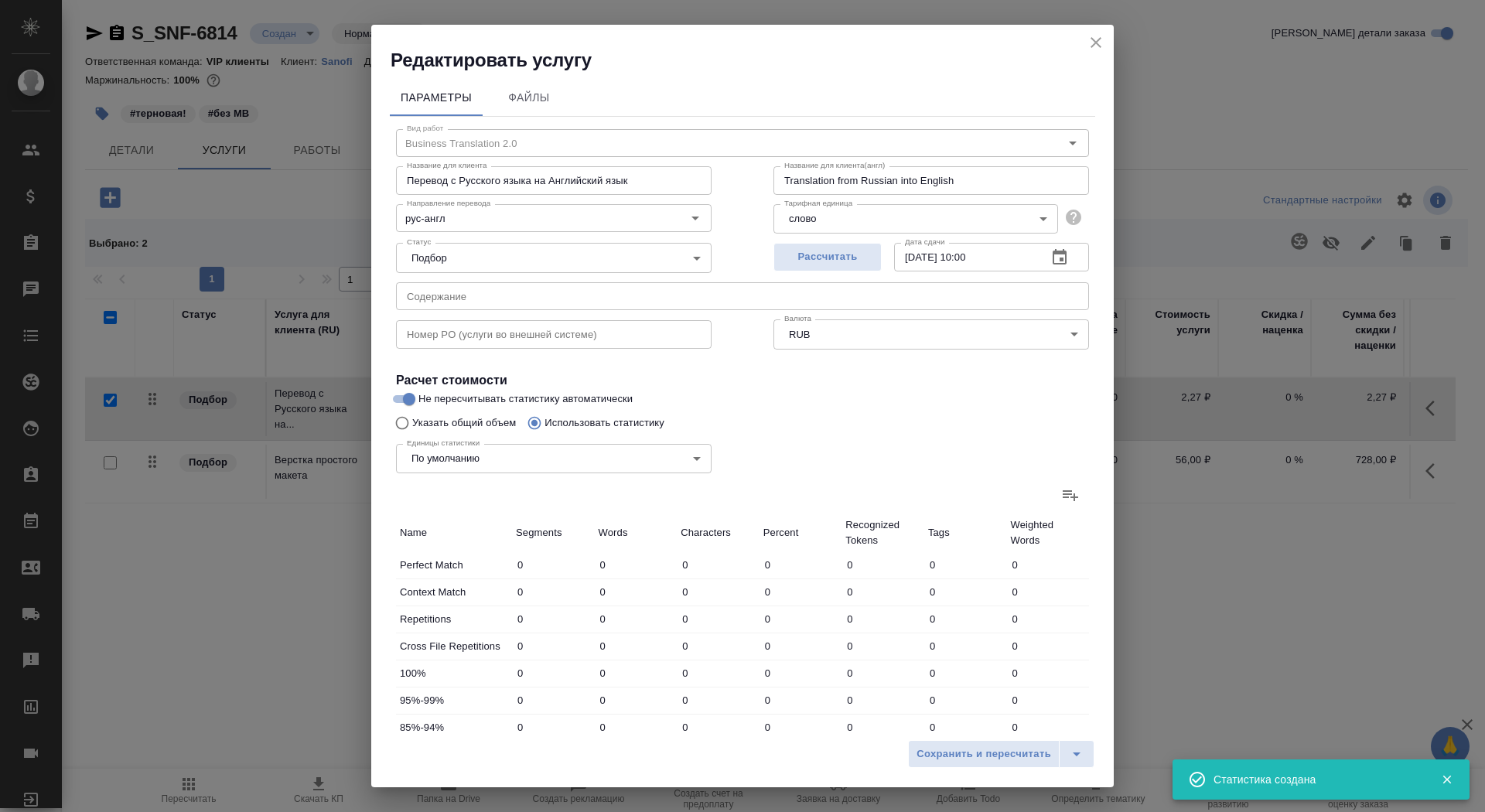
type input "6"
type input "28"
type input "194"
type input "9"
type input "40"
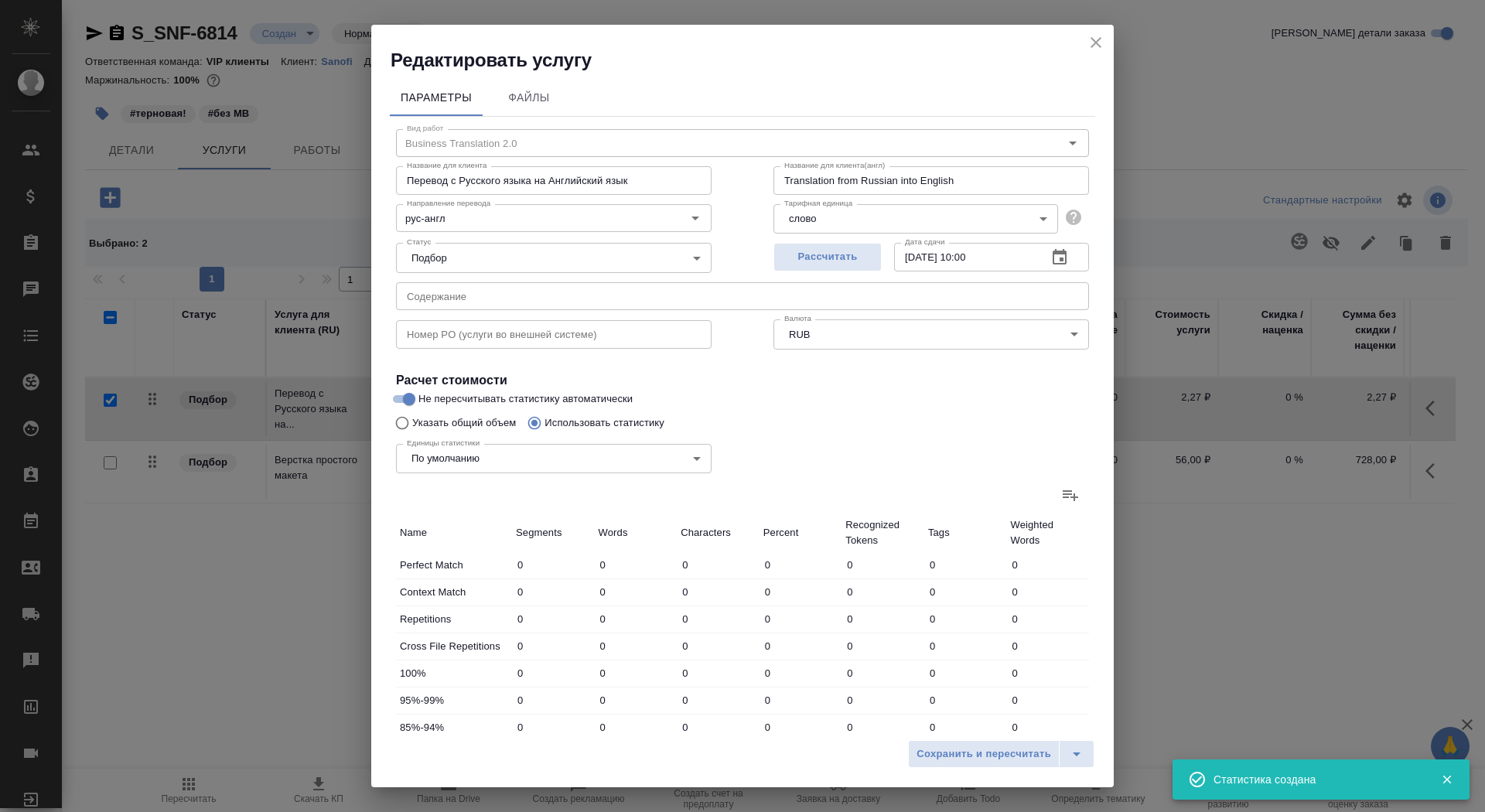
type input "318"
type input "161"
type input "1887"
type input "15273"
type input "303"
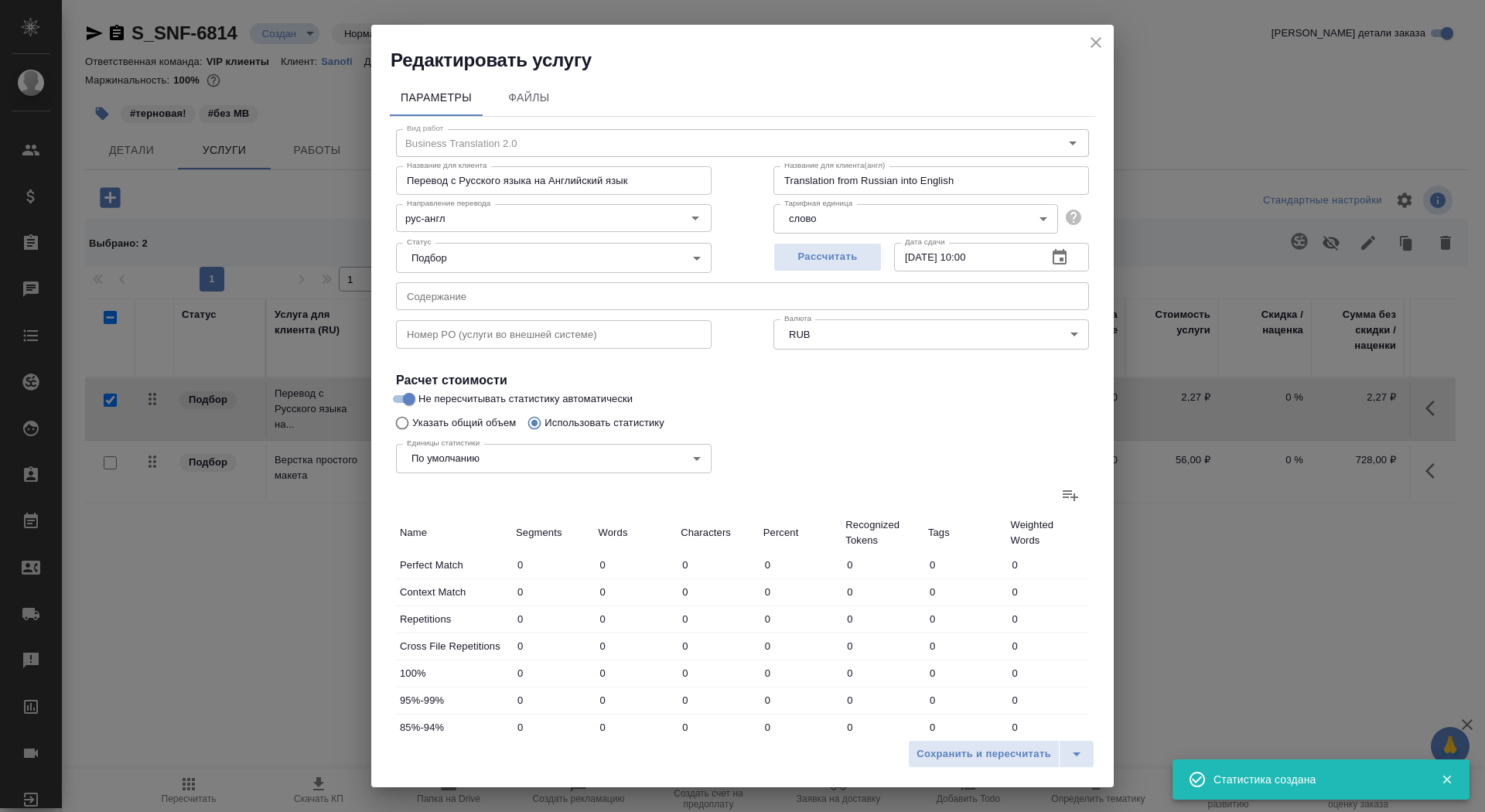
type input "2477"
type input "20192"
type input "333"
type input "2793"
type input "22667"
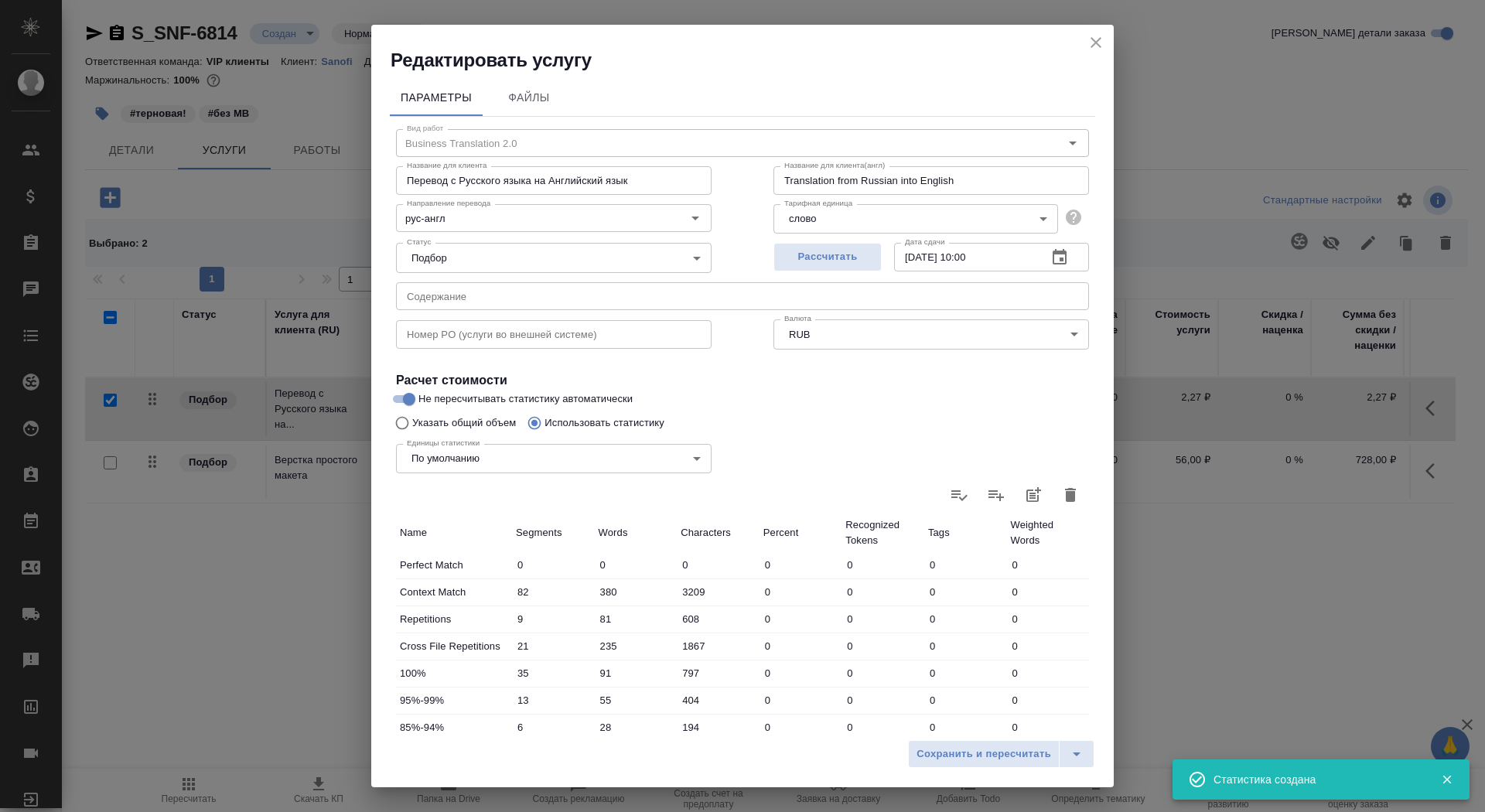
scroll to position [240, 0]
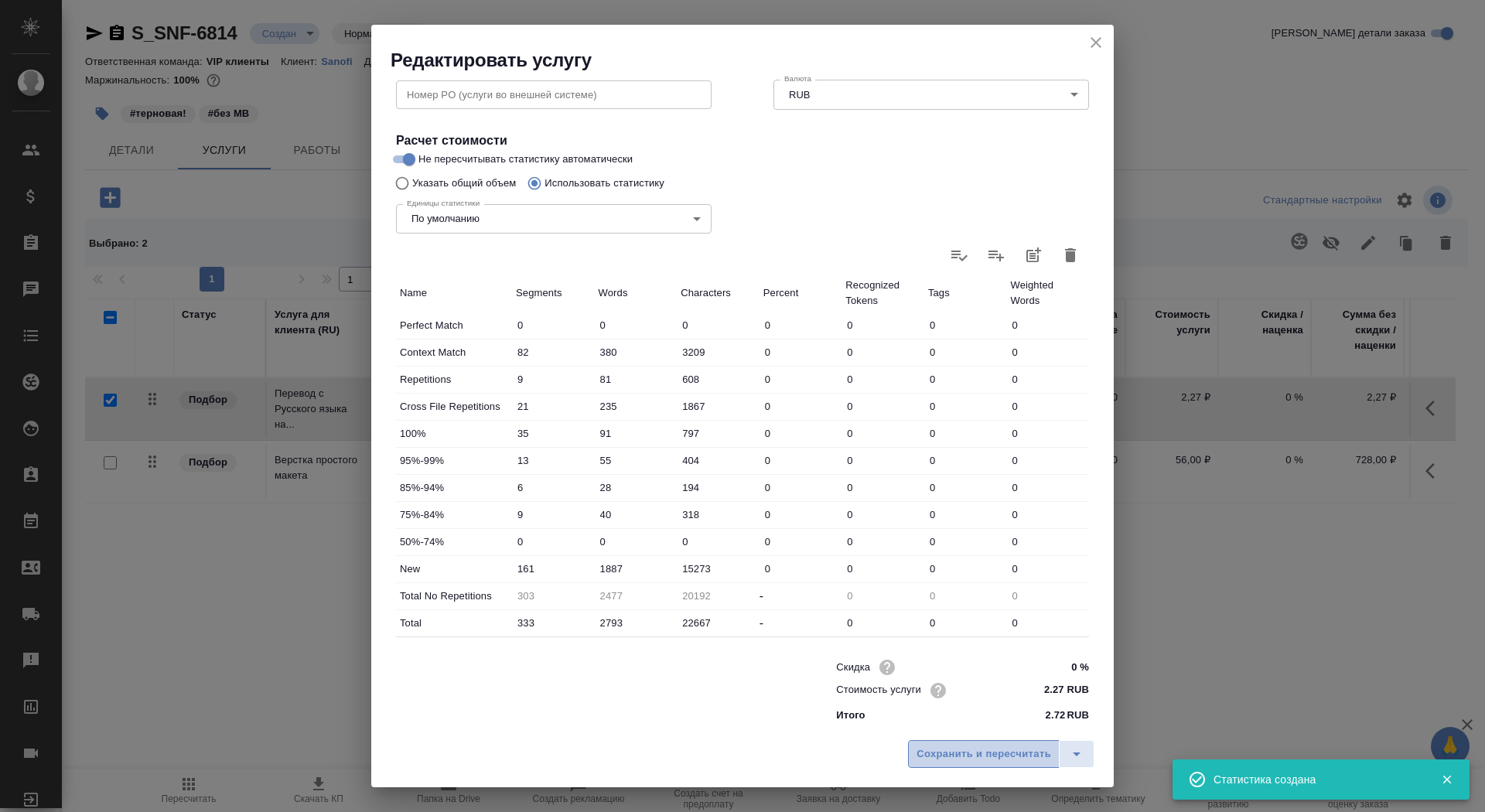
click at [966, 753] on span "Сохранить и пересчитать" at bounding box center [984, 753] width 135 height 17
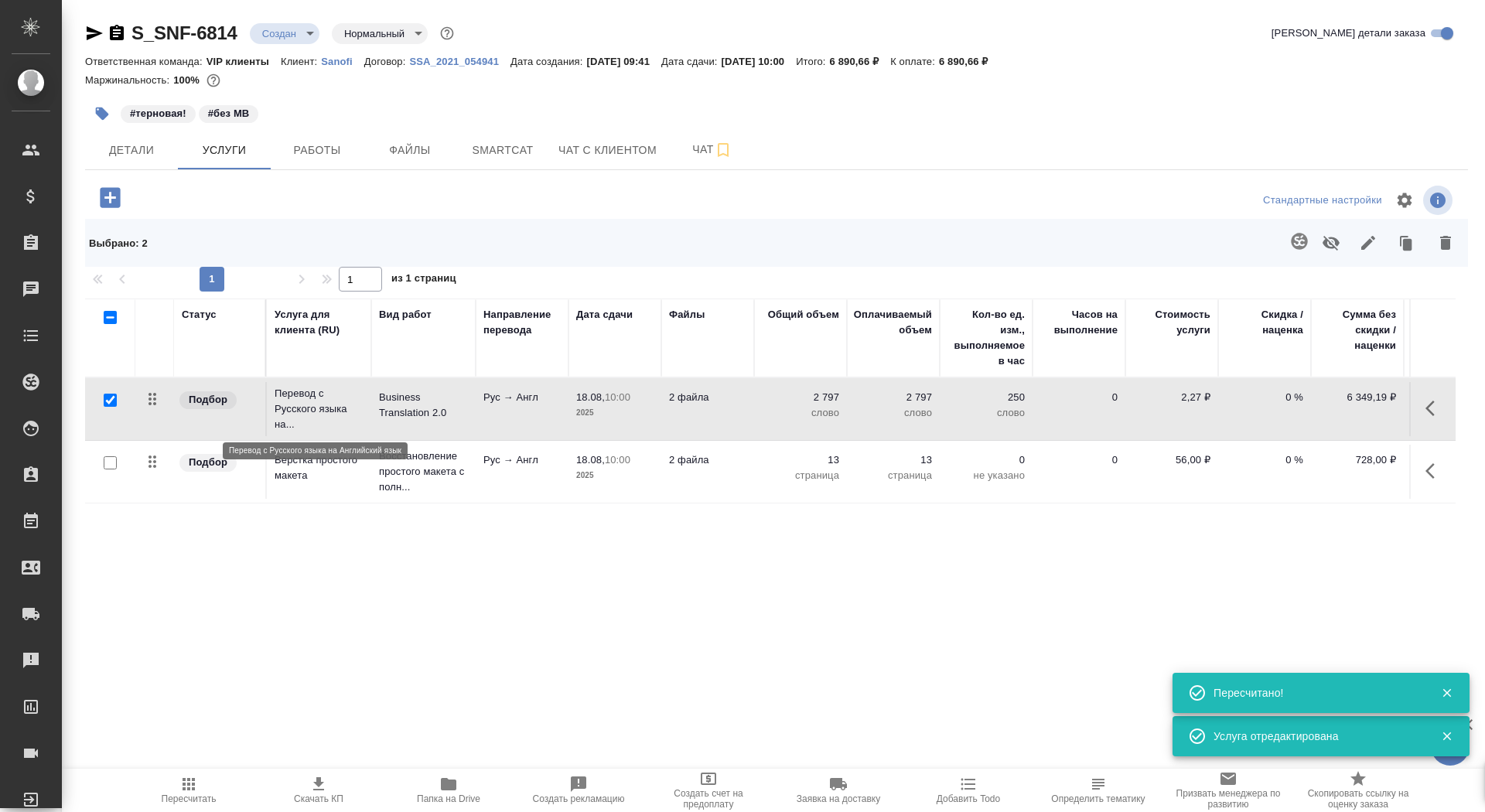
click at [358, 420] on p "Перевод с Русского языка на..." at bounding box center [319, 409] width 89 height 46
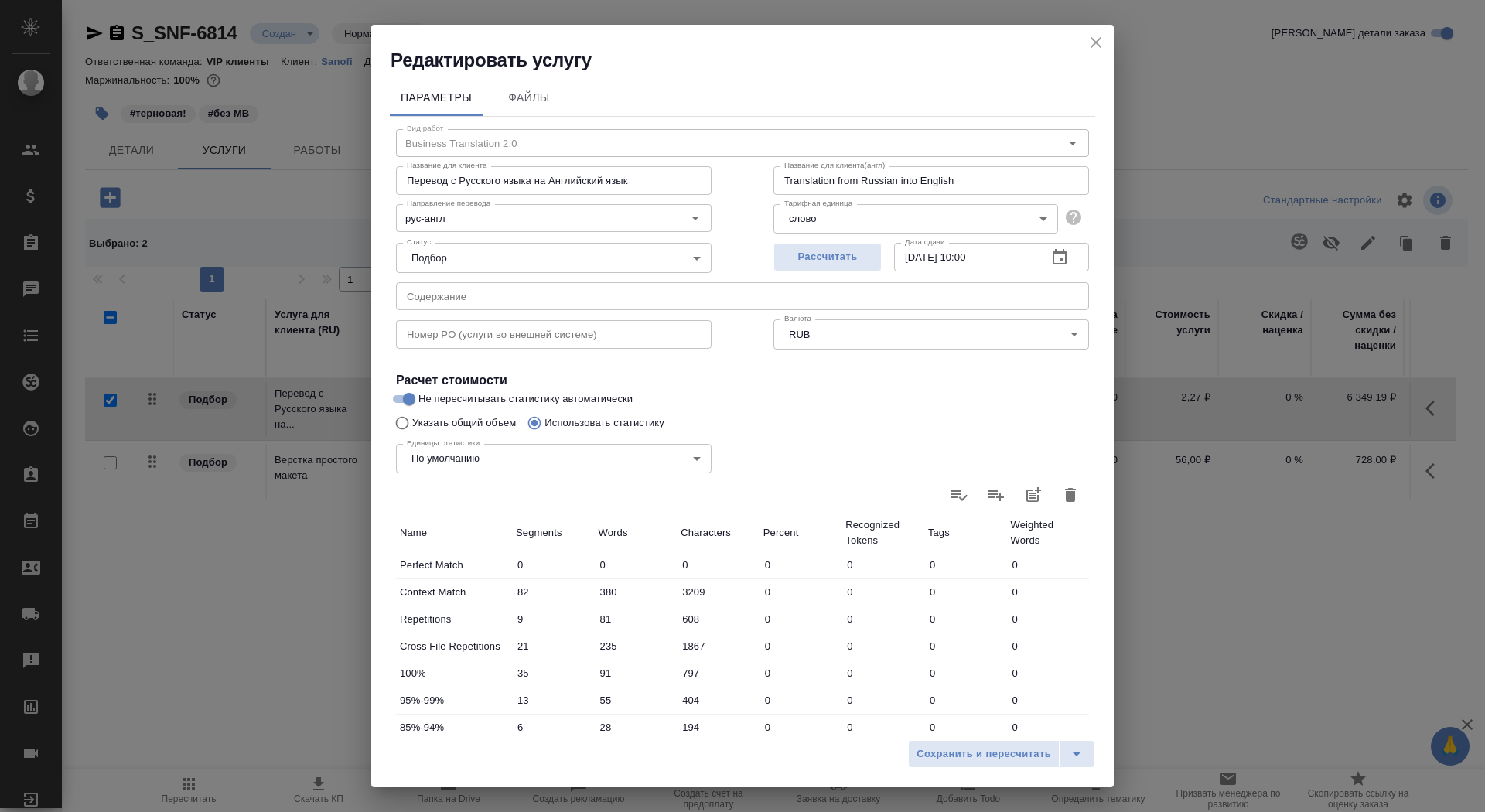
click at [1102, 42] on icon "close" at bounding box center [1096, 42] width 18 height 18
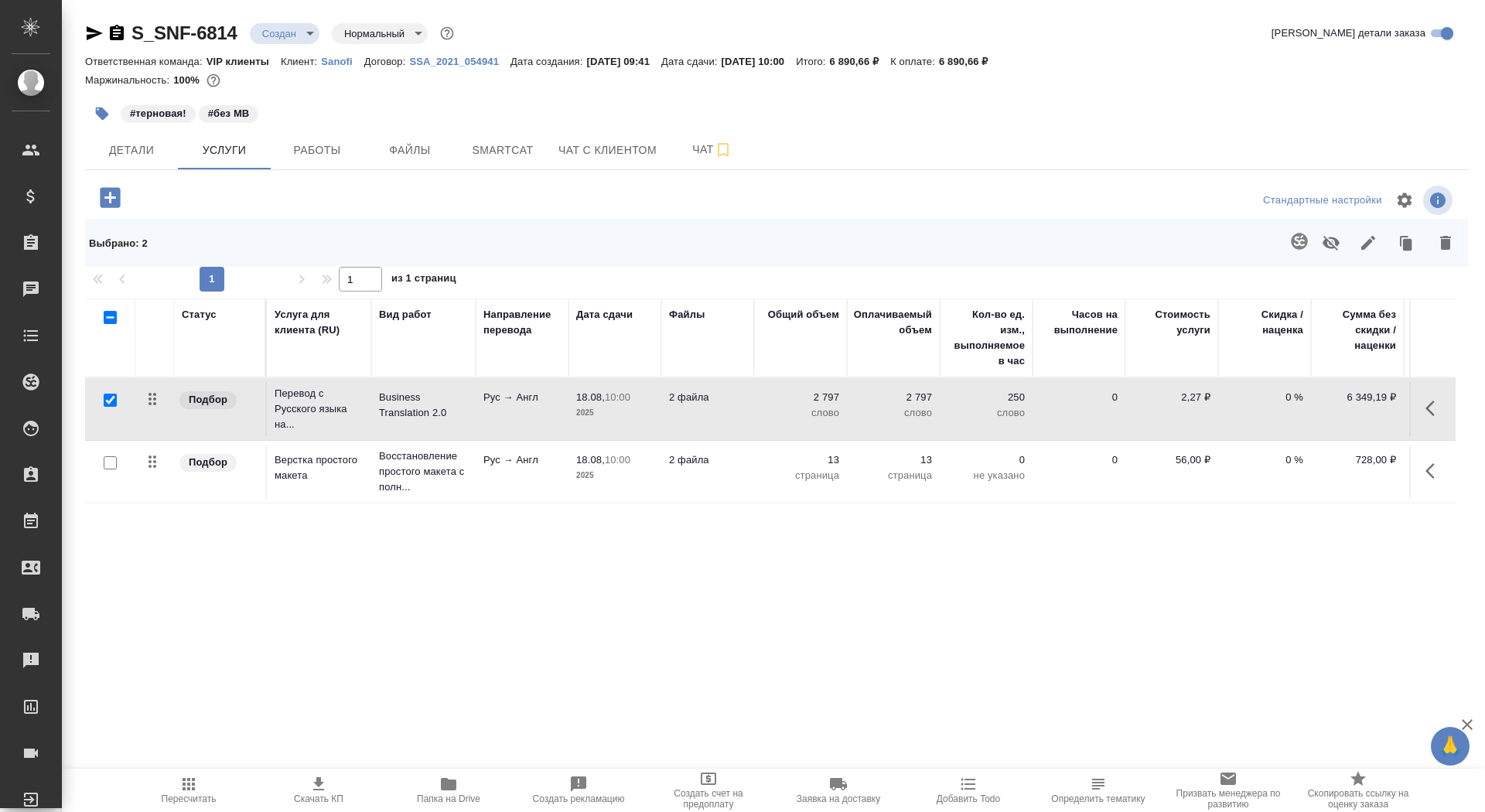
click at [532, 416] on td "Рус → Англ" at bounding box center [522, 408] width 93 height 54
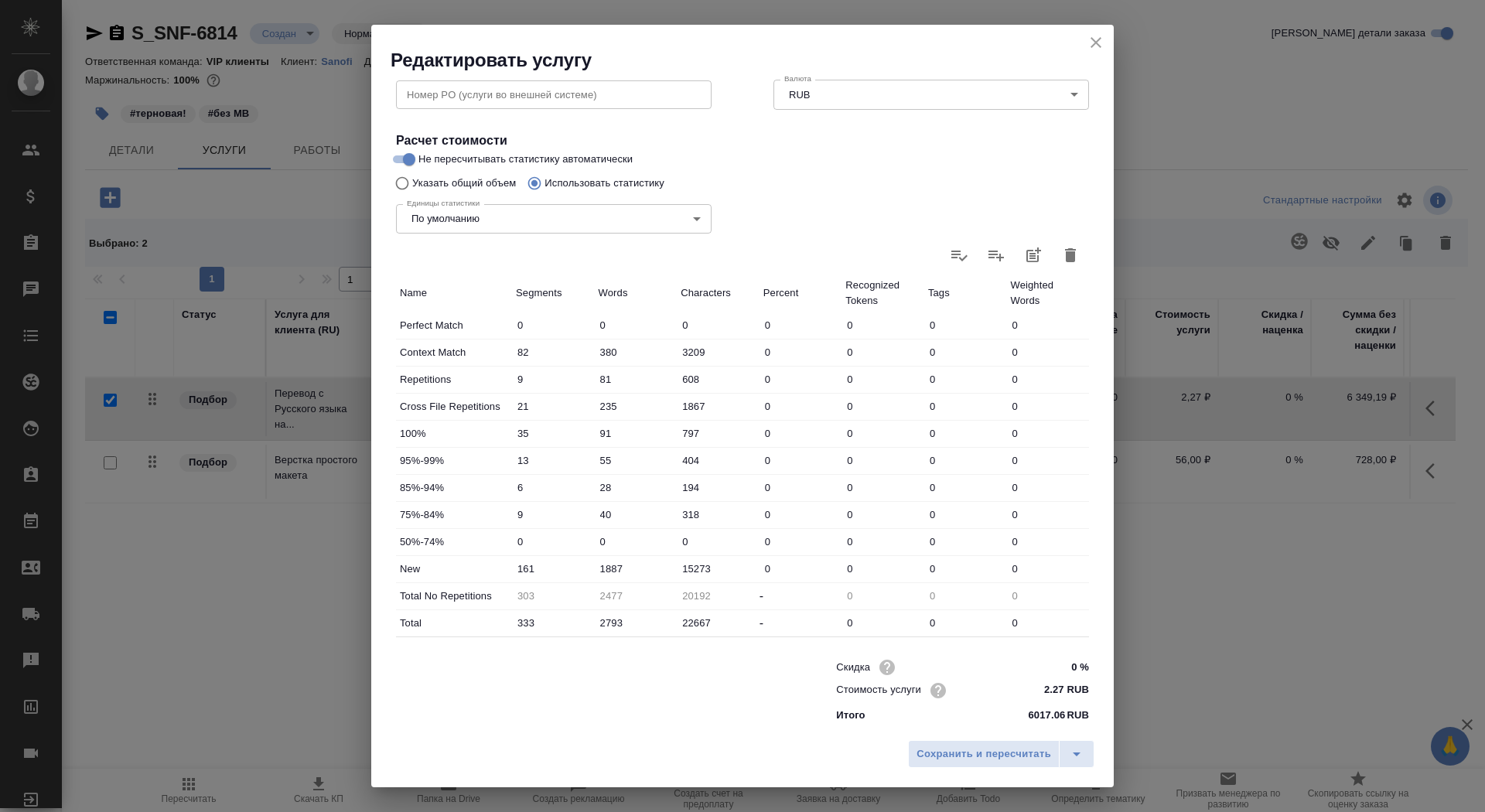
click at [1087, 50] on icon "close" at bounding box center [1096, 42] width 18 height 18
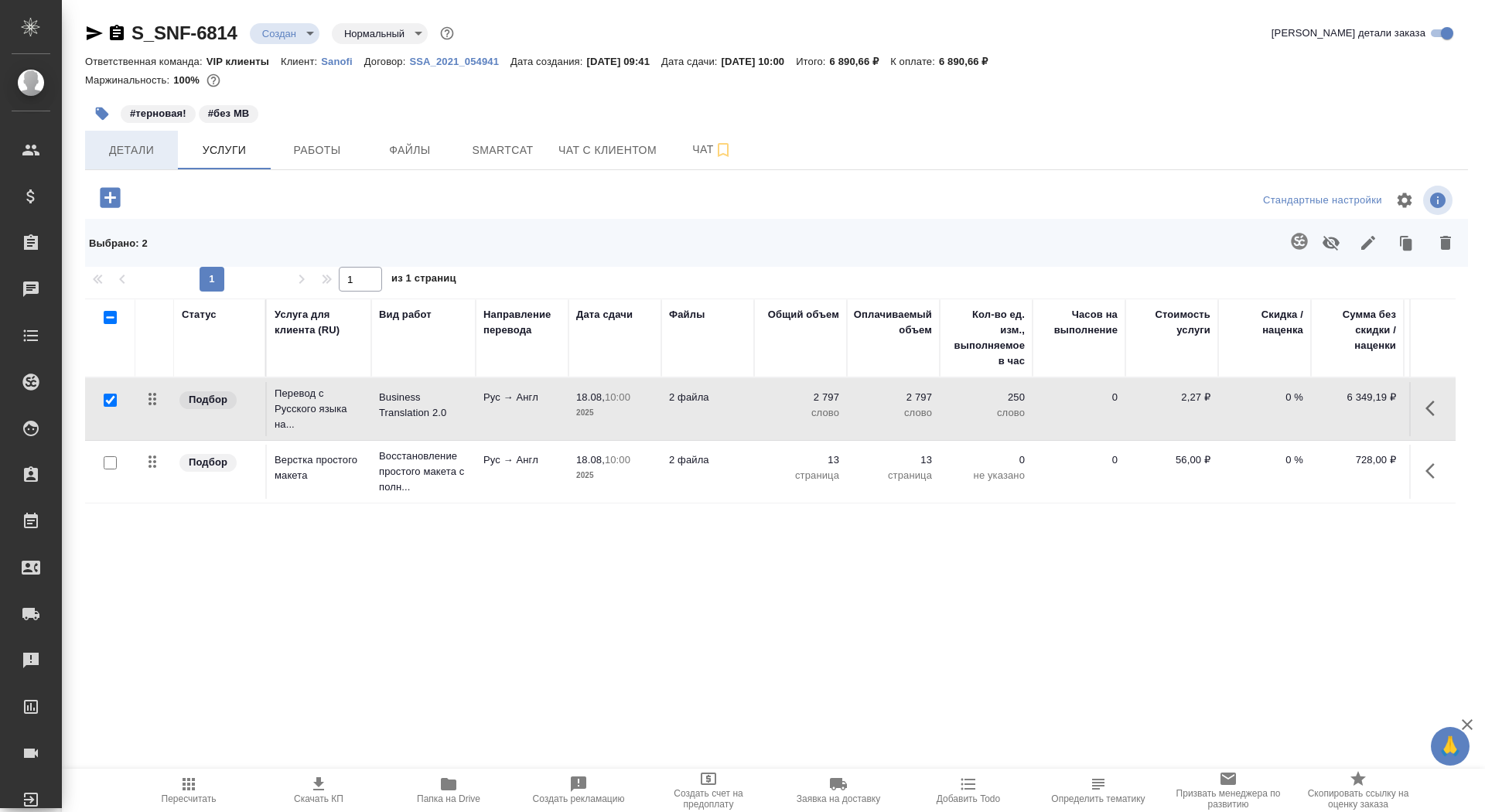
click at [123, 154] on span "Детали" at bounding box center [132, 150] width 75 height 19
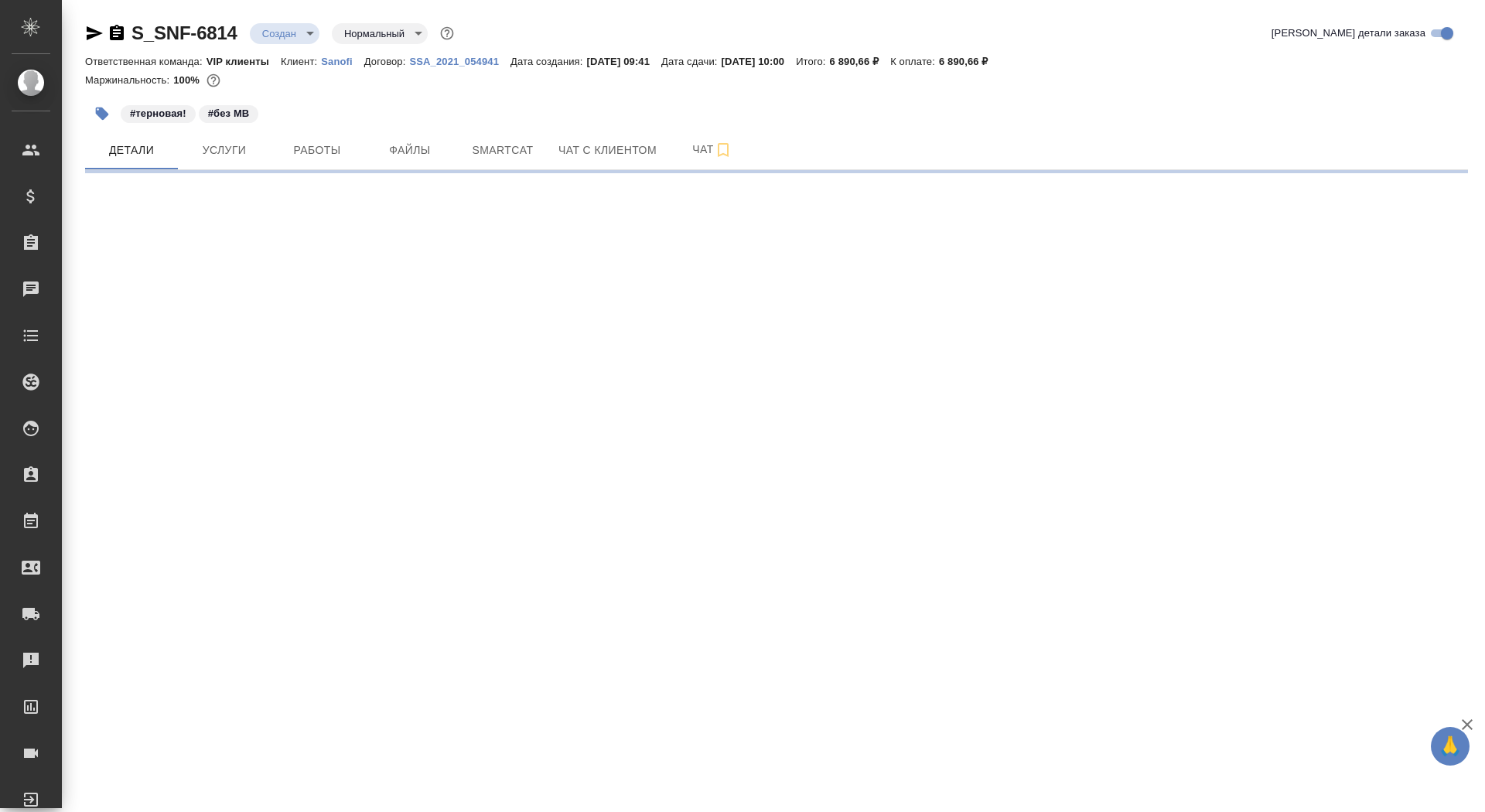
select select "RU"
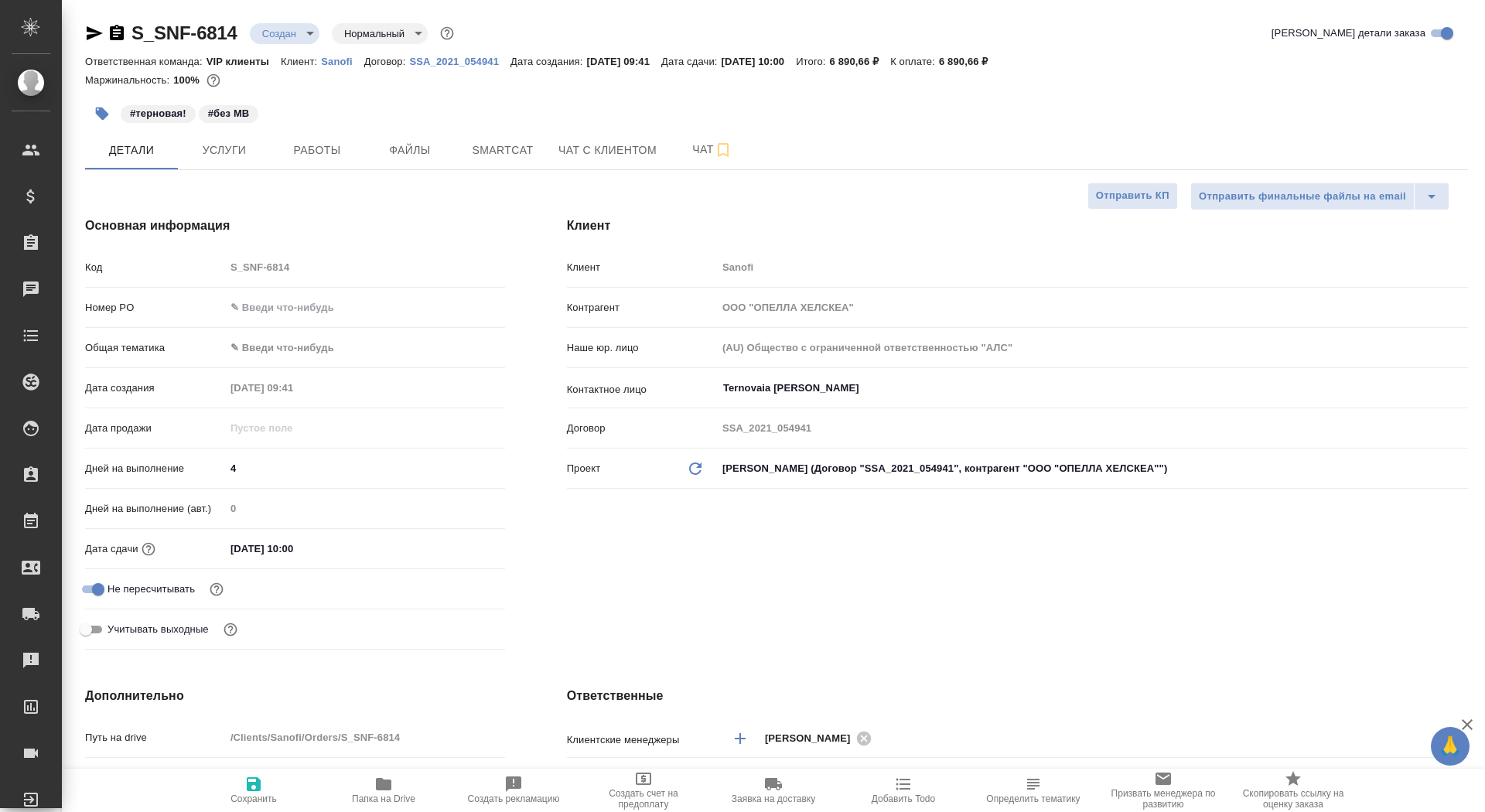
click at [263, 778] on icon "button" at bounding box center [253, 784] width 18 height 18
type textarea "x"
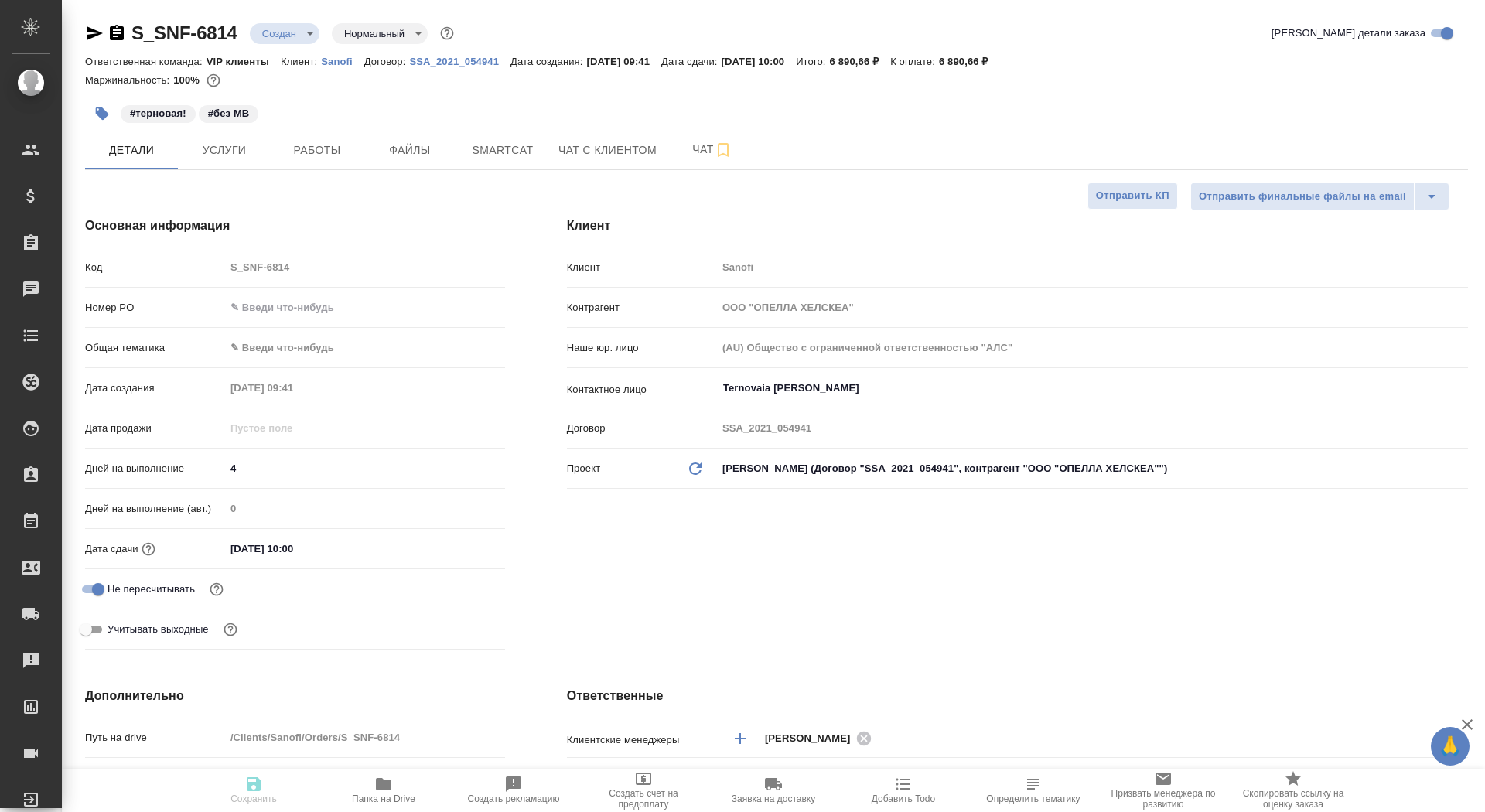
type textarea "x"
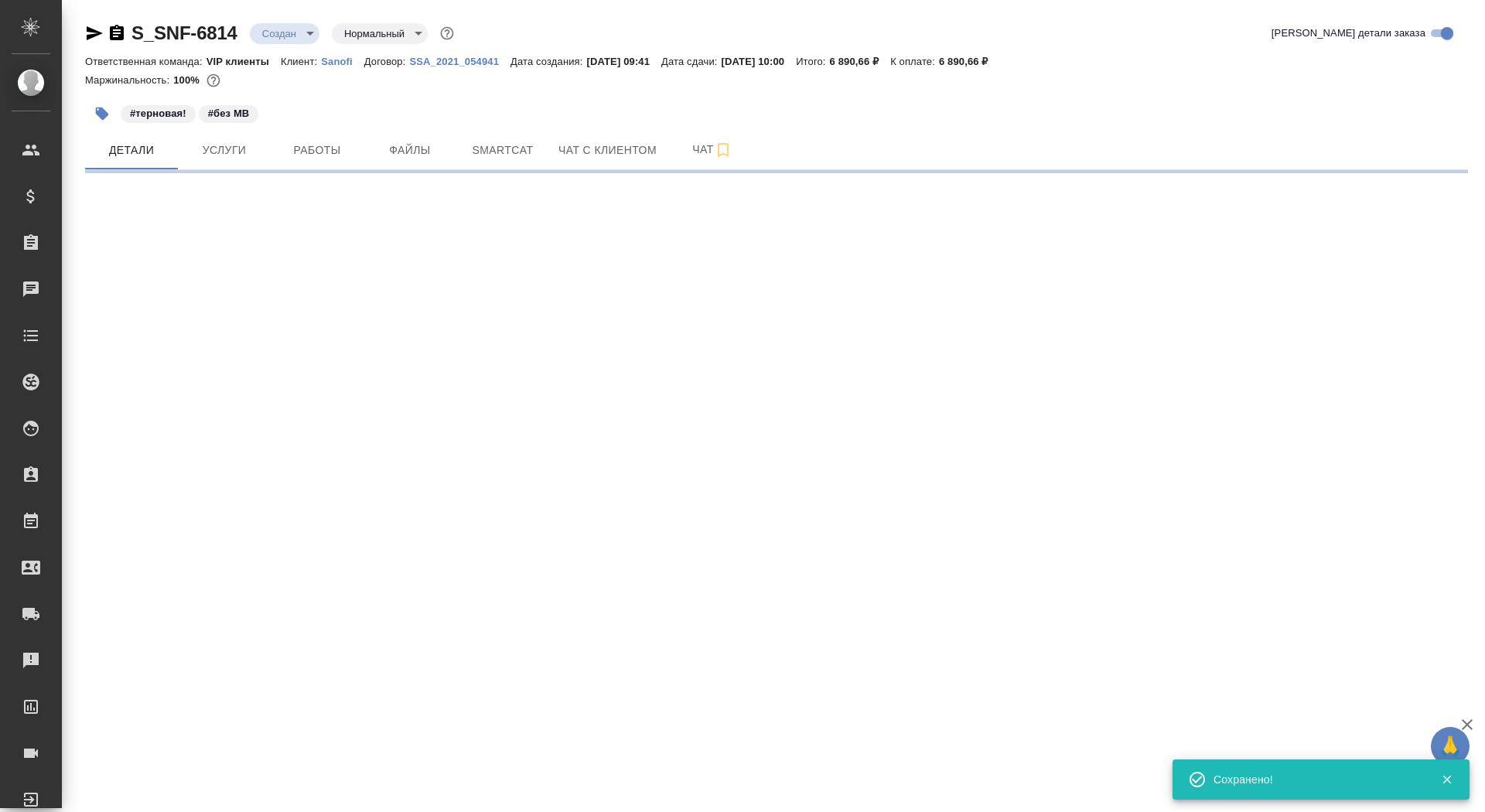
select select "RU"
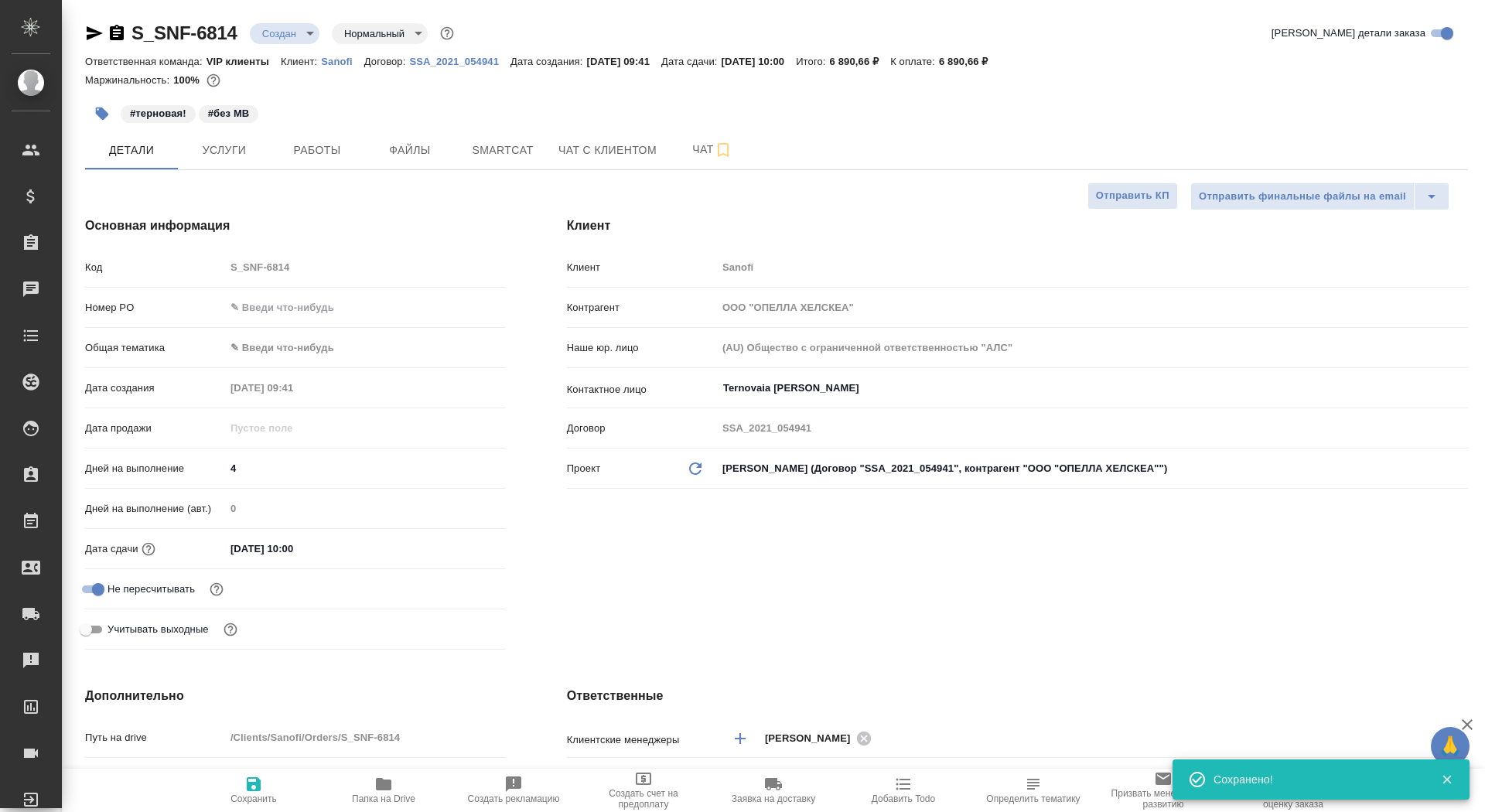
type textarea "x"
click at [233, 797] on span "Сохранить" at bounding box center [253, 798] width 46 height 11
type textarea "x"
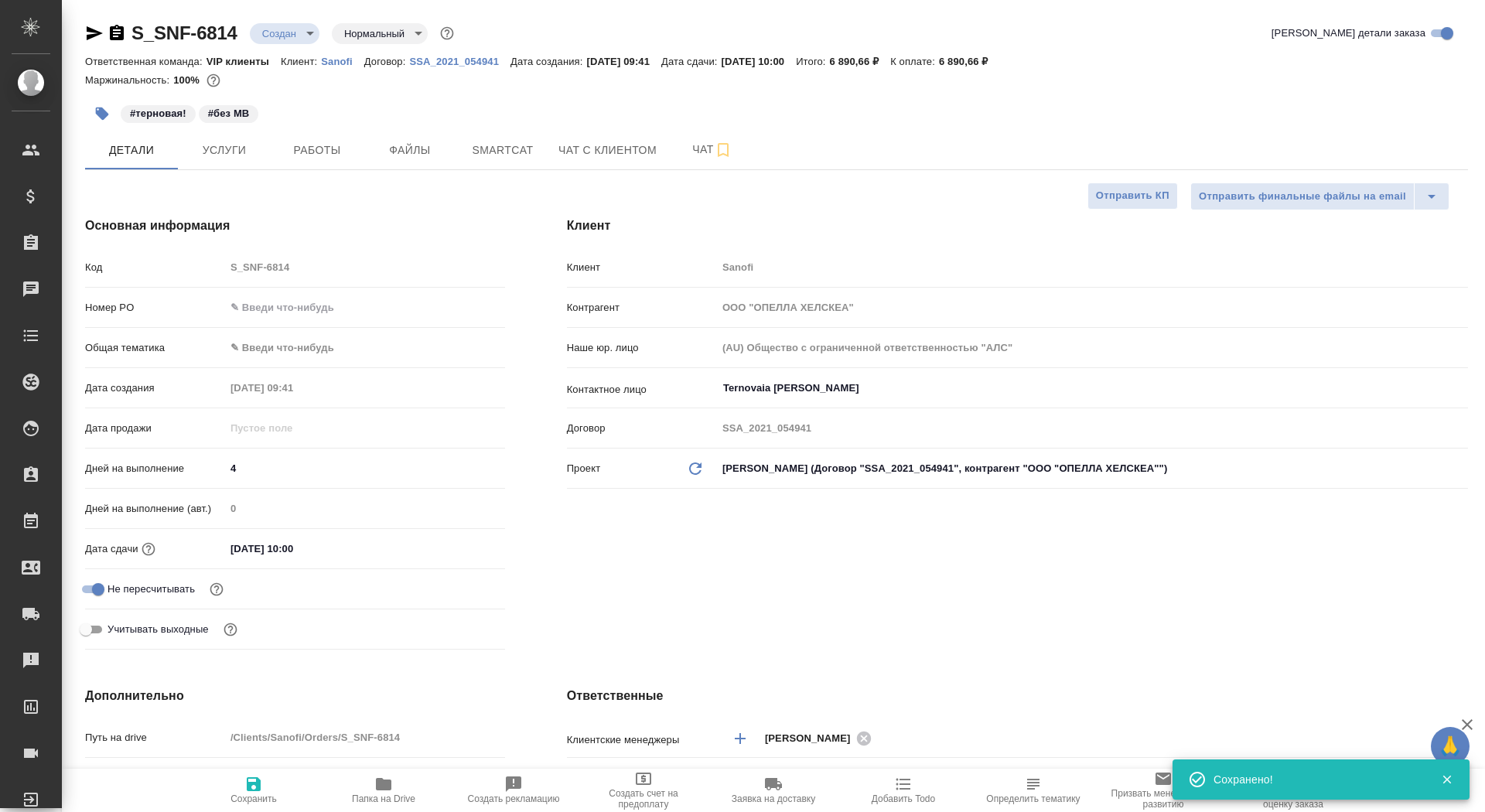
type textarea "x"
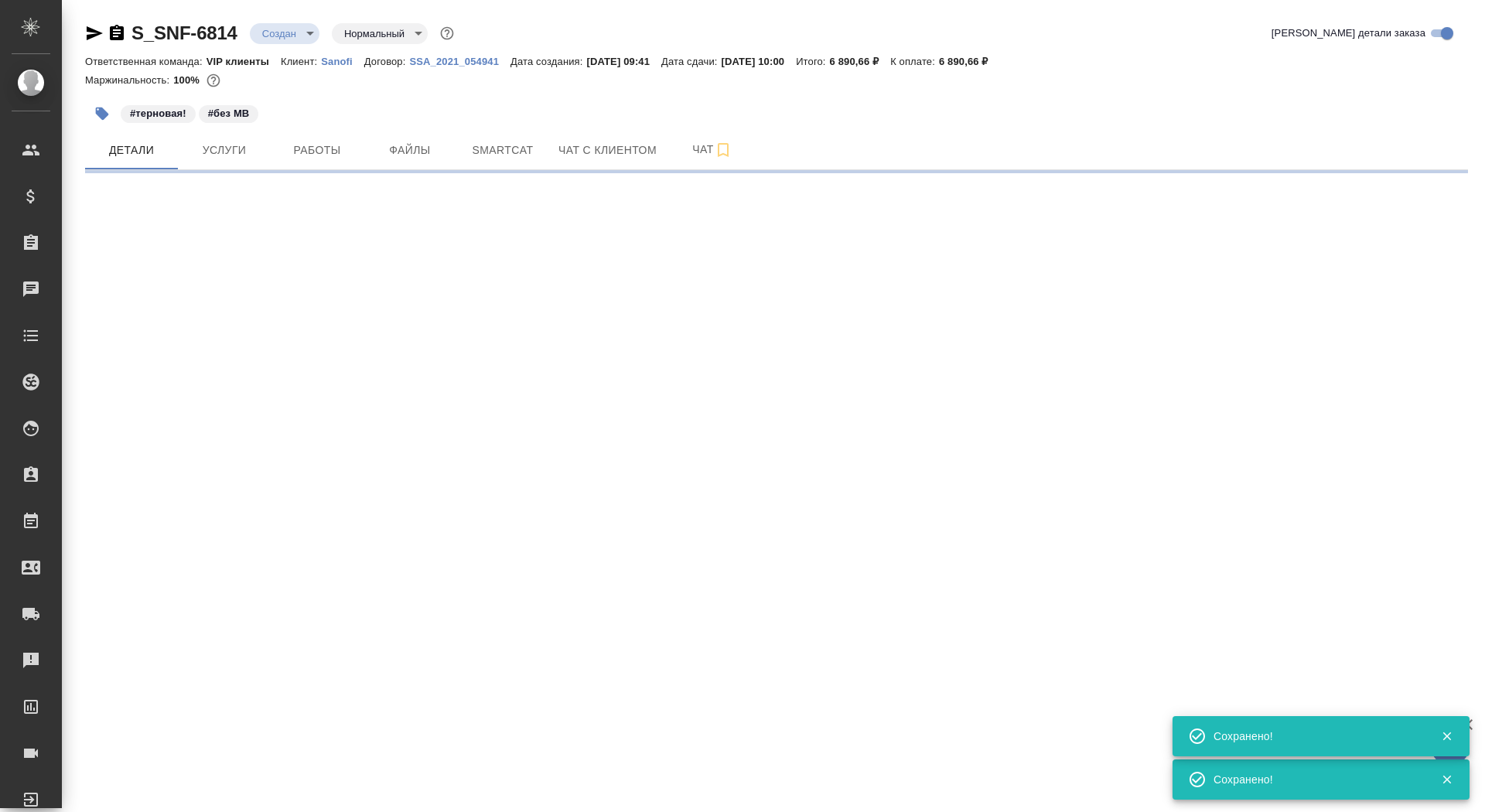
select select "RU"
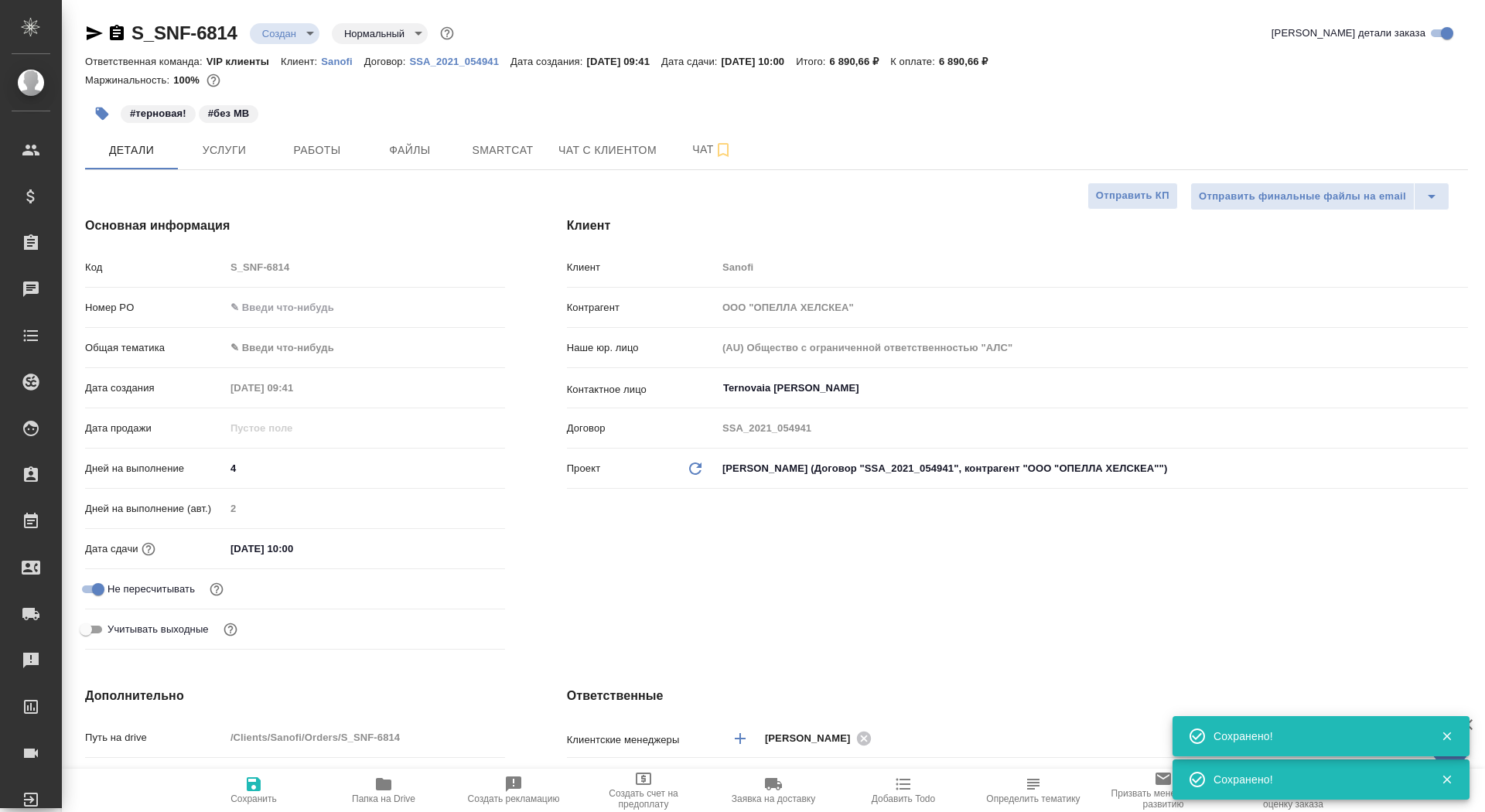
type textarea "x"
click at [1124, 202] on span "Отправить КП" at bounding box center [1133, 195] width 74 height 17
type textarea "x"
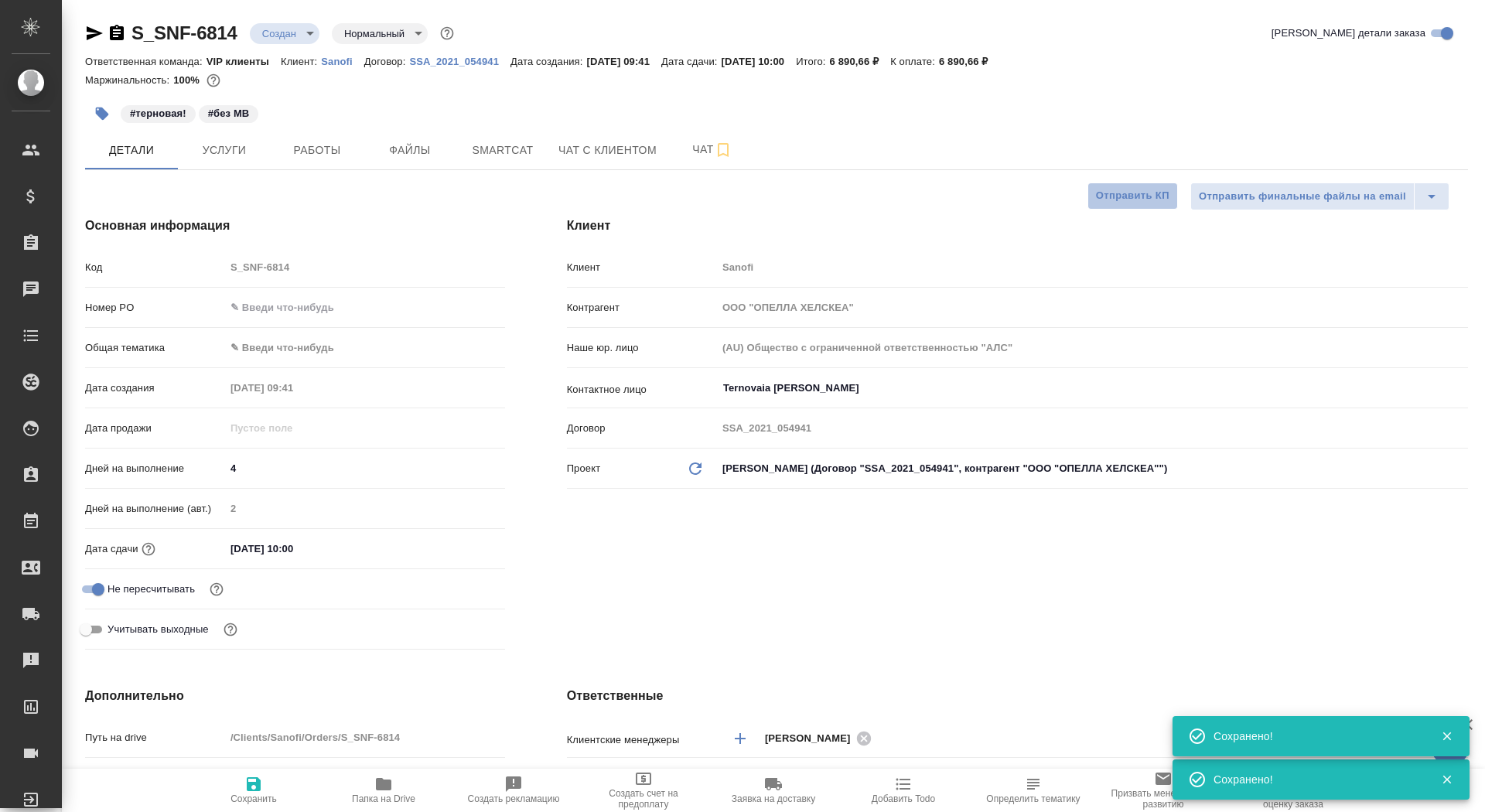
type textarea "x"
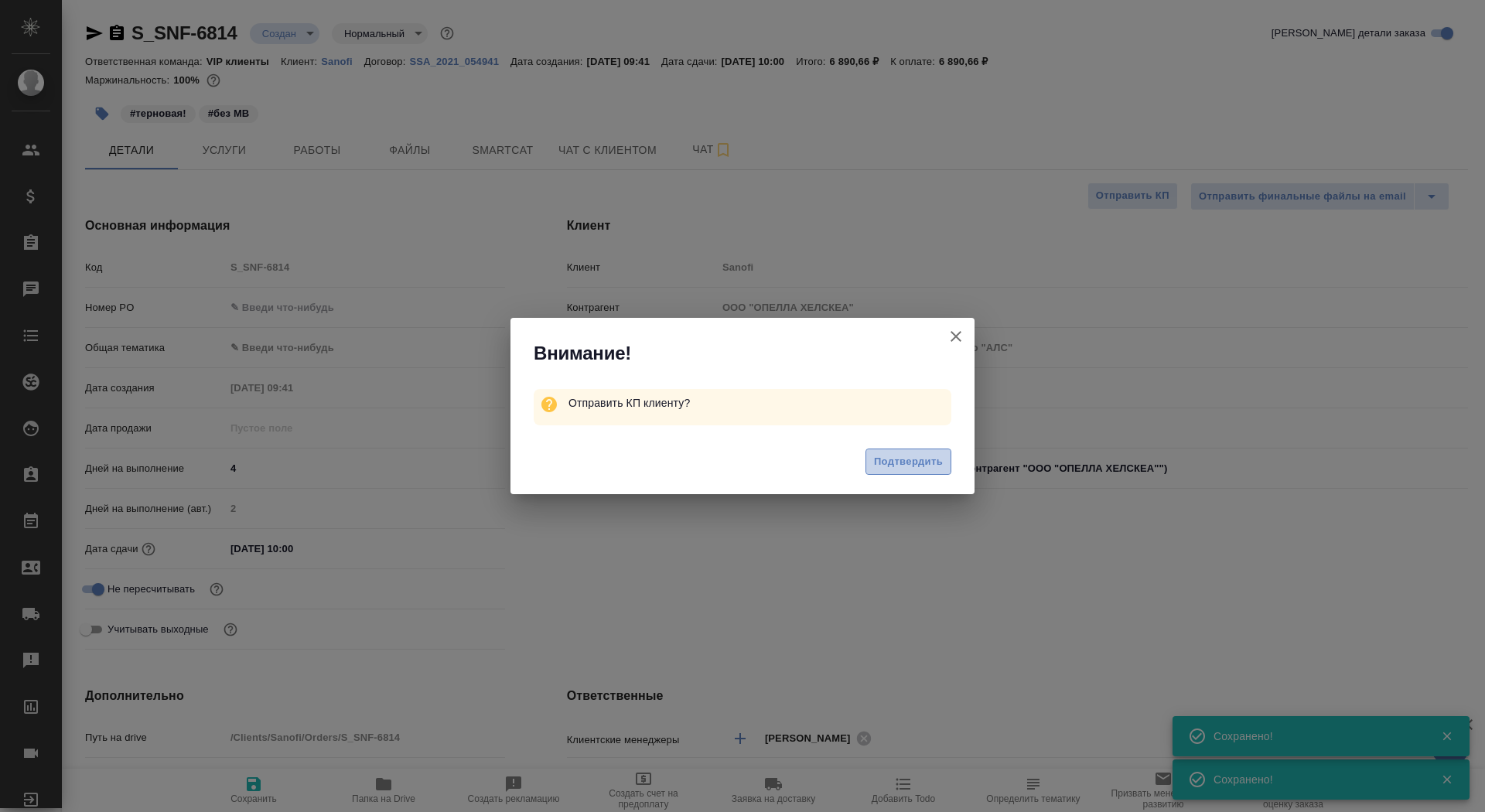
click at [907, 459] on span "Подтвердить" at bounding box center [909, 461] width 69 height 17
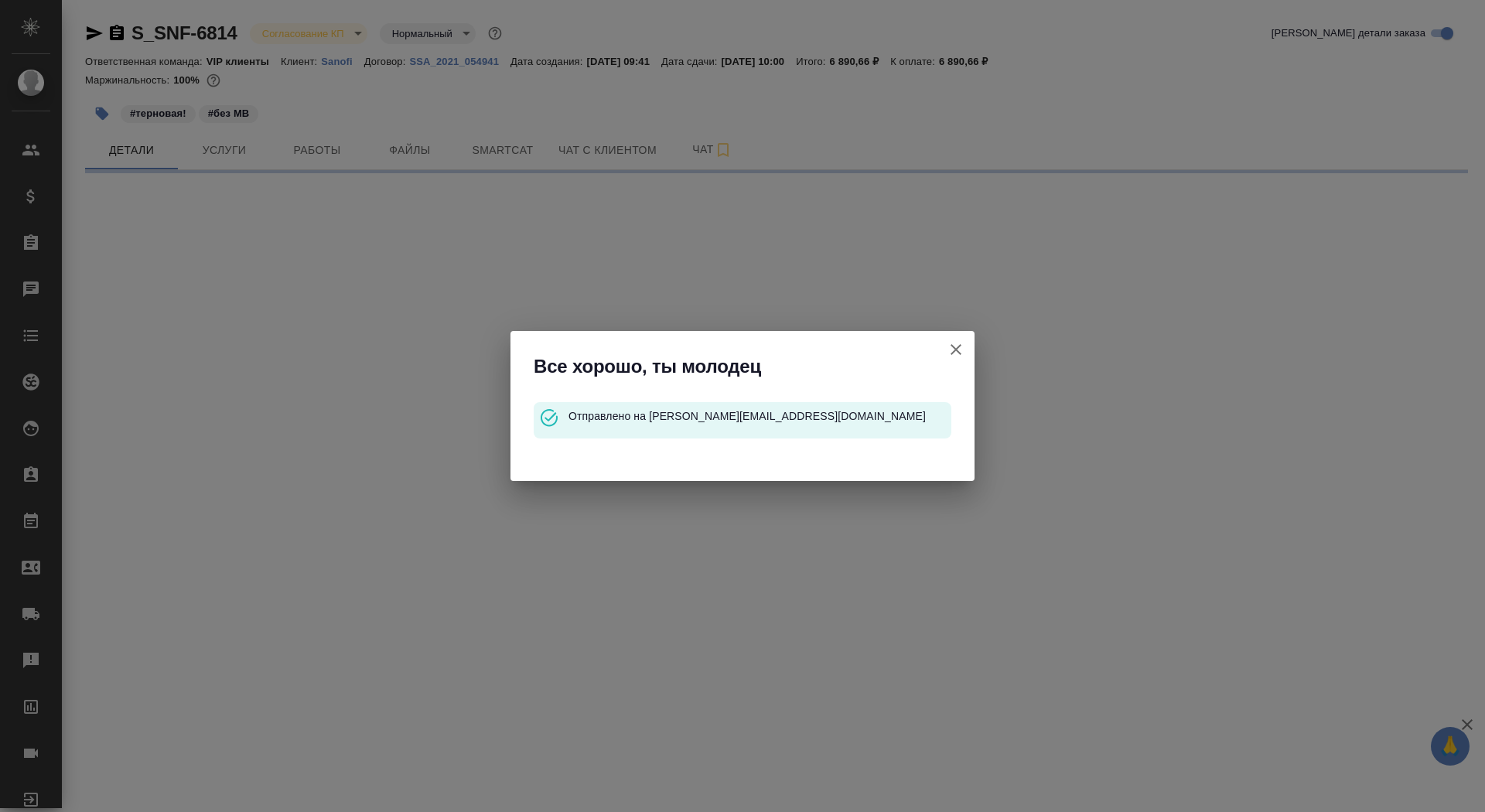
select select "RU"
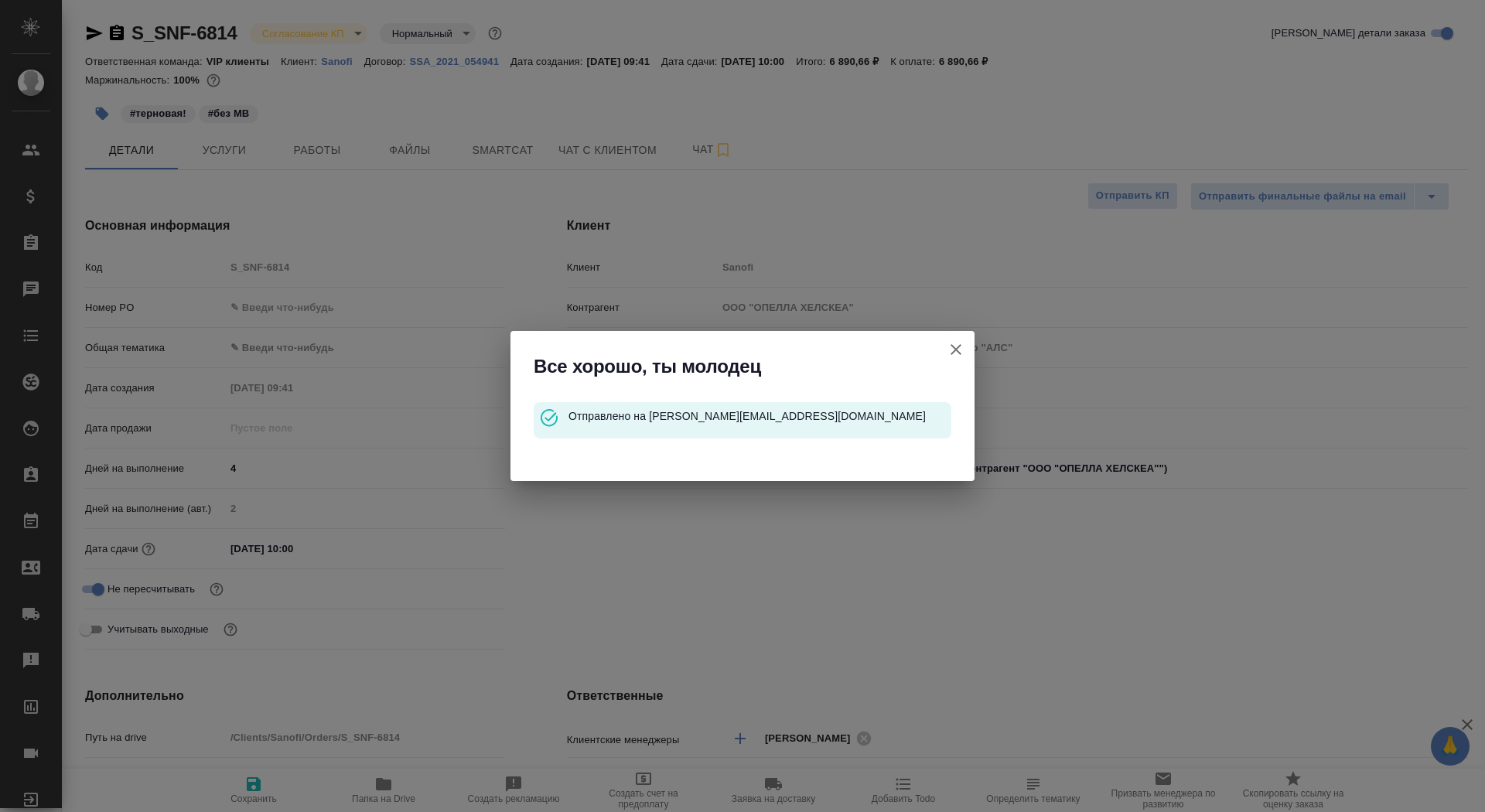
type textarea "x"
click at [952, 346] on icon "button" at bounding box center [956, 349] width 11 height 11
type textarea "x"
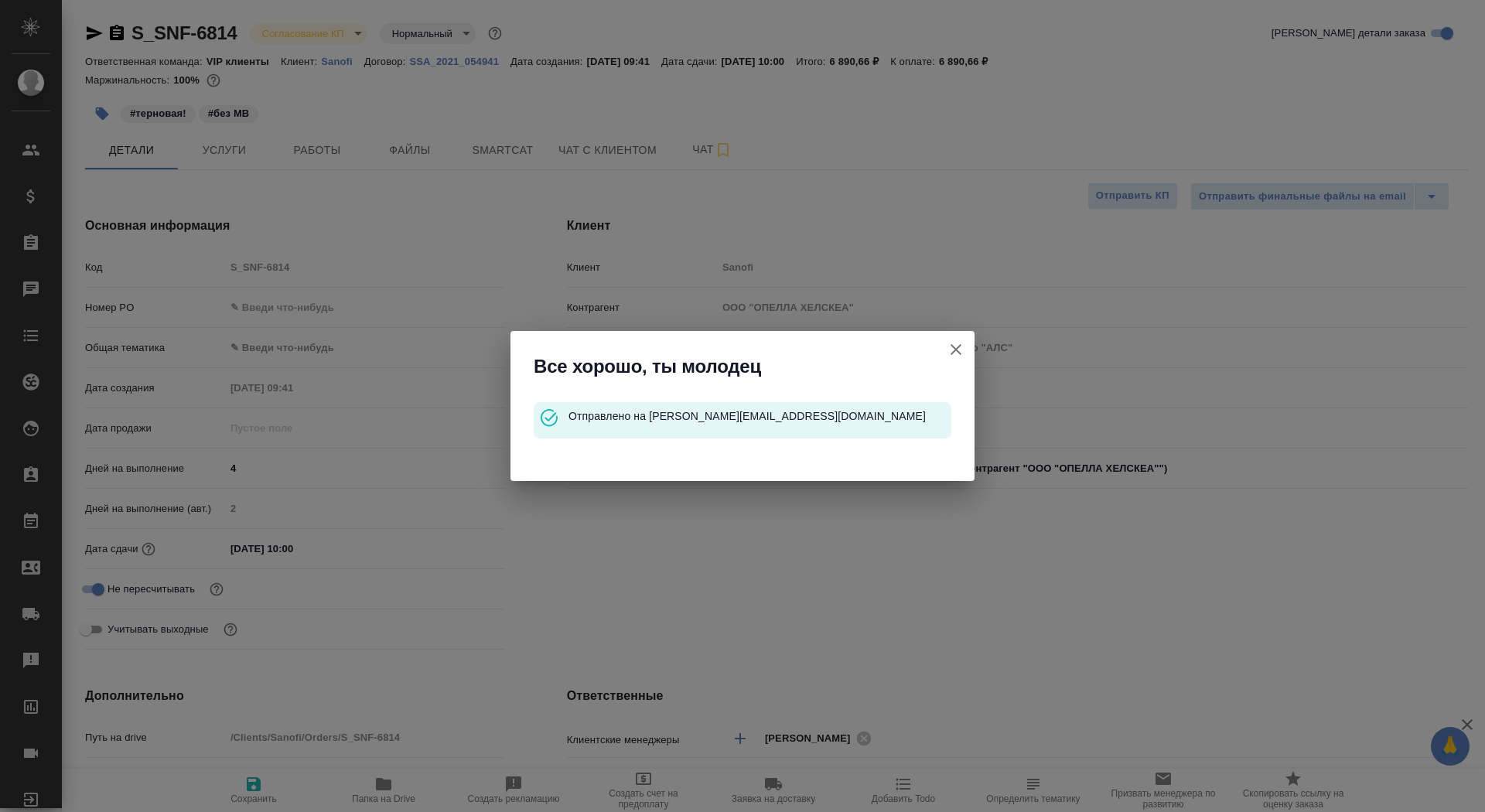
type textarea "x"
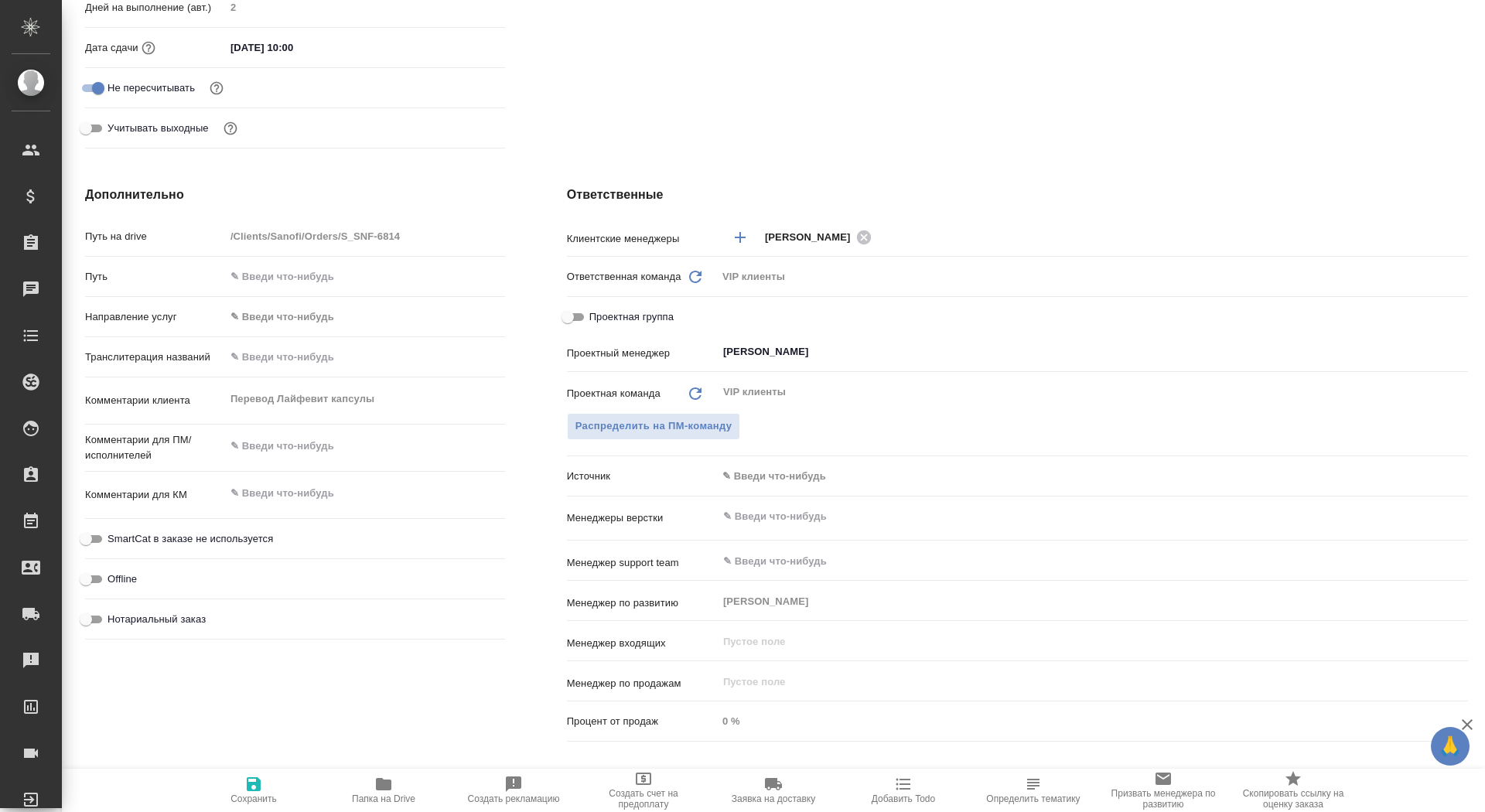
scroll to position [698, 0]
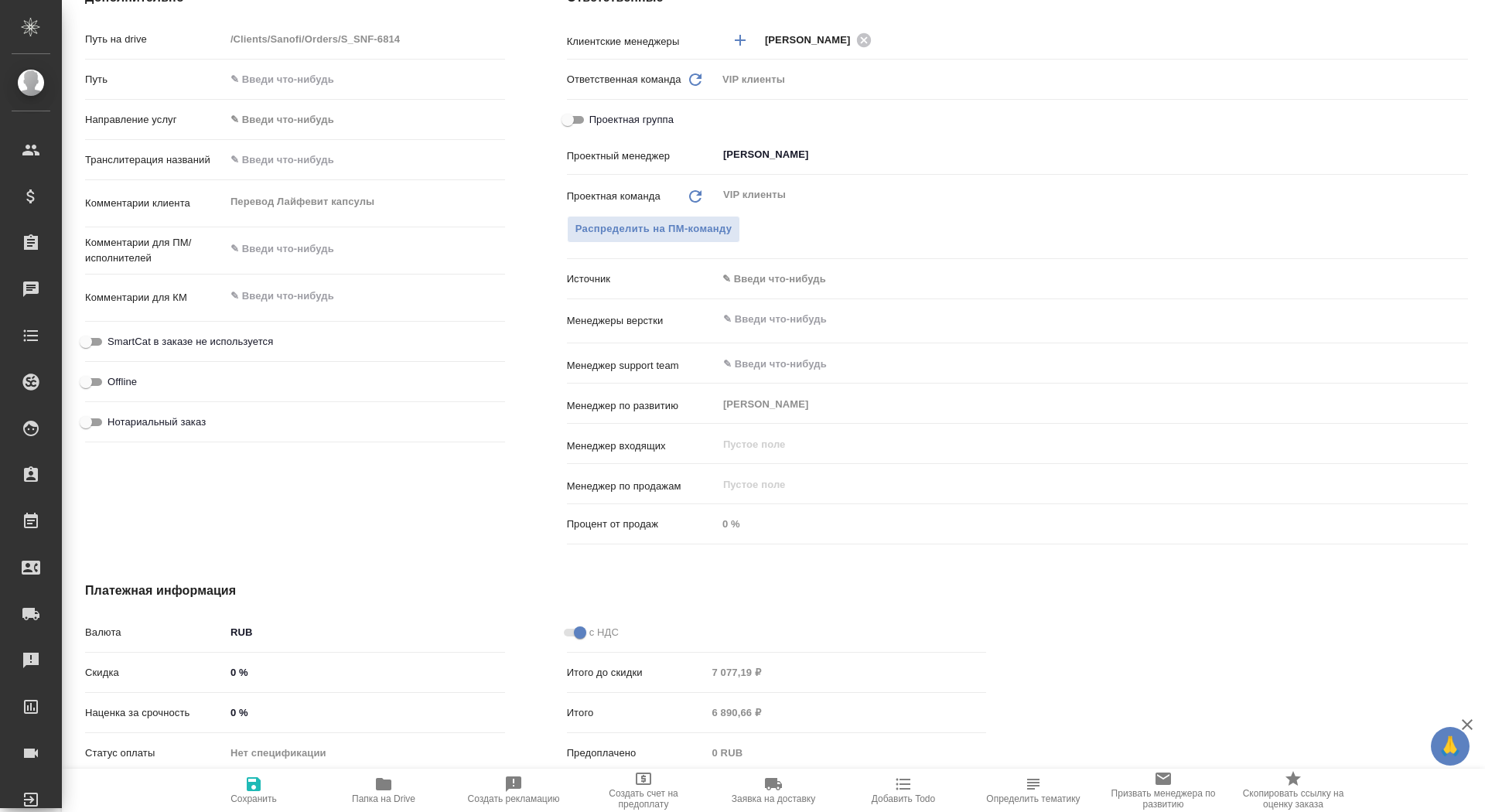
type textarea "x"
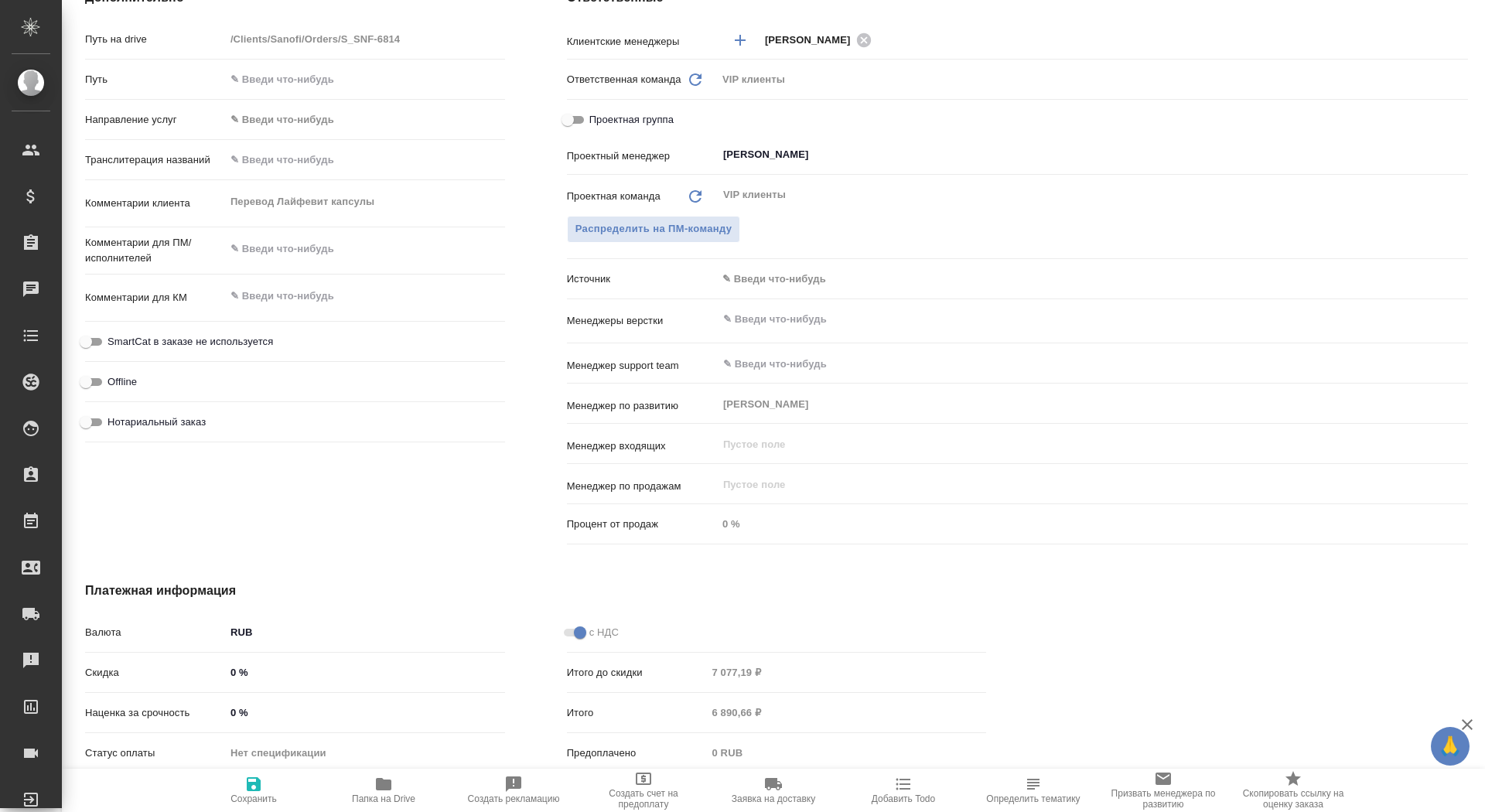
type textarea "x"
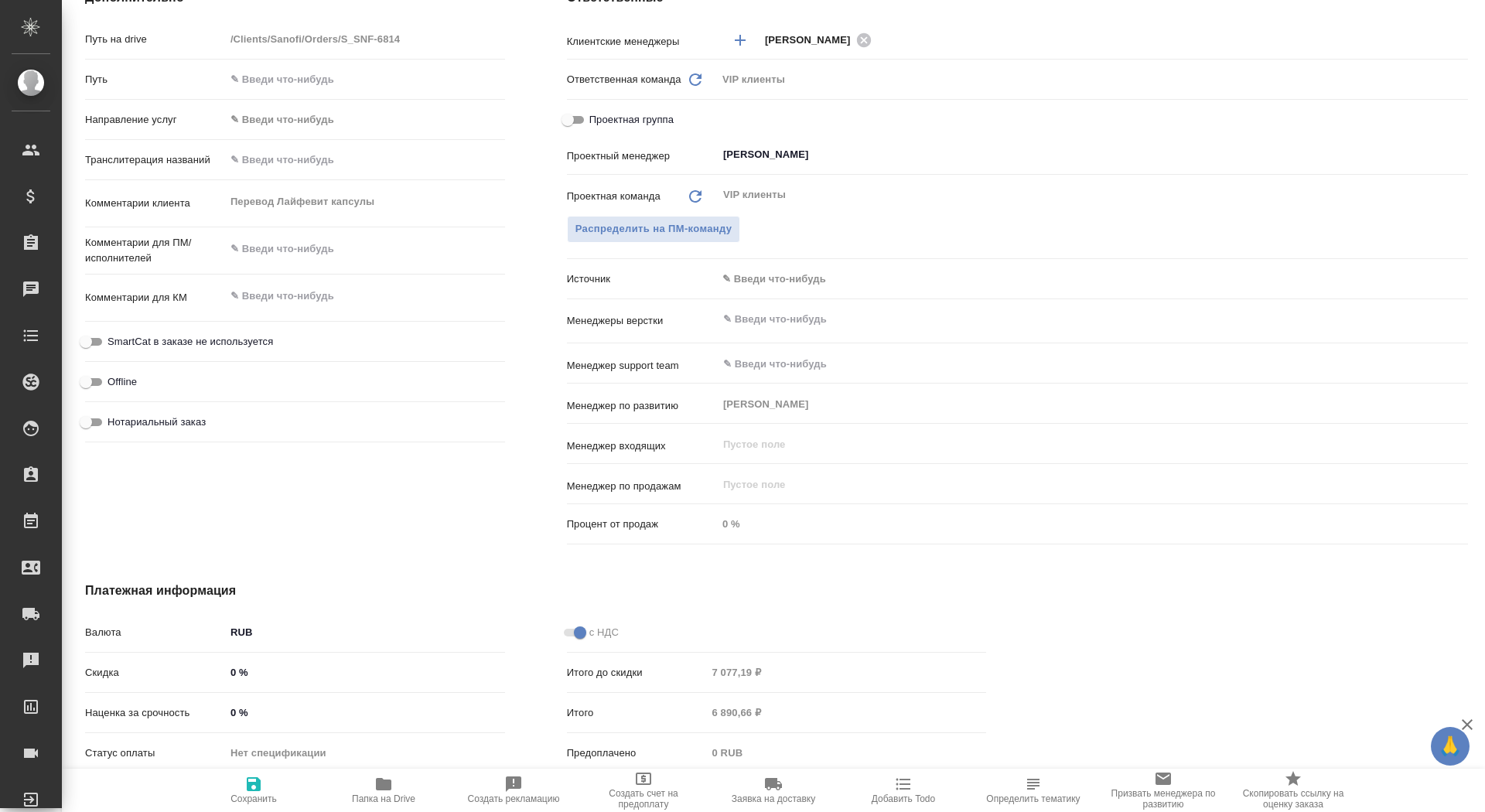
type textarea "x"
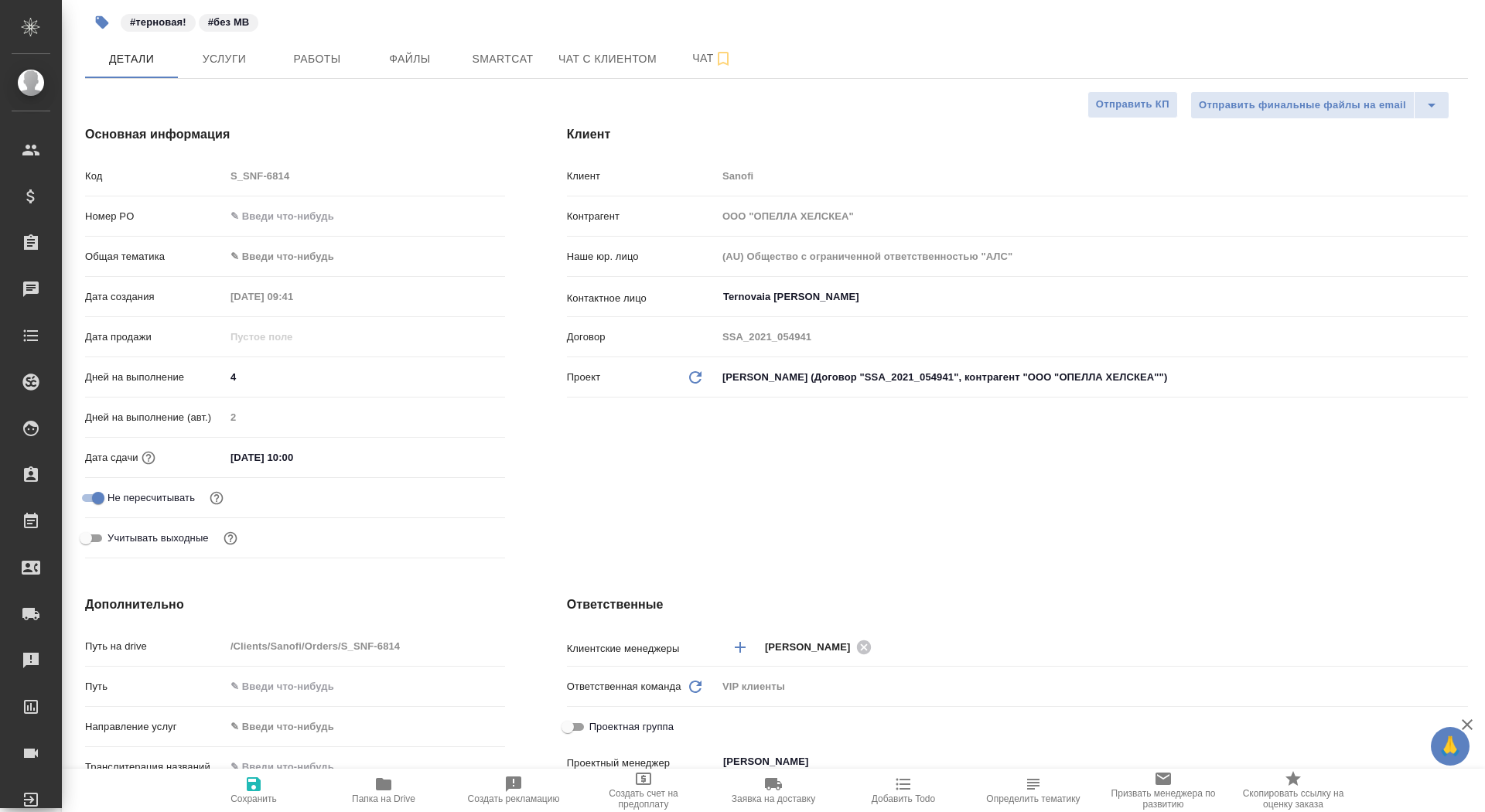
scroll to position [0, 0]
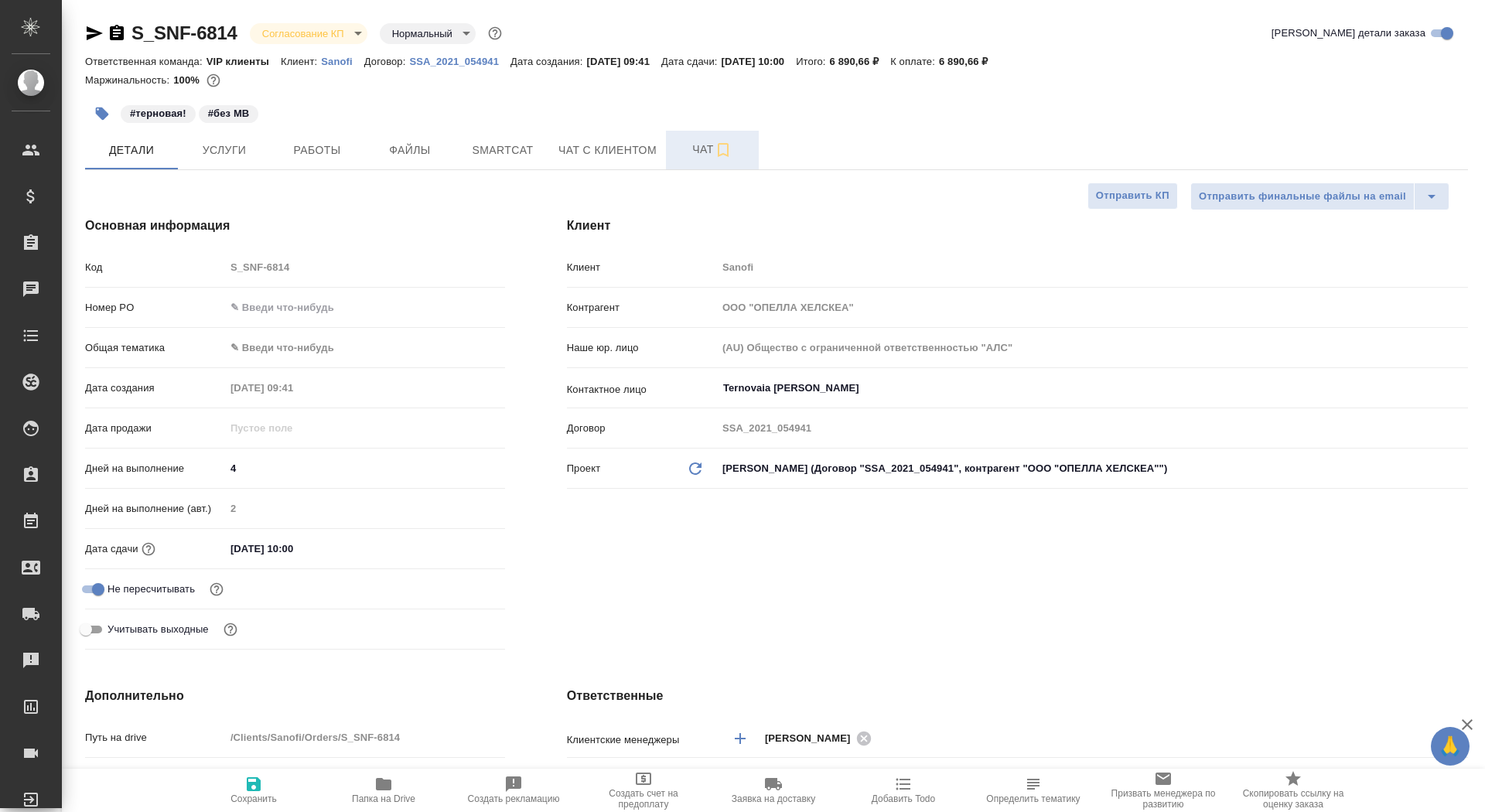
click at [682, 154] on span "Чат" at bounding box center [712, 149] width 75 height 19
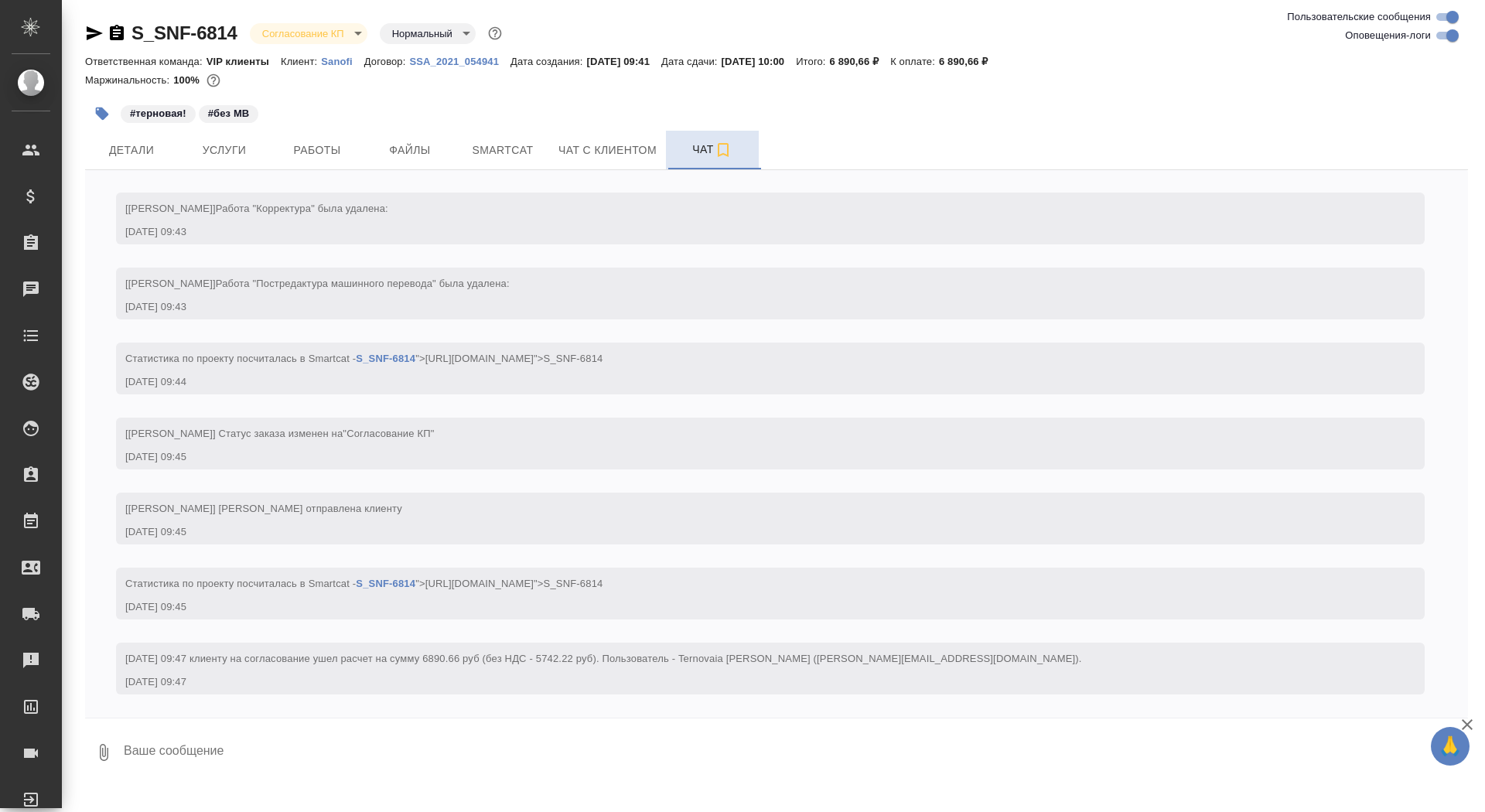
scroll to position [646, 0]
click at [292, 765] on textarea at bounding box center [795, 752] width 1346 height 53
type textarea """
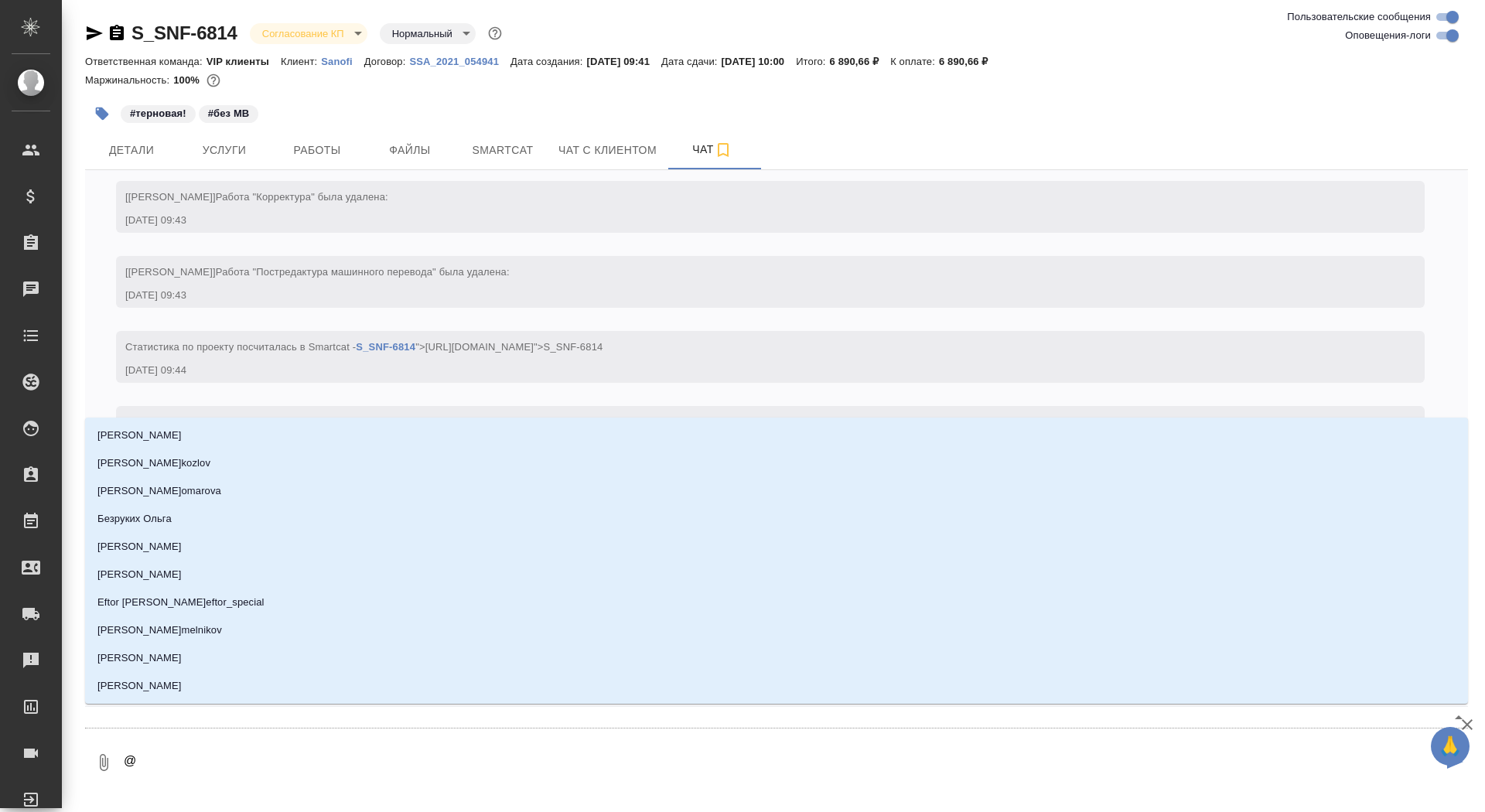
type textarea "@г"
type input "г"
type textarea "@го"
type input "го"
type textarea "@гор"
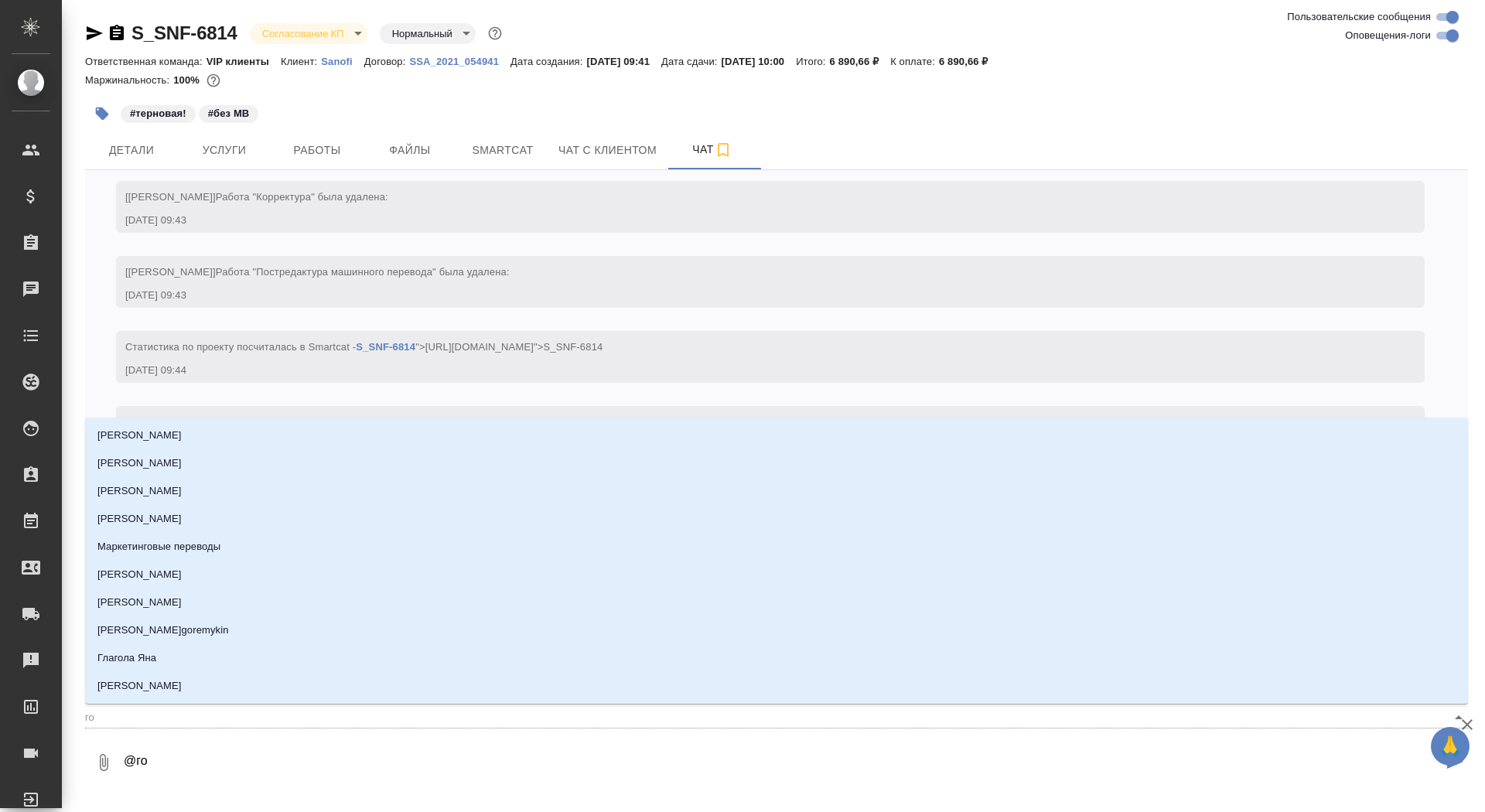
type input "гор"
type textarea "@горш"
type input "горш"
type textarea "@горшк"
type input "горшк"
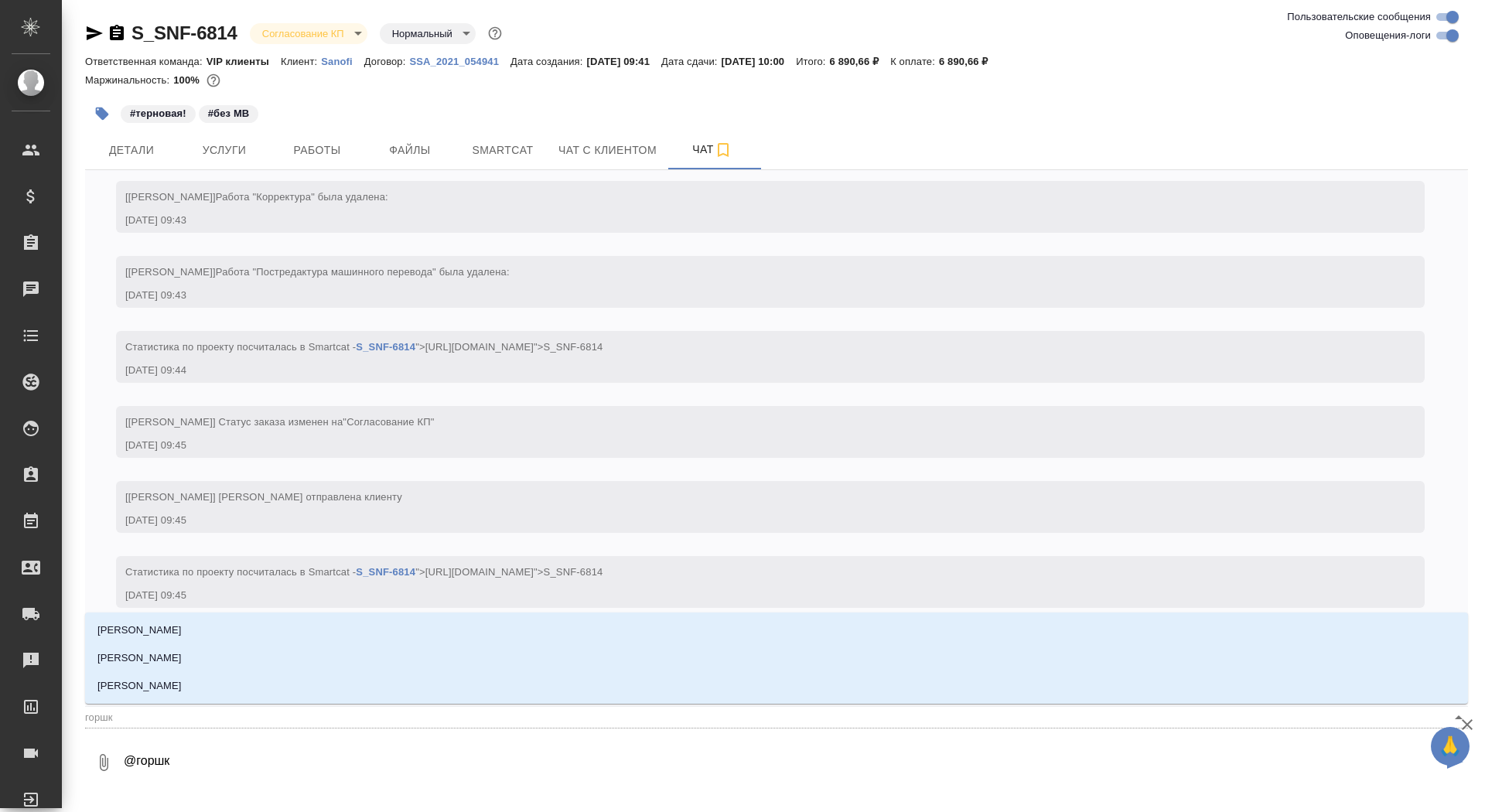
type textarea "@горшко"
type input "горшко"
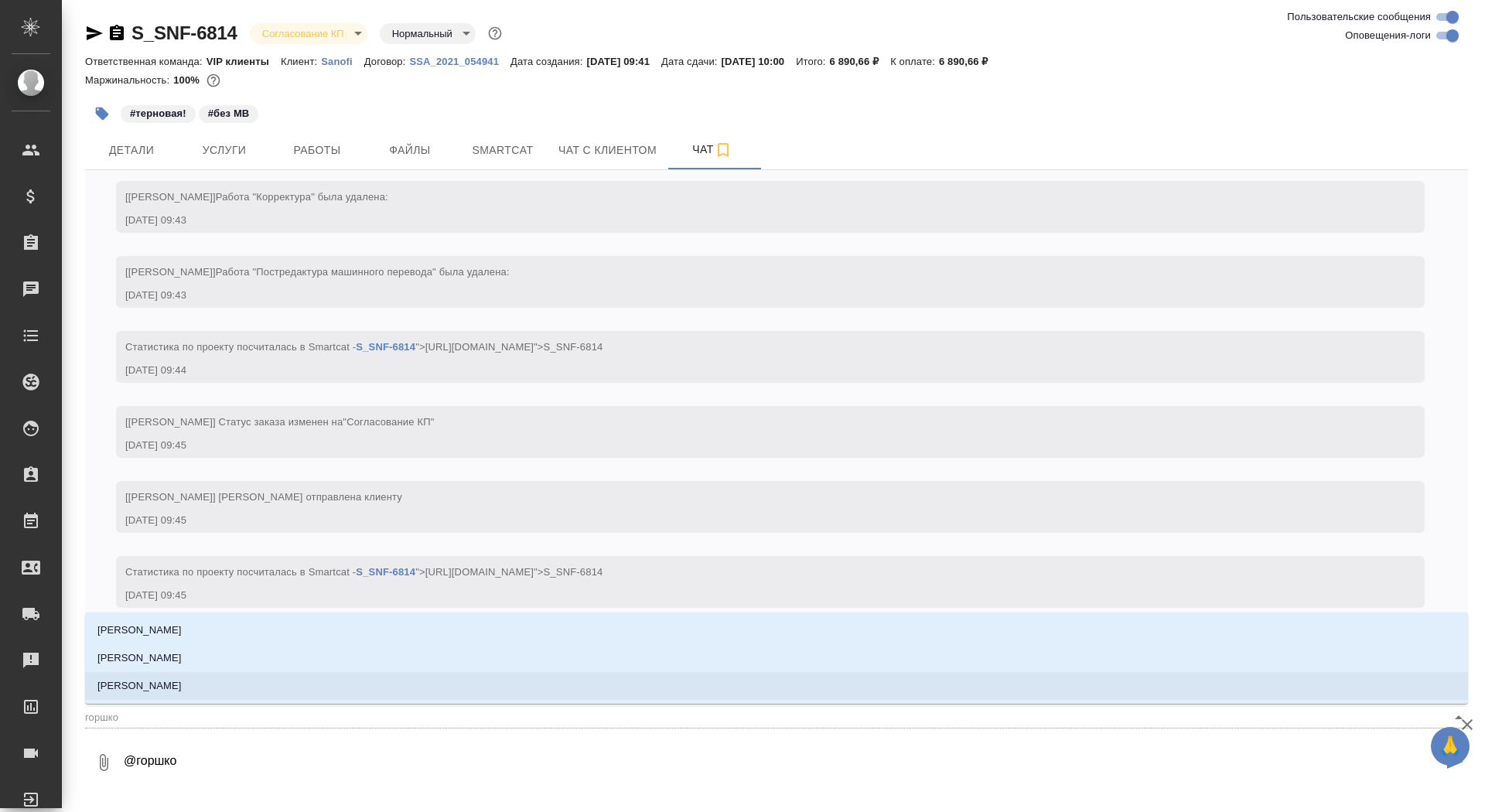
click at [365, 689] on li "Горшкова Валентина" at bounding box center [777, 686] width 1383 height 28
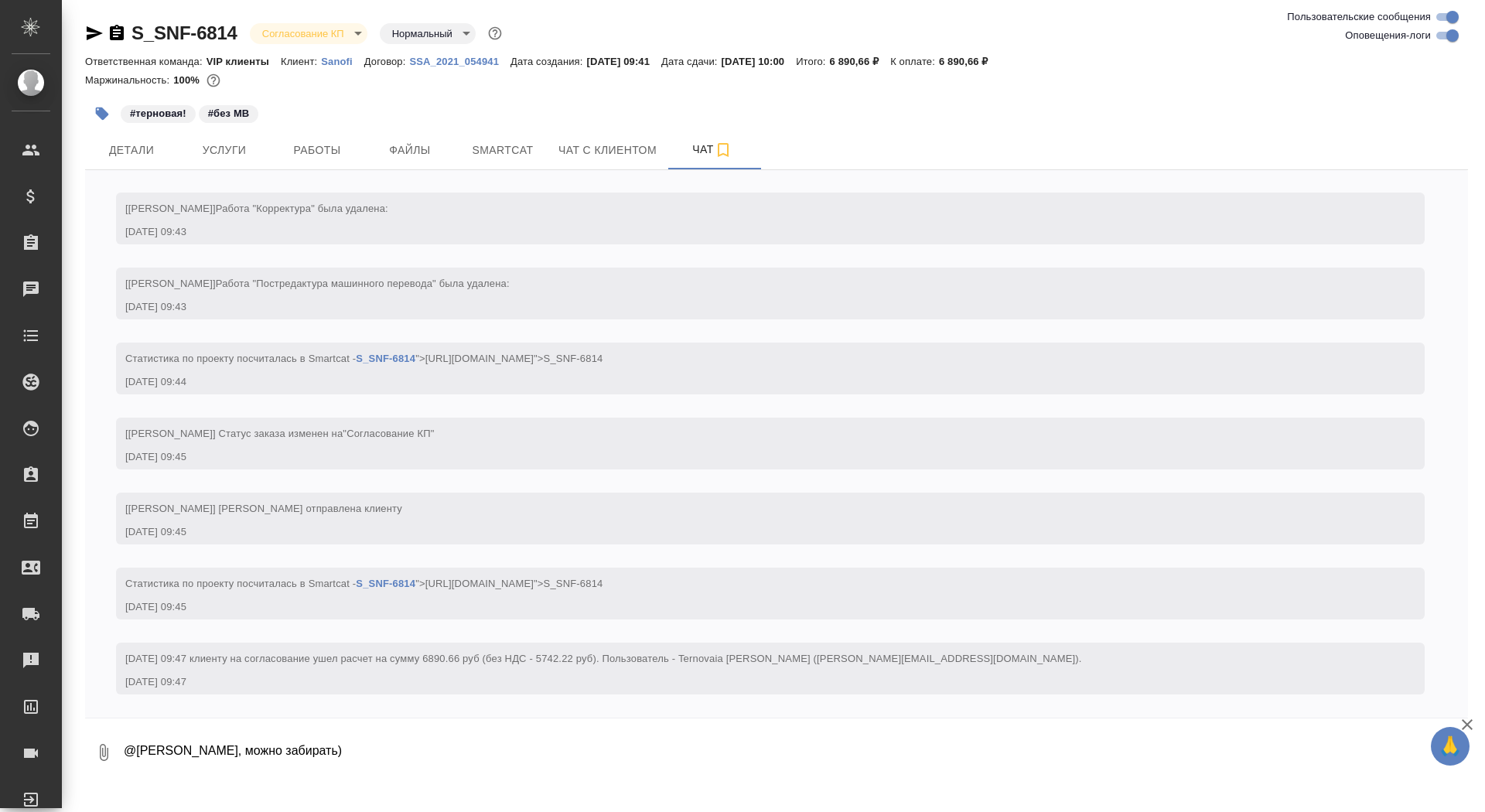
type textarea "@Горшкова Валентина Валюш, можно забирать)"
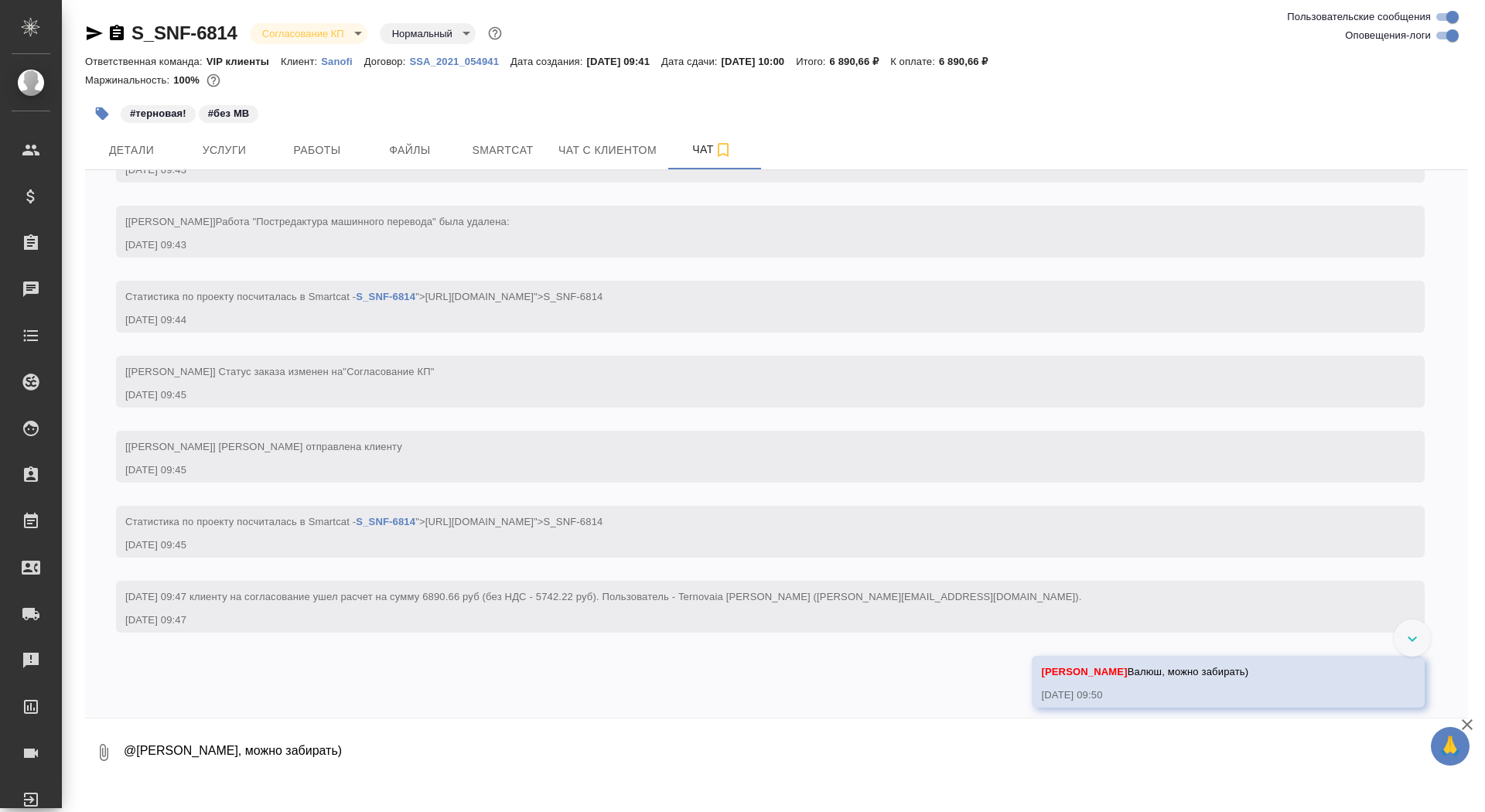
scroll to position [721, 0]
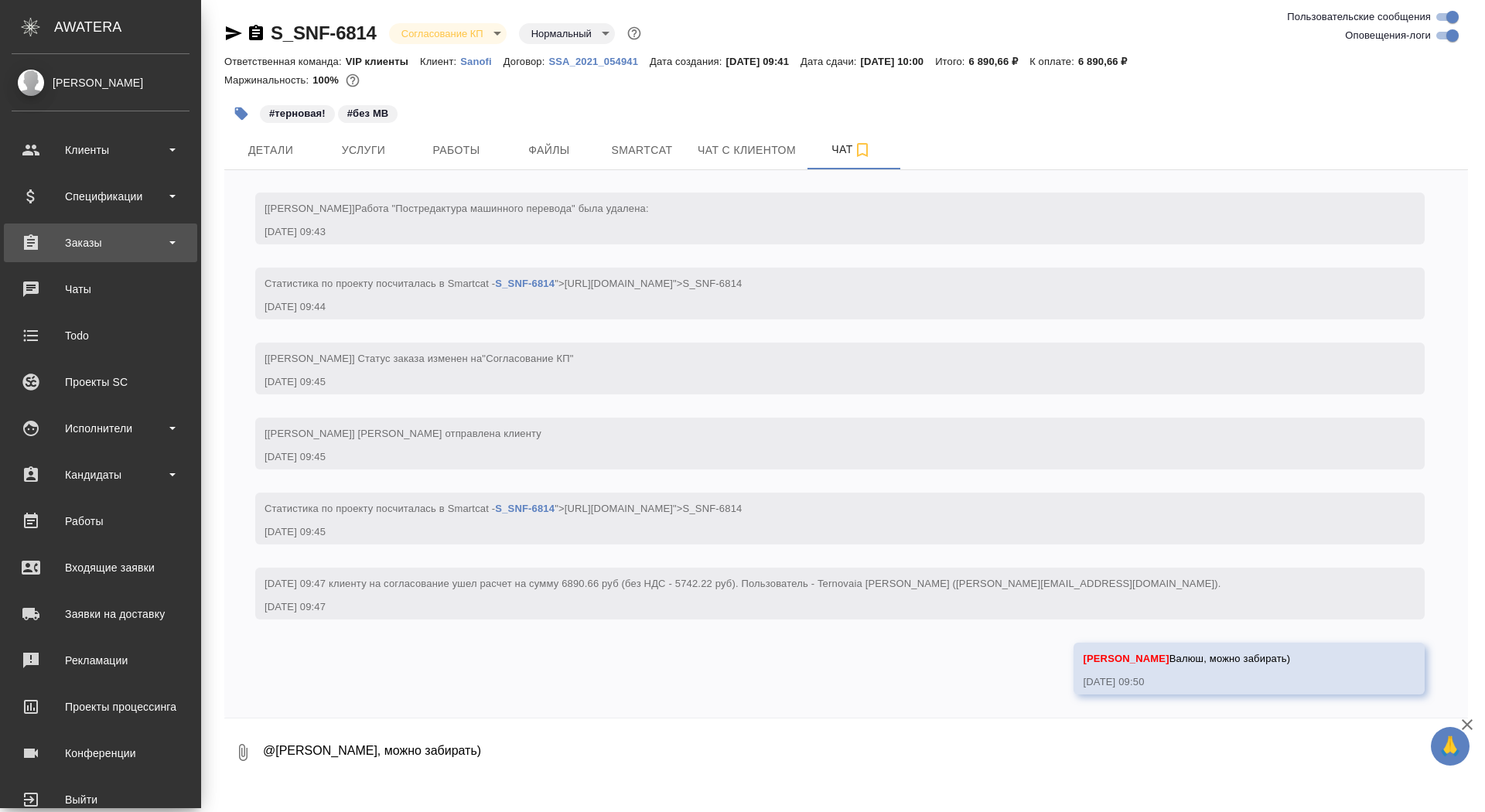
click at [42, 253] on div "Заказы" at bounding box center [100, 243] width 178 height 23
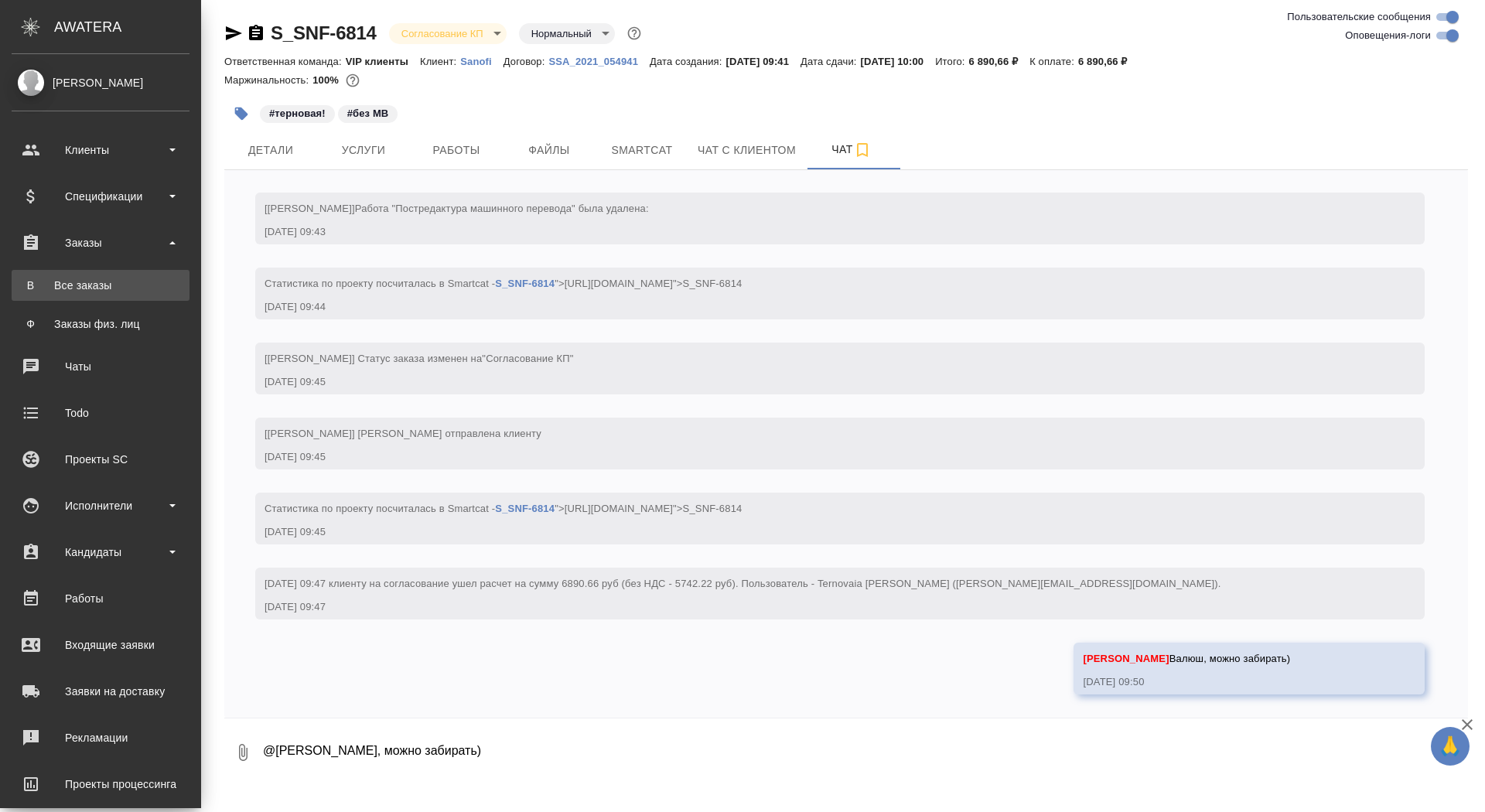
click at [47, 292] on div "Все заказы" at bounding box center [100, 285] width 162 height 16
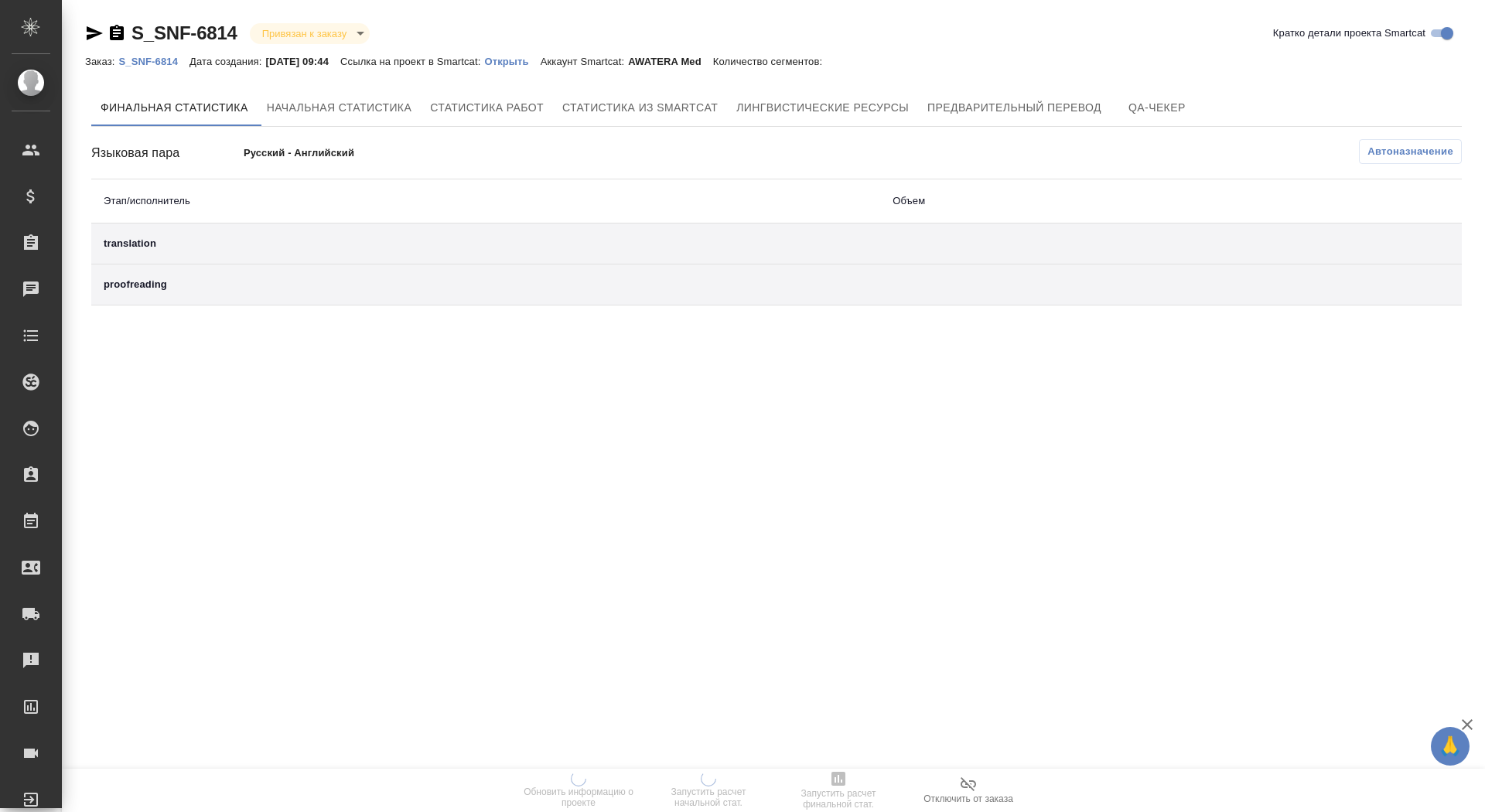
click at [540, 61] on p "Открыть" at bounding box center [512, 61] width 55 height 12
